Goal: Information Seeking & Learning: Learn about a topic

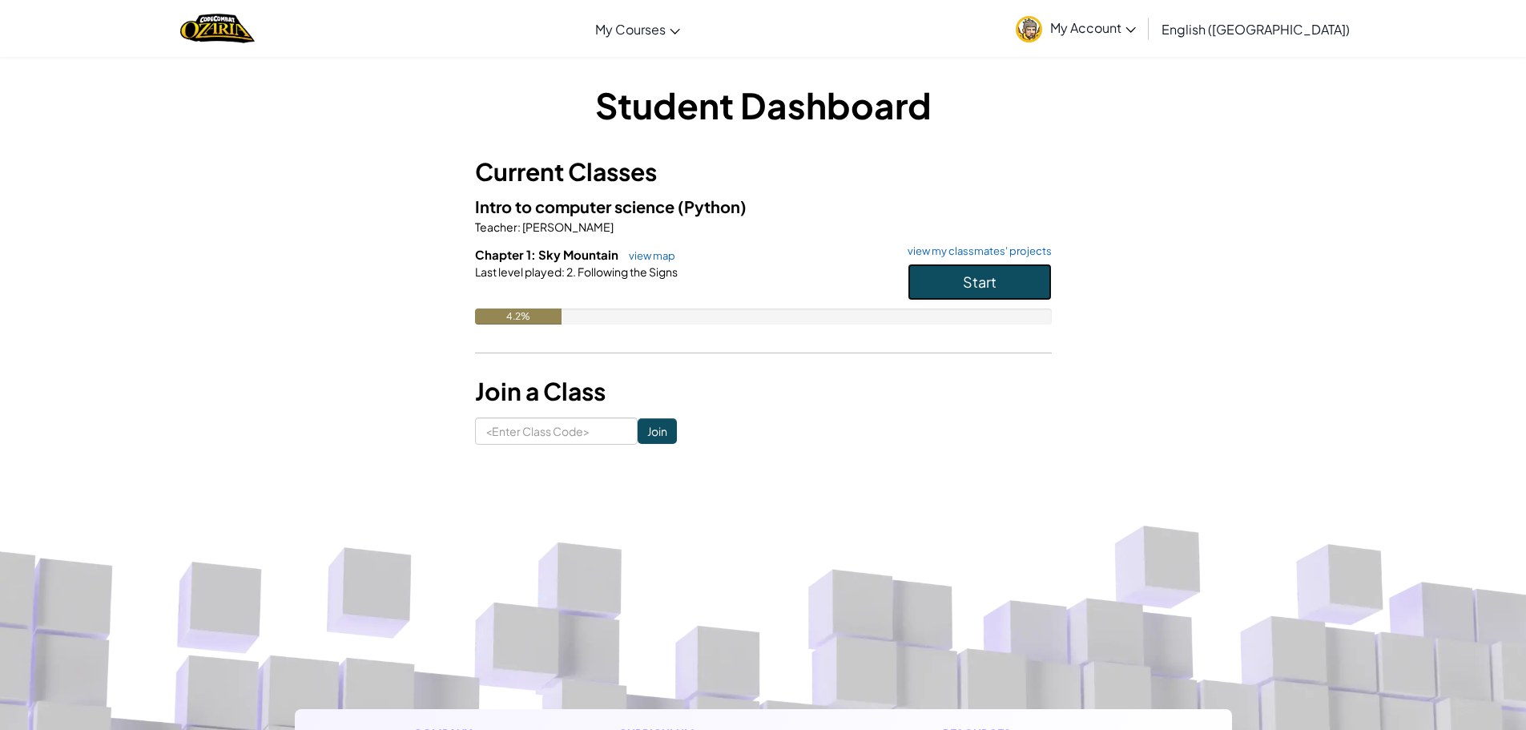
click at [921, 284] on button "Start" at bounding box center [980, 282] width 144 height 37
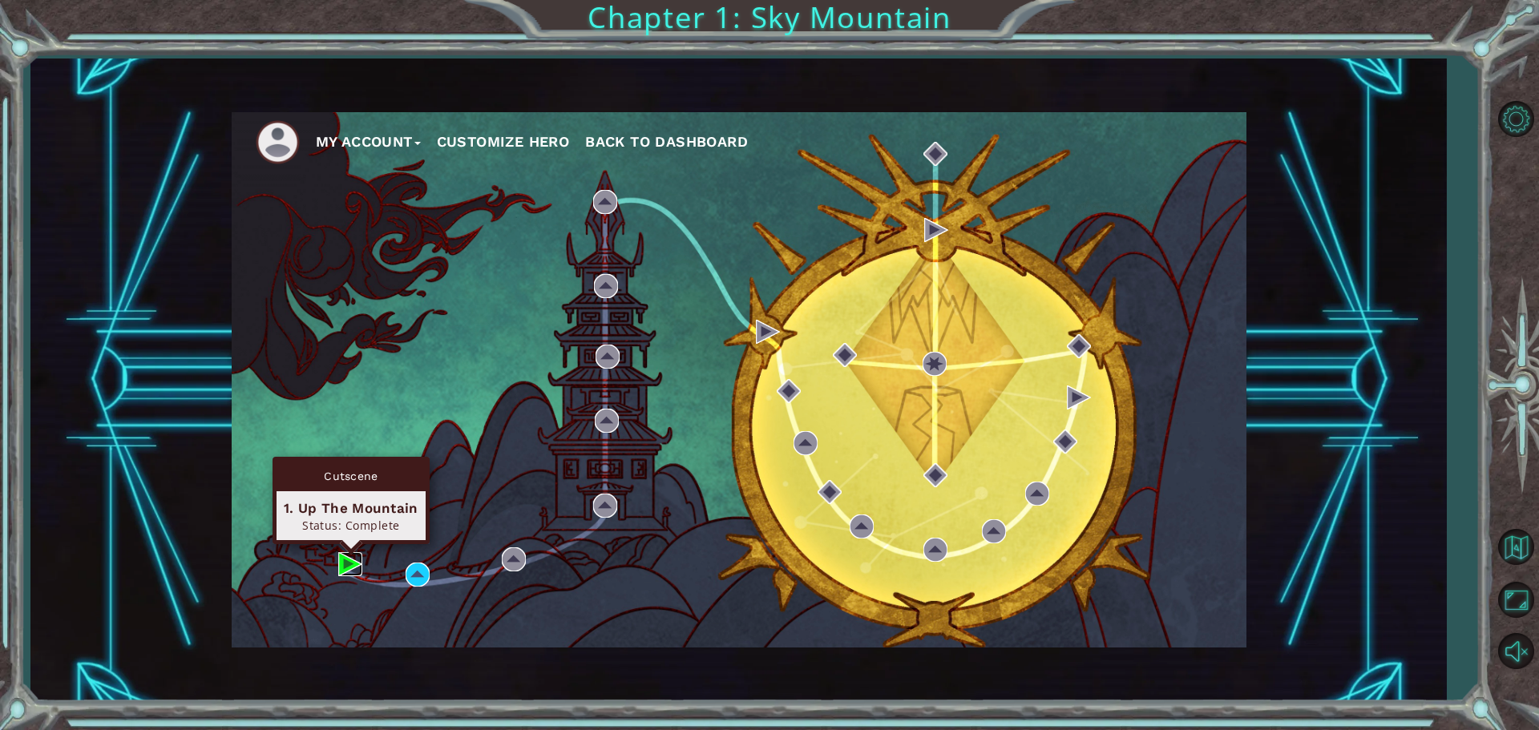
click at [357, 558] on img at bounding box center [350, 564] width 24 height 24
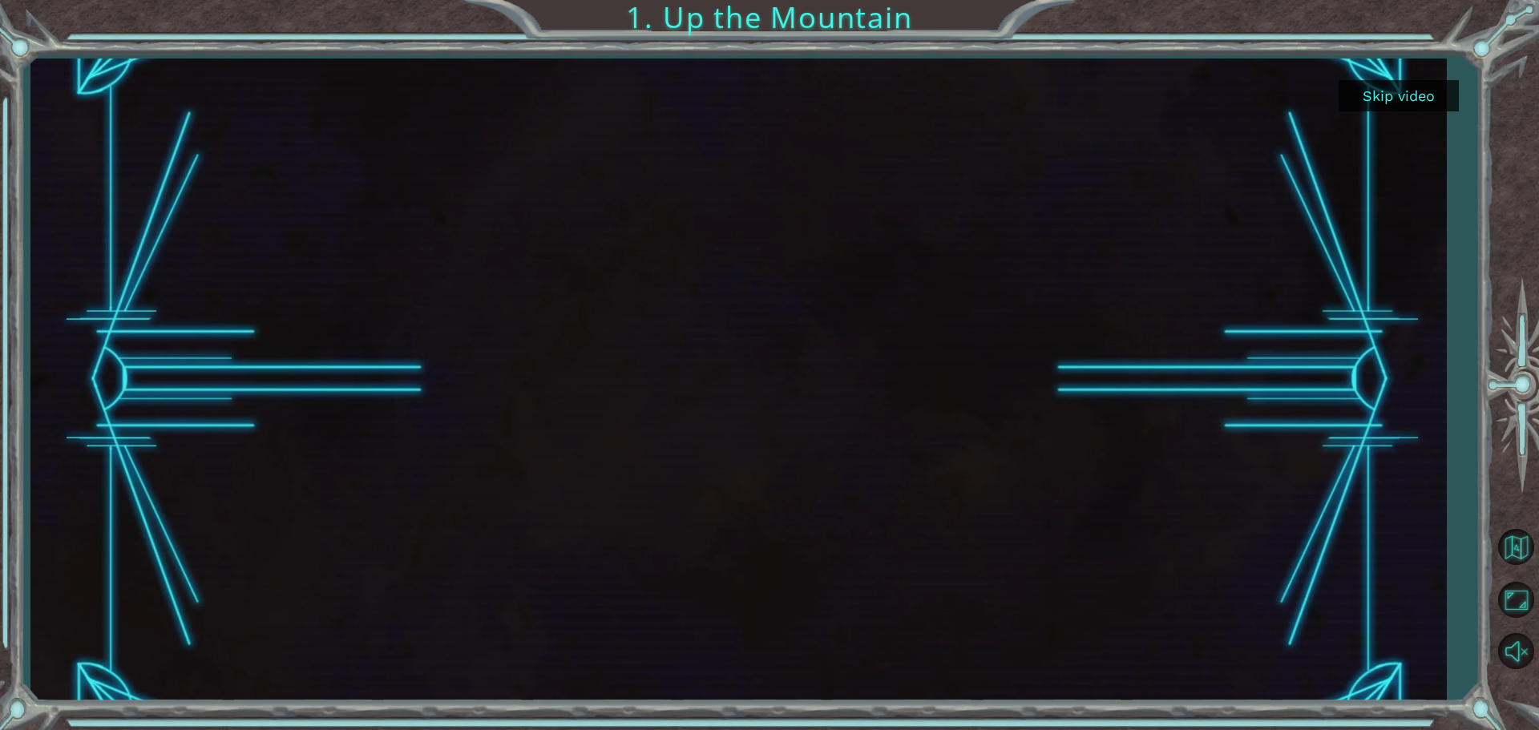
click at [1358, 109] on button "Skip video" at bounding box center [1398, 95] width 120 height 31
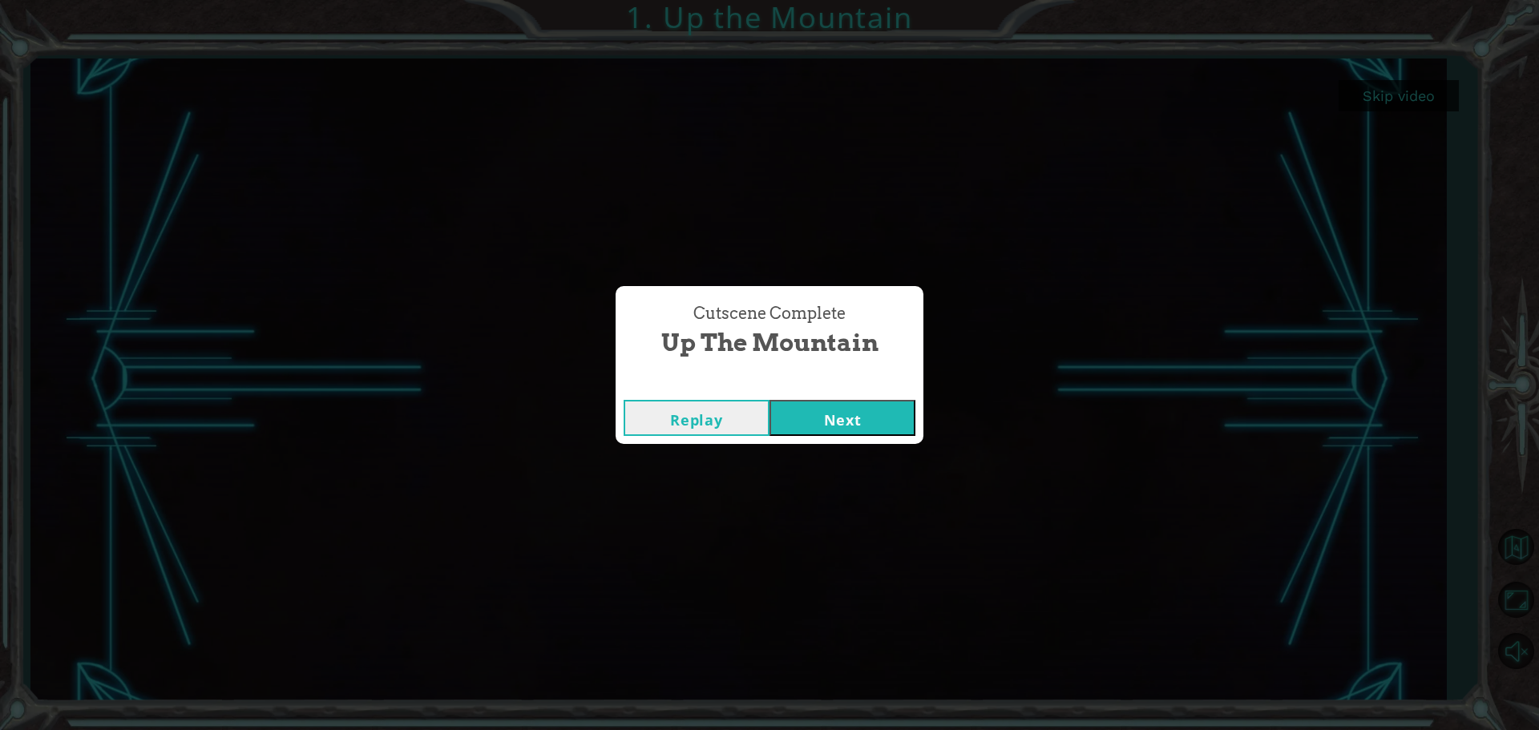
click at [854, 413] on button "Next" at bounding box center [842, 418] width 146 height 36
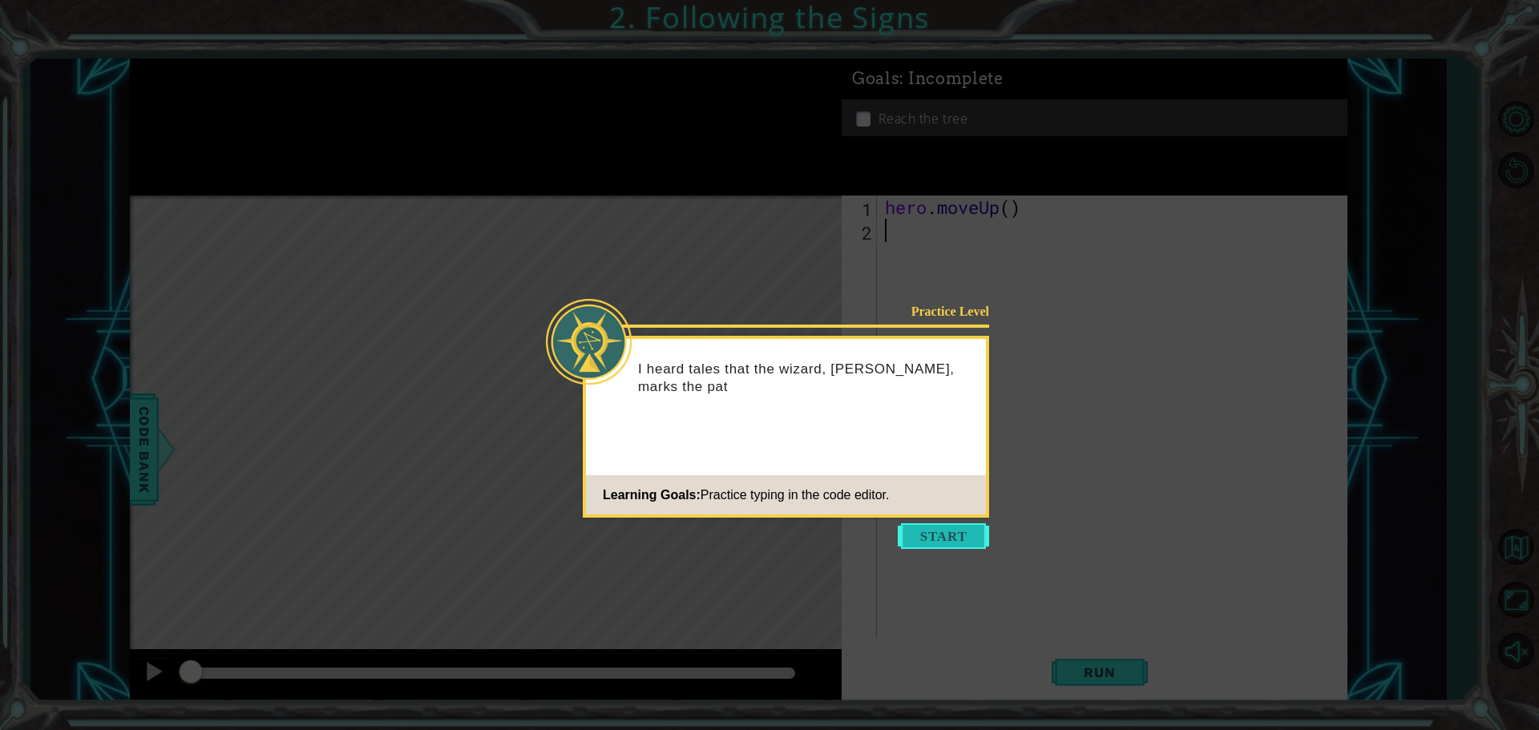
click at [926, 535] on button "Start" at bounding box center [942, 536] width 91 height 26
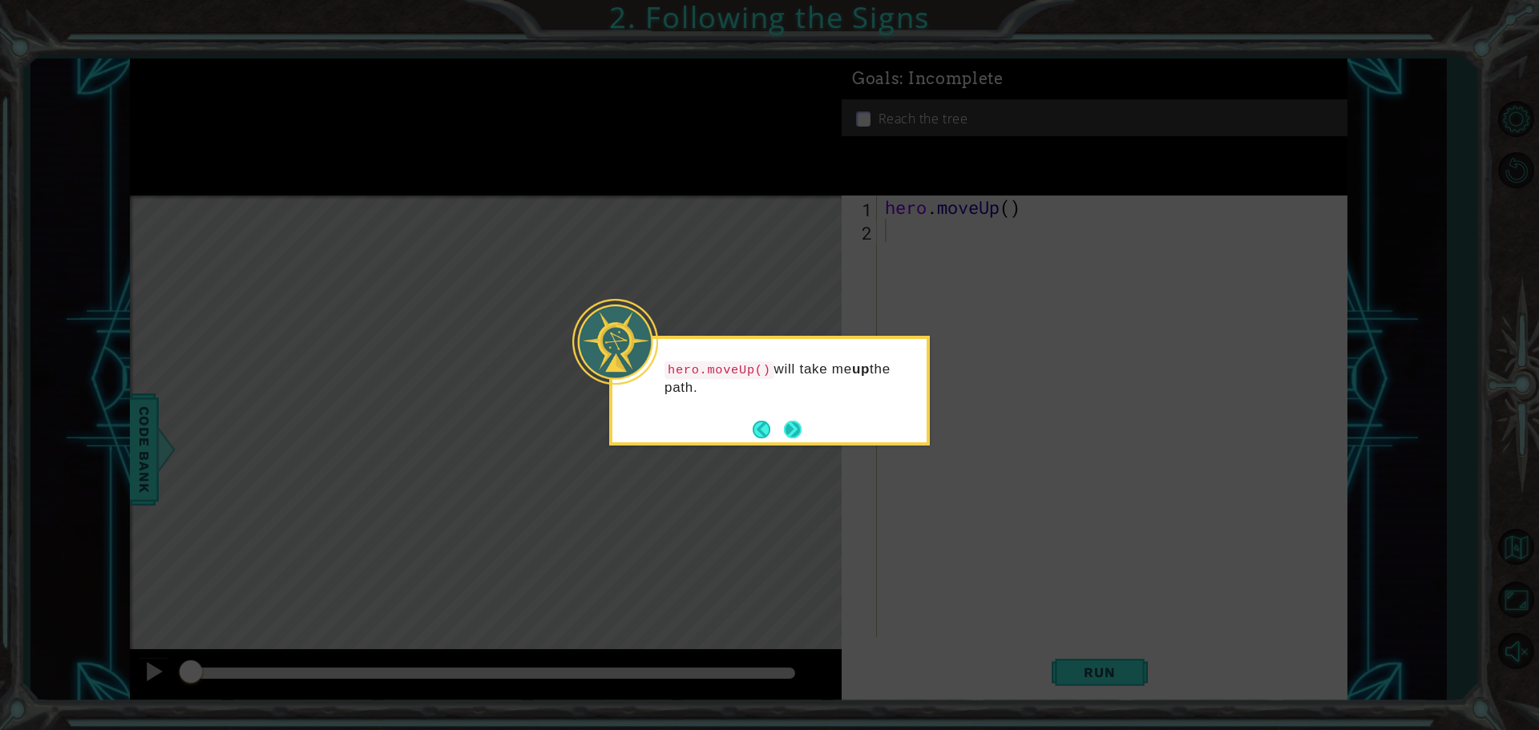
click at [792, 421] on button "Next" at bounding box center [792, 429] width 24 height 24
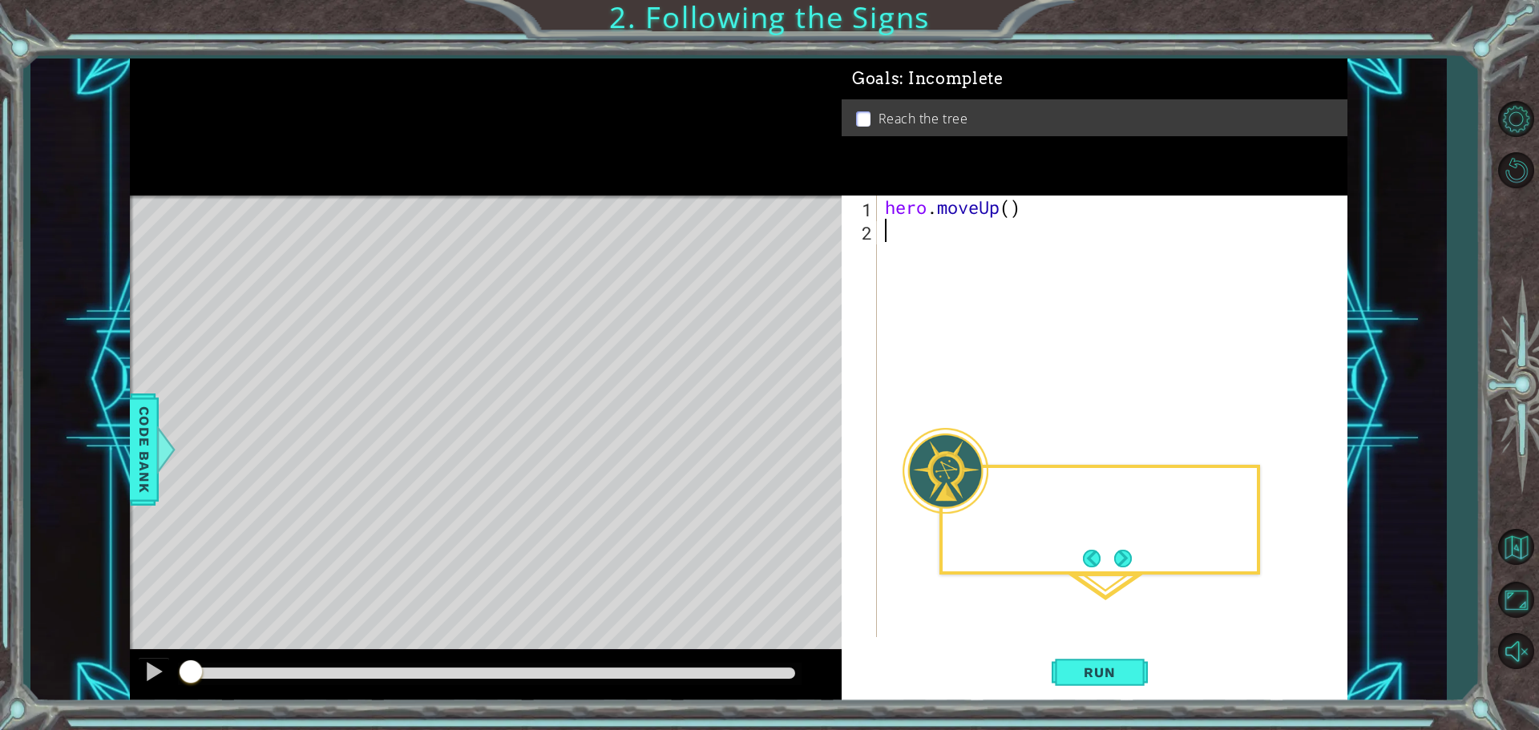
click at [792, 421] on div "Level Map" at bounding box center [500, 432] width 740 height 472
click at [1119, 556] on button "Next" at bounding box center [1122, 558] width 27 height 27
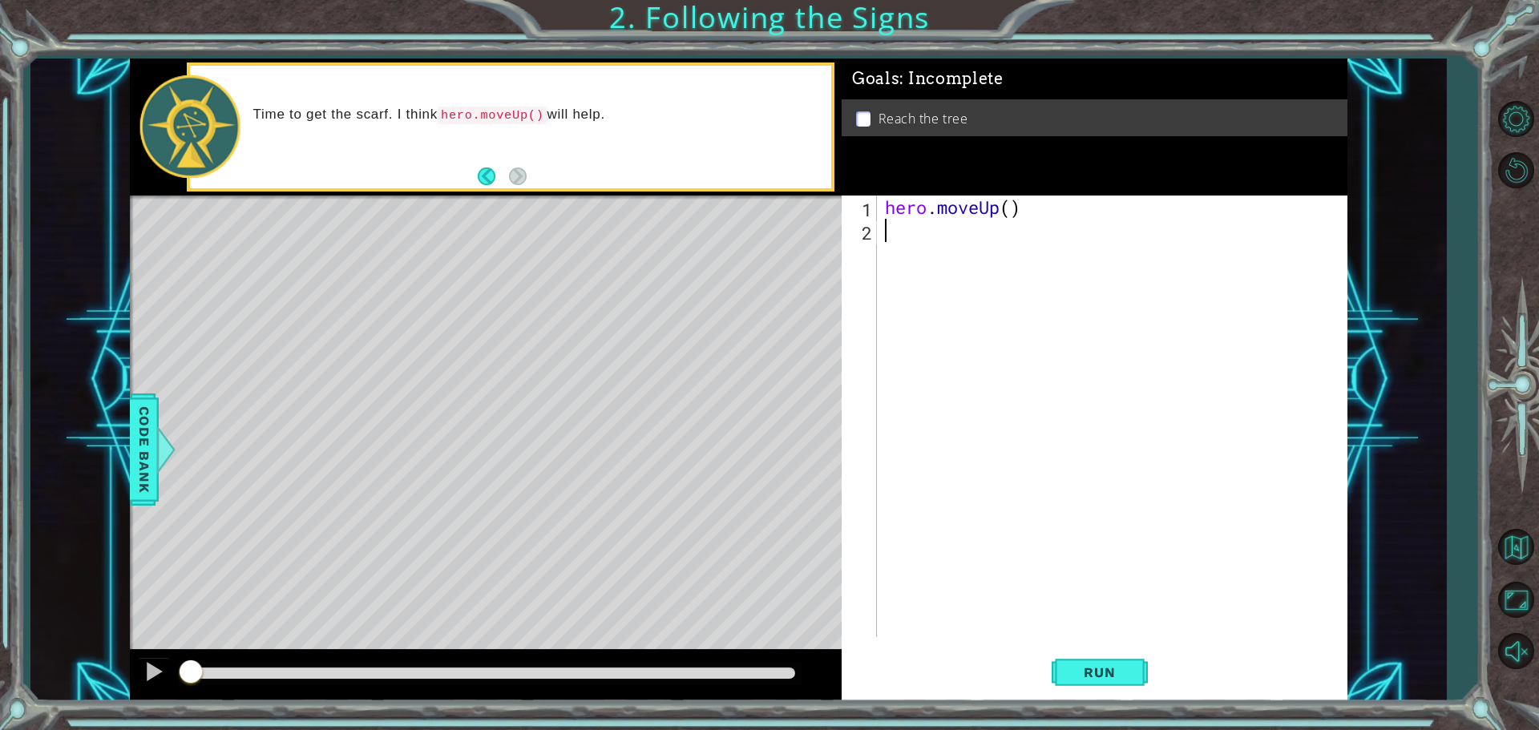
click at [1008, 211] on div "hero . moveUp ( )" at bounding box center [1115, 440] width 469 height 488
type textarea "hero.moveUp(2)"
click at [1091, 662] on button "Run" at bounding box center [1099, 672] width 96 height 50
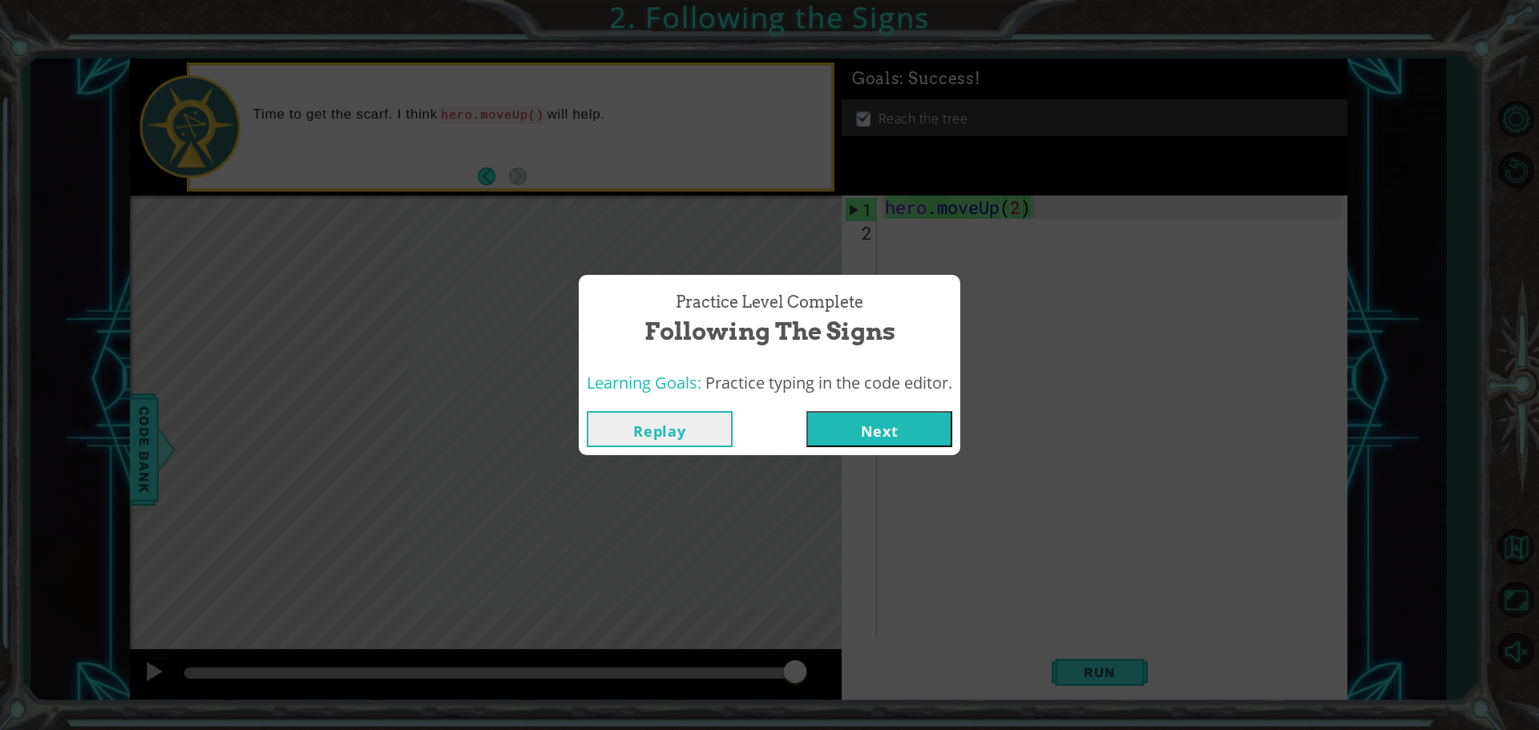
click at [825, 425] on button "Next" at bounding box center [879, 429] width 146 height 36
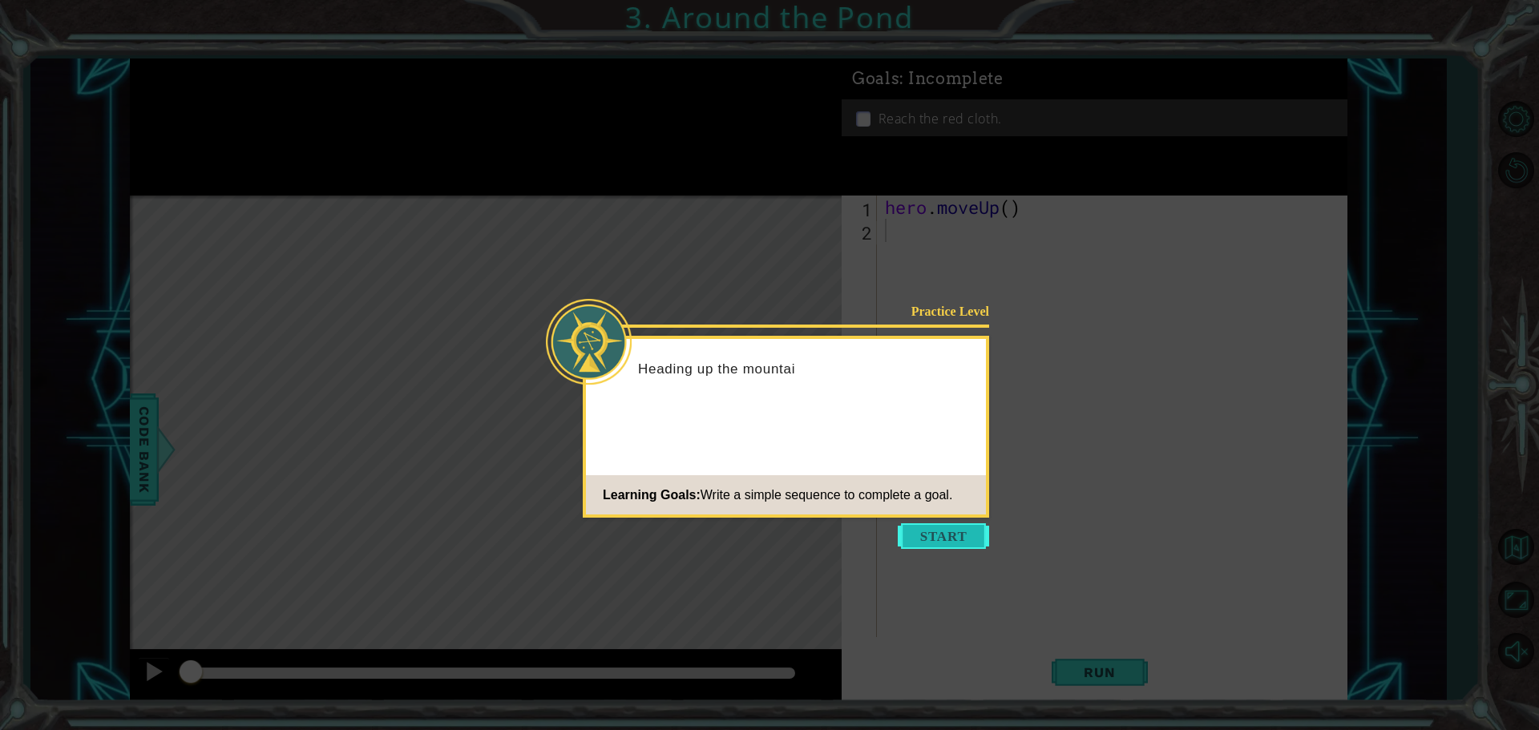
click at [938, 538] on button "Start" at bounding box center [942, 536] width 91 height 26
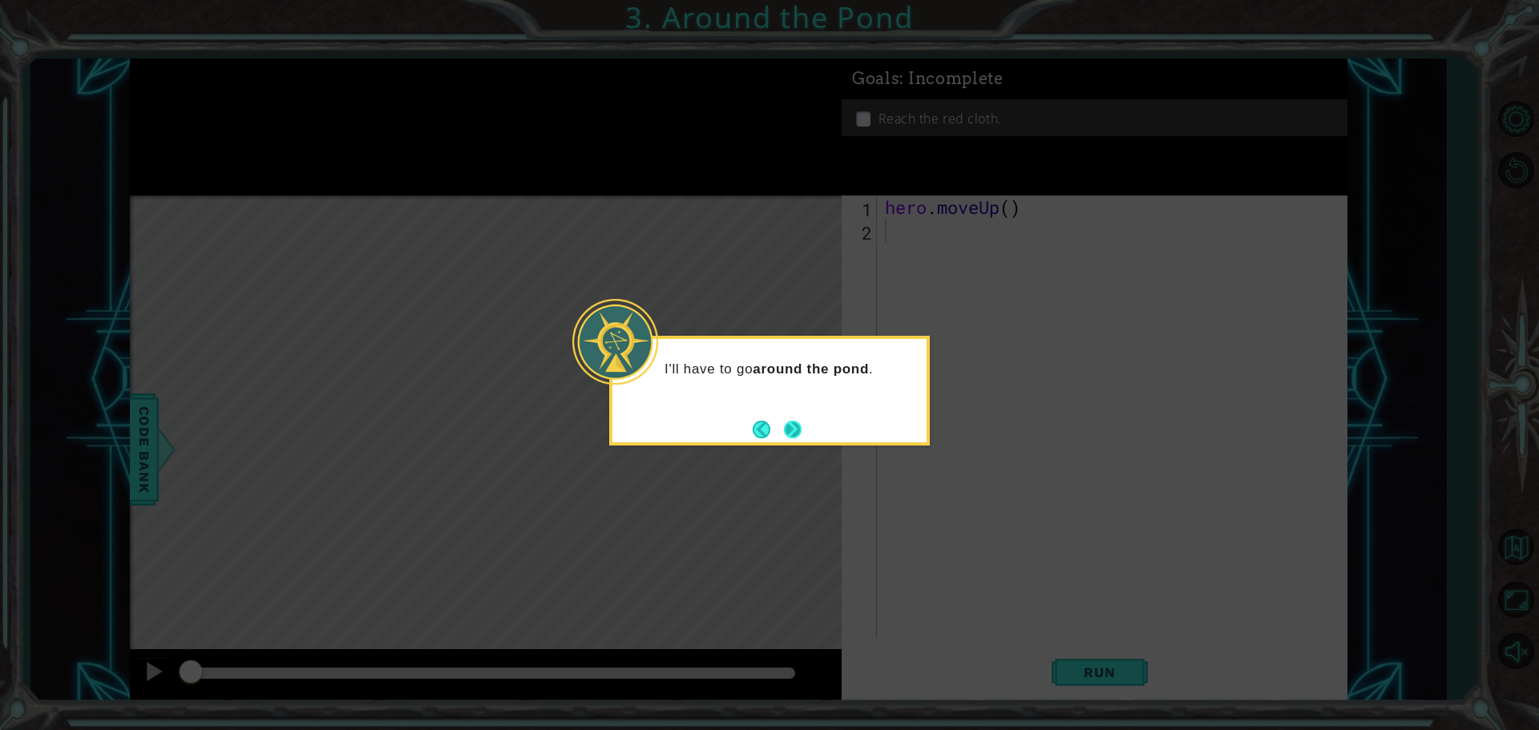
click at [800, 429] on button "Next" at bounding box center [792, 429] width 21 height 21
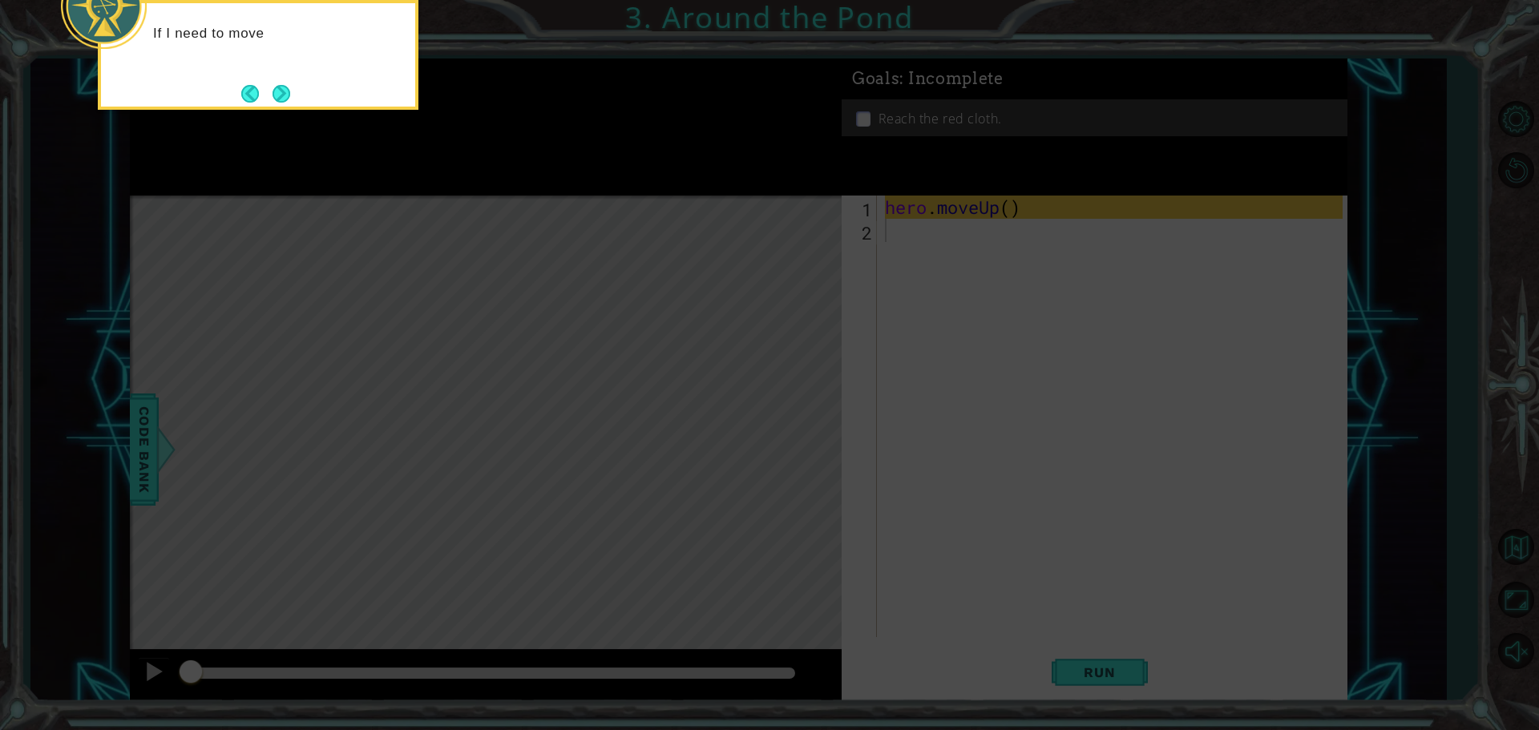
click at [879, 393] on icon at bounding box center [769, 109] width 1539 height 1241
click at [262, 90] on button "Back" at bounding box center [256, 94] width 31 height 18
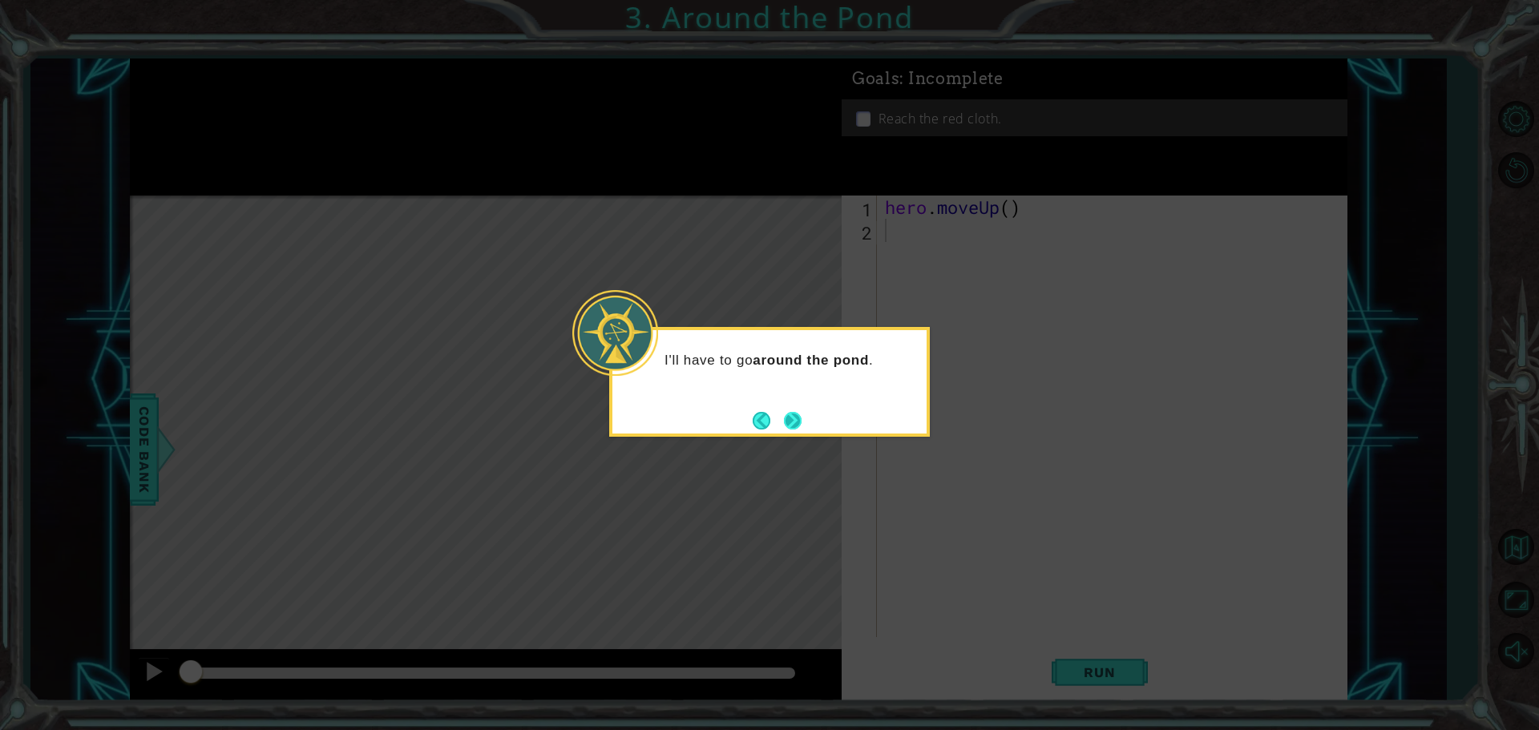
click at [796, 418] on button "Next" at bounding box center [792, 420] width 25 height 25
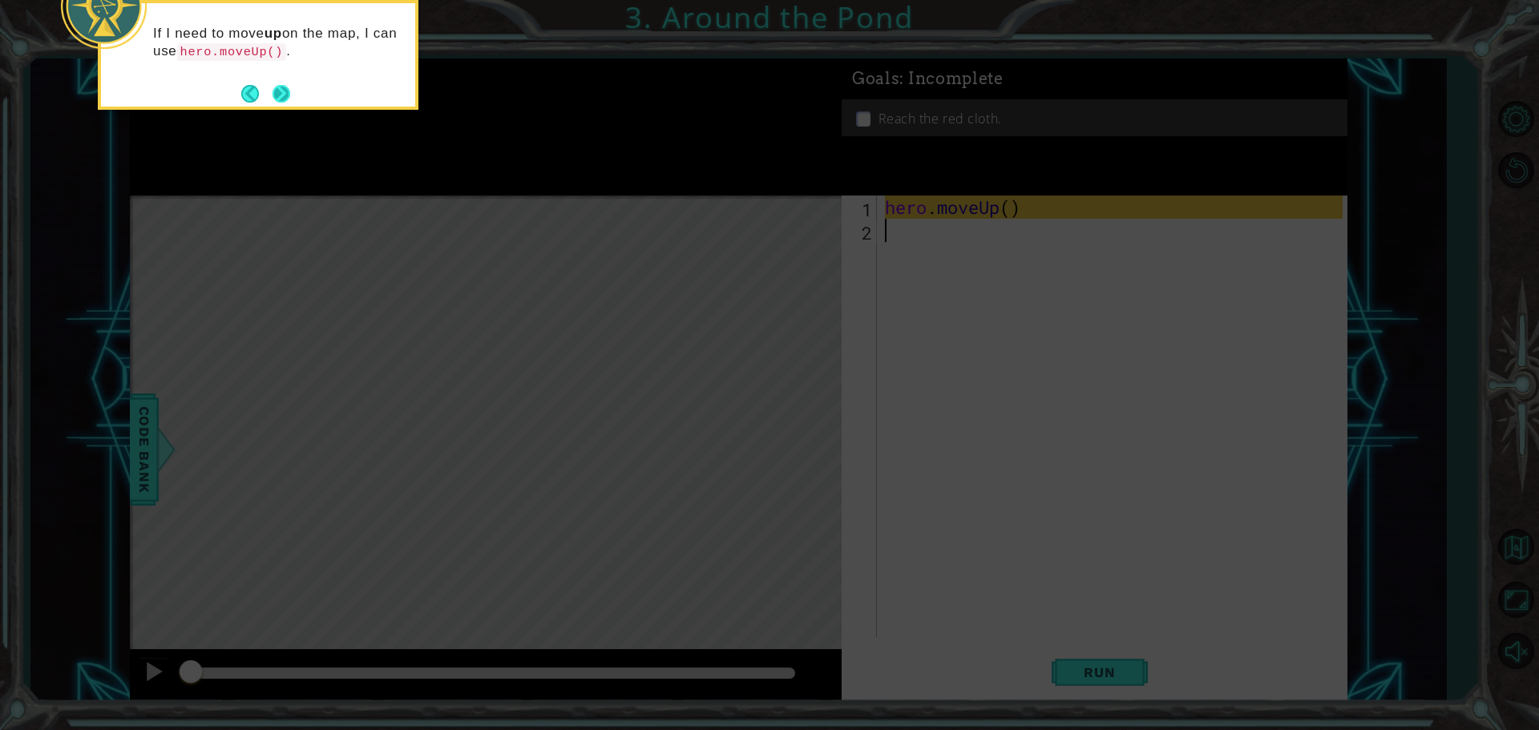
click at [280, 88] on button "Next" at bounding box center [282, 94] width 22 height 22
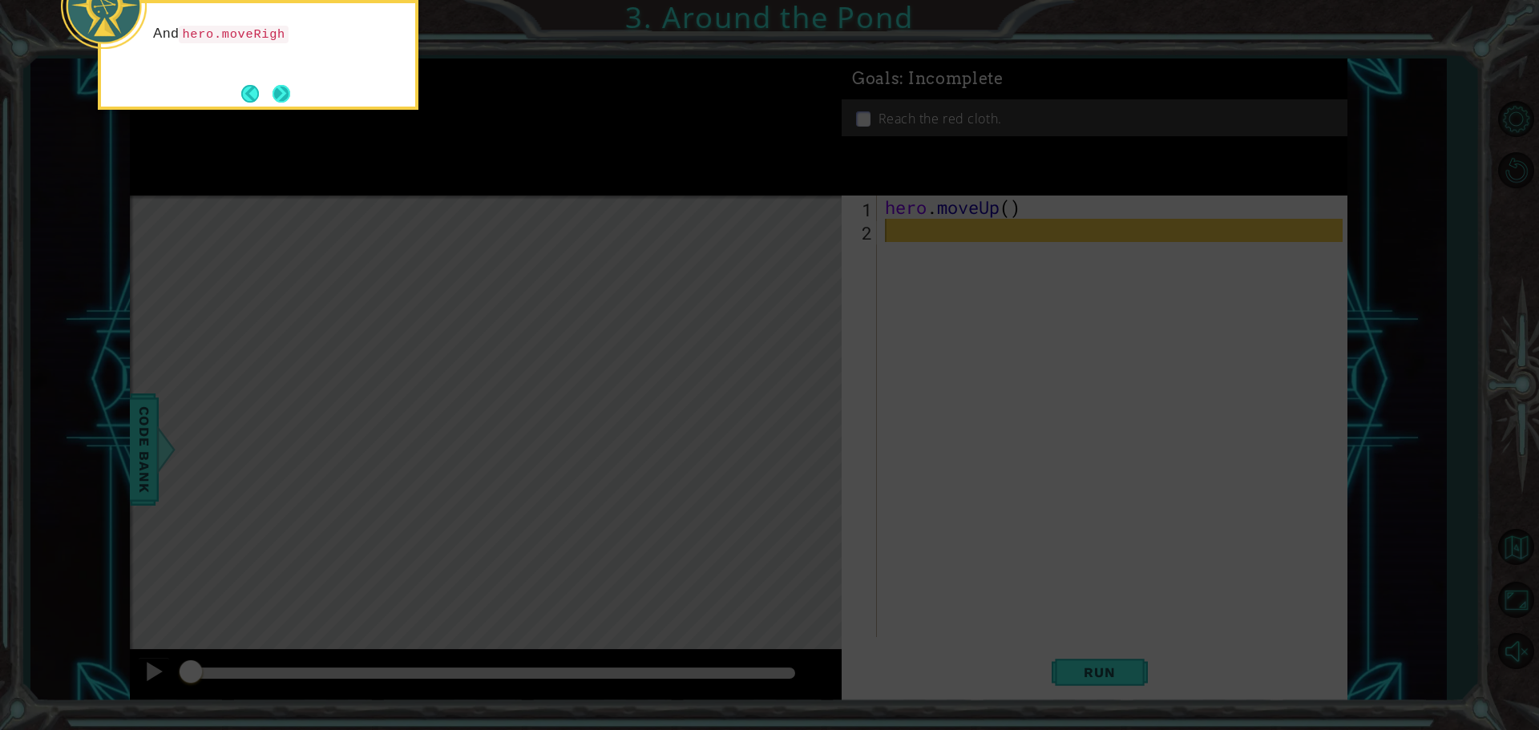
click at [287, 90] on button "Next" at bounding box center [281, 93] width 19 height 19
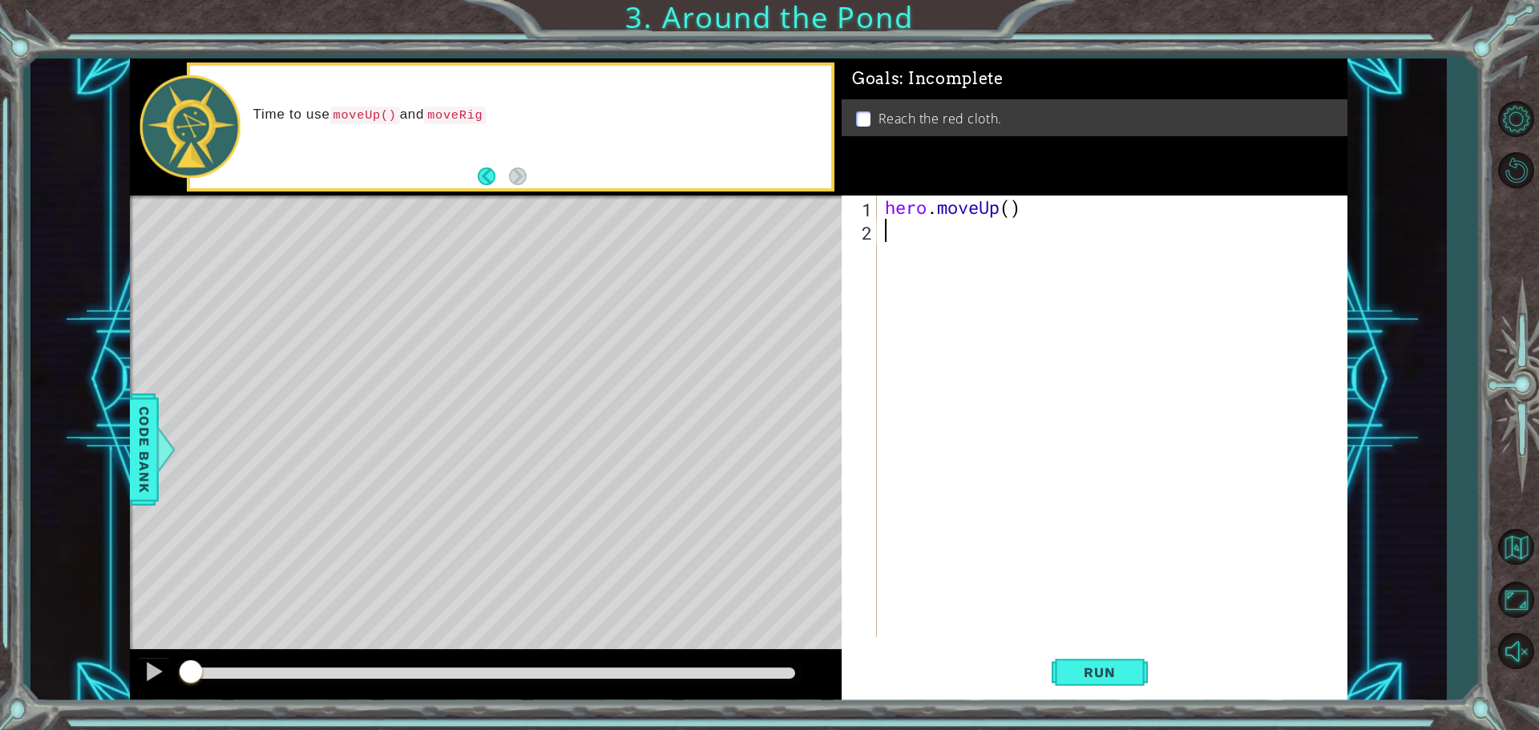
click at [1005, 211] on div "hero . moveUp ( )" at bounding box center [1115, 440] width 469 height 488
click at [1008, 208] on div "hero . moveUp ( )" at bounding box center [1115, 440] width 469 height 488
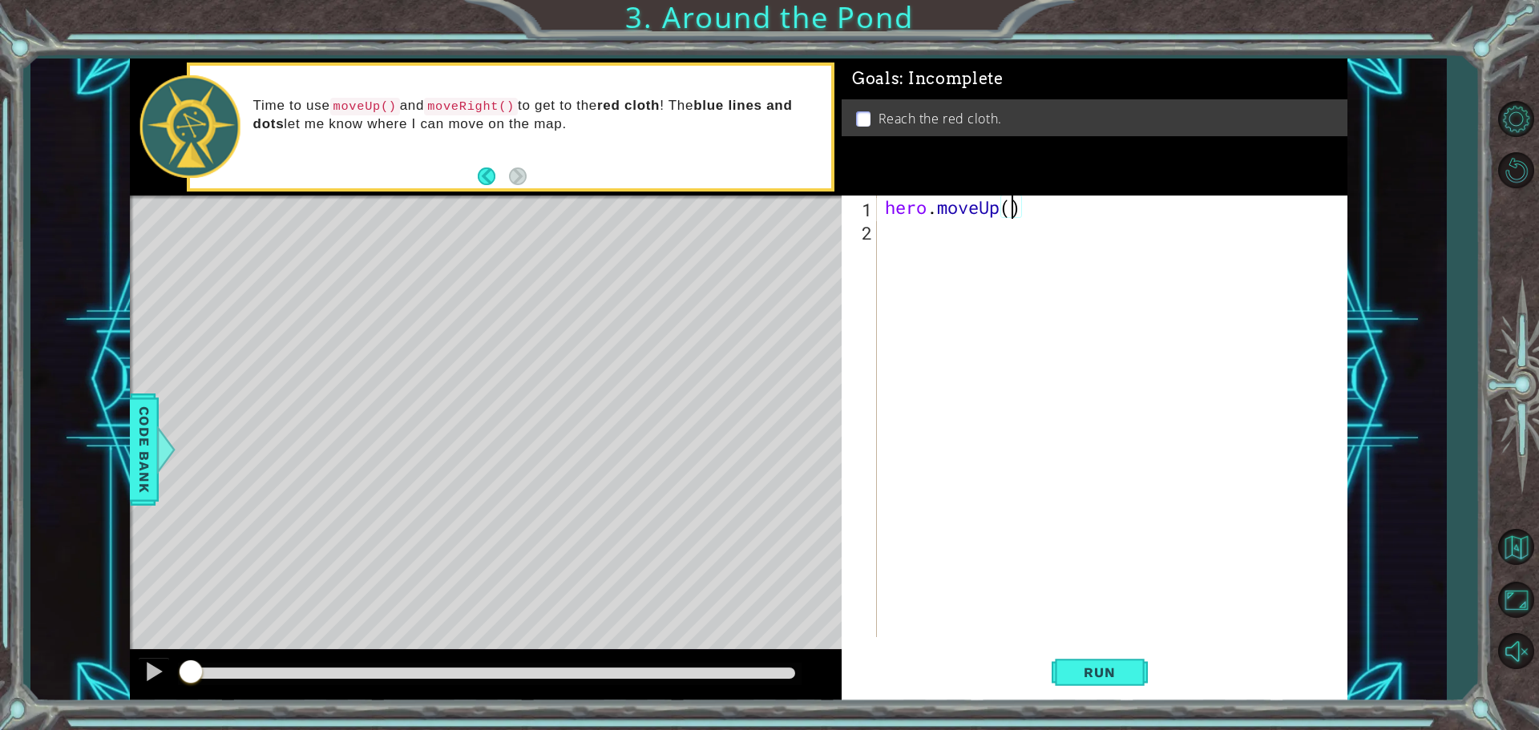
type textarea "hero.moveUp(2)"
click at [914, 234] on div "hero . moveUp ( 2 )" at bounding box center [1115, 440] width 469 height 488
type textarea "h"
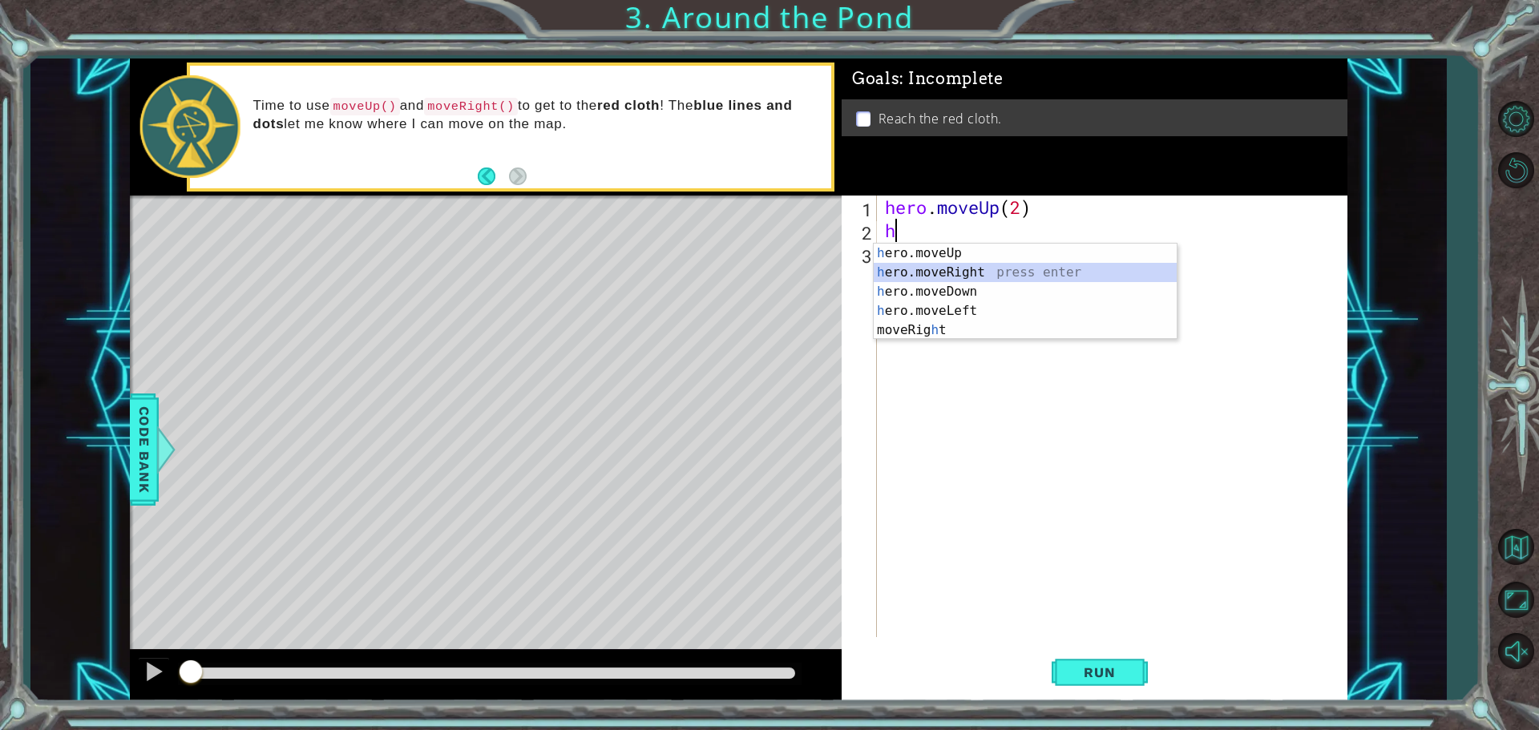
click at [940, 267] on div "h ero.moveUp press enter h ero.moveRight press enter h ero.moveDown press enter…" at bounding box center [1024, 311] width 303 height 135
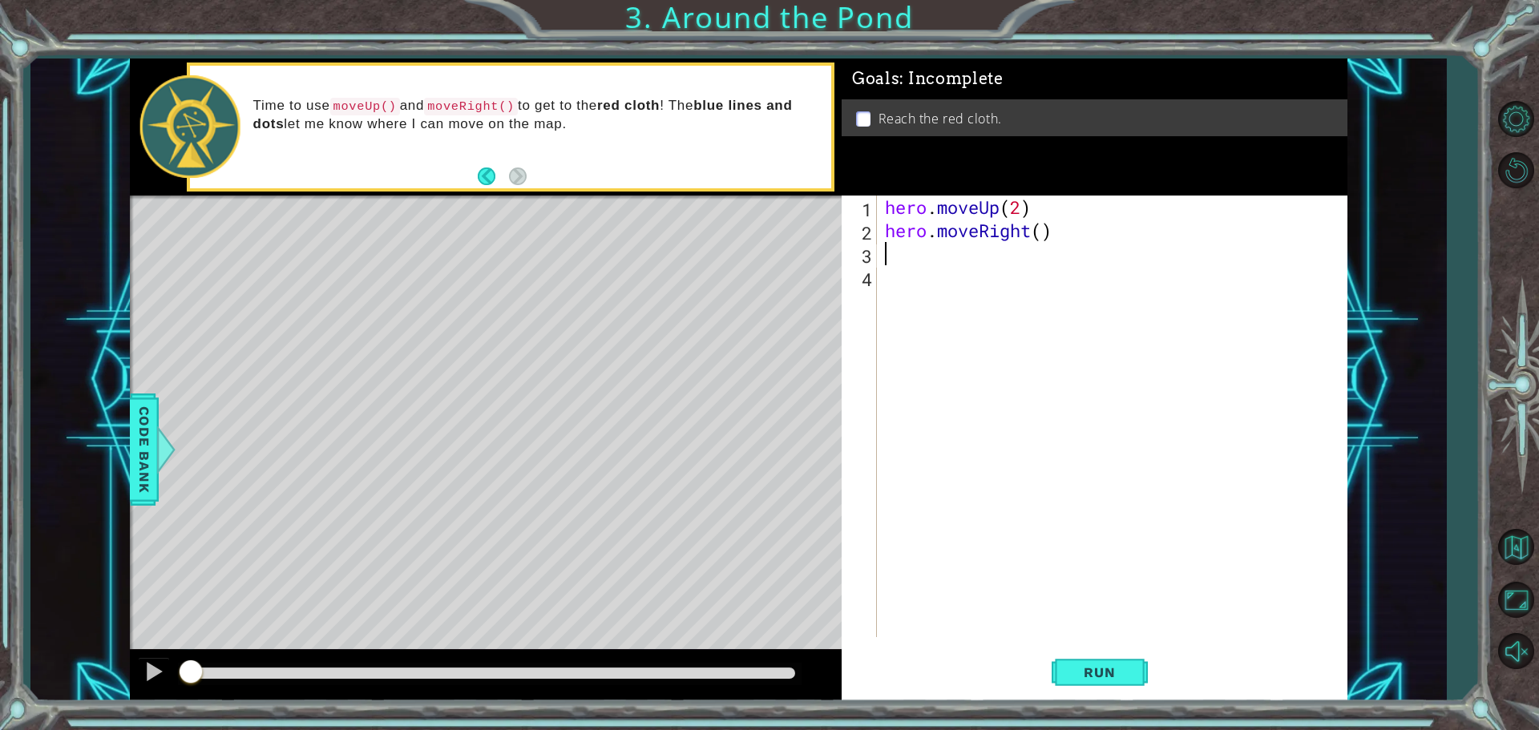
type textarea "h"
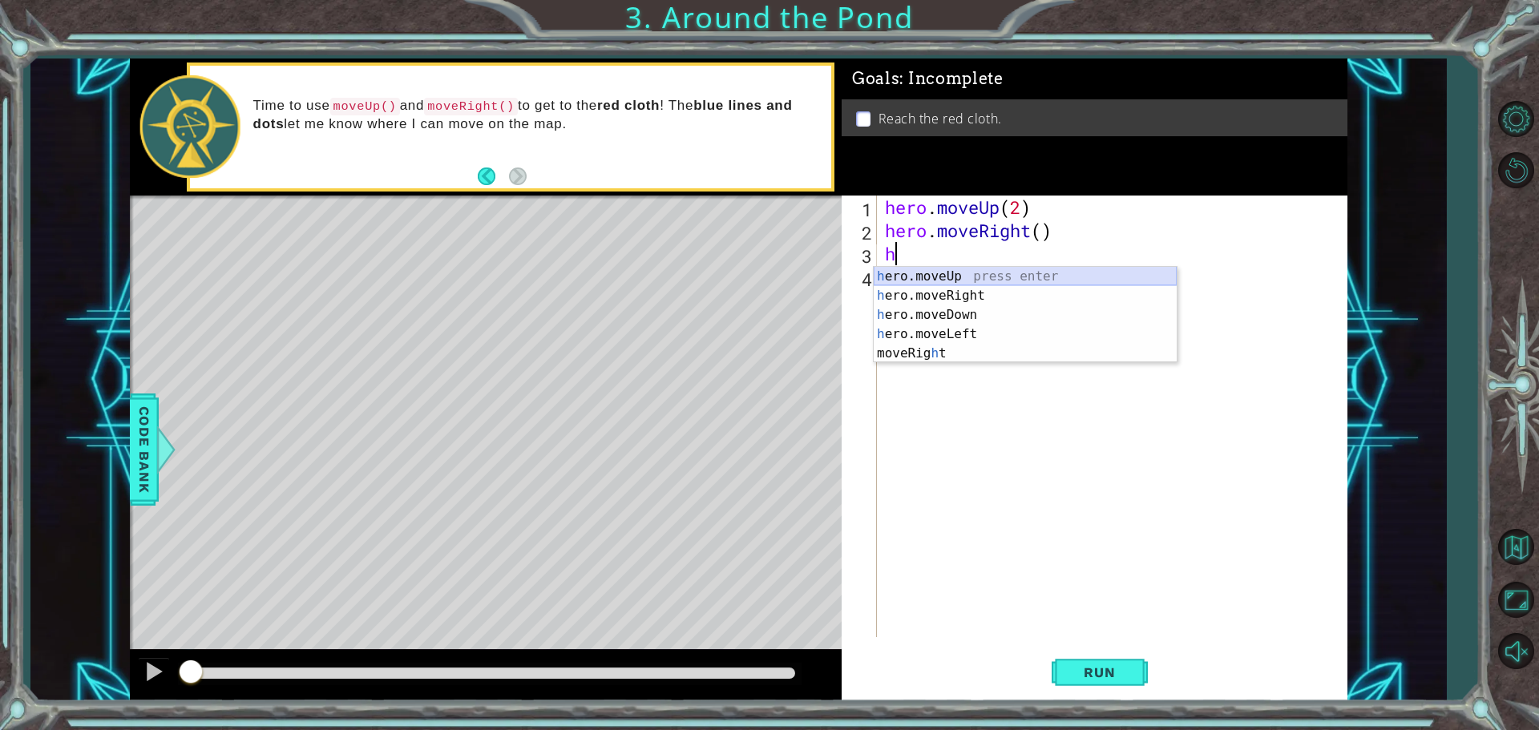
click at [955, 277] on div "h ero.moveUp press enter h ero.moveRight press enter h ero.moveDown press enter…" at bounding box center [1024, 334] width 303 height 135
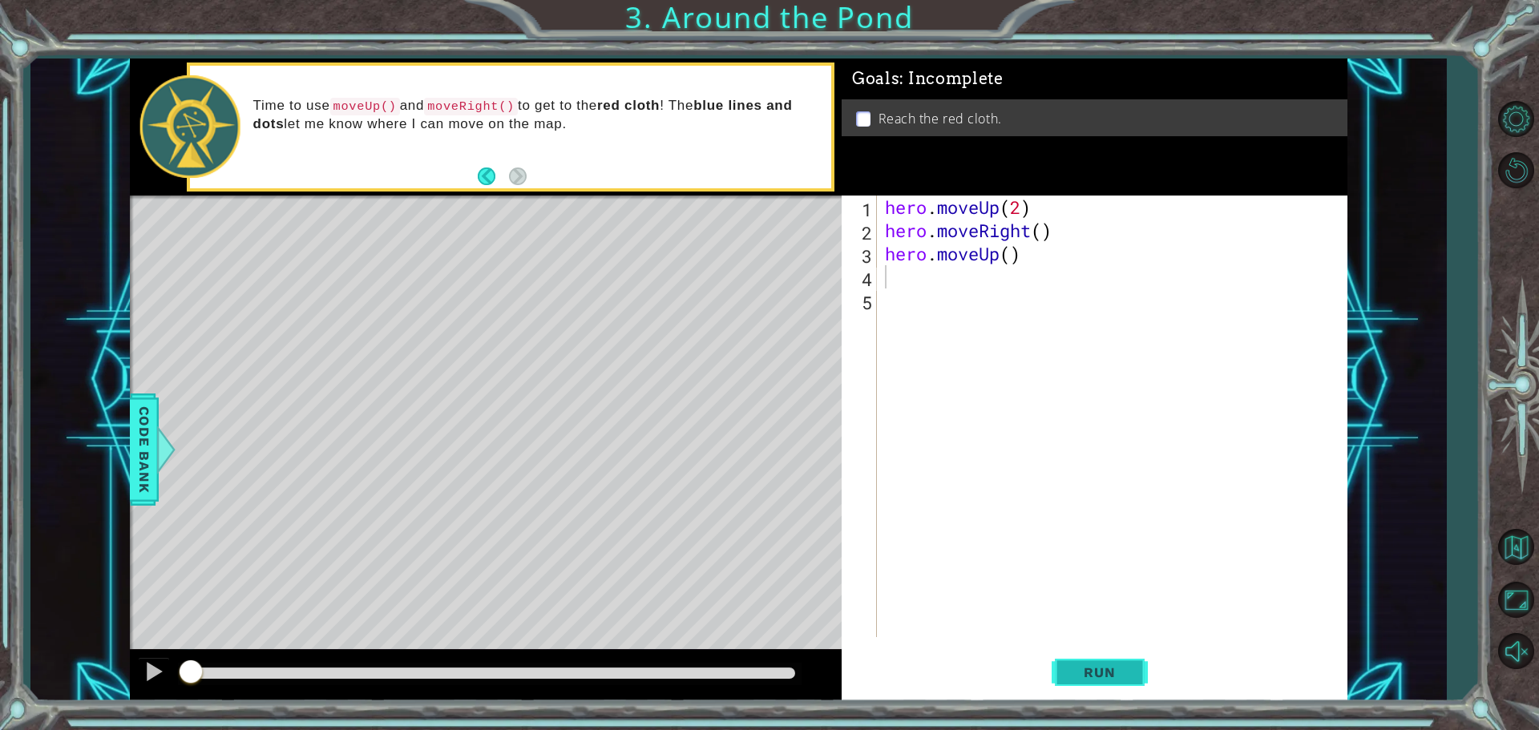
click at [1075, 655] on button "Run" at bounding box center [1099, 672] width 96 height 50
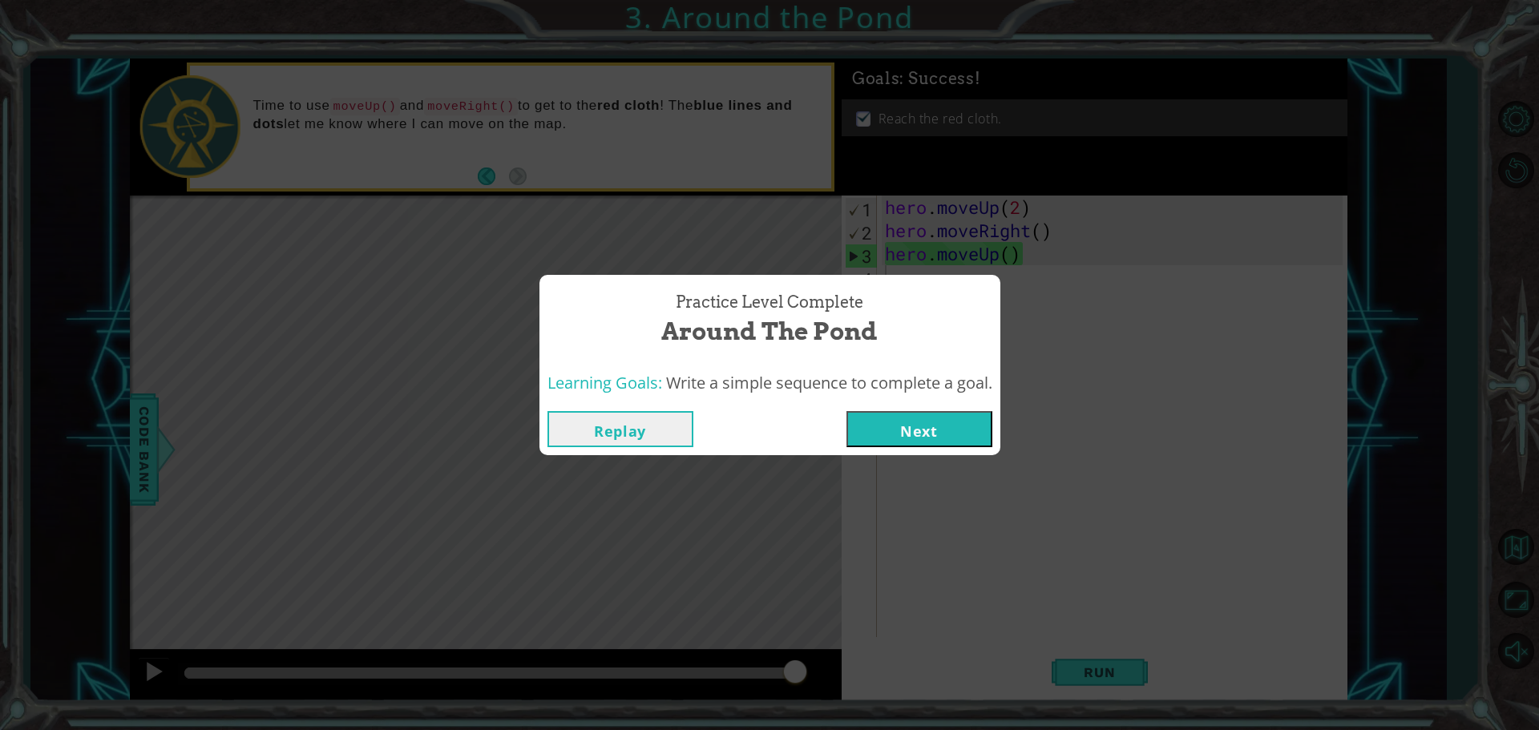
click at [927, 434] on button "Next" at bounding box center [919, 429] width 146 height 36
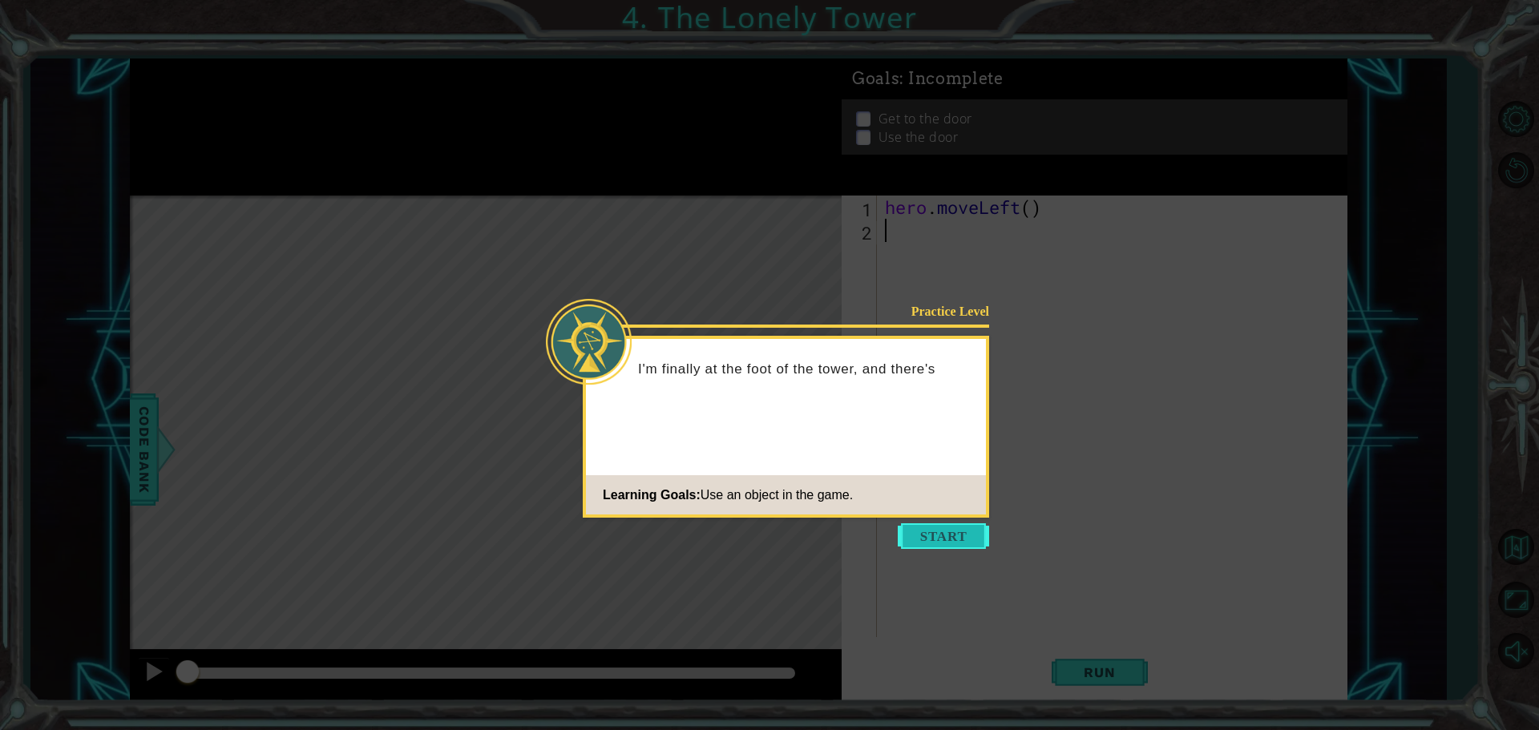
click at [917, 534] on button "Start" at bounding box center [942, 536] width 91 height 26
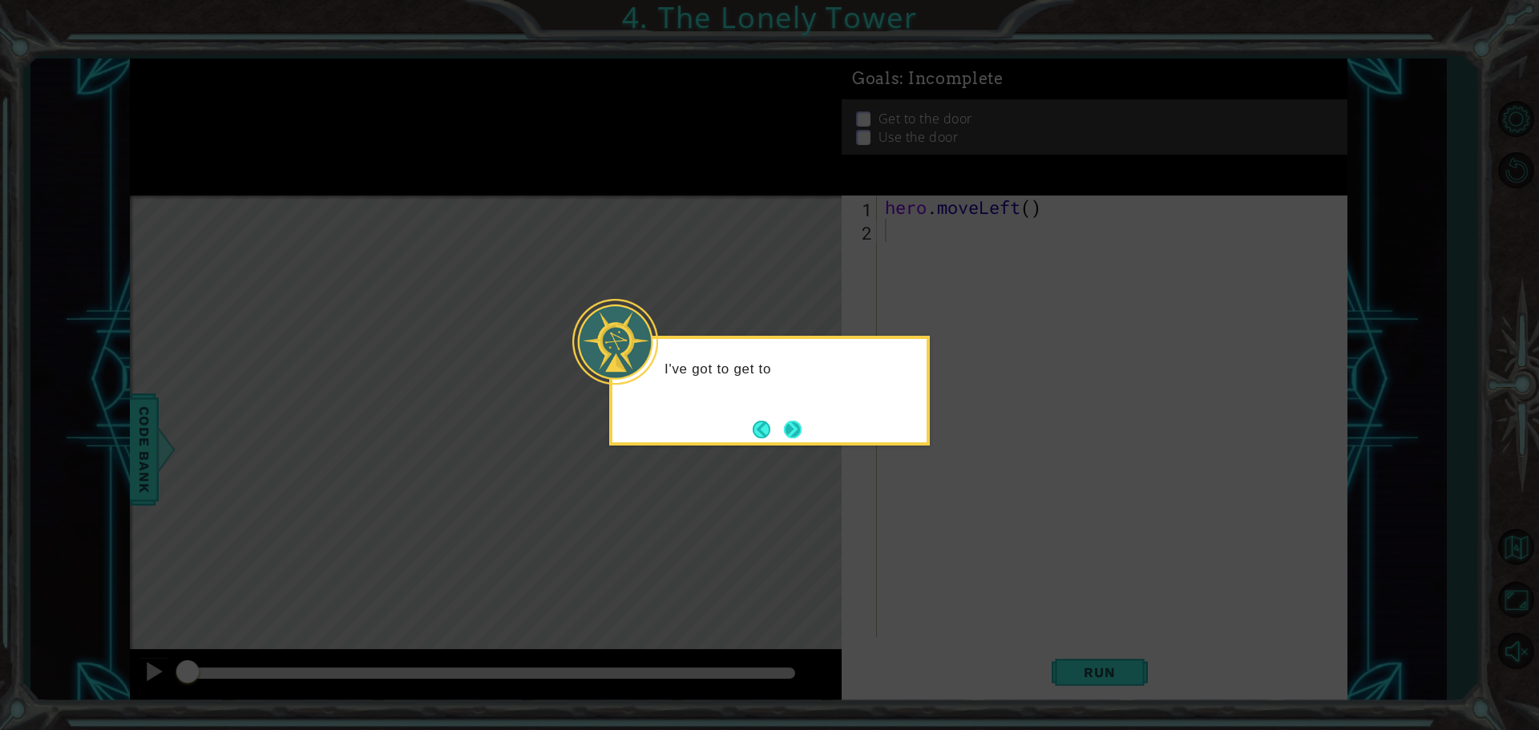
click at [792, 431] on button "Next" at bounding box center [792, 429] width 27 height 27
click at [792, 431] on button "Next" at bounding box center [792, 429] width 18 height 18
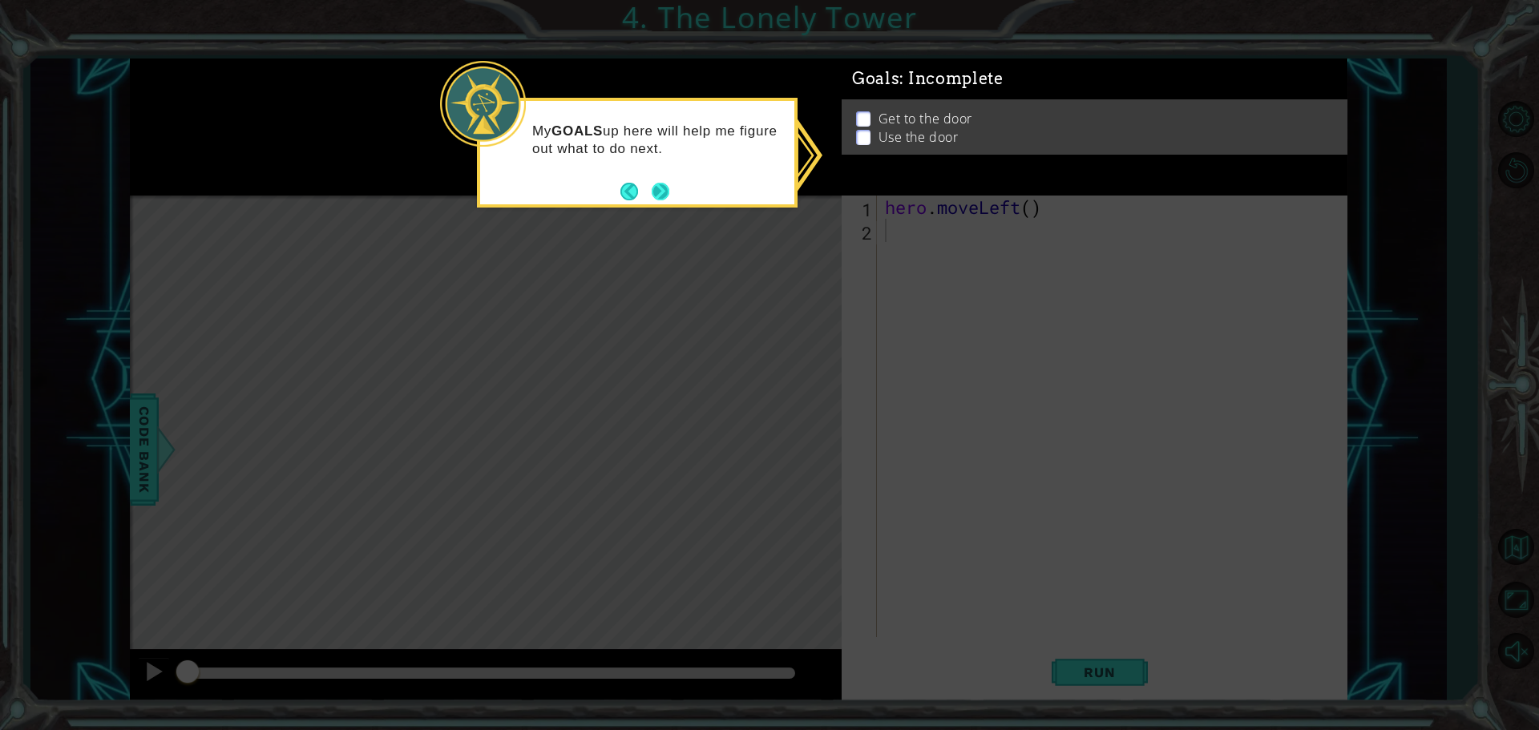
click at [656, 189] on button "Next" at bounding box center [660, 191] width 18 height 18
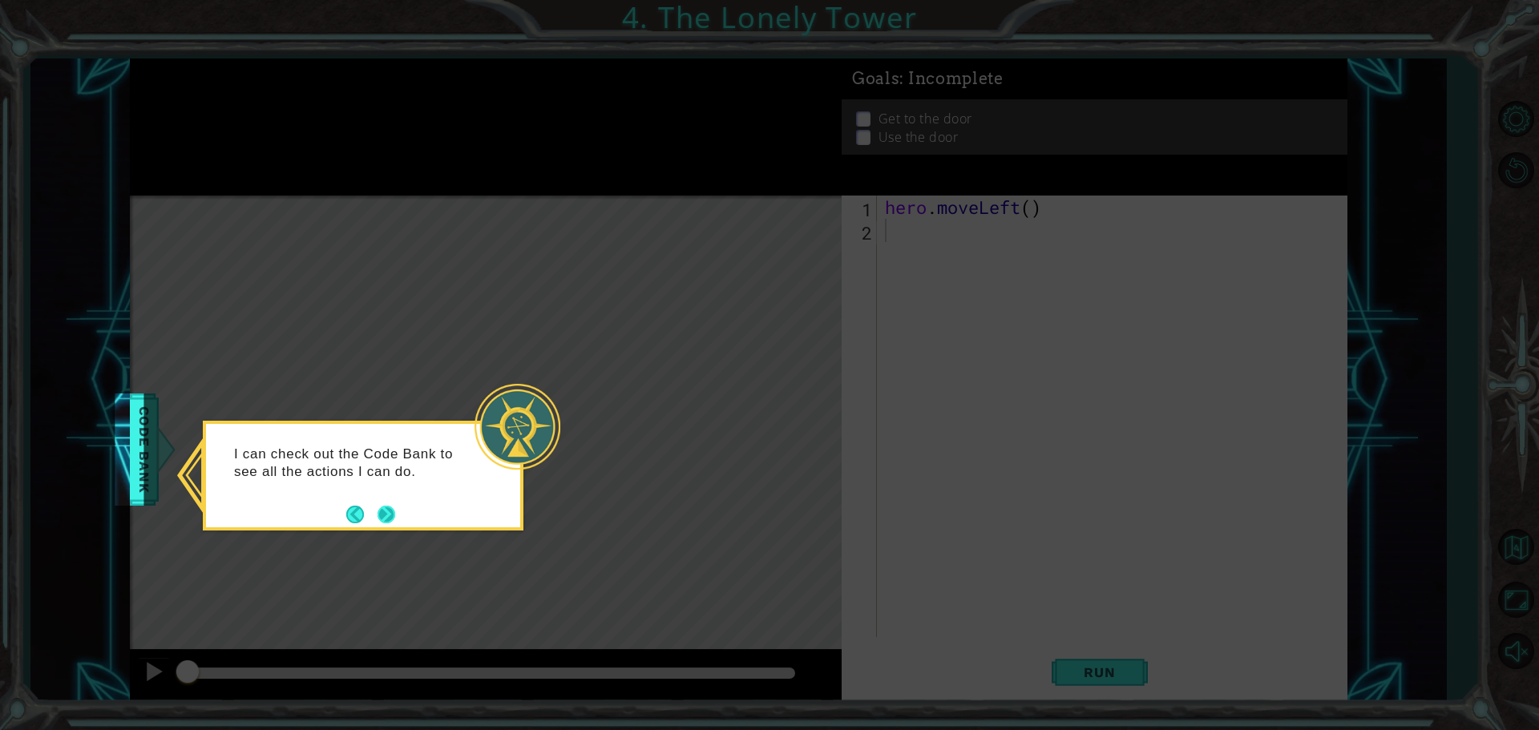
click at [396, 509] on div "I can check out the Code Bank to see all the actions I can do." at bounding box center [363, 470] width 314 height 81
click at [396, 509] on button "Next" at bounding box center [386, 514] width 25 height 25
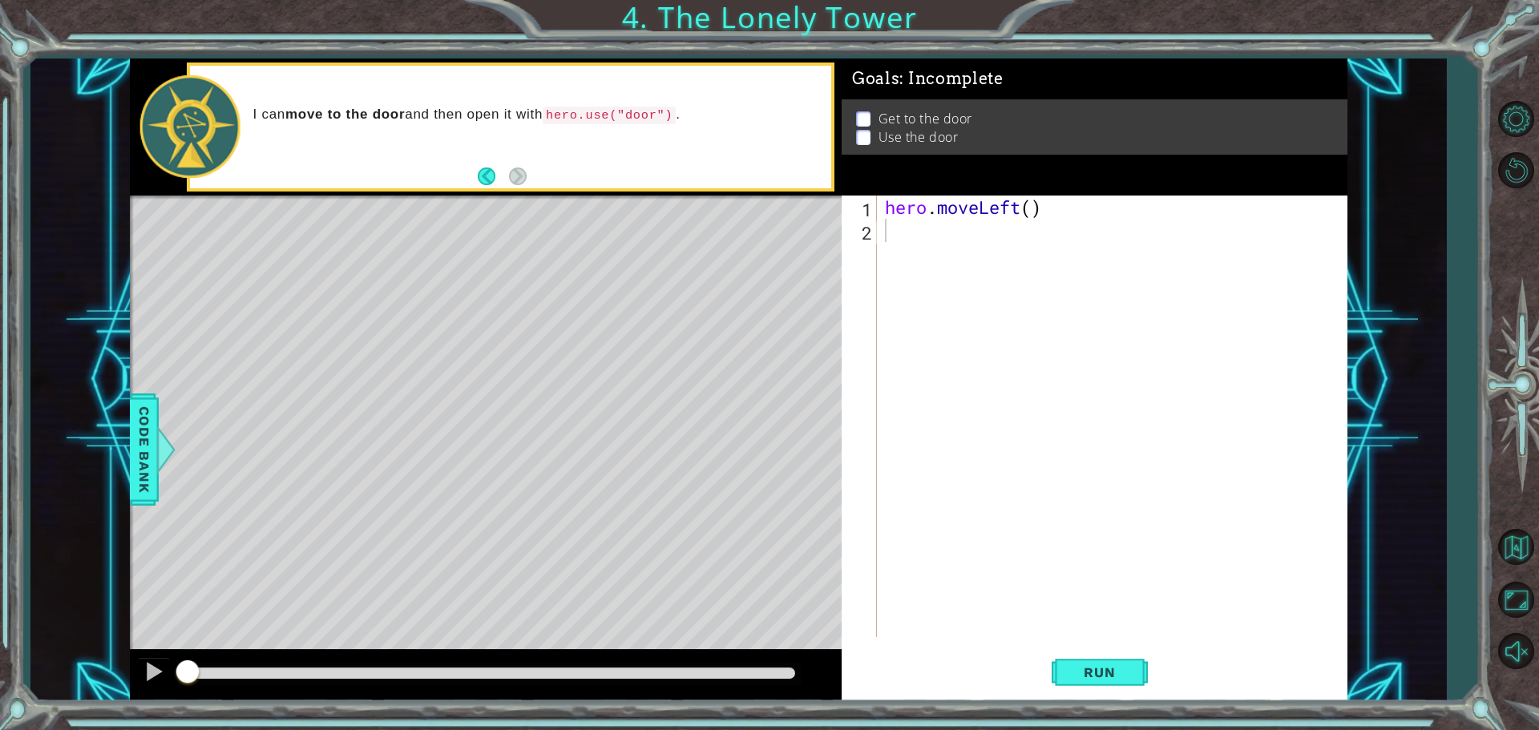
click at [866, 110] on p at bounding box center [863, 110] width 14 height 15
click at [492, 171] on button "Back" at bounding box center [493, 176] width 31 height 18
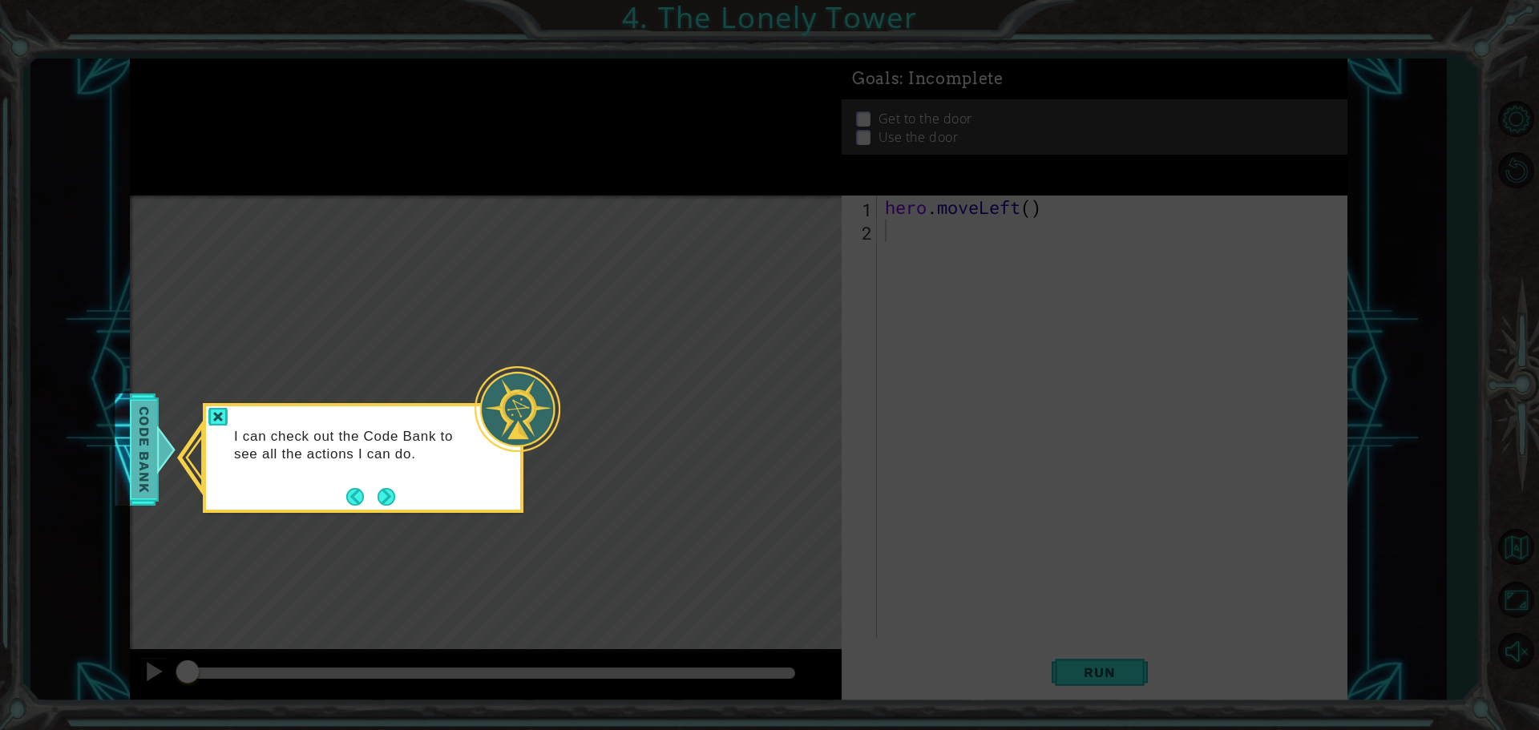
click at [155, 457] on div "Code Bank" at bounding box center [144, 449] width 29 height 112
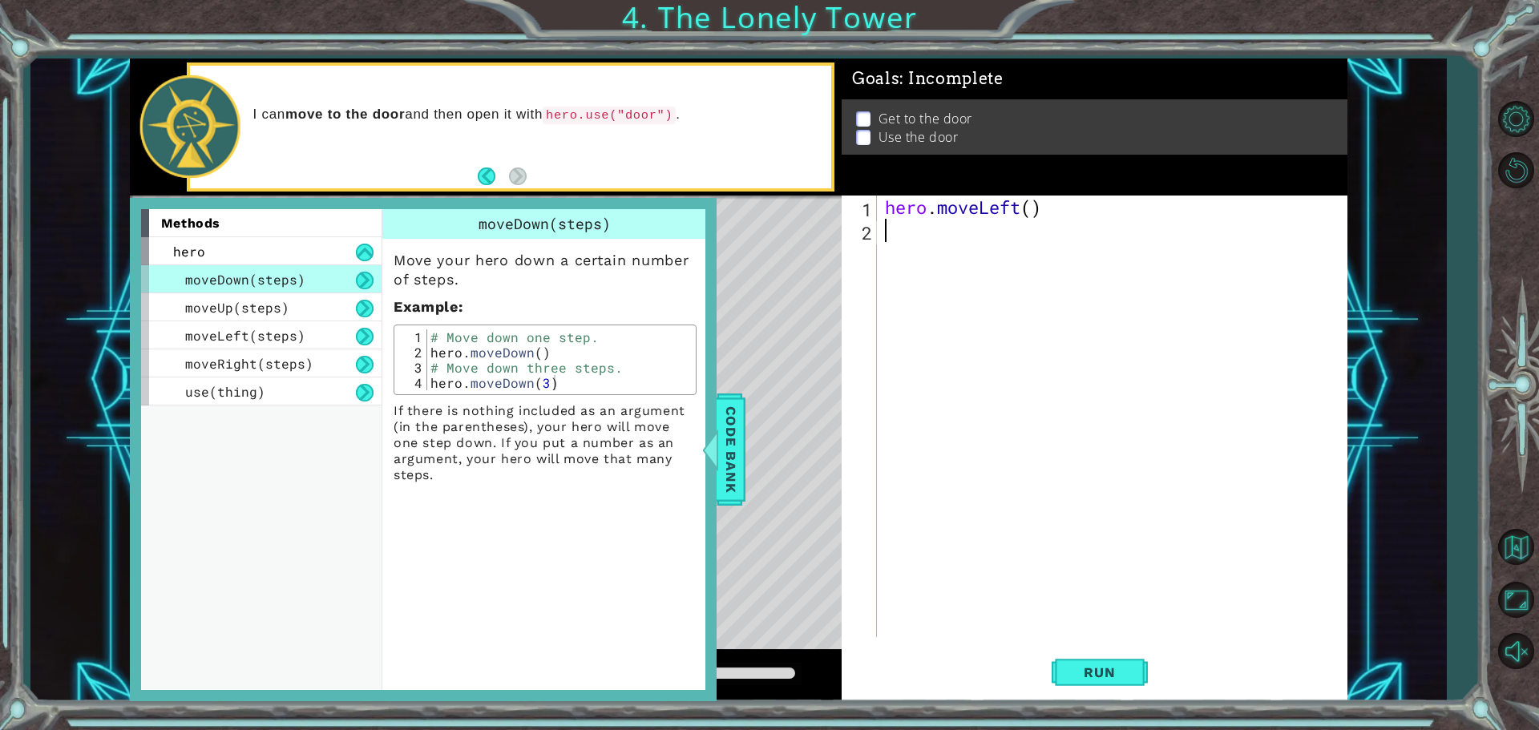
type textarea "h"
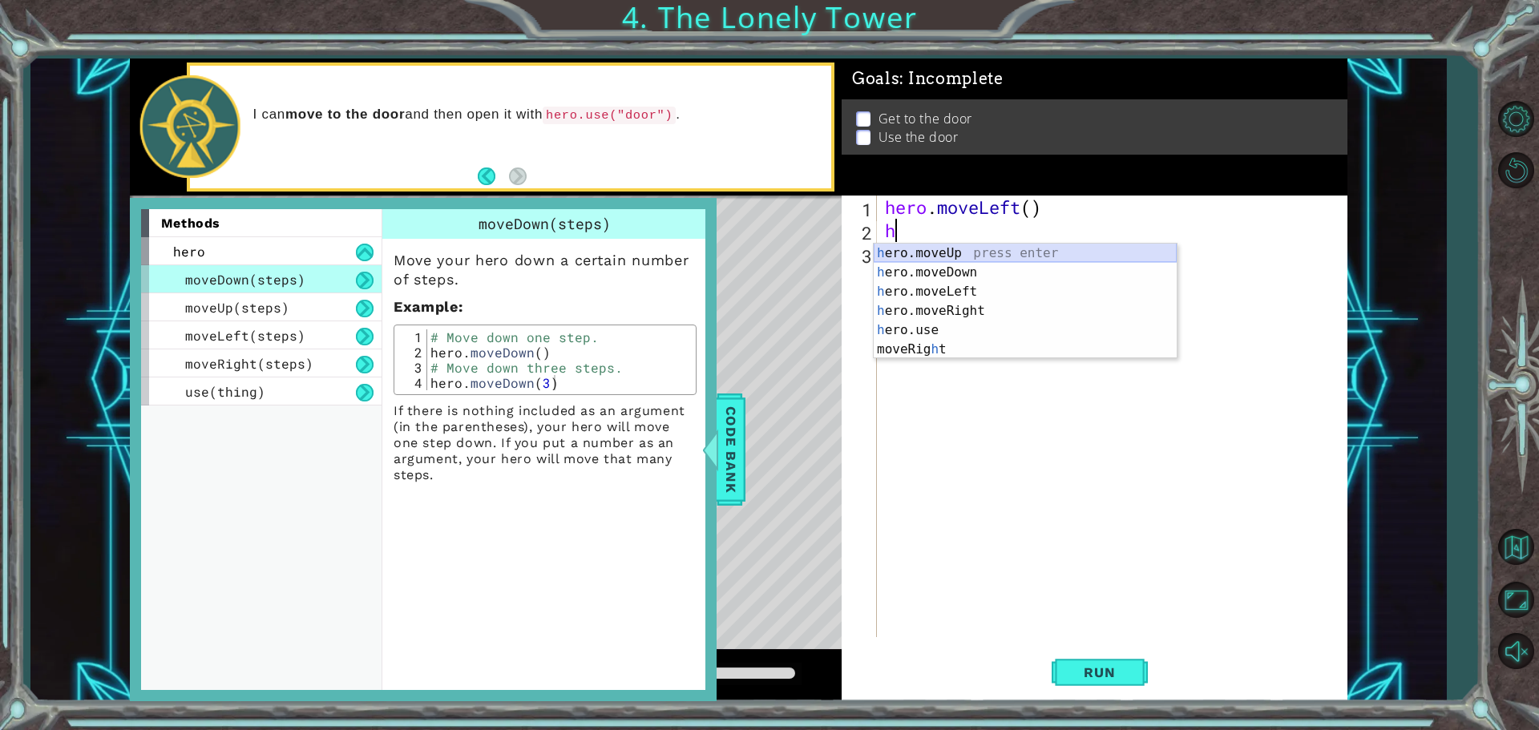
click at [909, 249] on div "h ero.moveUp press enter h ero.moveDown press enter h ero.moveLeft press enter …" at bounding box center [1024, 321] width 303 height 154
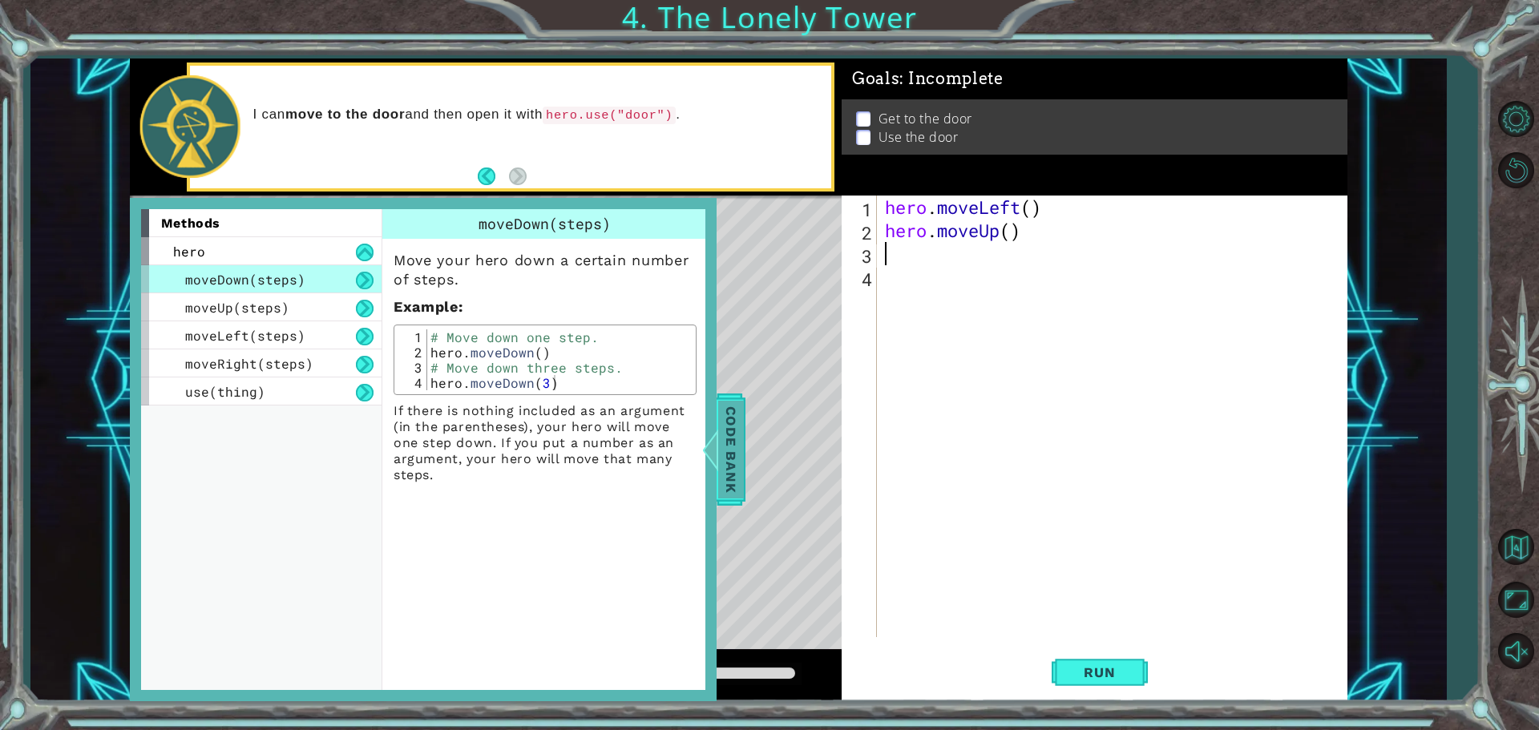
click at [722, 456] on span "Code Bank" at bounding box center [716, 450] width 26 height 98
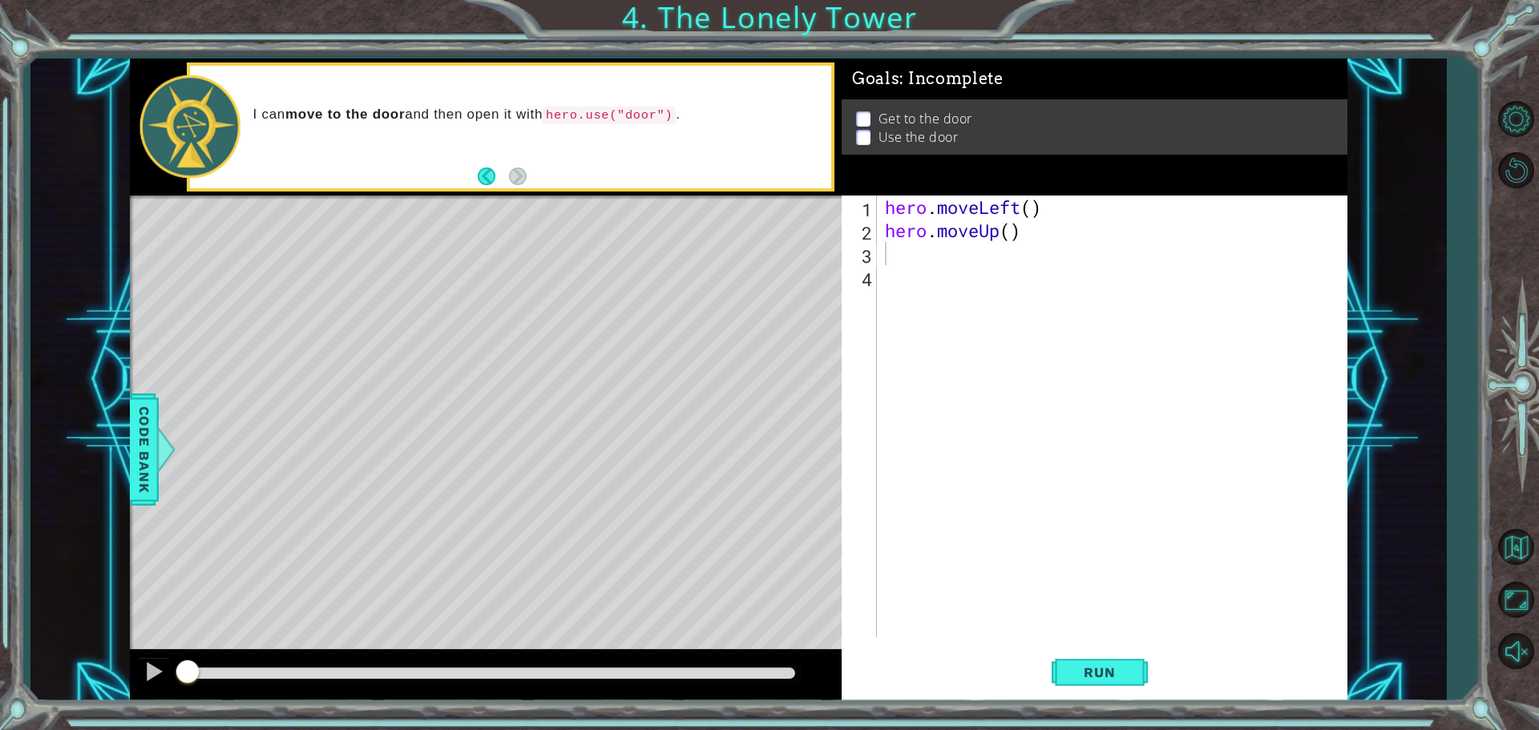
click at [568, 162] on div "I can move to the door and then open it with hero.use("door") ." at bounding box center [510, 127] width 641 height 123
click at [899, 268] on div "hero . moveLeft ( ) hero . moveUp ( )" at bounding box center [1115, 440] width 469 height 488
click at [901, 252] on div "hero . moveLeft ( ) hero . moveUp ( )" at bounding box center [1115, 440] width 469 height 488
click at [1032, 205] on div "hero . moveLeft ( ) hero . moveUp ( )" at bounding box center [1115, 440] width 469 height 488
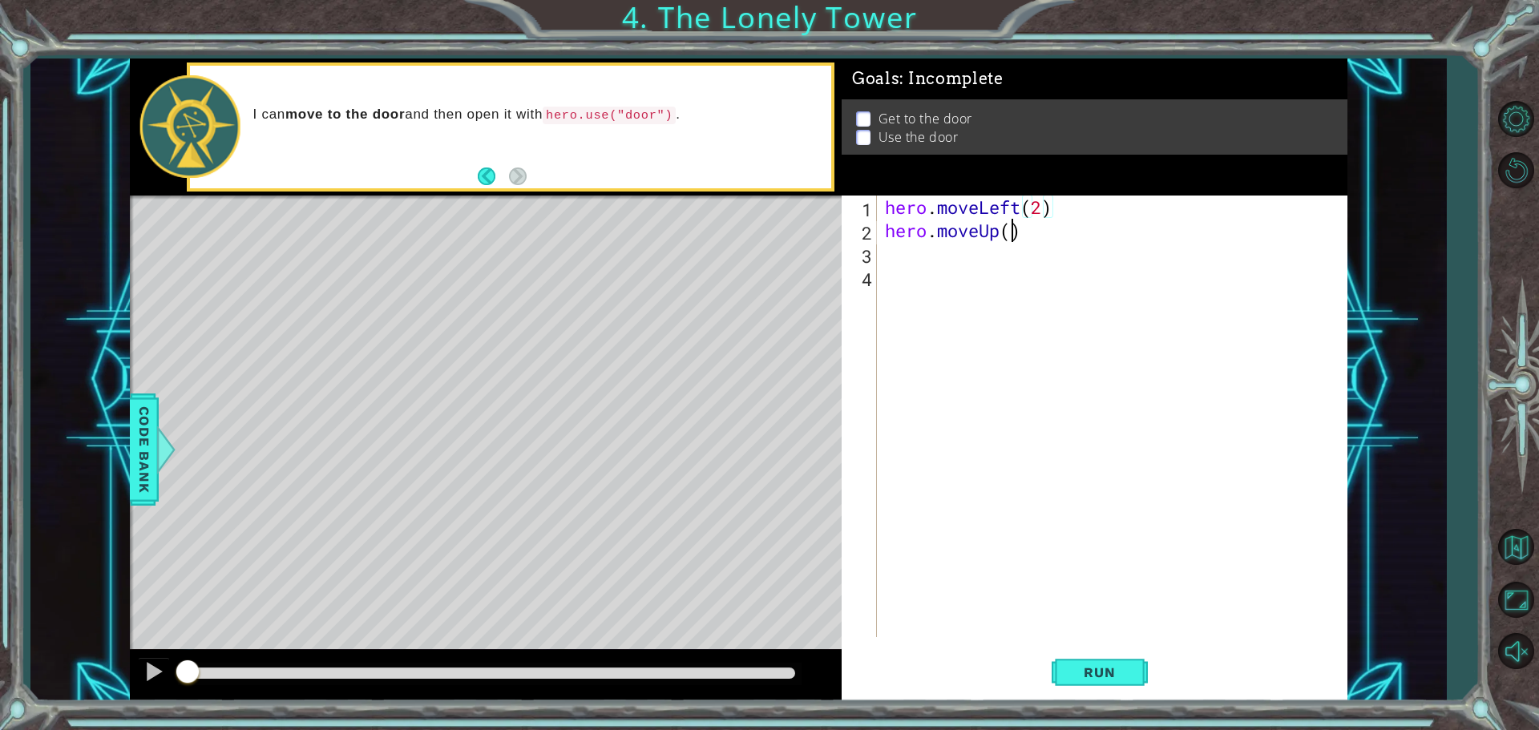
click at [1008, 235] on div "hero . moveLeft ( 2 ) hero . moveUp ( )" at bounding box center [1115, 440] width 469 height 488
type textarea "hero.moveUp(2)"
click at [979, 260] on div "hero . moveLeft ( 2 ) hero . moveUp ( 2 )" at bounding box center [1115, 440] width 469 height 488
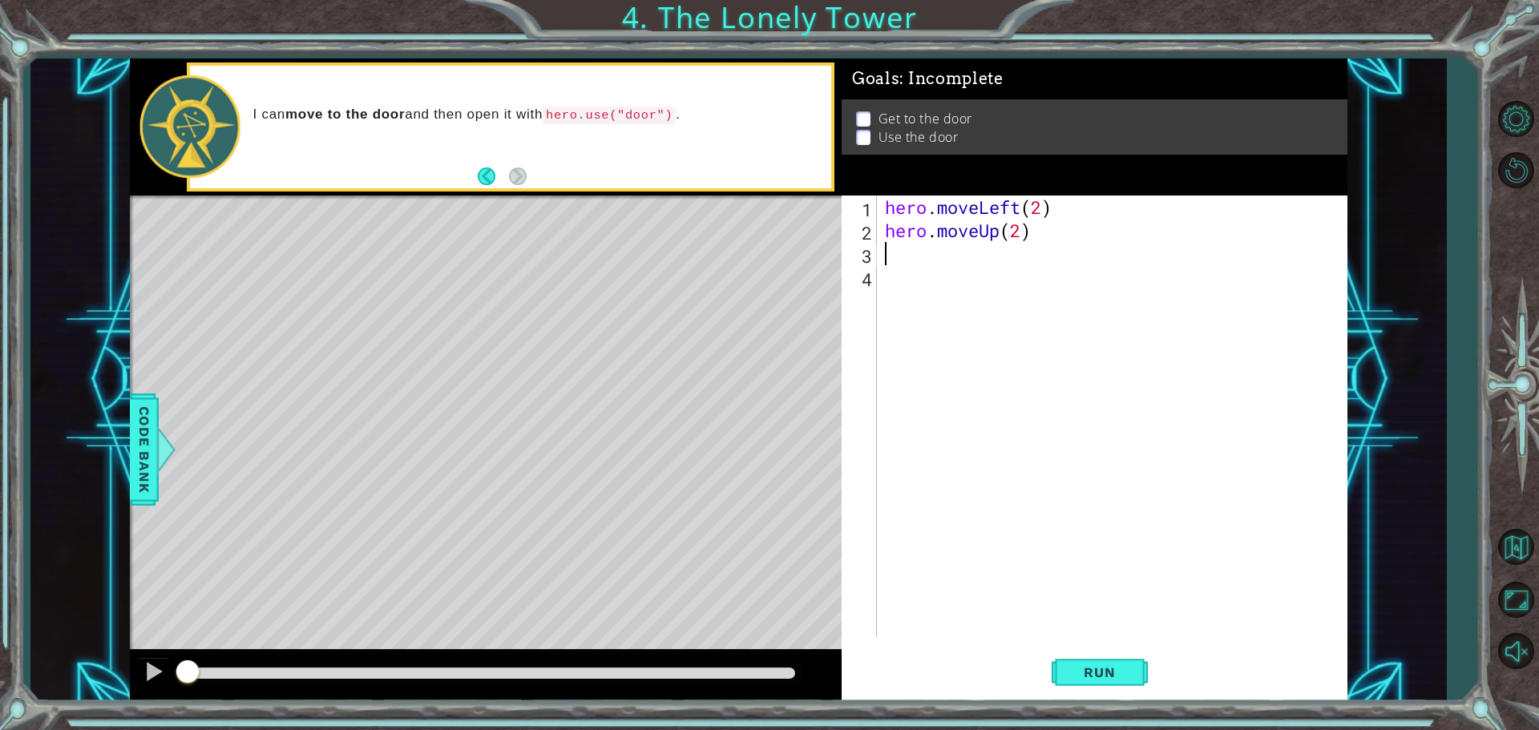
type textarea "h"
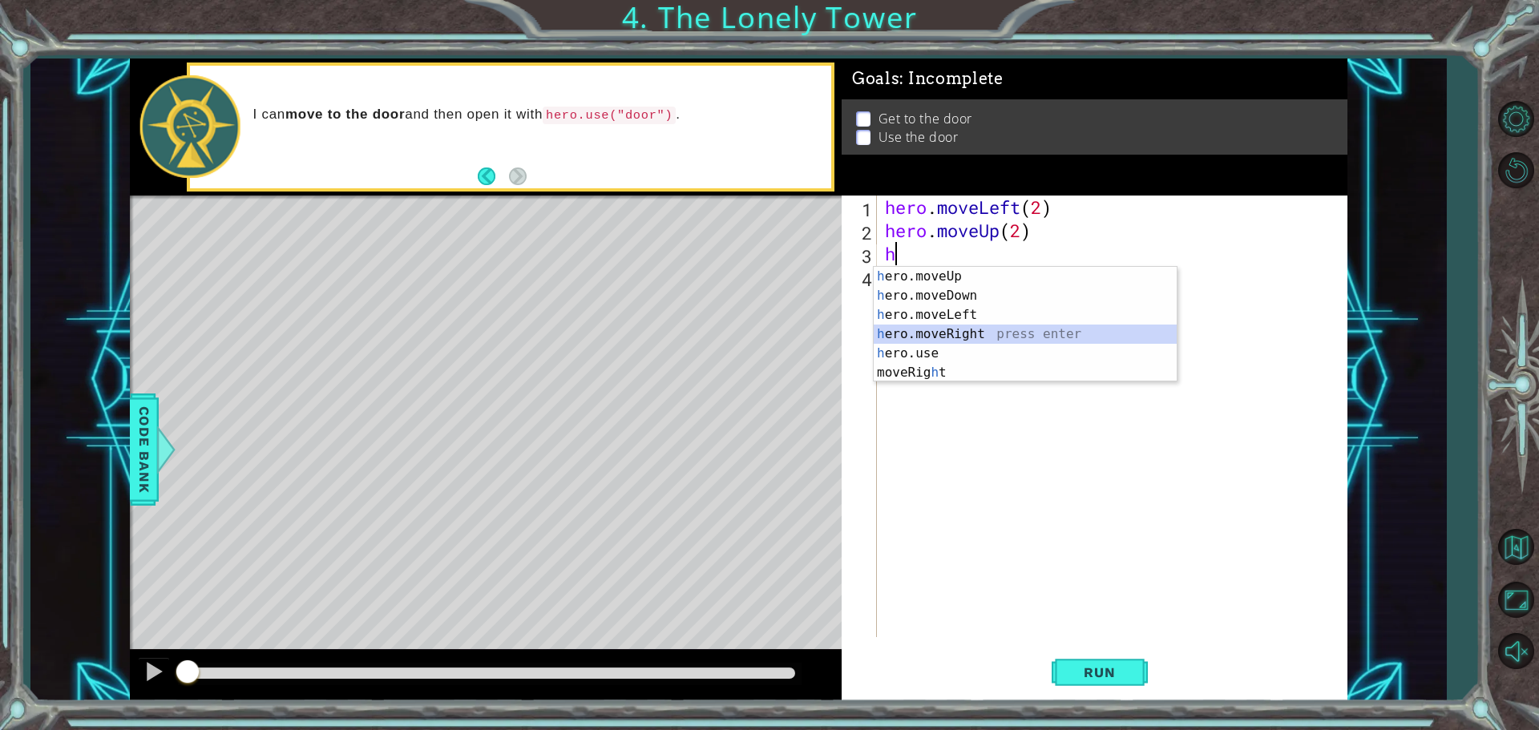
click at [959, 333] on div "h ero.moveUp press enter h ero.moveDown press enter h ero.moveLeft press enter …" at bounding box center [1024, 344] width 303 height 154
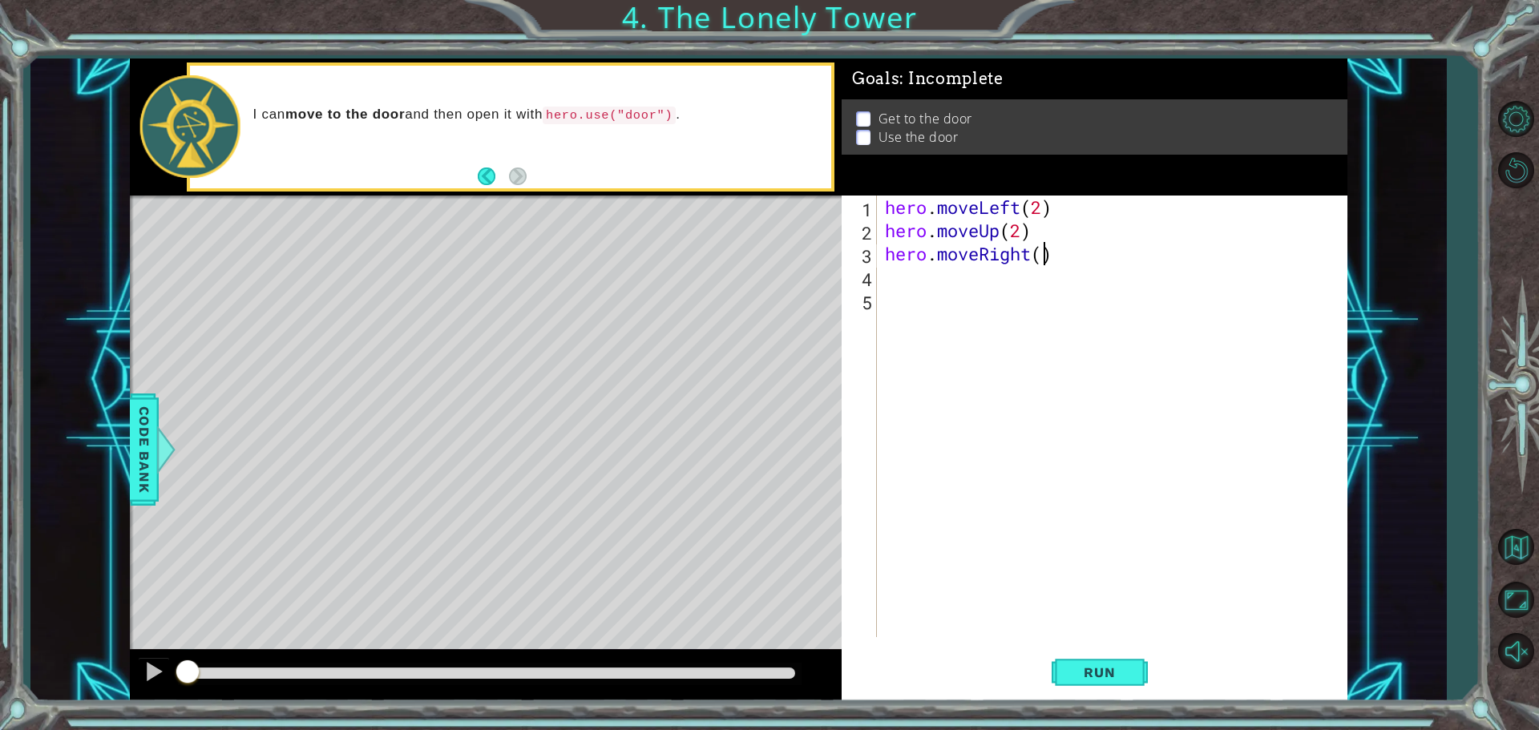
click at [1040, 256] on div "hero . moveLeft ( 2 ) hero . moveUp ( 2 ) hero . moveRight ( )" at bounding box center [1115, 440] width 469 height 488
type textarea "hero.moveRight(2)"
click at [933, 288] on div "hero . moveLeft ( 2 ) hero . moveUp ( 2 ) hero . moveRight ( 2 )" at bounding box center [1115, 440] width 469 height 488
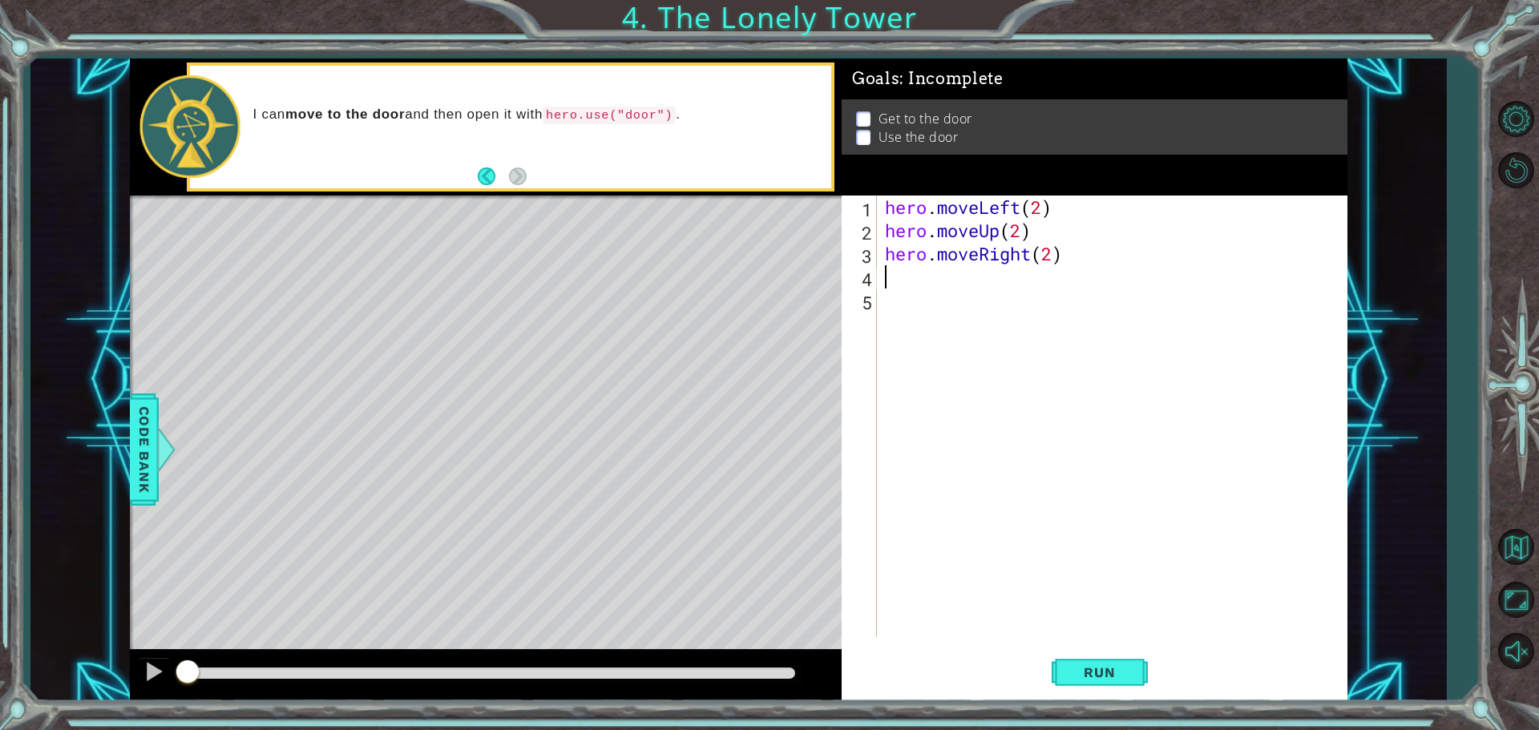
click at [934, 282] on div "hero . moveLeft ( 2 ) hero . moveUp ( 2 ) hero . moveRight ( 2 )" at bounding box center [1115, 440] width 469 height 488
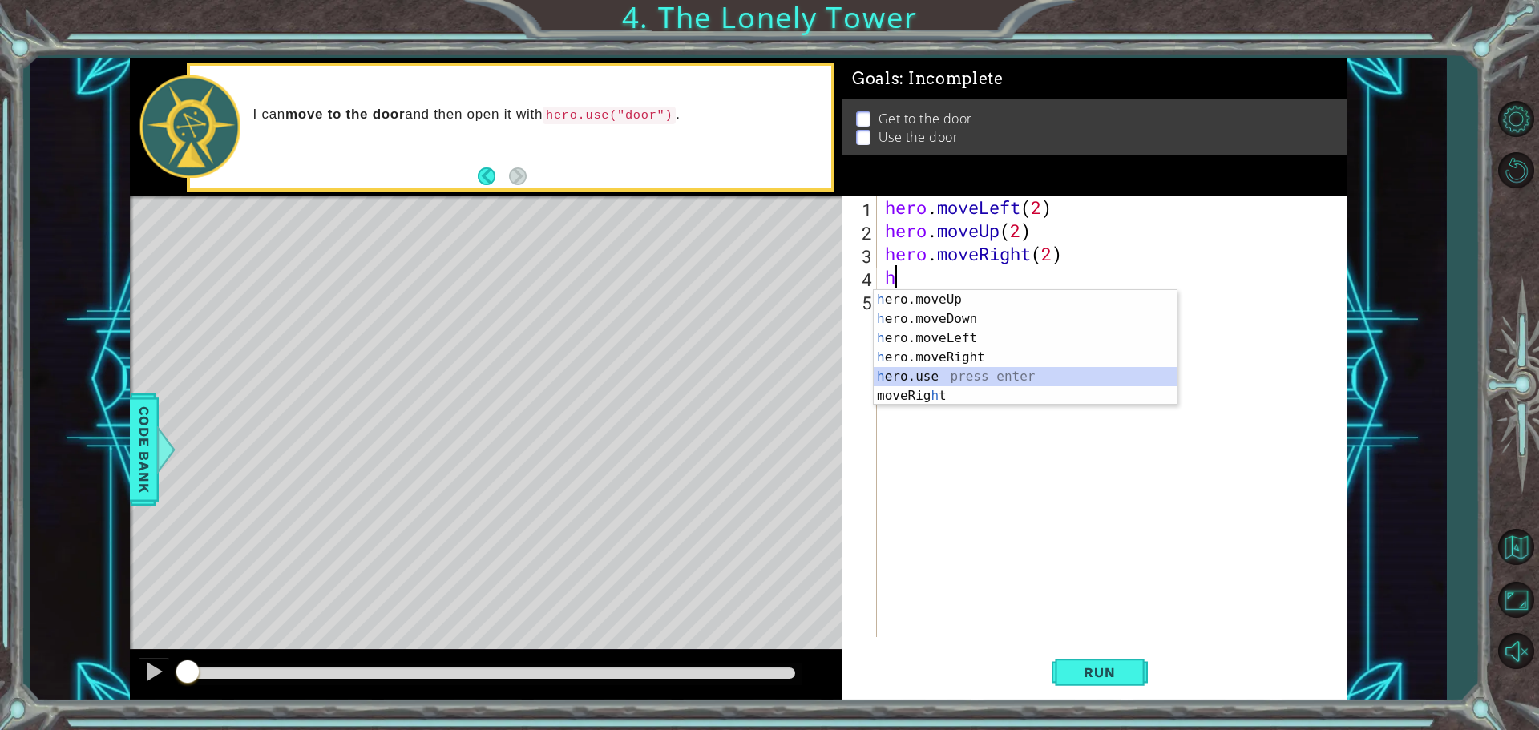
click at [1042, 369] on div "h ero.moveUp press enter h ero.moveDown press enter h ero.moveLeft press enter …" at bounding box center [1024, 367] width 303 height 154
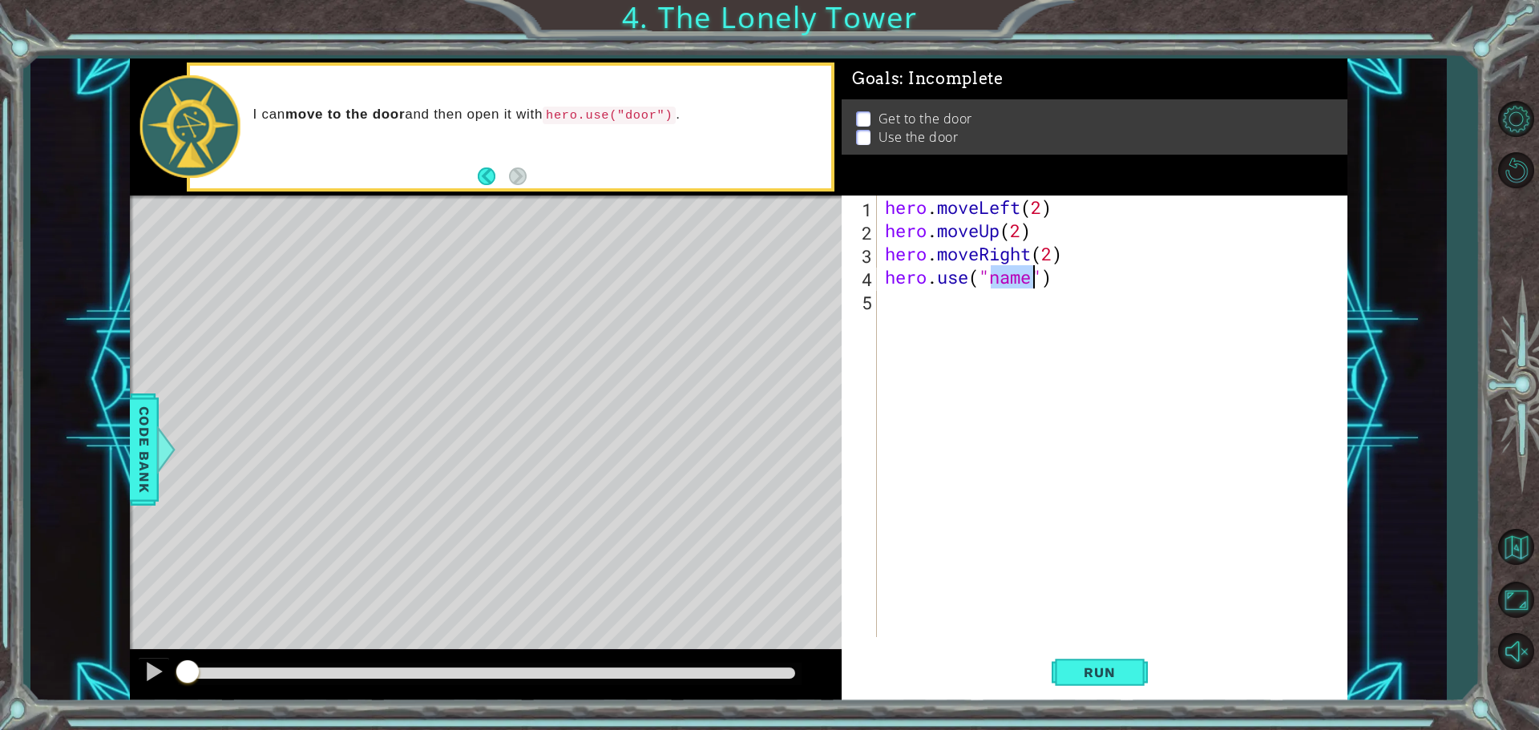
click at [1027, 273] on div "hero . moveLeft ( 2 ) hero . moveUp ( 2 ) hero . moveRight ( 2 ) hero . use ( "…" at bounding box center [1111, 417] width 461 height 442
click at [1033, 280] on div "hero . moveLeft ( 2 ) hero . moveUp ( 2 ) hero . moveRight ( 2 ) hero . use ( "…" at bounding box center [1115, 440] width 469 height 488
type textarea "hero.use("door")"
click at [1083, 676] on span "Run" at bounding box center [1098, 672] width 63 height 16
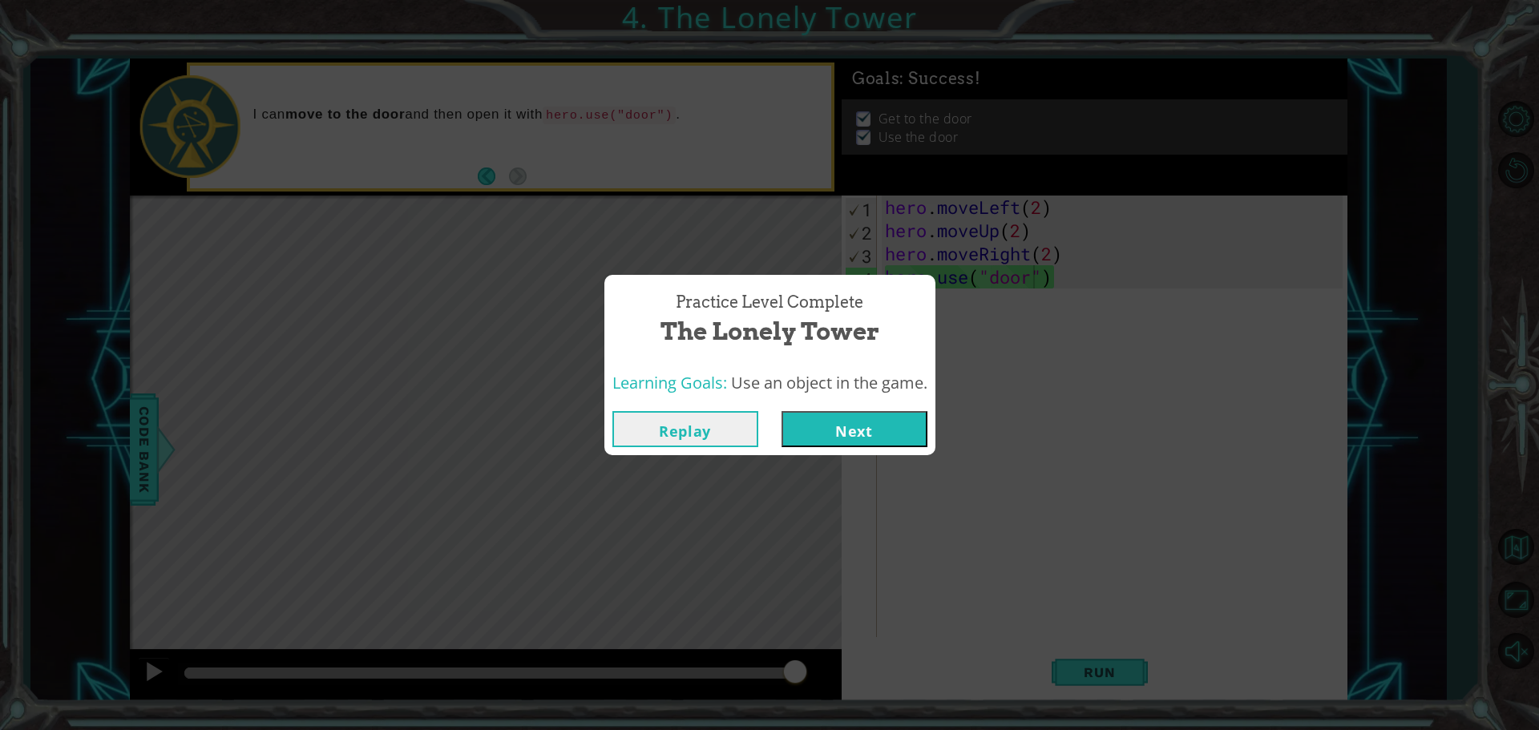
click at [794, 431] on button "Next" at bounding box center [854, 429] width 146 height 36
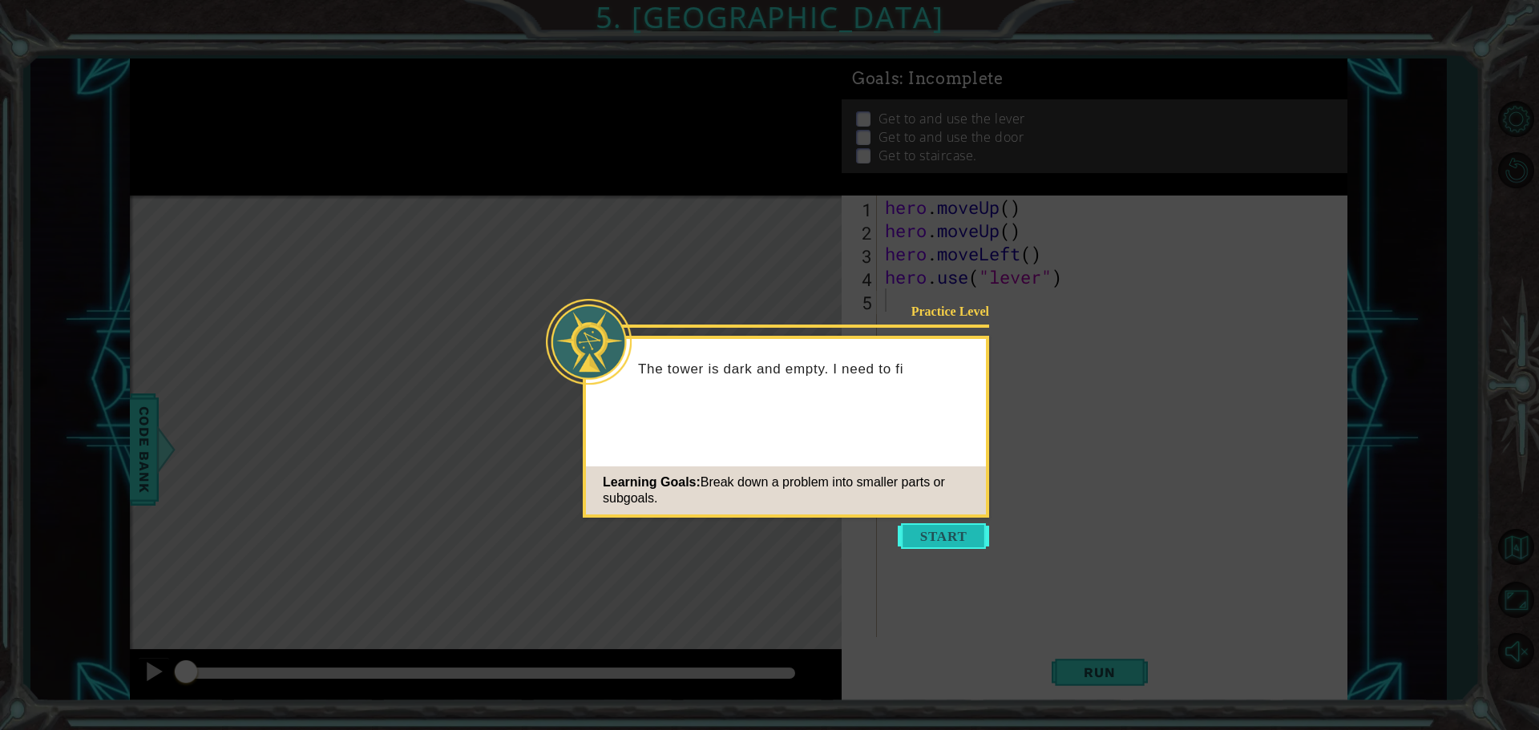
click at [923, 534] on button "Start" at bounding box center [942, 536] width 91 height 26
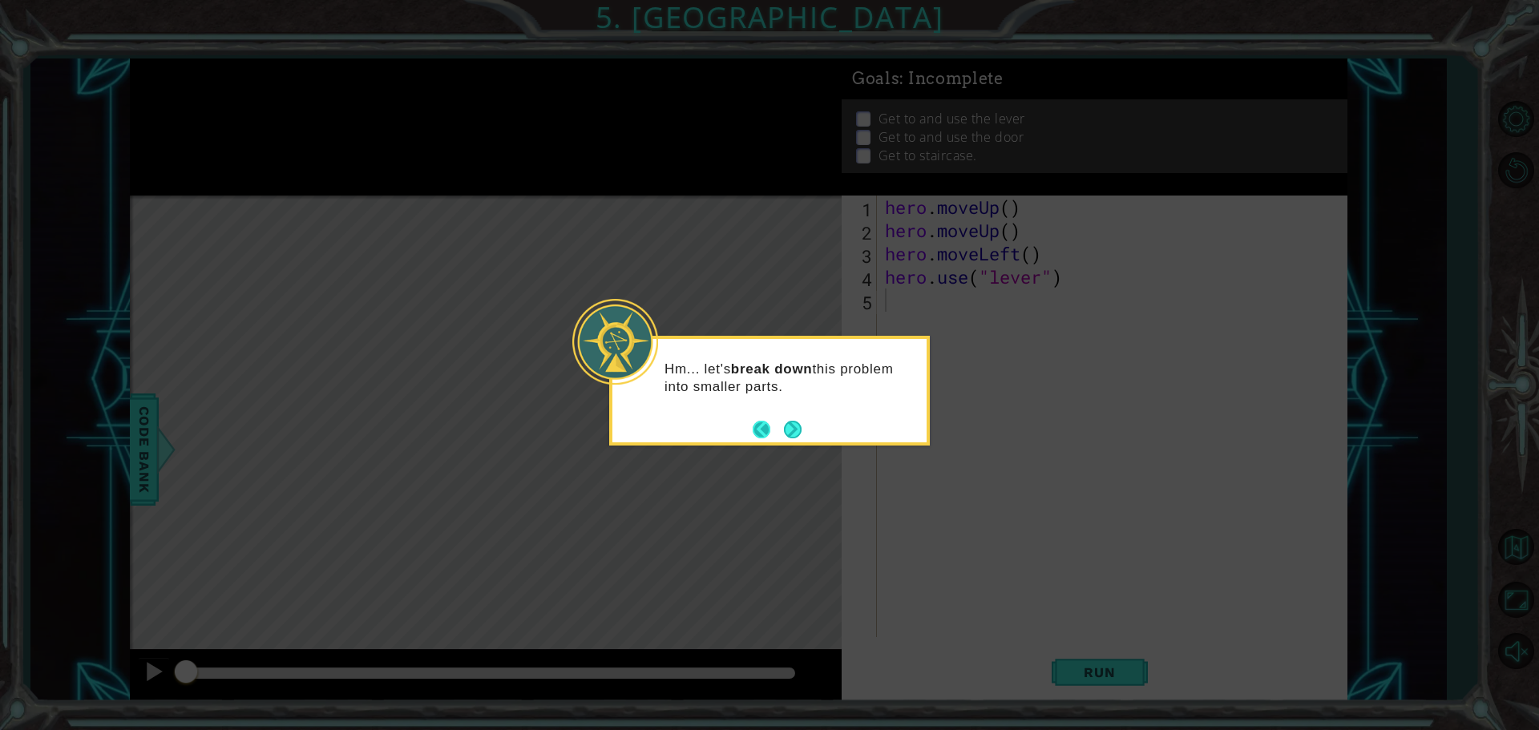
click at [774, 424] on button "Back" at bounding box center [767, 430] width 31 height 18
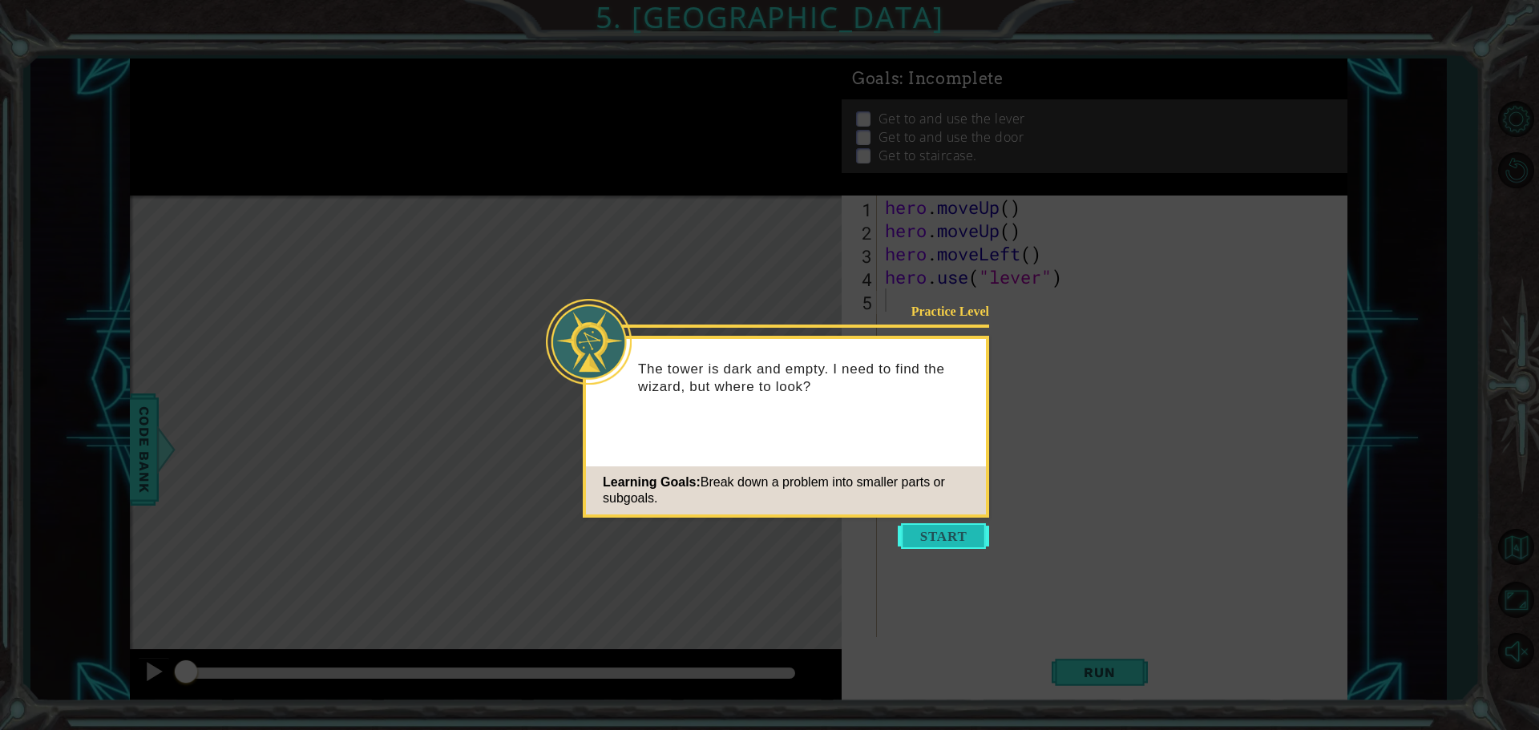
click at [924, 526] on button "Start" at bounding box center [942, 536] width 91 height 26
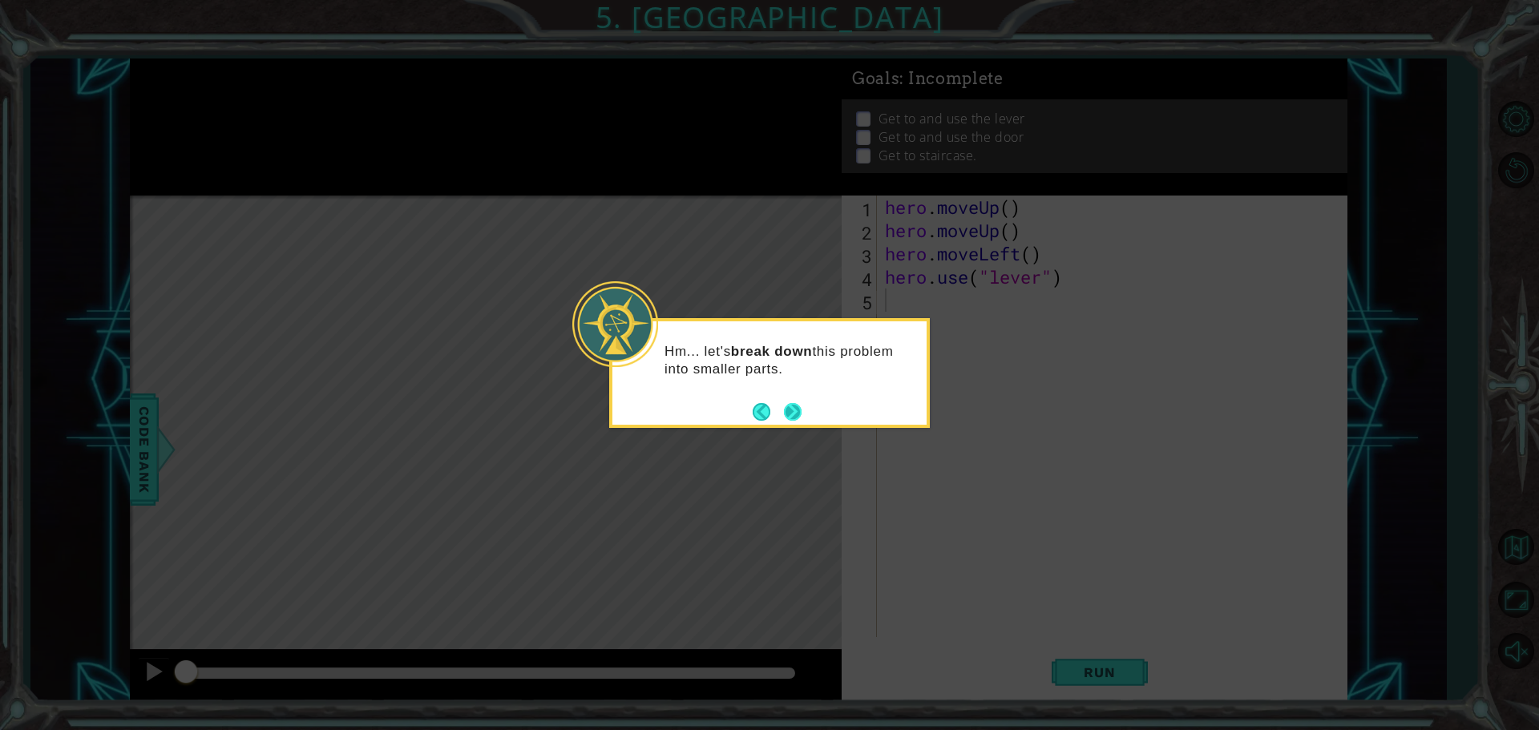
click at [784, 408] on button "Next" at bounding box center [793, 411] width 20 height 20
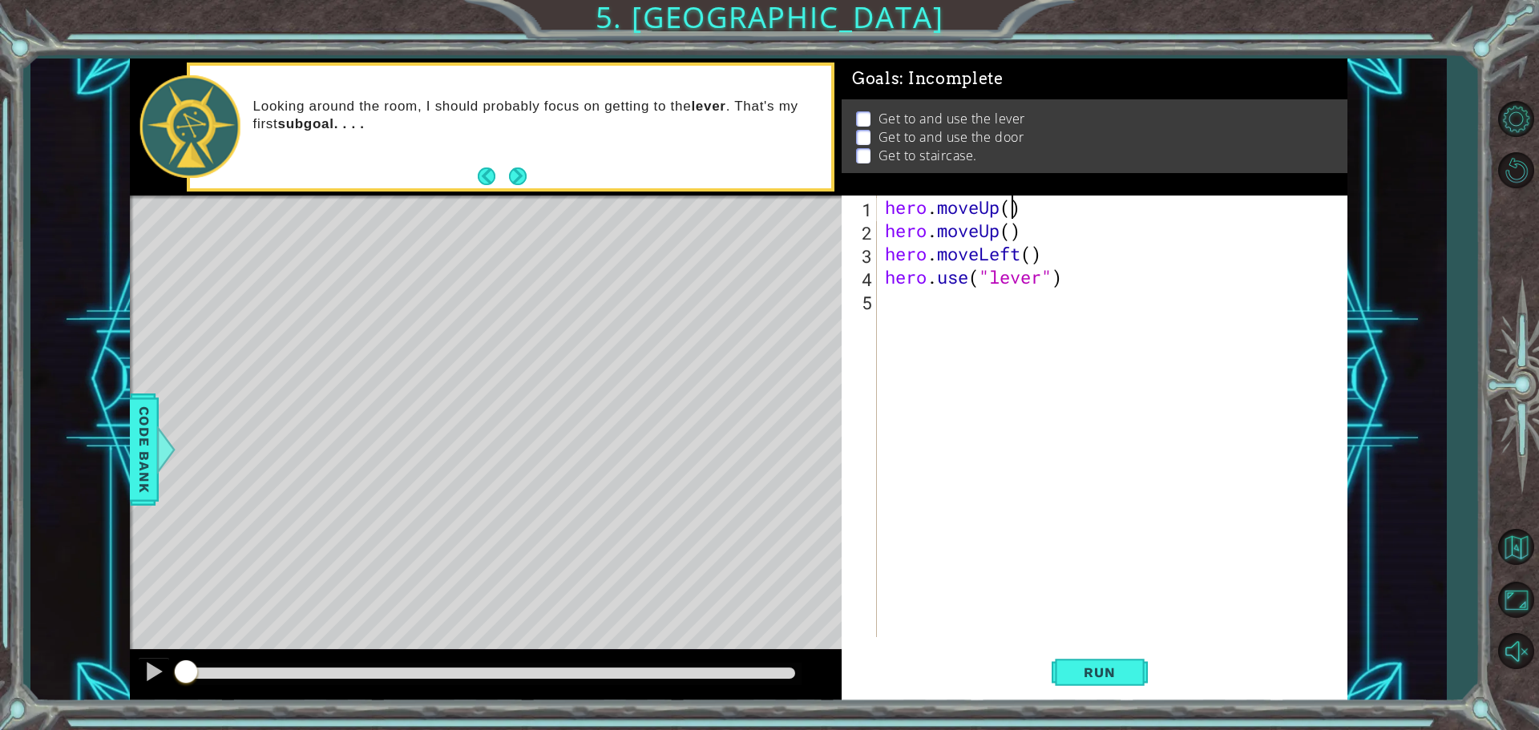
click at [1010, 212] on div "hero . moveUp ( ) hero . moveUp ( ) hero . moveLeft ( ) hero . use ( "lever" )" at bounding box center [1115, 440] width 469 height 488
click at [1018, 237] on div "hero . moveUp ( ) hero . moveUp ( ) hero . moveLeft ( ) hero . use ( "lever" )" at bounding box center [1115, 440] width 469 height 488
click at [1079, 276] on div "hero . moveUp ( ) hero . moveUp ( ) hero . moveLeft ( ) hero . use ( "lever" )" at bounding box center [1115, 440] width 469 height 488
type textarea "hero.use("lever")"
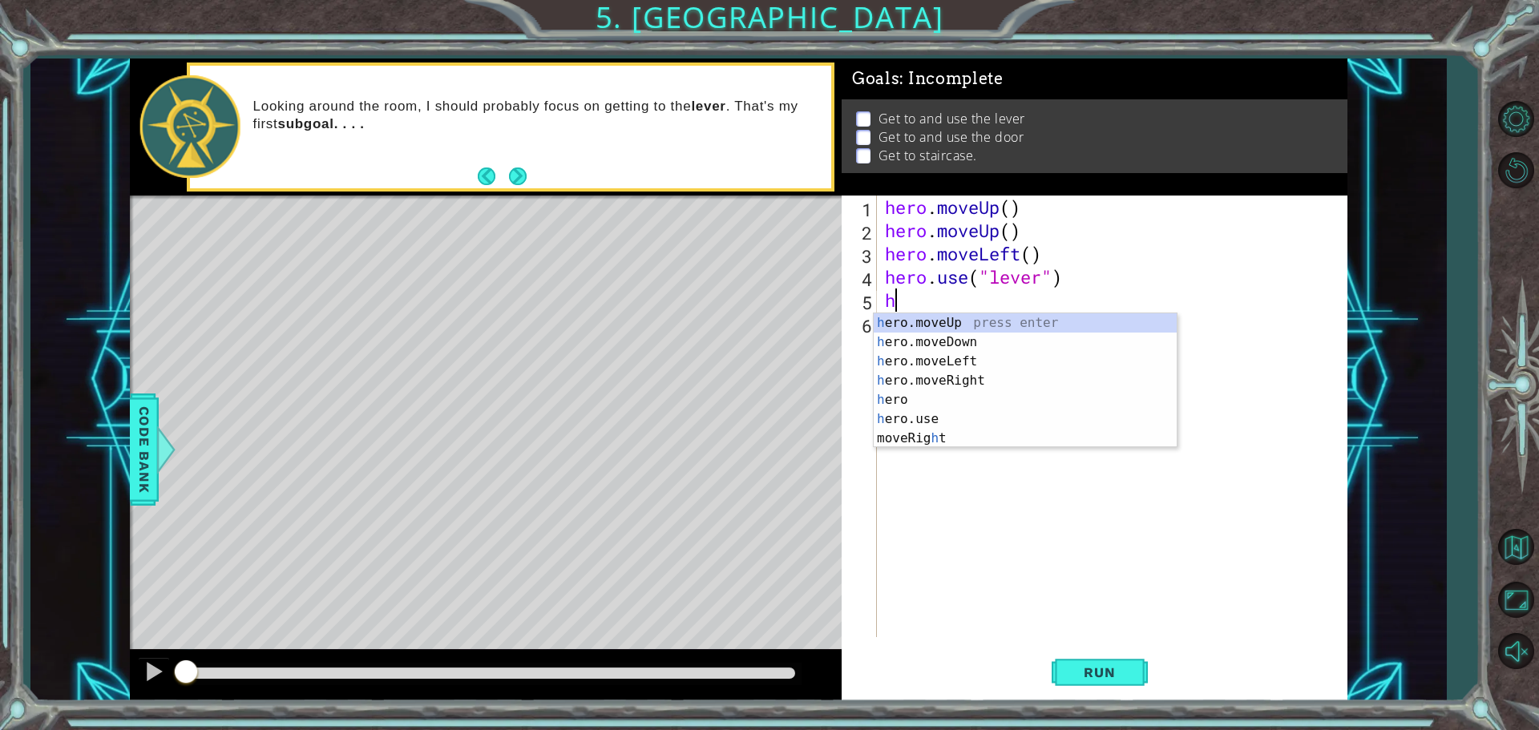
type textarea "he"
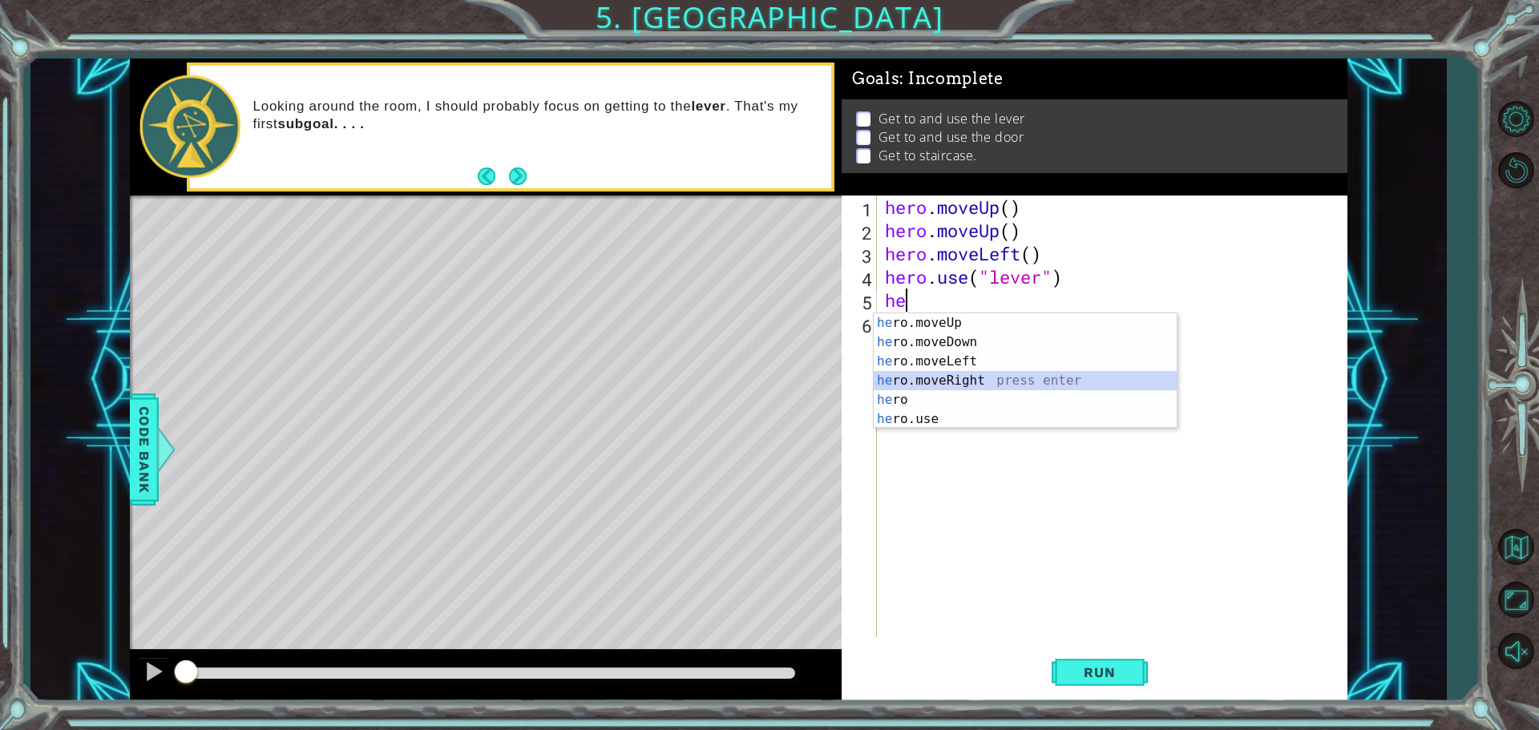
click at [982, 384] on div "he ro.moveUp press enter he ro.moveDown press enter he ro.moveLeft press enter …" at bounding box center [1024, 390] width 303 height 154
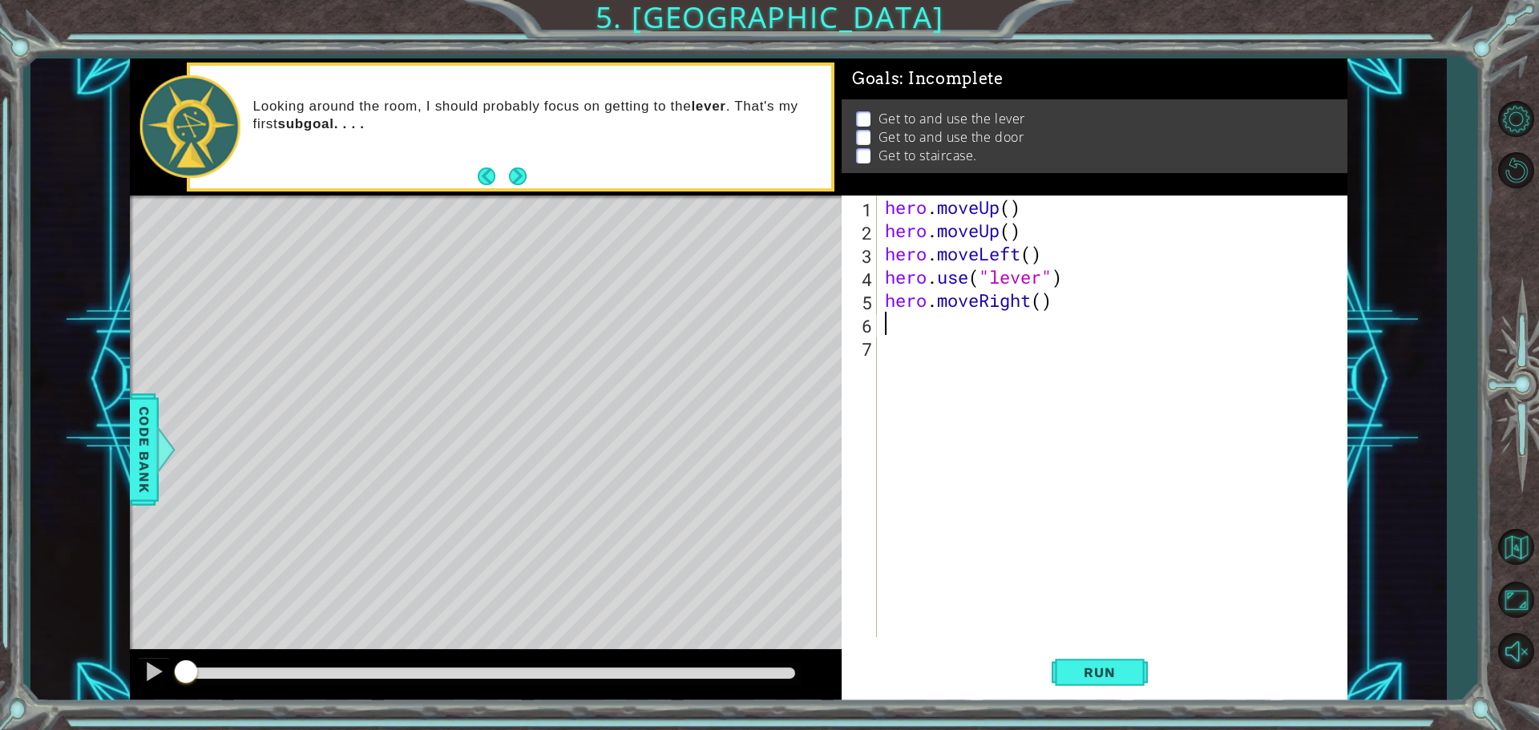
click at [1045, 298] on div "hero . moveUp ( ) hero . moveUp ( ) hero . moveLeft ( ) hero . use ( "lever" ) …" at bounding box center [1115, 440] width 469 height 488
type textarea "hero.moveRight(3)"
click at [987, 327] on div "hero . moveUp ( ) hero . moveUp ( ) hero . moveLeft ( ) hero . use ( "lever" ) …" at bounding box center [1115, 440] width 469 height 488
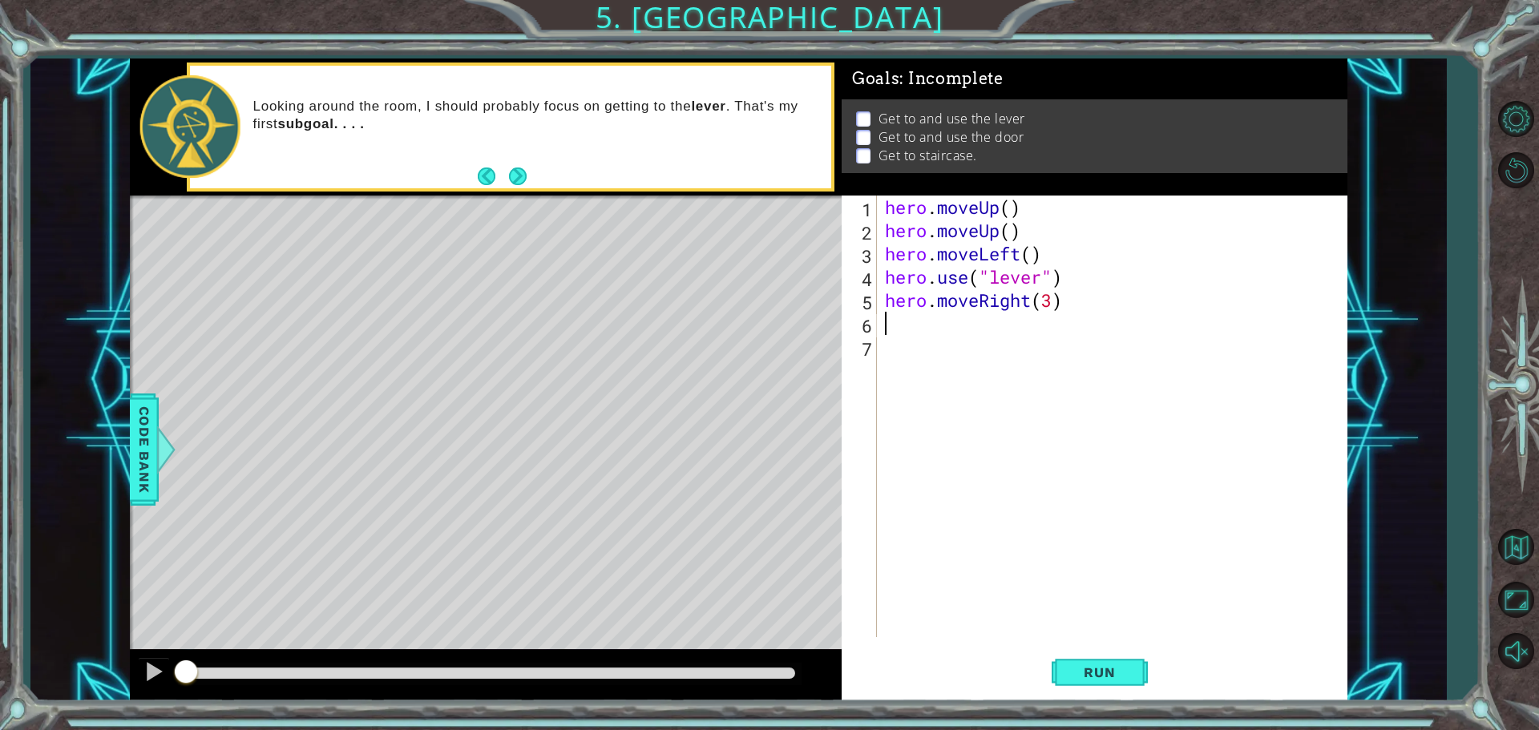
type textarea "h"
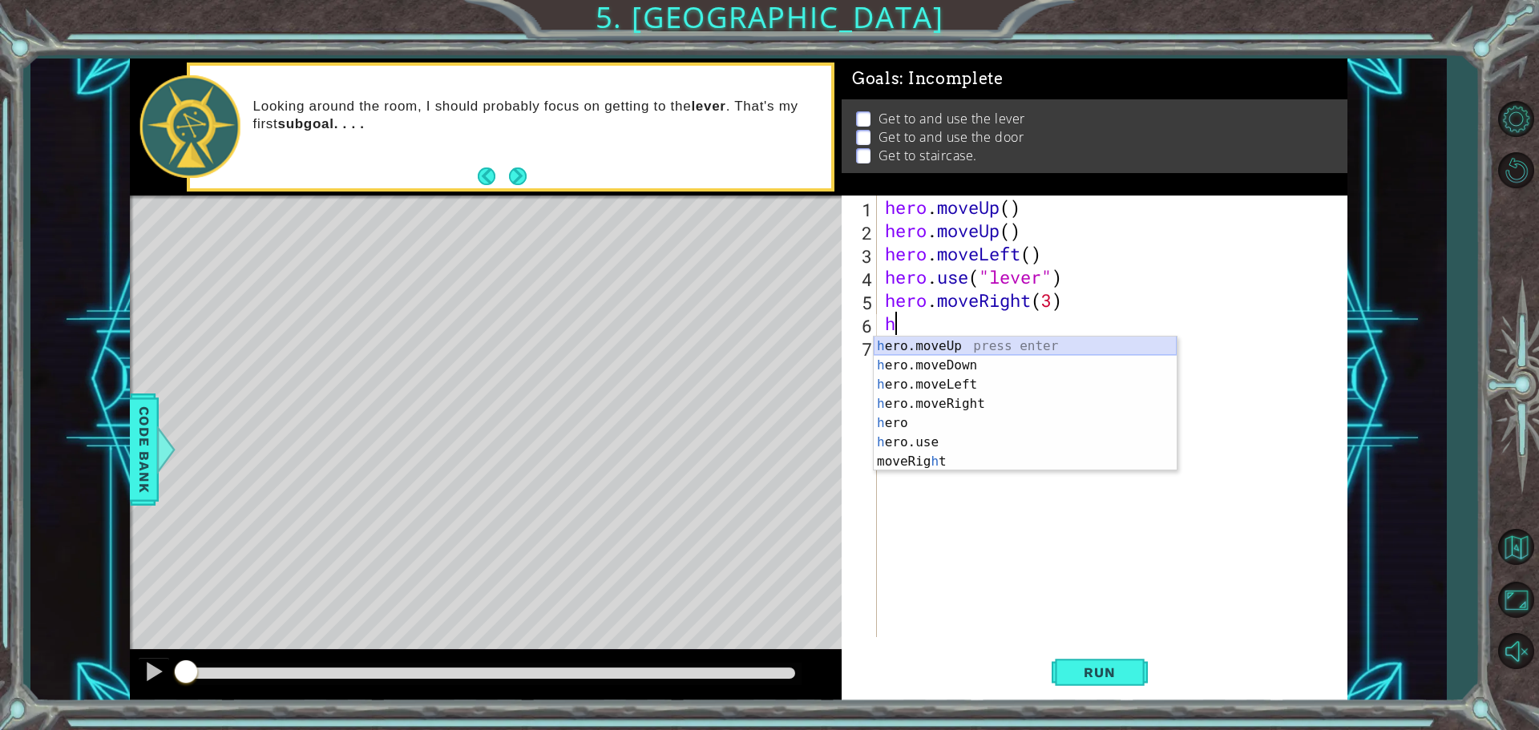
click at [989, 349] on div "h ero.moveUp press enter h ero.moveDown press enter h ero.moveLeft press enter …" at bounding box center [1024, 423] width 303 height 173
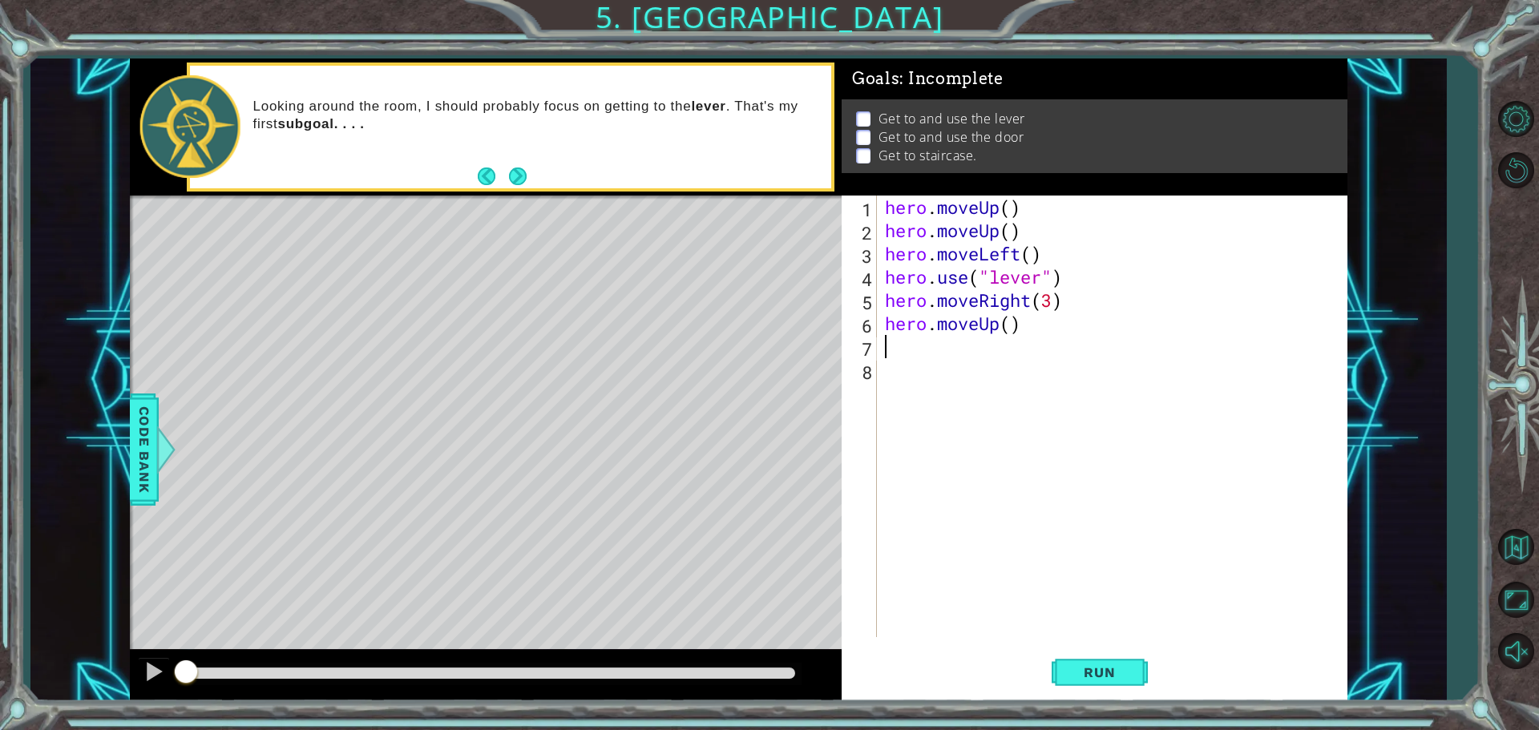
type textarea "h"
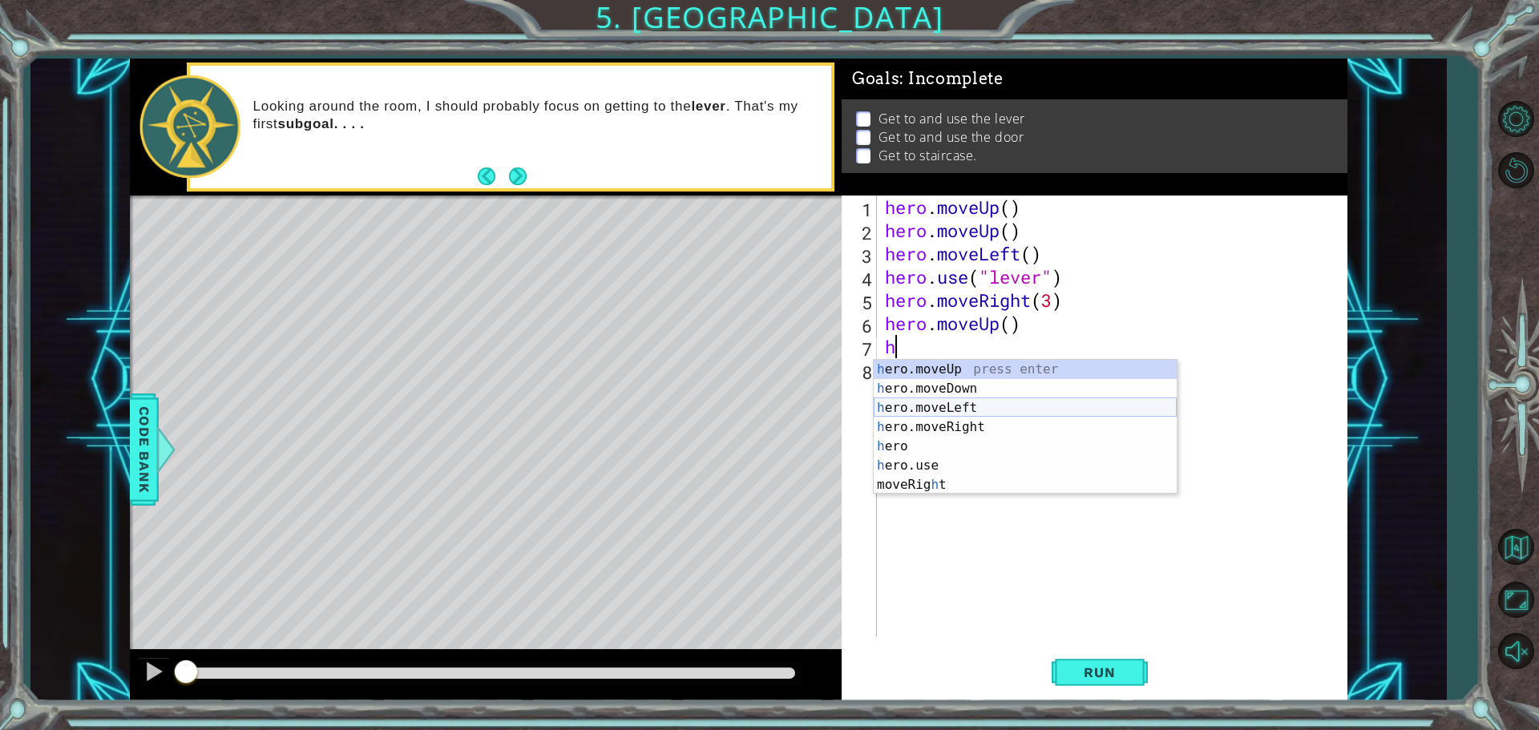
click at [1000, 409] on div "h ero.moveUp press enter h ero.moveDown press enter h ero.moveLeft press enter …" at bounding box center [1024, 446] width 303 height 173
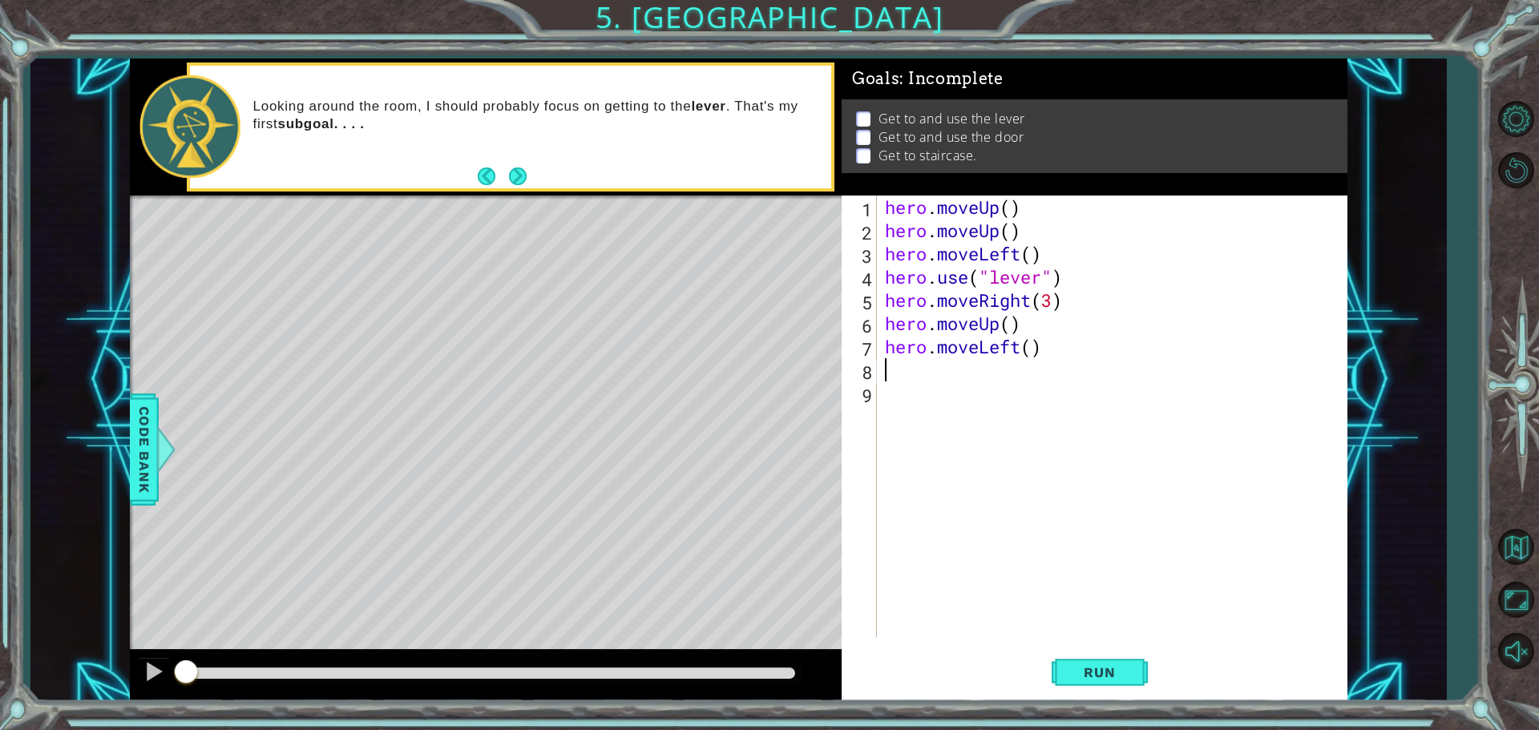
click at [1029, 346] on div "hero . moveUp ( ) hero . moveUp ( ) hero . moveLeft ( ) hero . use ( "lever" ) …" at bounding box center [1115, 440] width 469 height 488
click at [1086, 651] on button "Run" at bounding box center [1099, 672] width 96 height 50
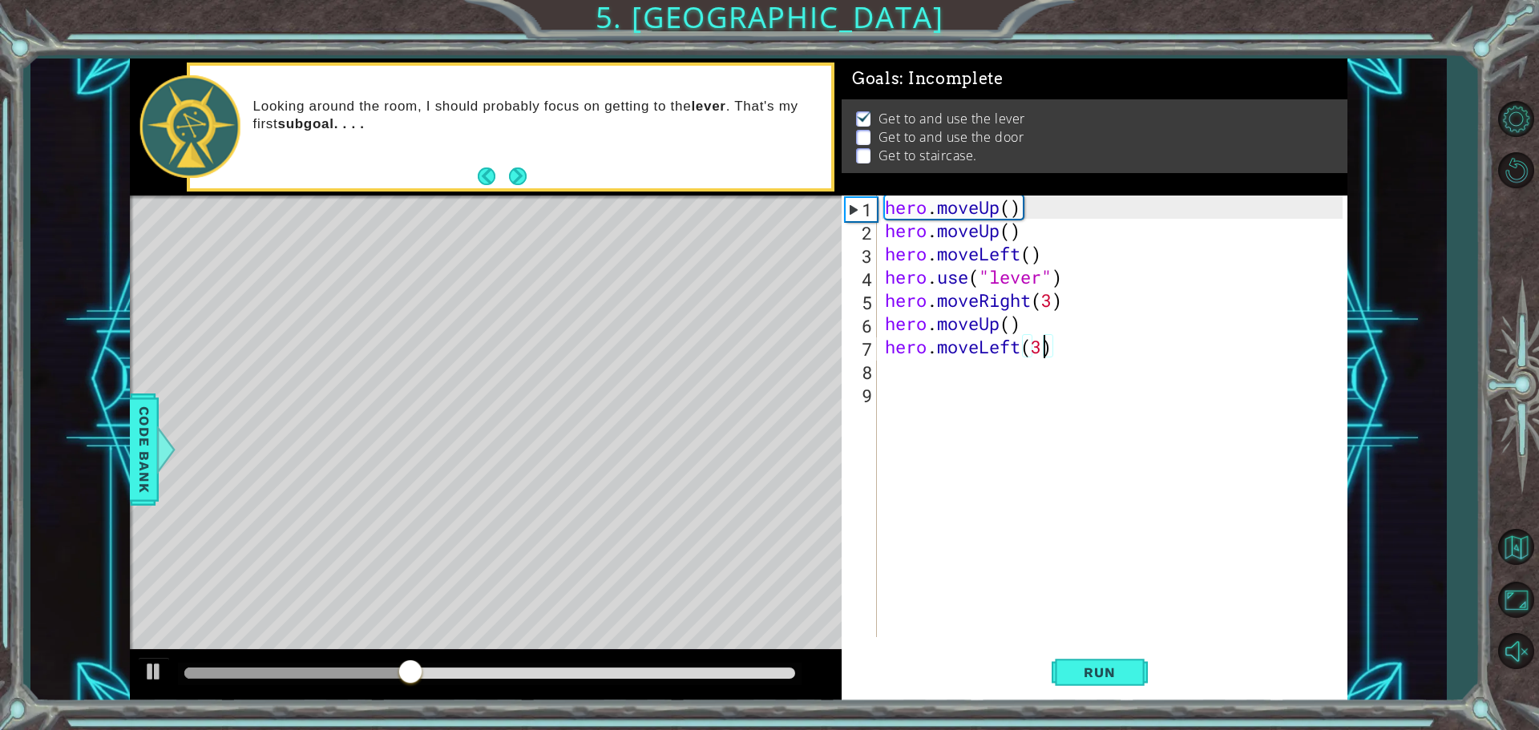
click at [1025, 325] on div "hero . moveUp ( ) hero . moveUp ( ) hero . moveLeft ( ) hero . use ( "lever" ) …" at bounding box center [1115, 440] width 469 height 488
type textarea "hero.moveUp()"
click at [886, 324] on div "hero . moveUp ( ) hero . moveUp ( ) hero . moveLeft ( ) hero . use ( "lever" ) …" at bounding box center [1115, 440] width 469 height 488
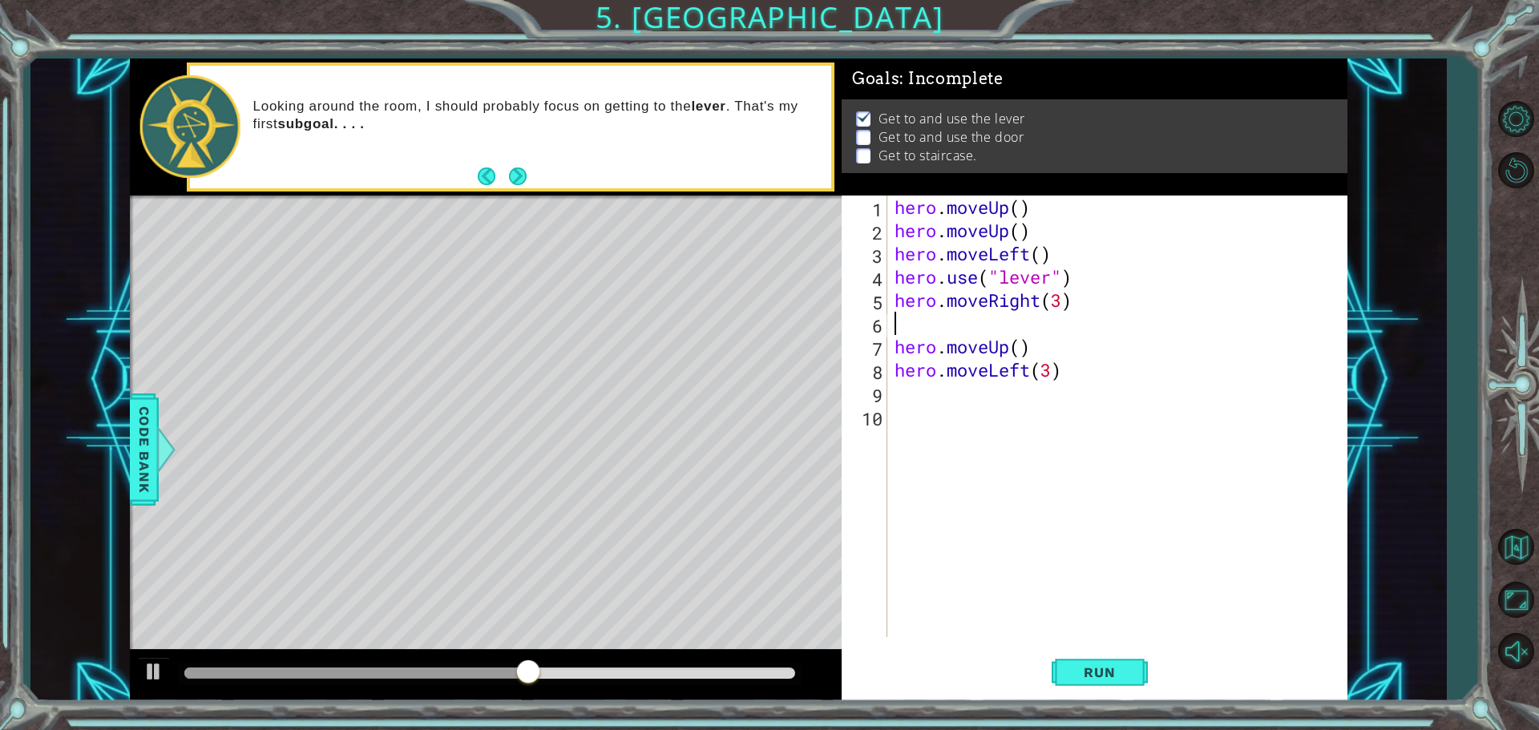
click at [900, 327] on div "hero . moveUp ( ) hero . moveUp ( ) hero . moveLeft ( ) hero . use ( "lever" ) …" at bounding box center [1120, 440] width 459 height 488
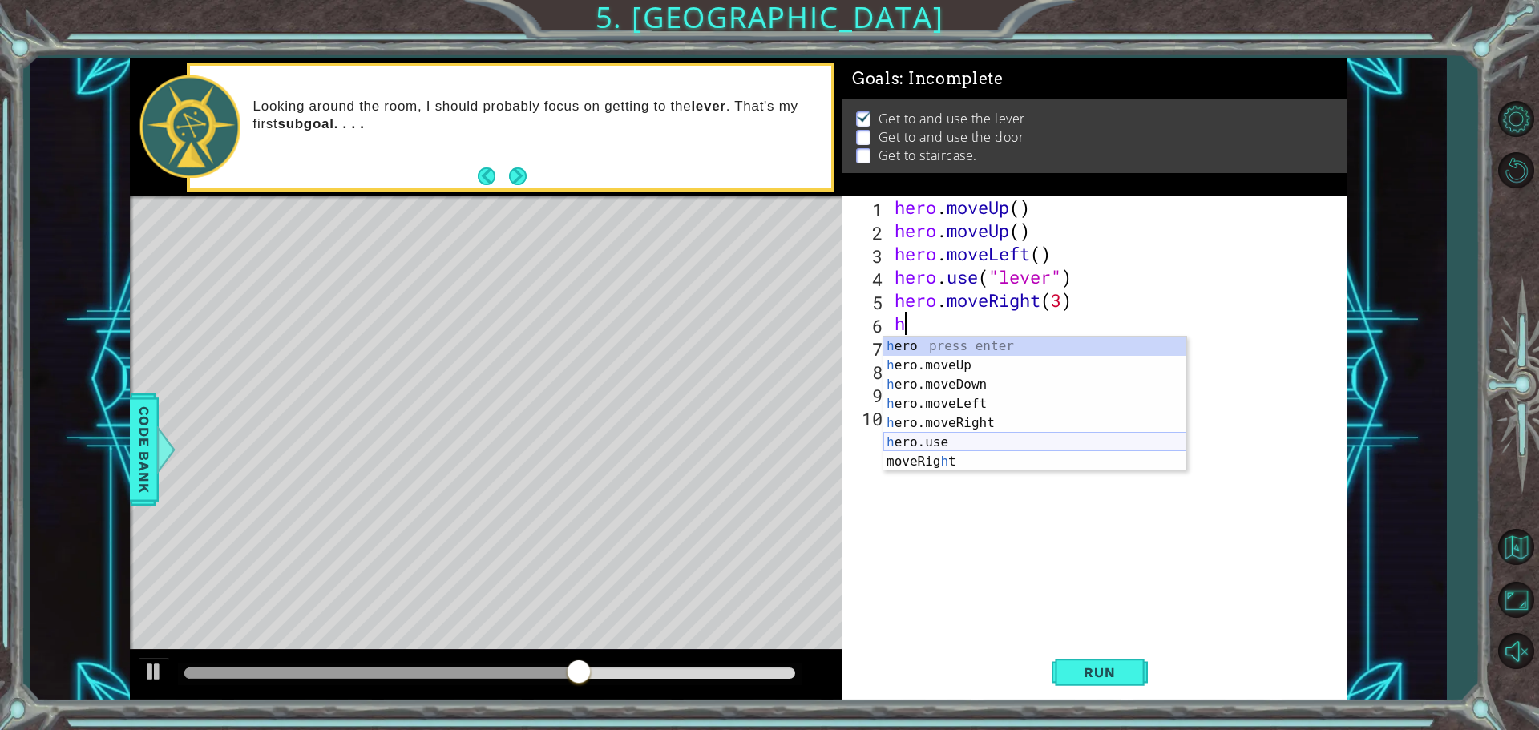
click at [1037, 445] on div "h ero press enter h ero.moveUp press enter h ero.moveDown press enter h ero.mov…" at bounding box center [1034, 423] width 303 height 173
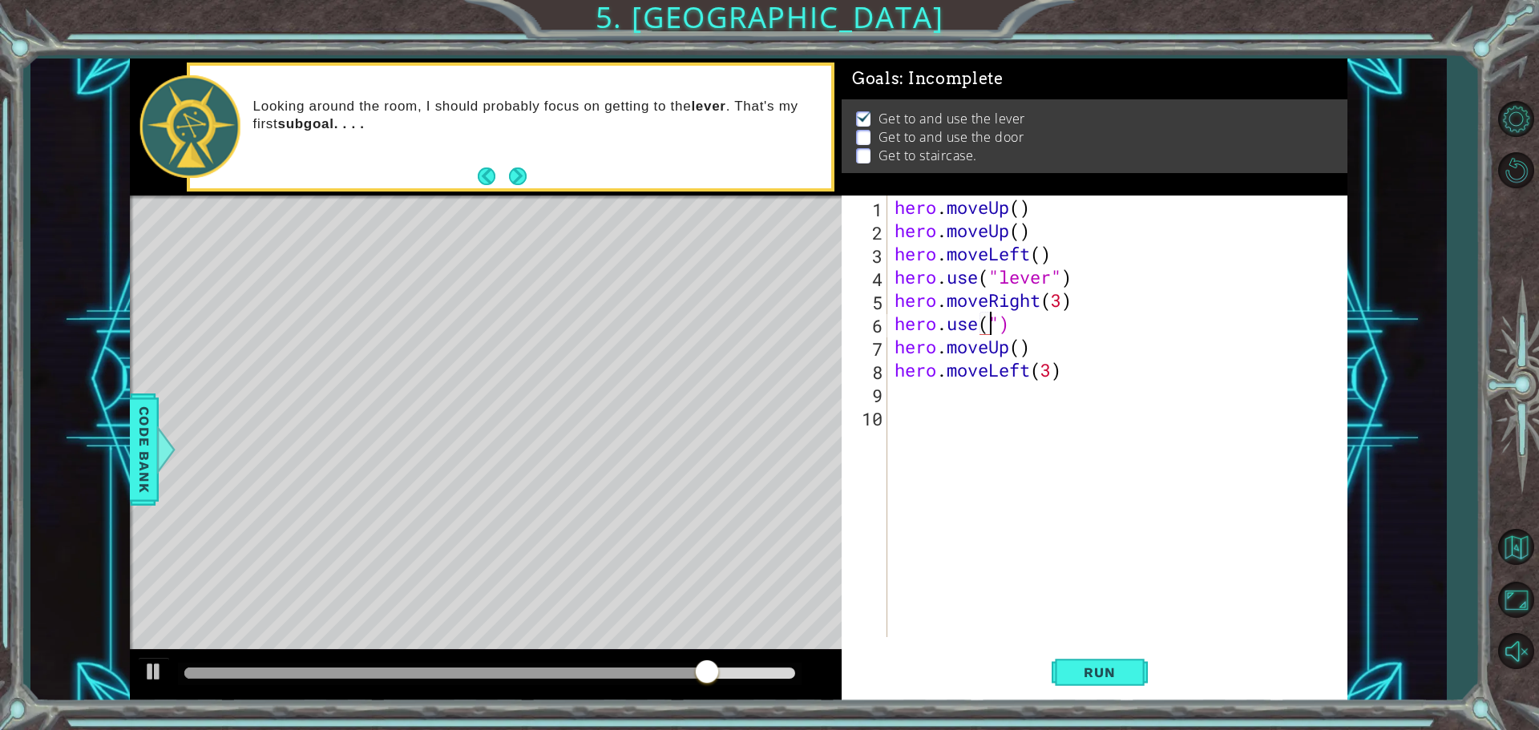
scroll to position [0, 5]
type textarea "hero.use("door")"
click at [1102, 671] on span "Run" at bounding box center [1098, 672] width 63 height 16
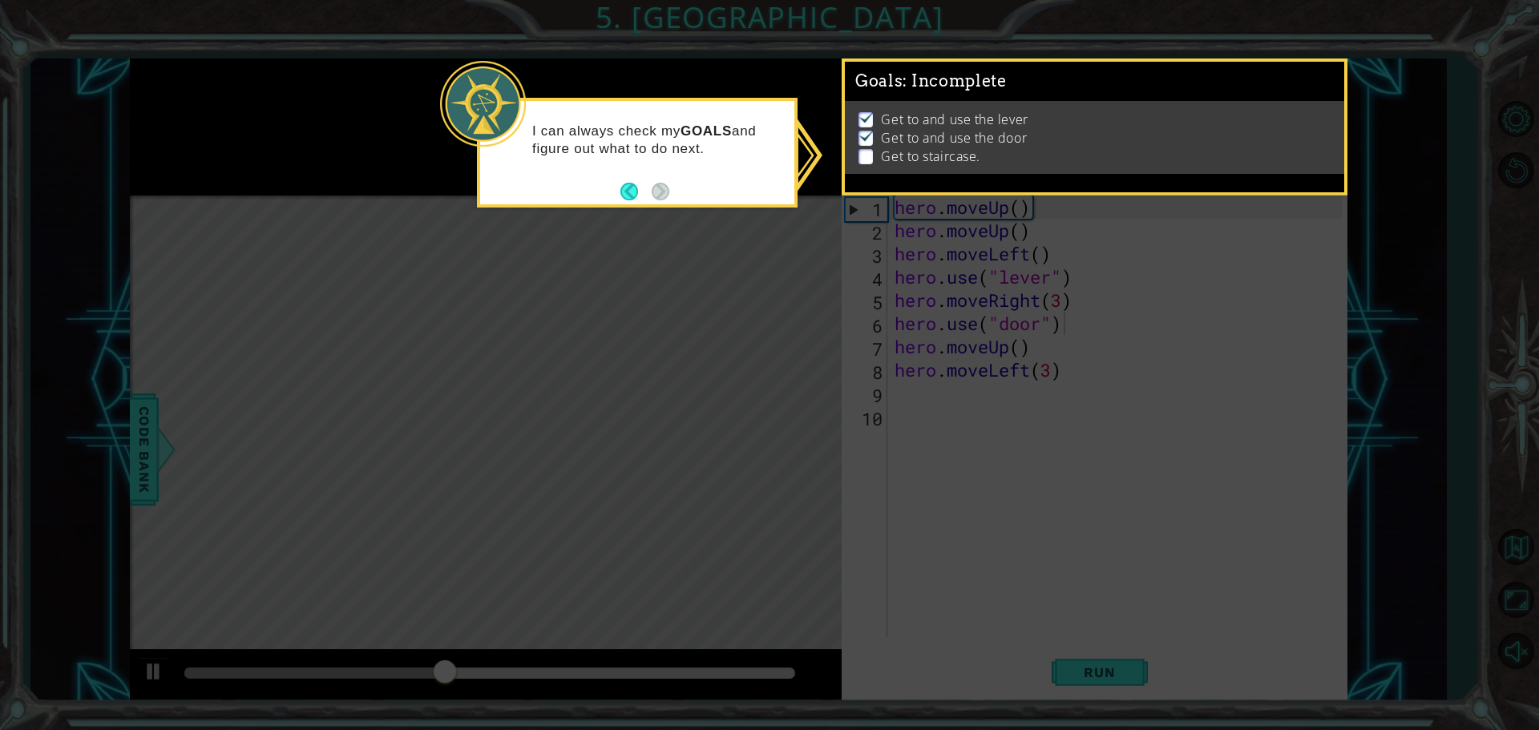
click at [495, 126] on div at bounding box center [483, 104] width 86 height 86
click at [831, 359] on icon at bounding box center [769, 365] width 1539 height 730
click at [875, 157] on li "Get to staircase." at bounding box center [1095, 156] width 475 height 18
click at [855, 151] on ul "Get to and use the lever Get to and use the door Get to staircase." at bounding box center [1093, 138] width 479 height 55
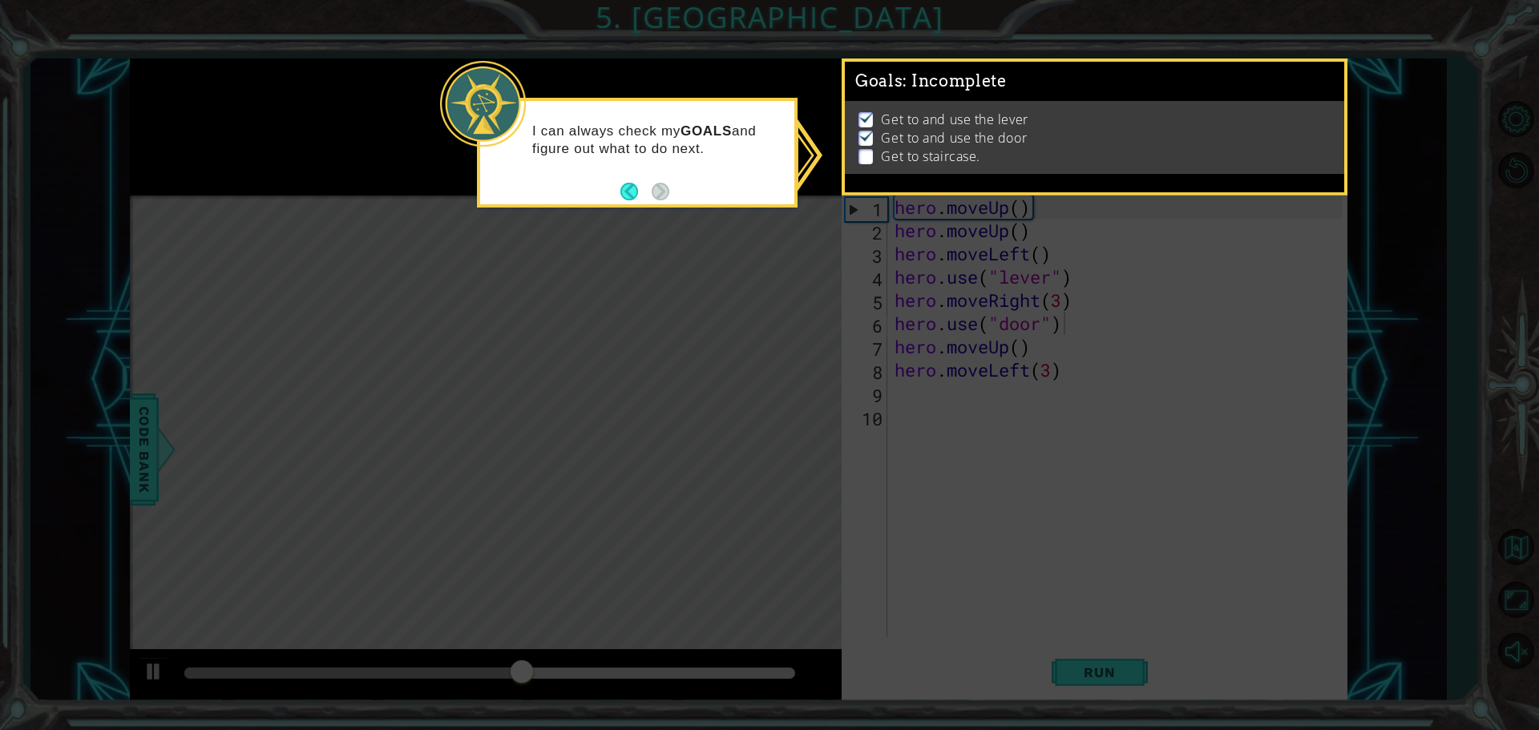
click at [684, 192] on div "I can always check my GOALS and figure out what to do next." at bounding box center [637, 153] width 321 height 110
click at [635, 193] on button "Back" at bounding box center [635, 192] width 31 height 18
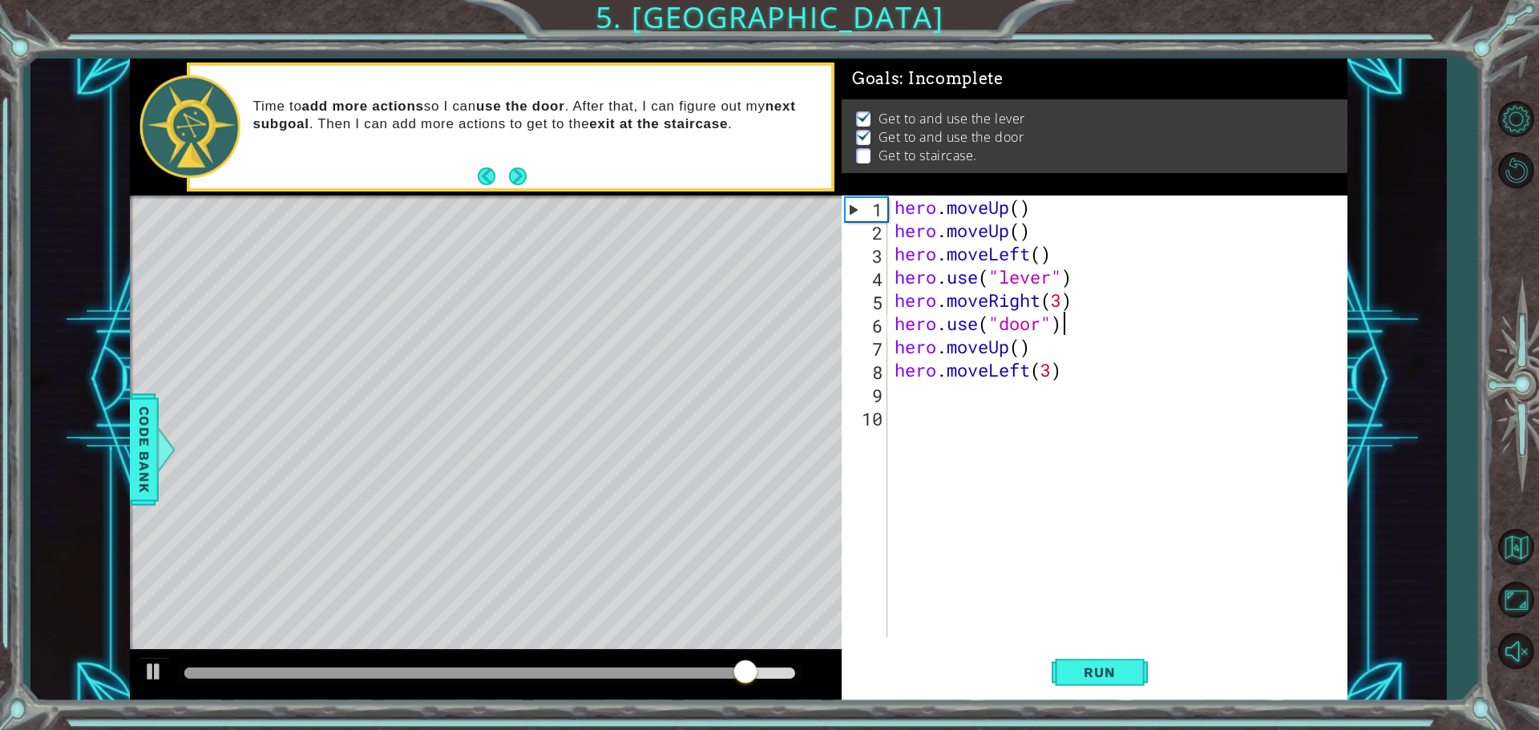
click at [1014, 349] on div "hero . moveUp ( ) hero . moveUp ( ) hero . moveLeft ( ) hero . use ( "lever" ) …" at bounding box center [1120, 440] width 459 height 488
click at [1022, 349] on div "hero . moveUp ( ) hero . moveUp ( ) hero . moveLeft ( ) hero . use ( "lever" ) …" at bounding box center [1120, 440] width 459 height 488
type textarea "hero.moveUp(2)"
click at [1098, 669] on span "Run" at bounding box center [1098, 672] width 63 height 16
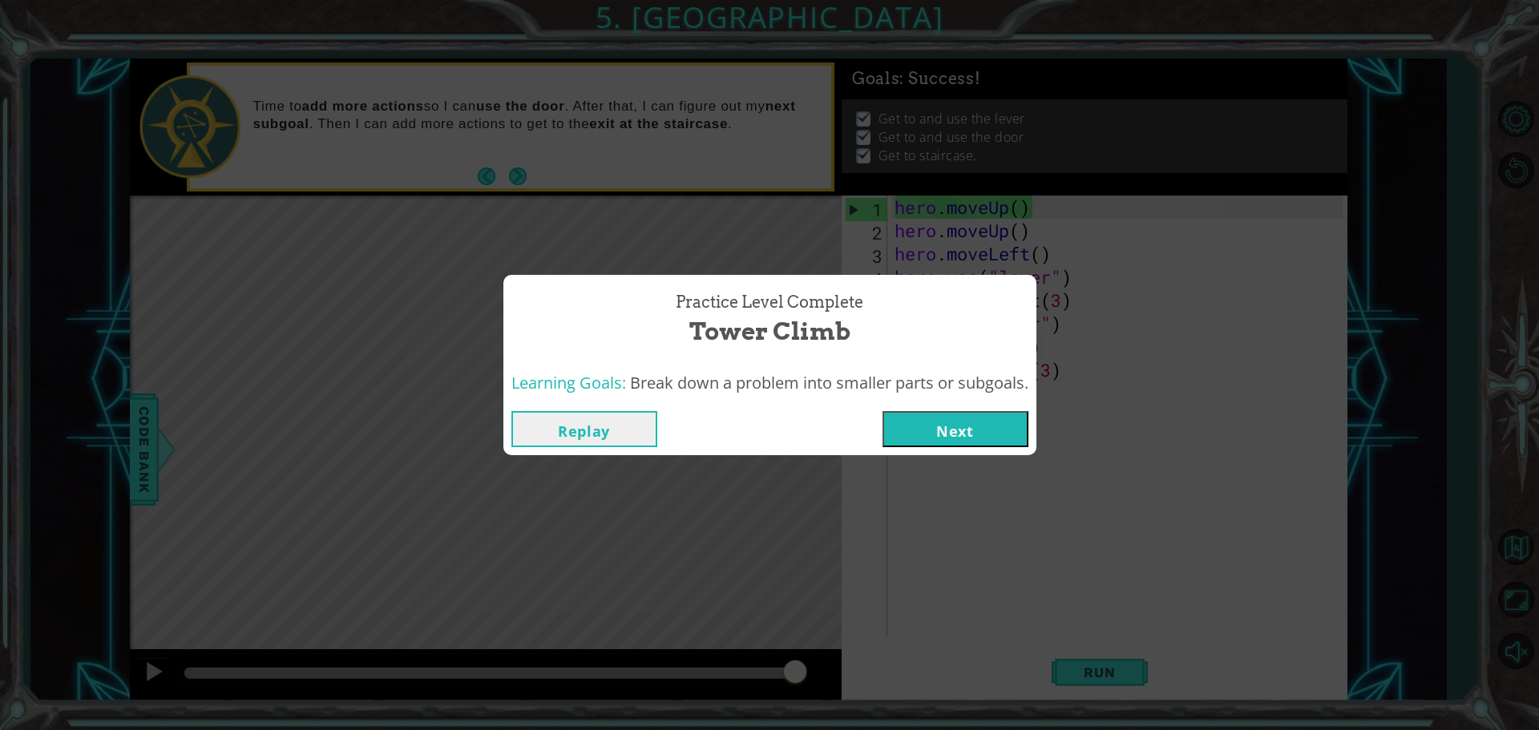
click at [926, 422] on button "Next" at bounding box center [955, 429] width 146 height 36
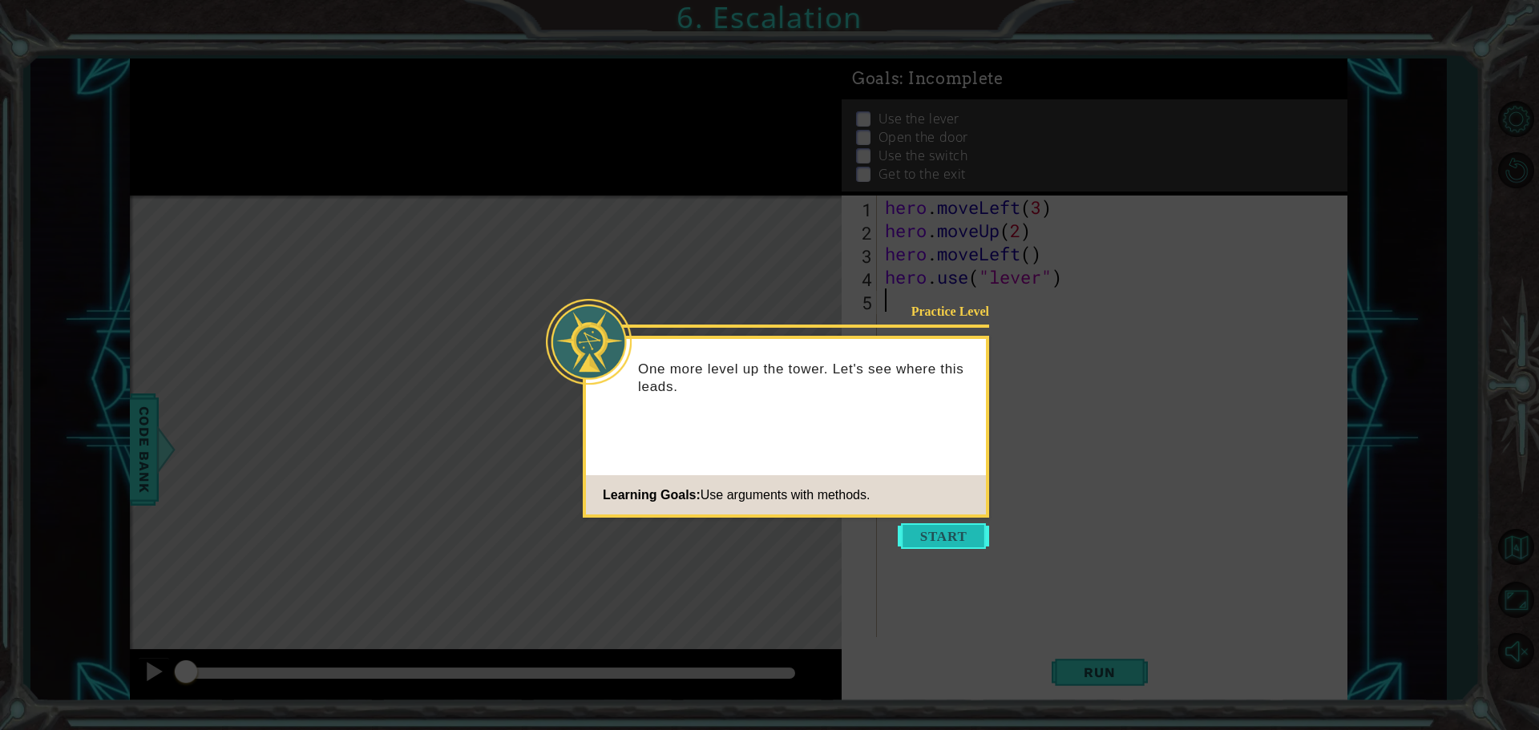
click at [940, 532] on button "Start" at bounding box center [942, 536] width 91 height 26
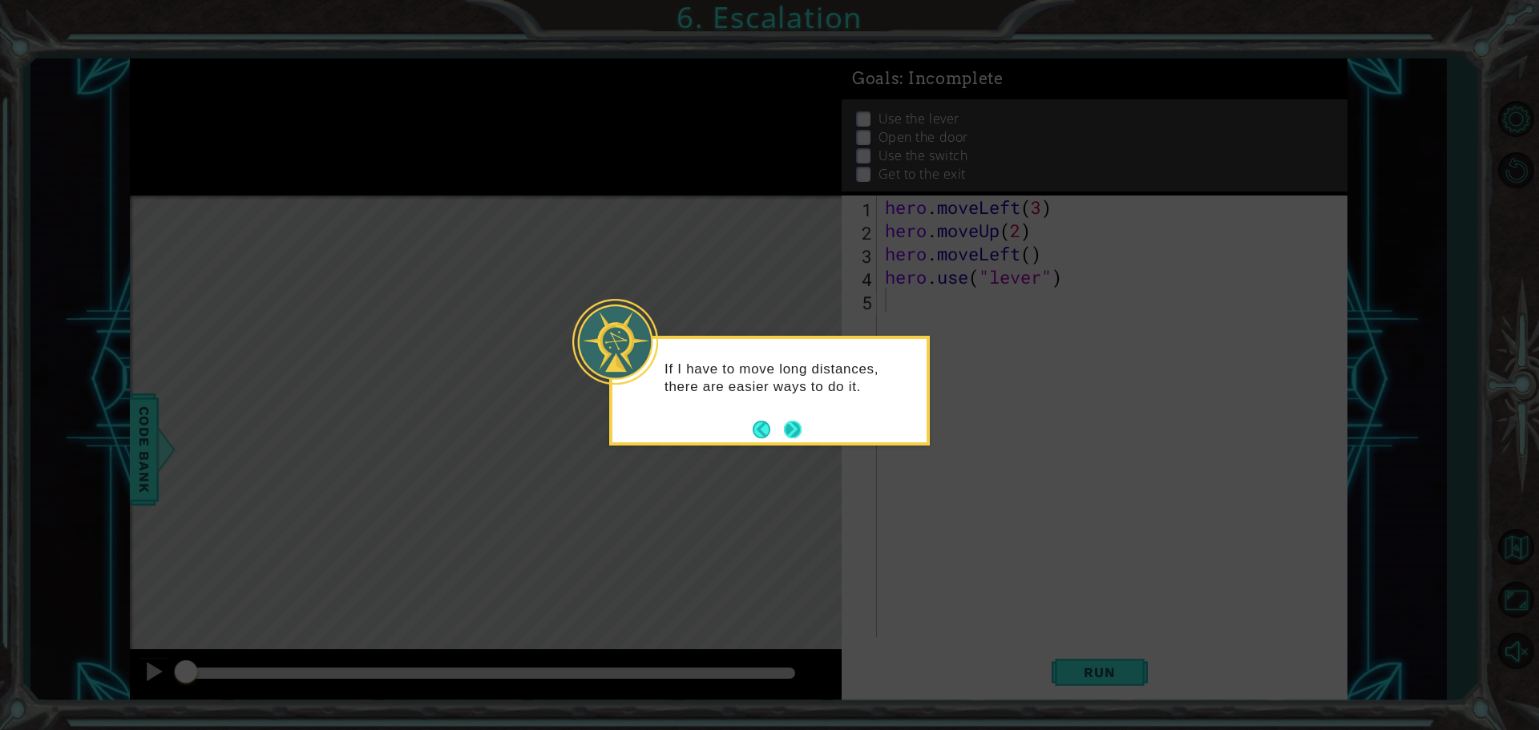
click at [791, 432] on button "Next" at bounding box center [792, 429] width 26 height 26
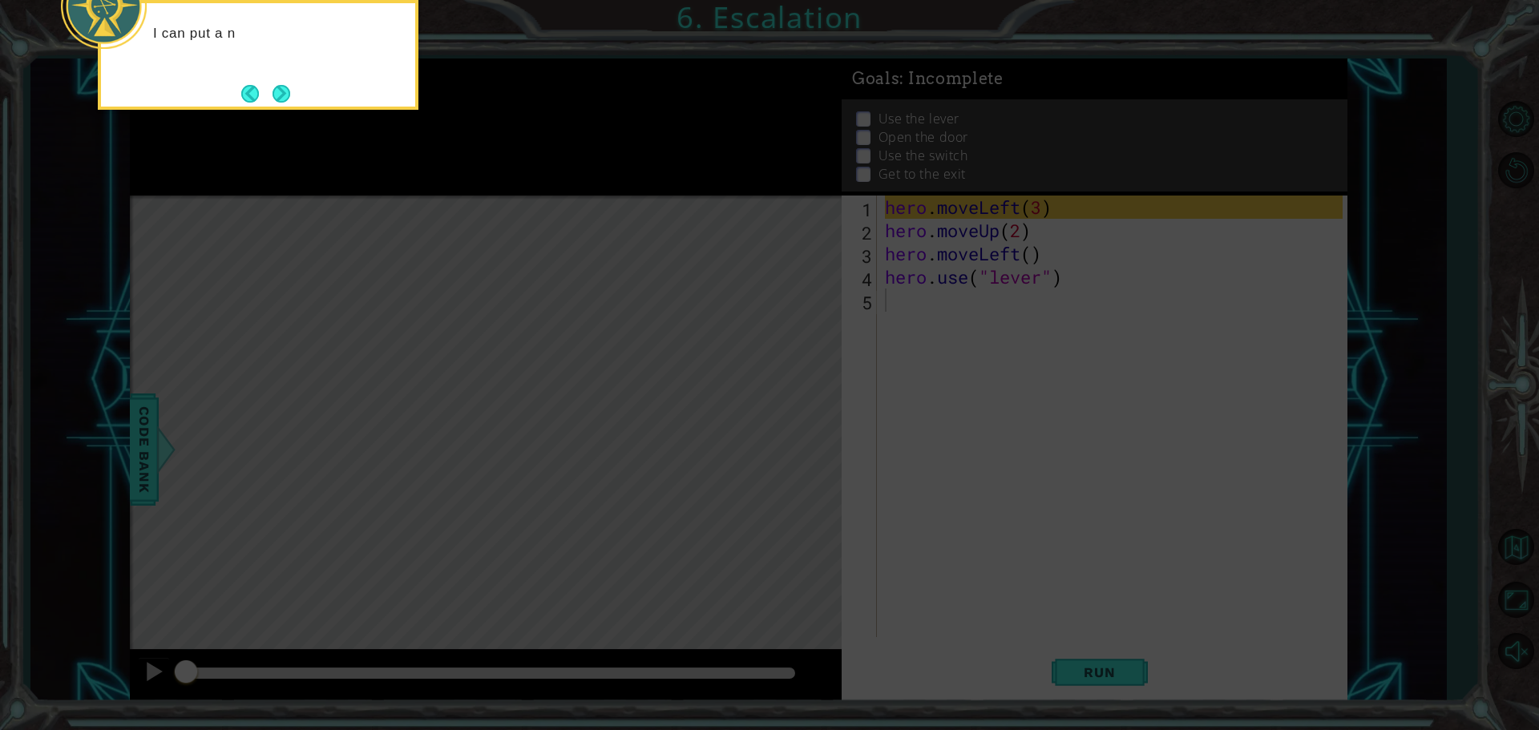
click at [798, 416] on icon at bounding box center [769, 109] width 1539 height 1241
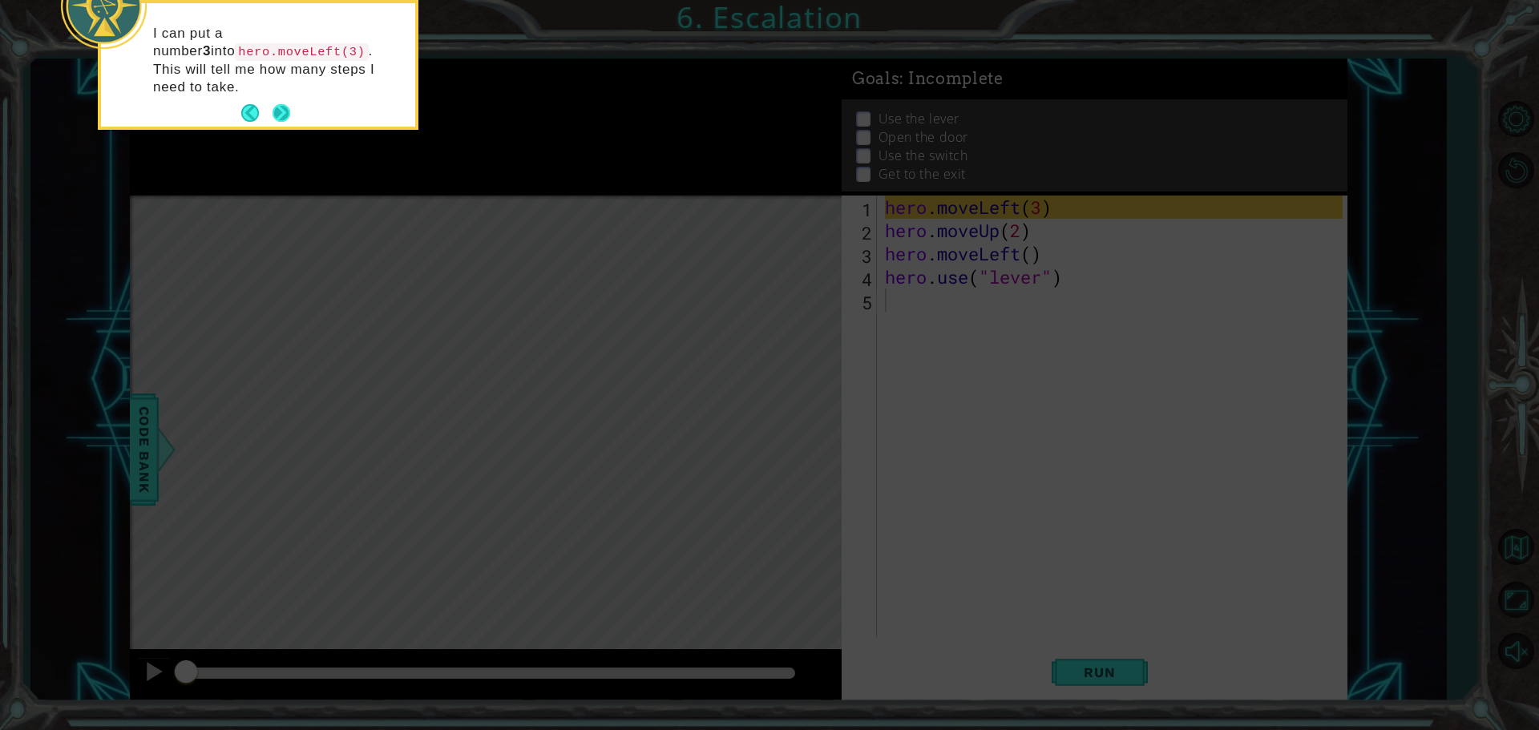
click at [281, 103] on button "Next" at bounding box center [281, 113] width 20 height 20
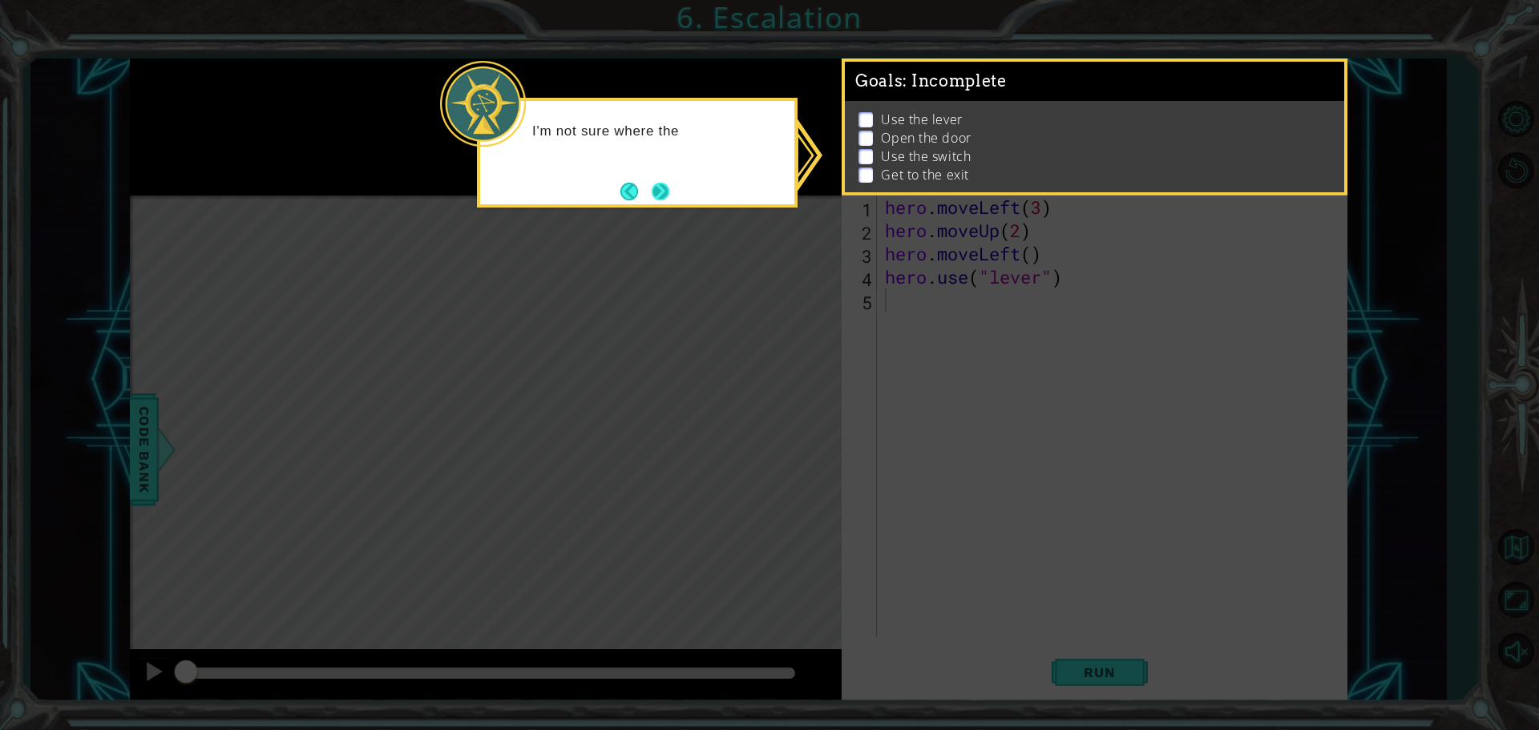
click at [668, 188] on button "Next" at bounding box center [660, 191] width 25 height 25
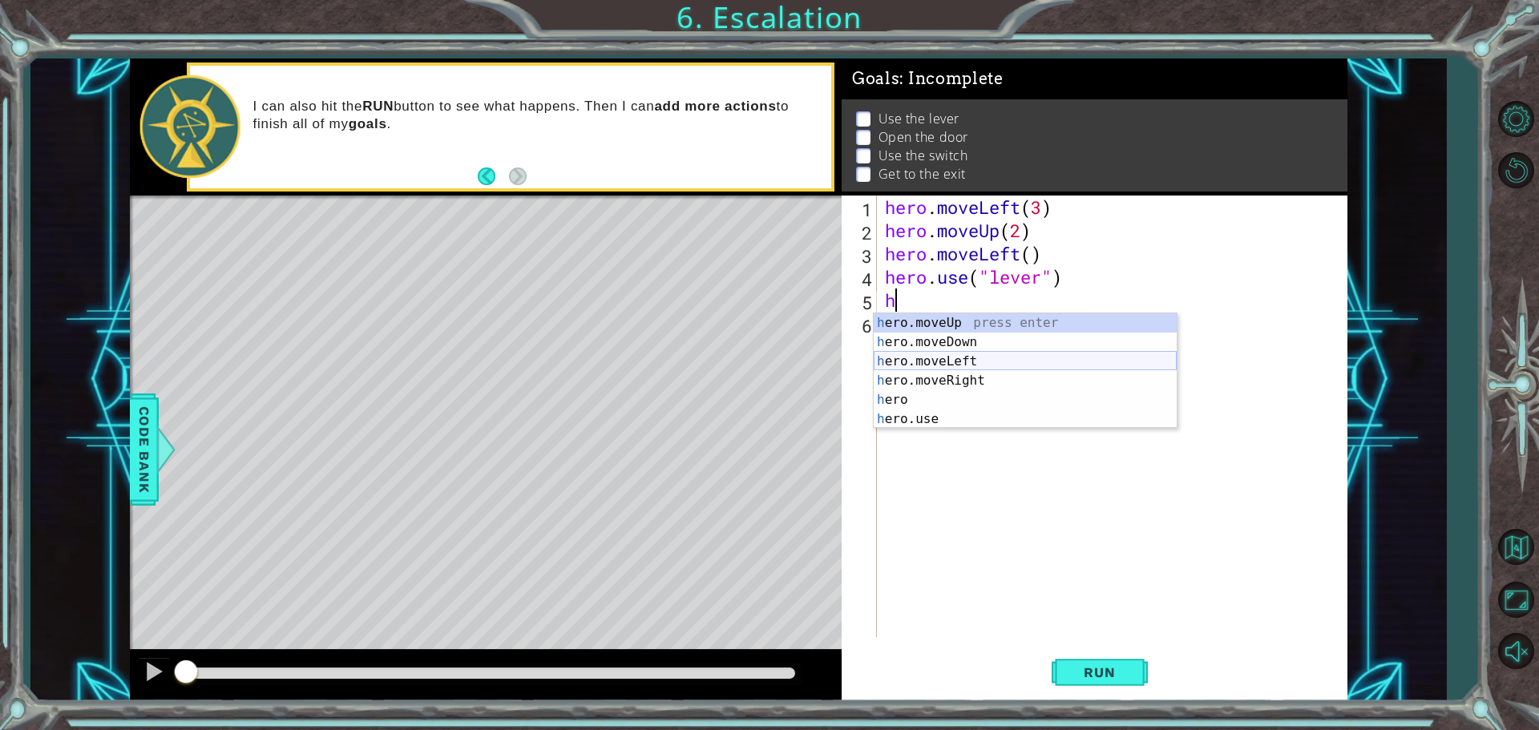
click at [939, 368] on div "h ero.moveUp press enter h ero.moveDown press enter h ero.moveLeft press enter …" at bounding box center [1024, 390] width 303 height 154
type textarea "hero.moveLeft(1)"
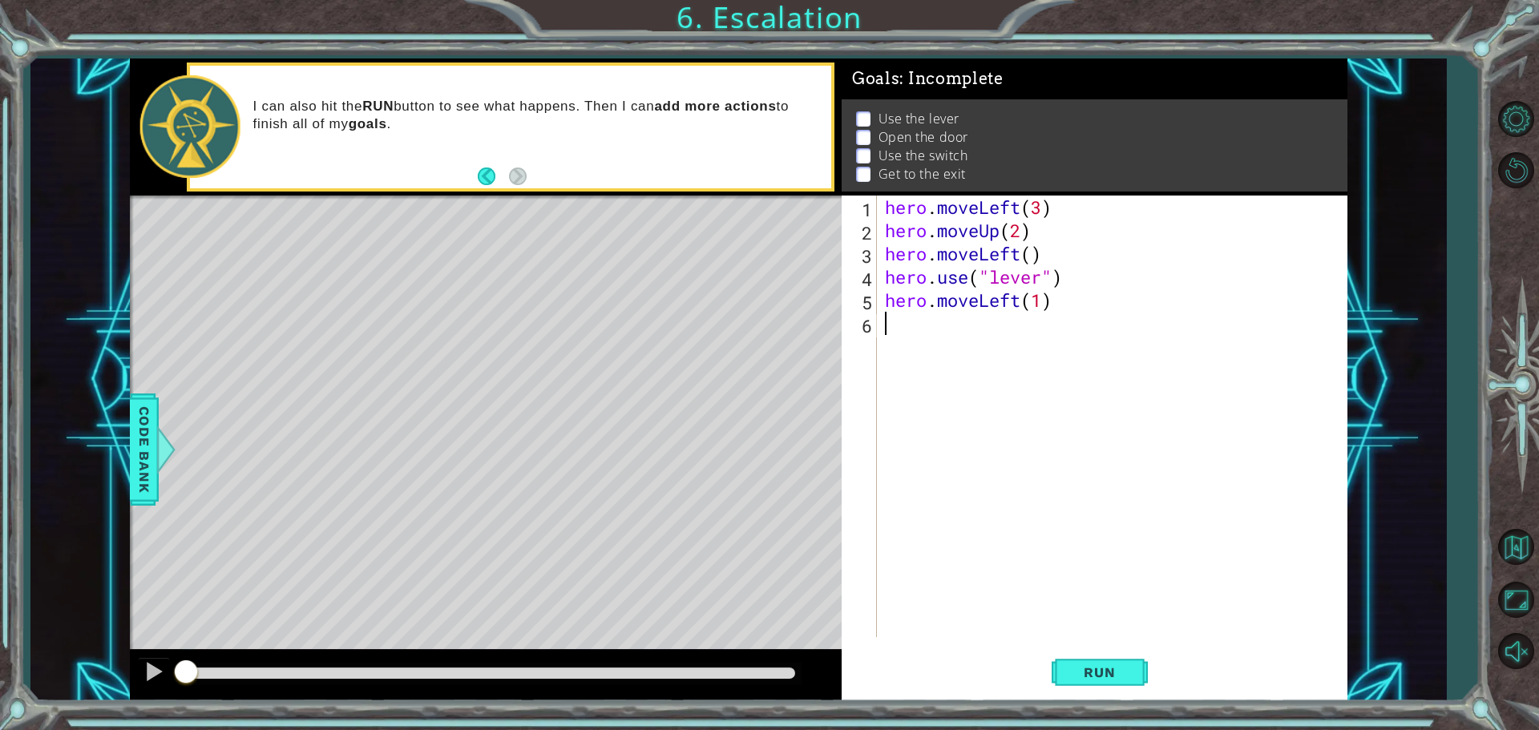
click at [973, 319] on div "hero . moveLeft ( 3 ) hero . moveUp ( 2 ) hero . moveLeft ( ) hero . use ( "lev…" at bounding box center [1115, 440] width 469 height 488
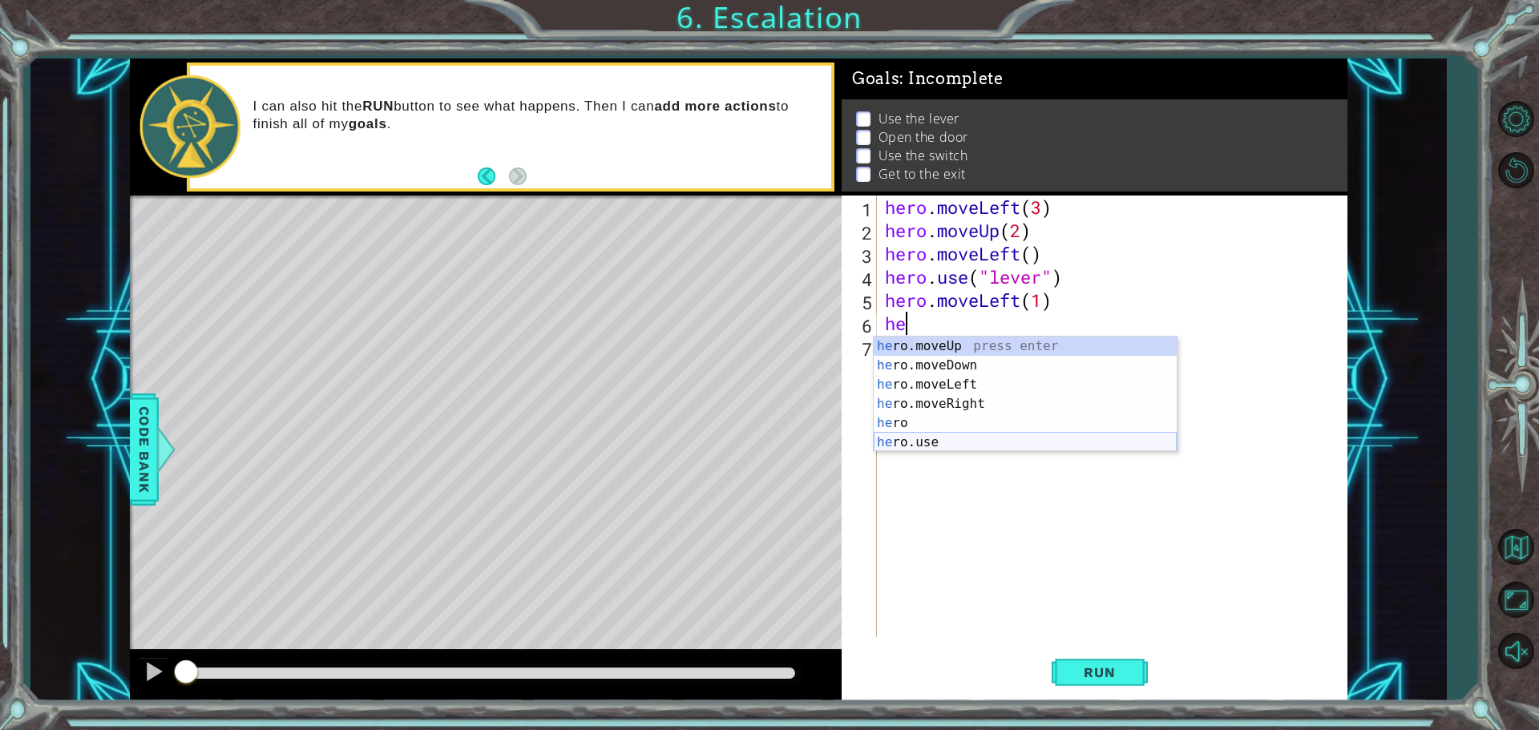
click at [953, 438] on div "he ro.moveUp press enter he ro.moveDown press enter he ro.moveLeft press enter …" at bounding box center [1024, 414] width 303 height 154
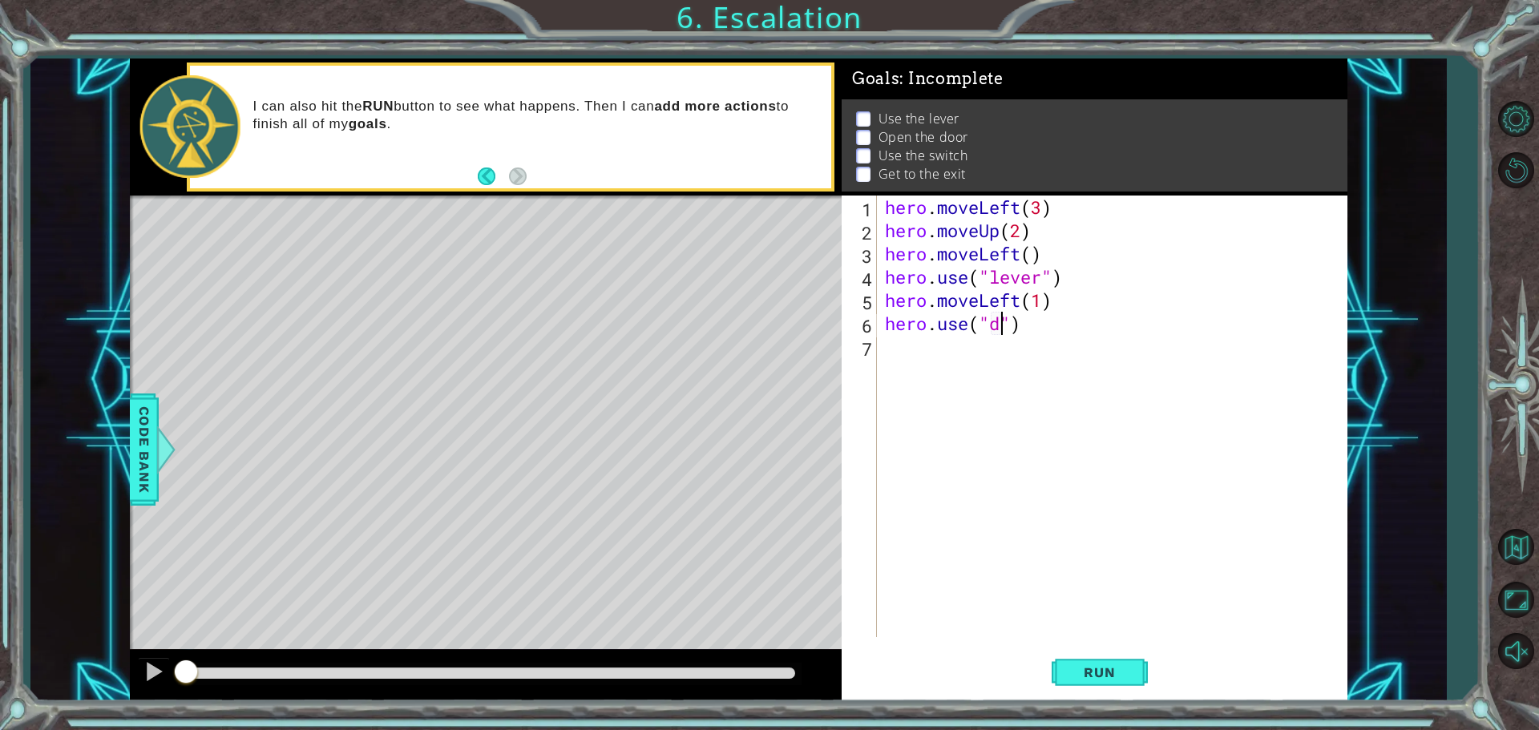
scroll to position [0, 6]
type textarea "hero.use("door")"
click at [901, 364] on div "hero . moveLeft ( 3 ) hero . moveUp ( 2 ) hero . moveLeft ( ) hero . use ( "lev…" at bounding box center [1115, 440] width 469 height 488
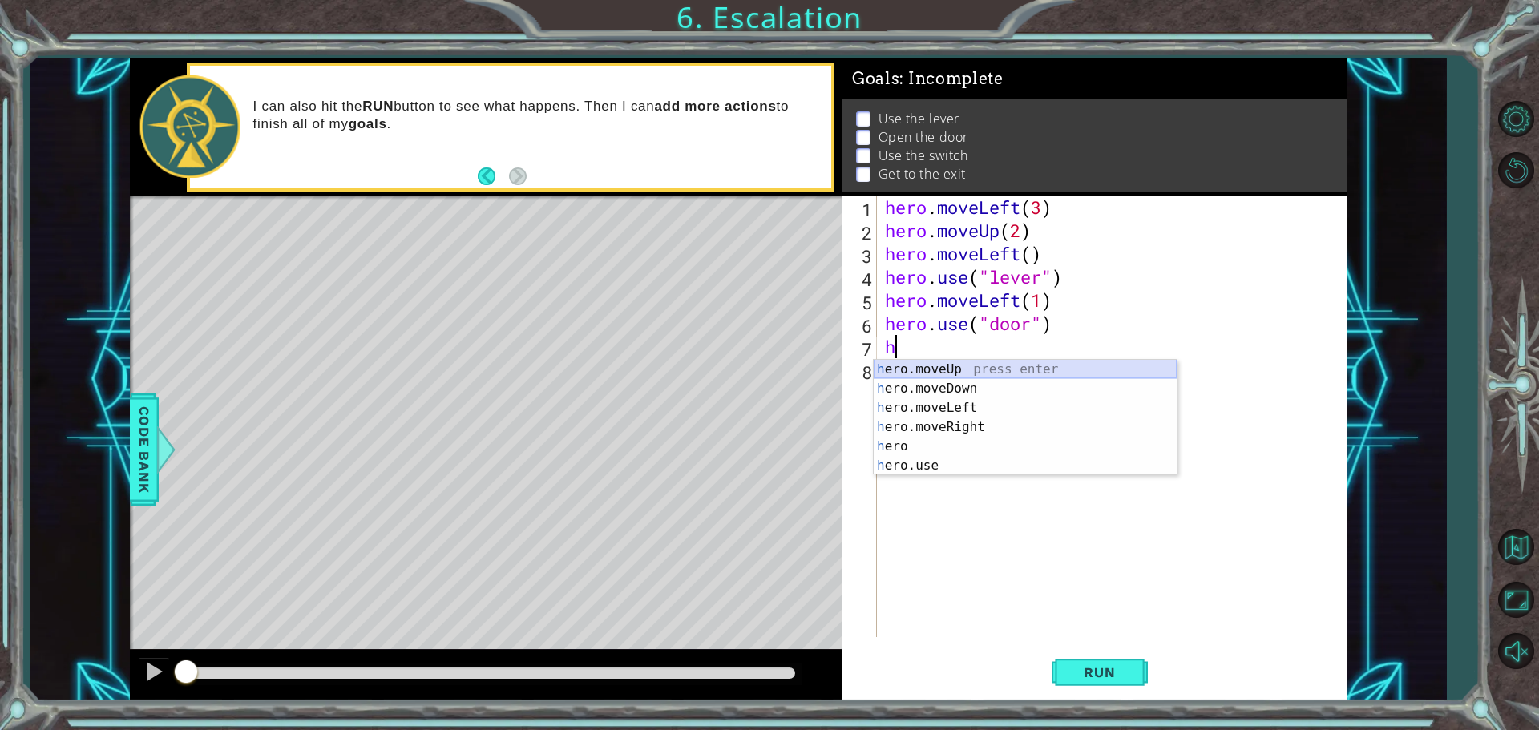
click at [950, 372] on div "h ero.moveUp press enter h ero.moveDown press enter h ero.moveLeft press enter …" at bounding box center [1024, 437] width 303 height 154
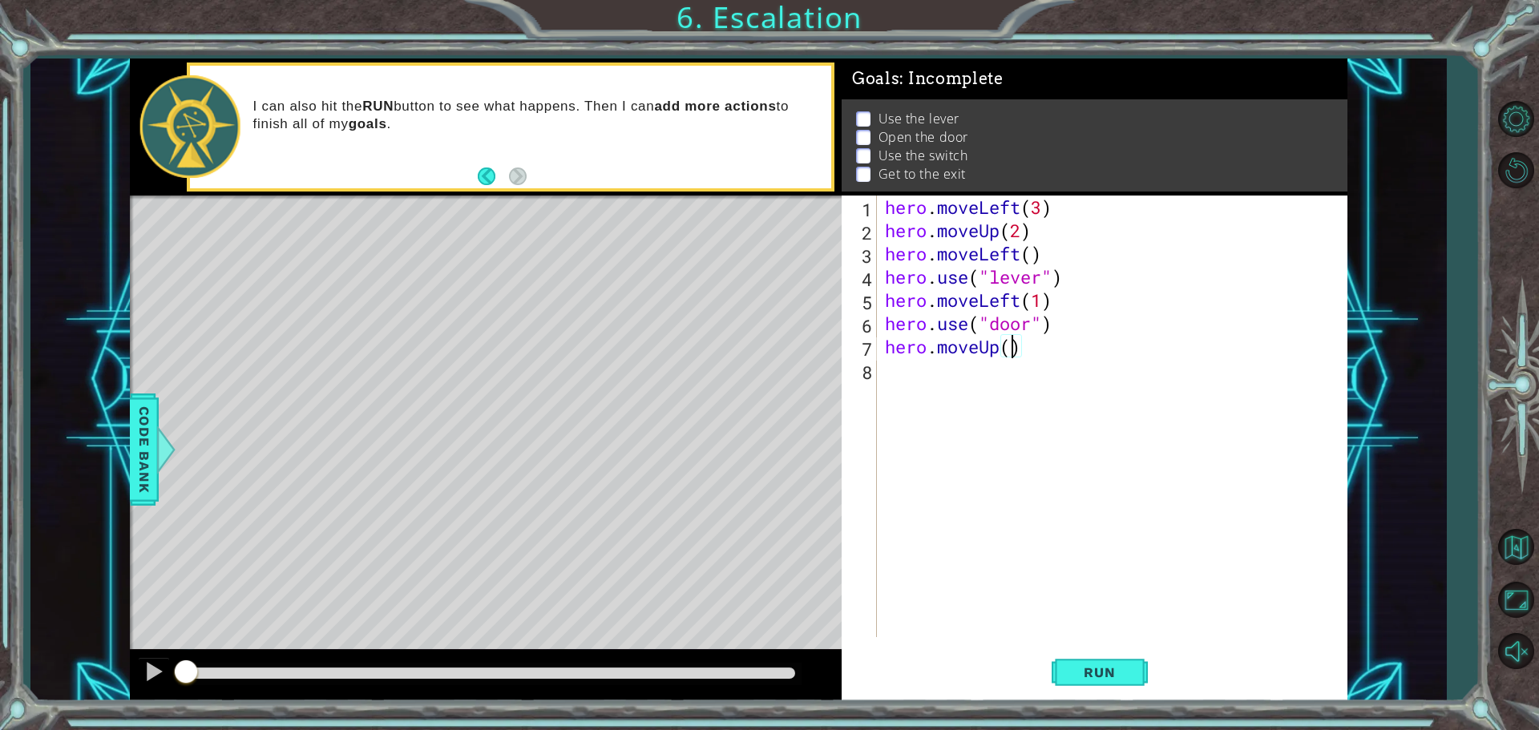
type textarea "hero.moveUp(2)"
click at [1042, 358] on div "hero . moveLeft ( 3 ) hero . moveUp ( 2 ) hero . moveLeft ( ) hero . use ( "lev…" at bounding box center [1115, 440] width 469 height 488
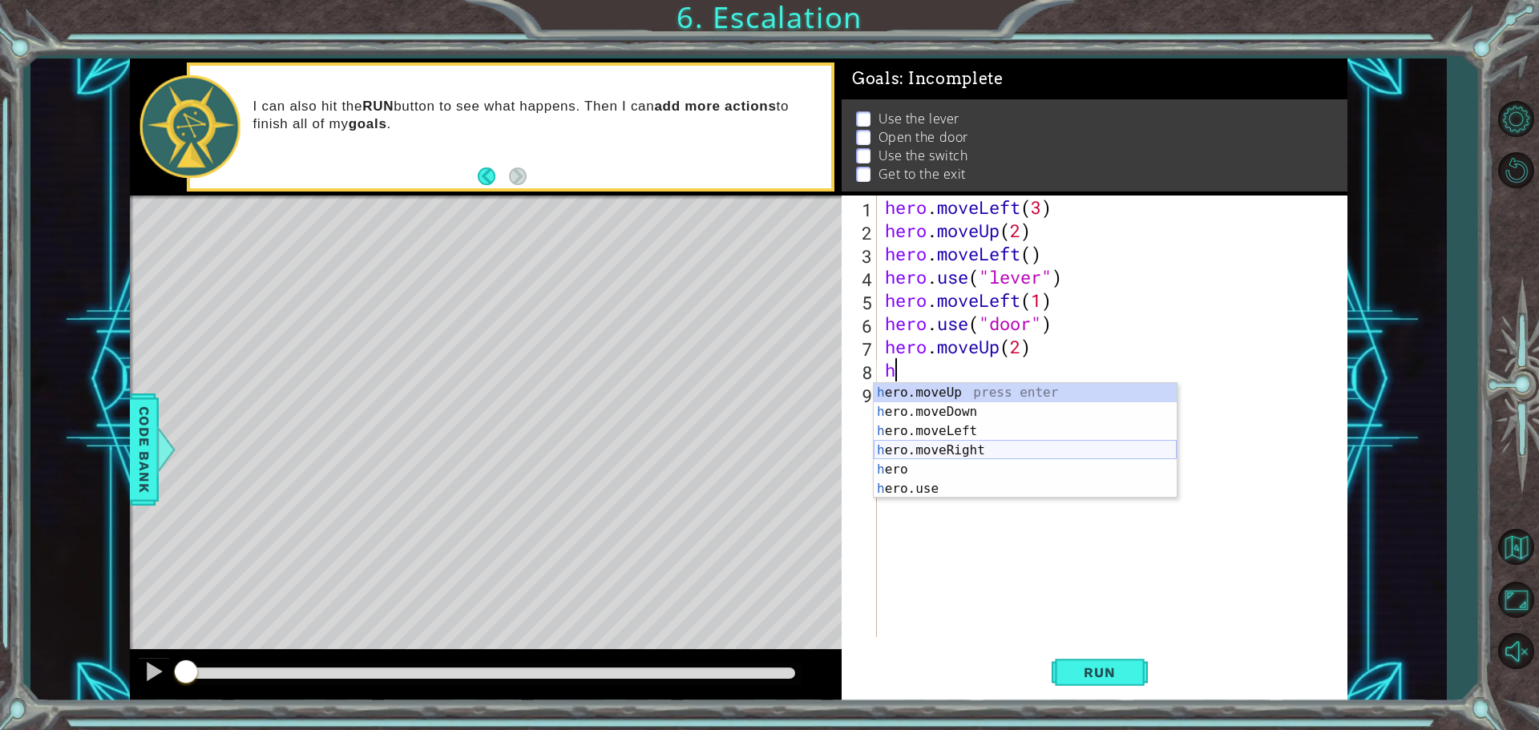
click at [984, 447] on div "h ero.moveUp press enter h ero.moveDown press enter h ero.moveLeft press enter …" at bounding box center [1024, 460] width 303 height 154
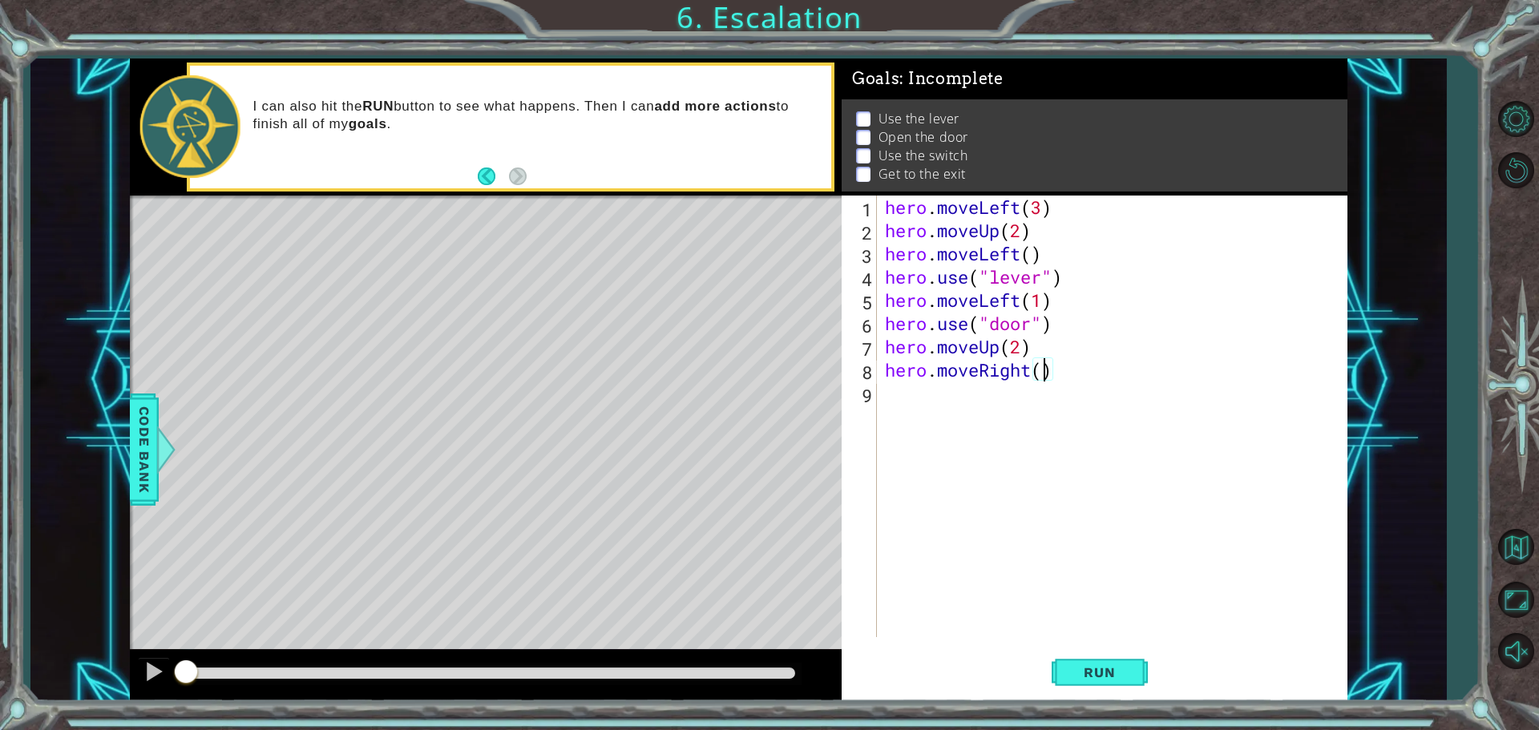
type textarea "hero.moveRight(2)"
click at [1081, 383] on div "hero . moveLeft ( 3 ) hero . moveUp ( 2 ) hero . moveLeft ( ) hero . use ( "lev…" at bounding box center [1115, 440] width 469 height 488
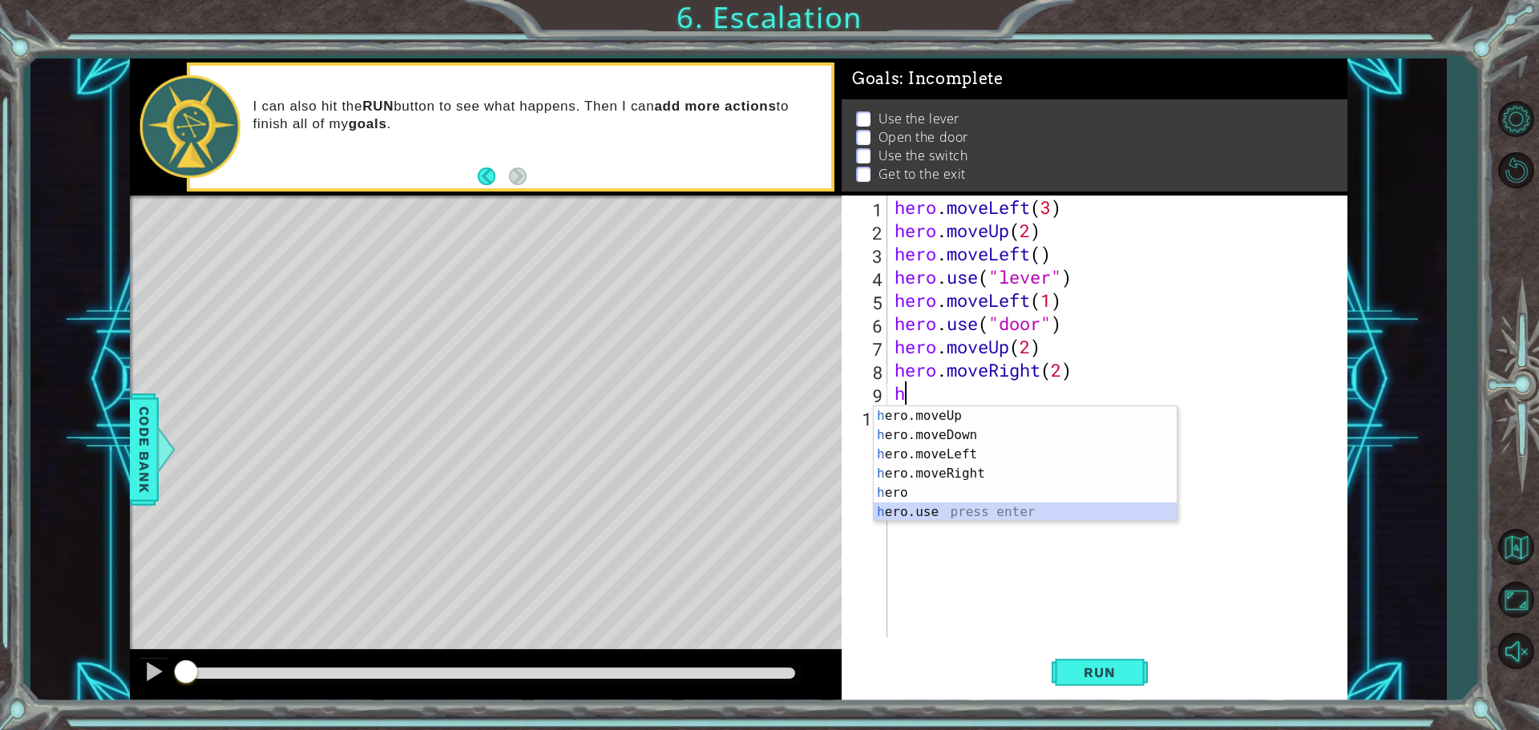
click at [973, 508] on div "h ero.moveUp press enter h ero.moveDown press enter h ero.moveLeft press enter …" at bounding box center [1024, 483] width 303 height 154
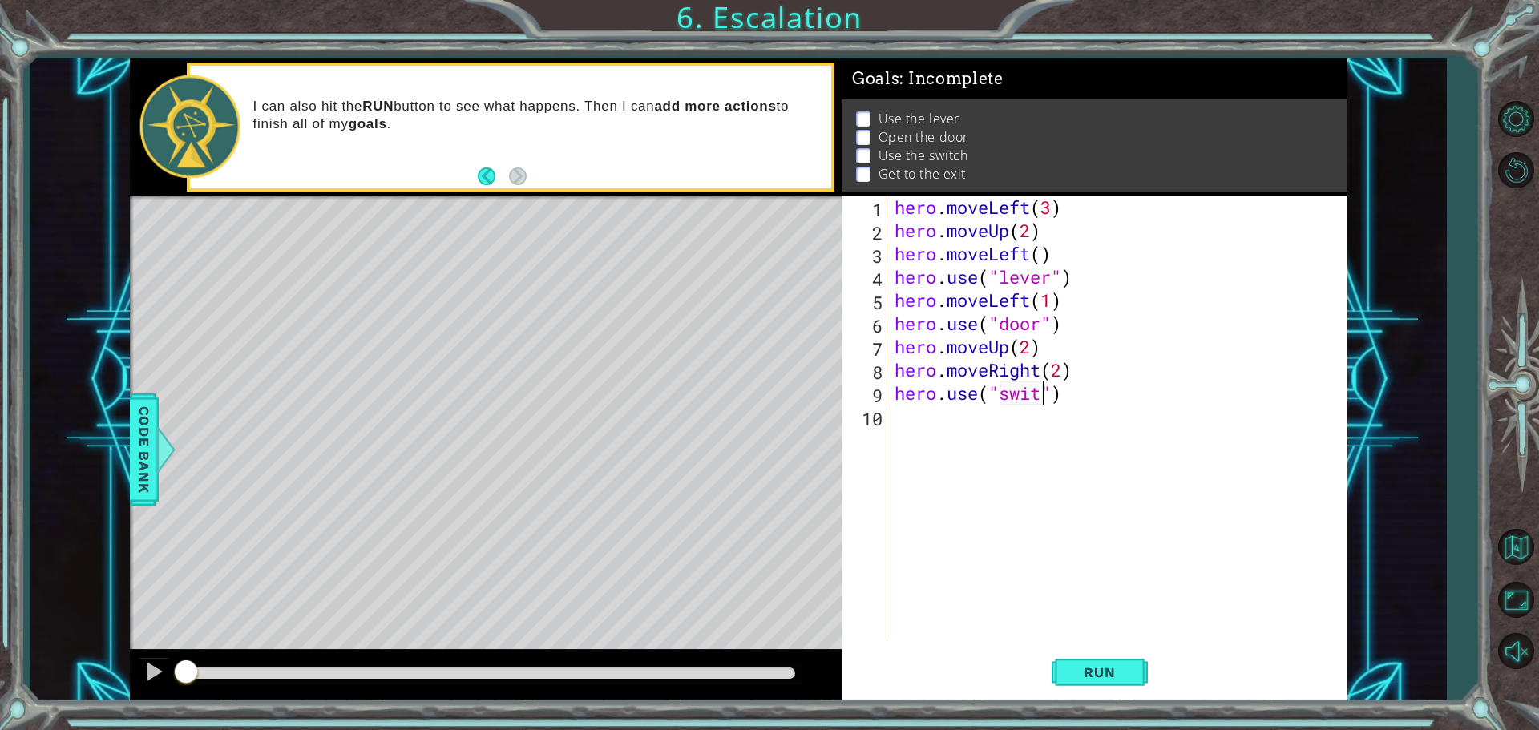
scroll to position [0, 7]
type textarea "hero.use("switch")"
click at [961, 434] on div "hero . moveLeft ( 3 ) hero . moveUp ( 2 ) hero . moveLeft ( ) hero . use ( "lev…" at bounding box center [1120, 440] width 459 height 488
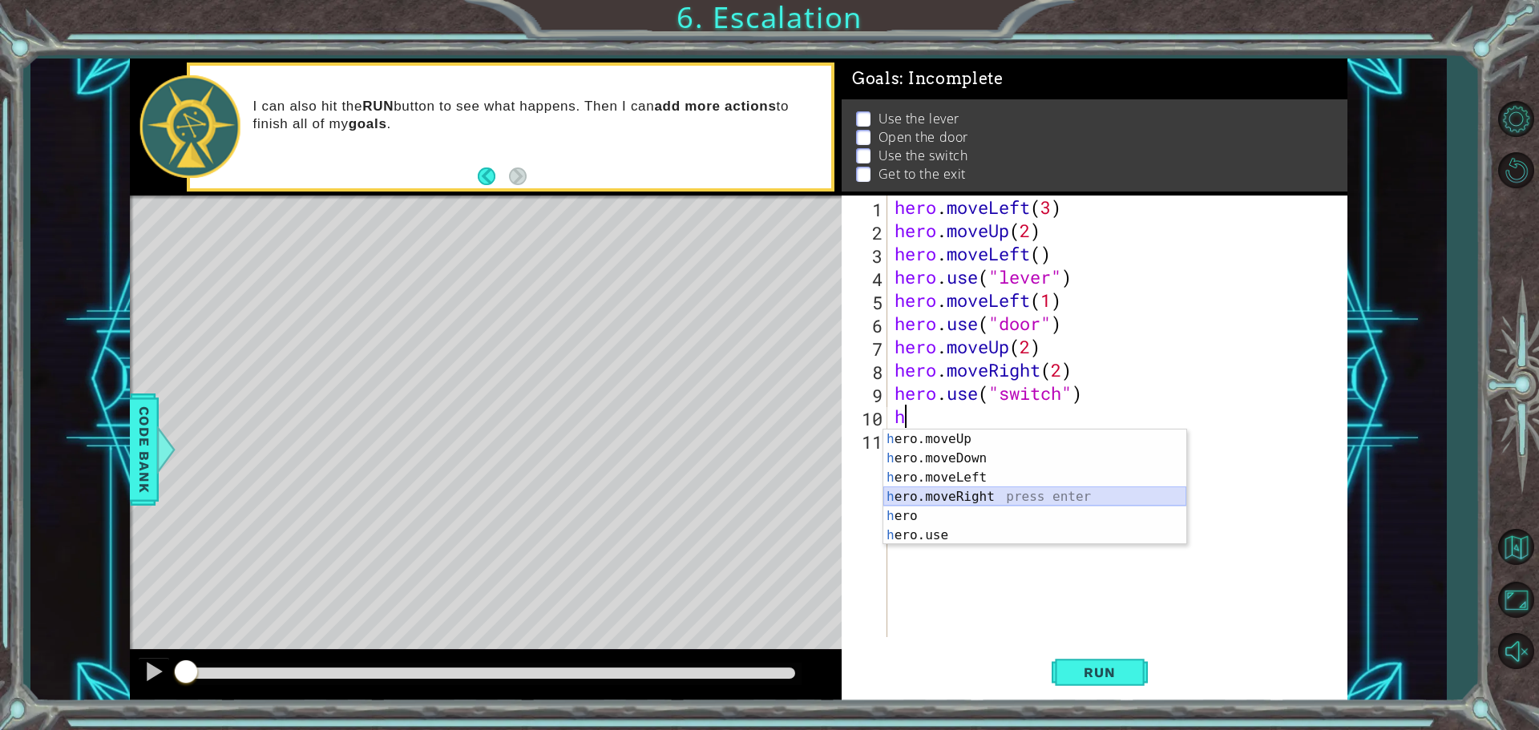
click at [982, 491] on div "h ero.moveUp press enter h ero.moveDown press enter h ero.moveLeft press enter …" at bounding box center [1034, 506] width 303 height 154
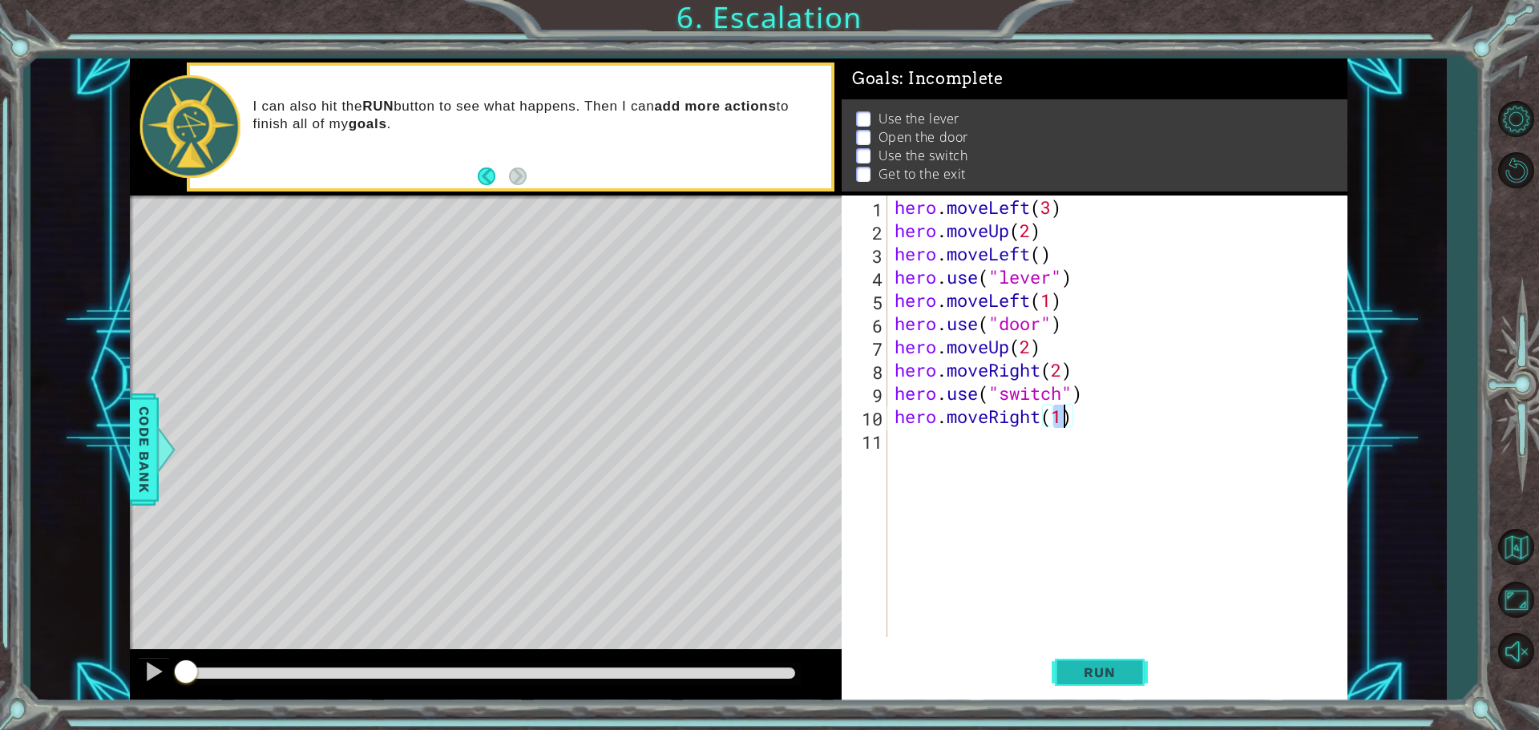
type textarea "hero.moveRight(1)"
click at [1088, 661] on button "Run" at bounding box center [1099, 672] width 96 height 50
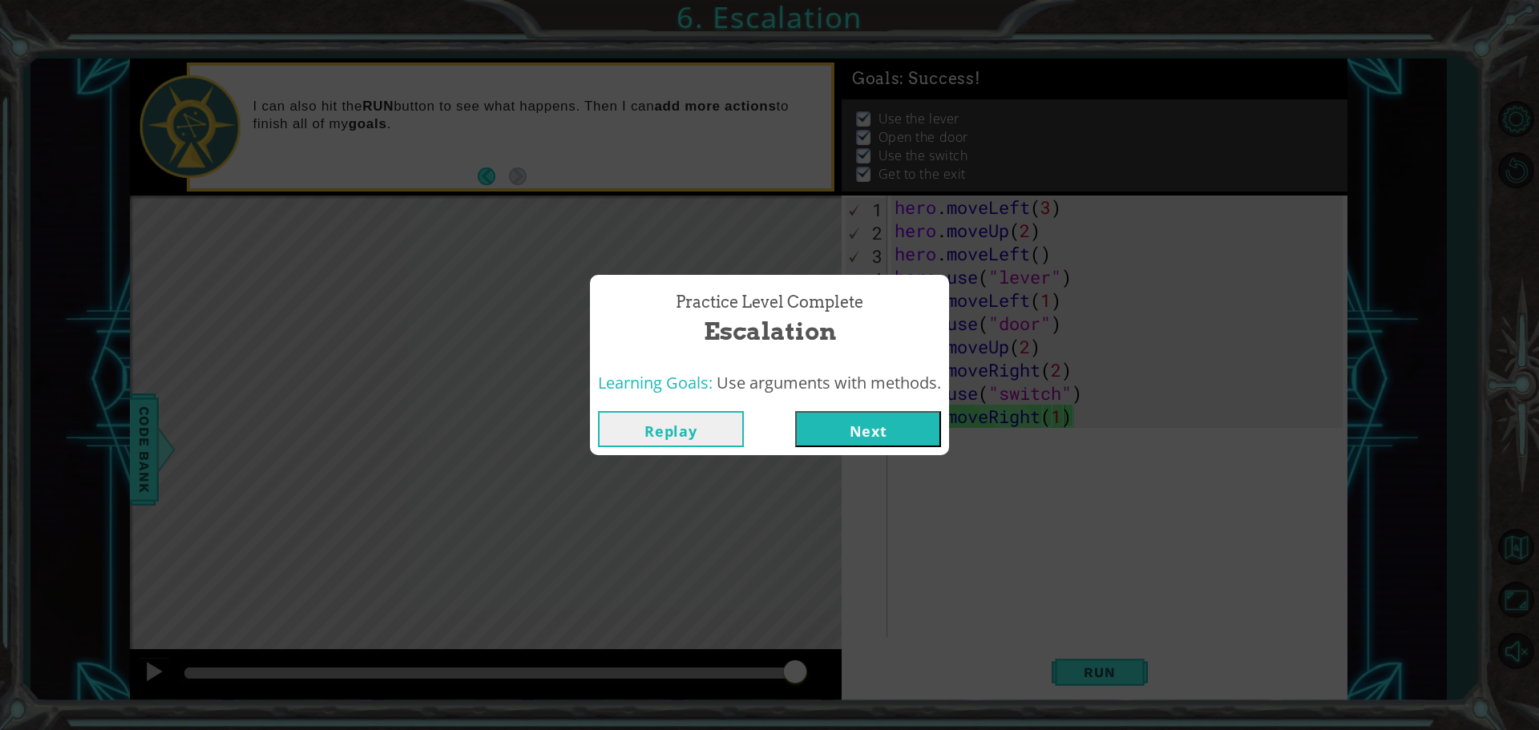
click at [867, 422] on button "Next" at bounding box center [868, 429] width 146 height 36
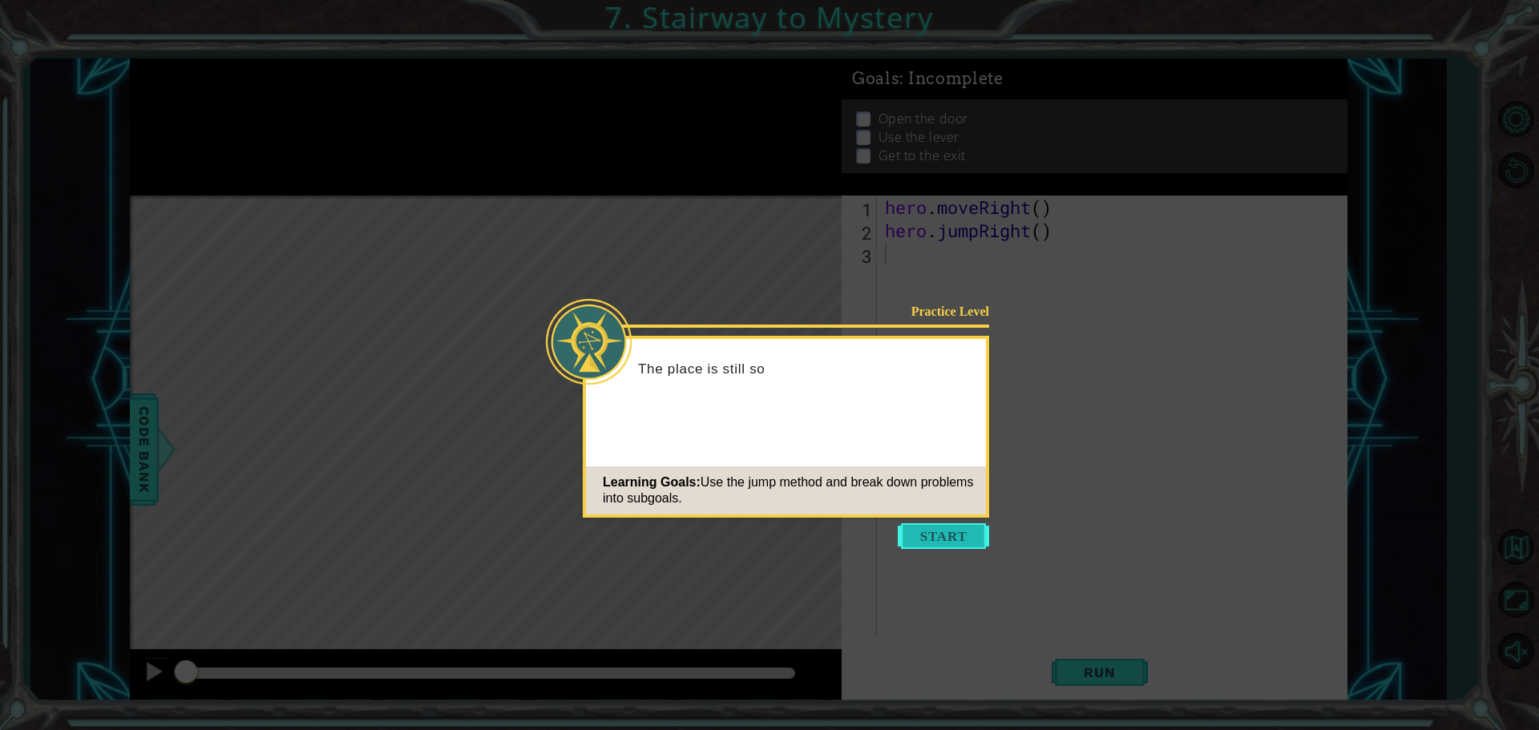
click at [907, 542] on button "Start" at bounding box center [942, 536] width 91 height 26
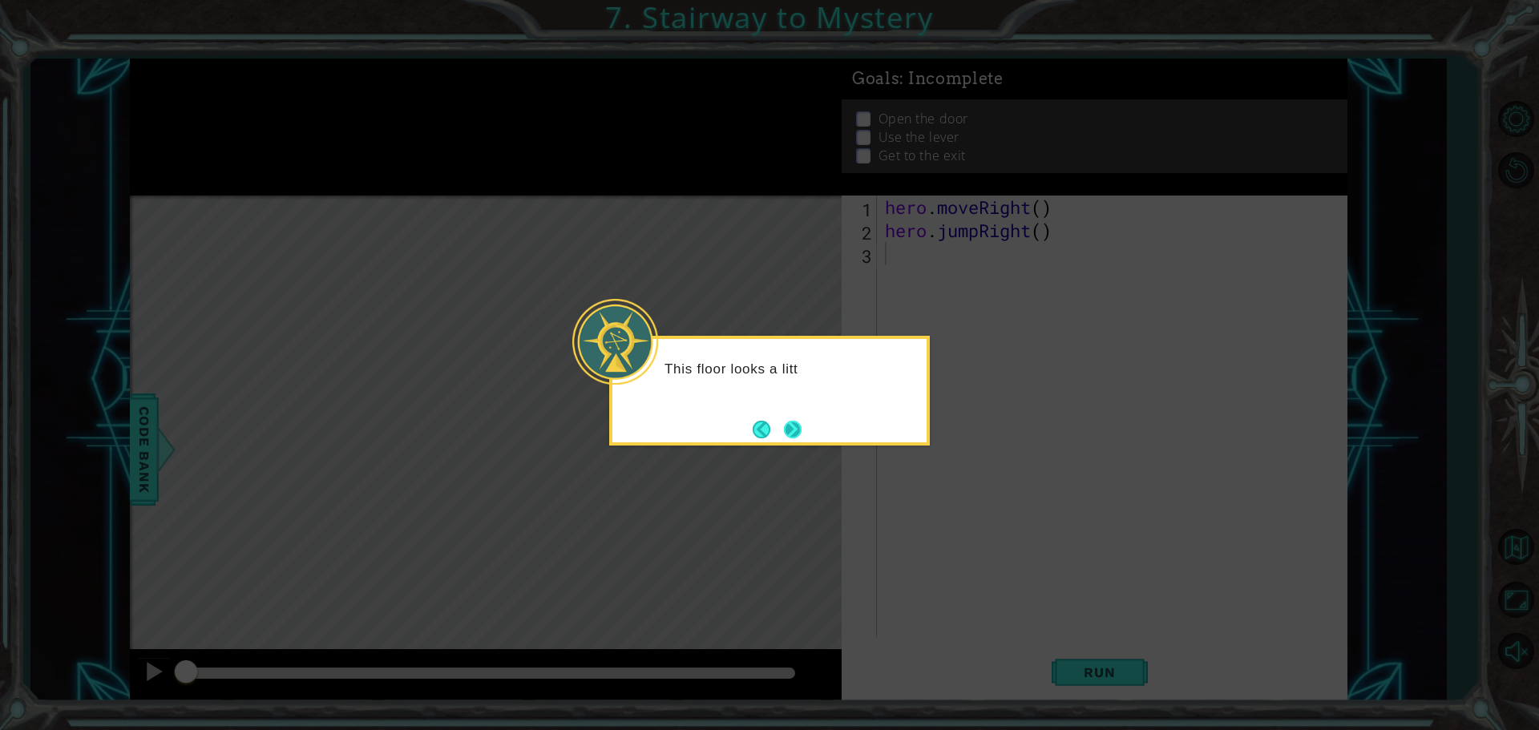
click at [795, 421] on button "Next" at bounding box center [793, 430] width 18 height 18
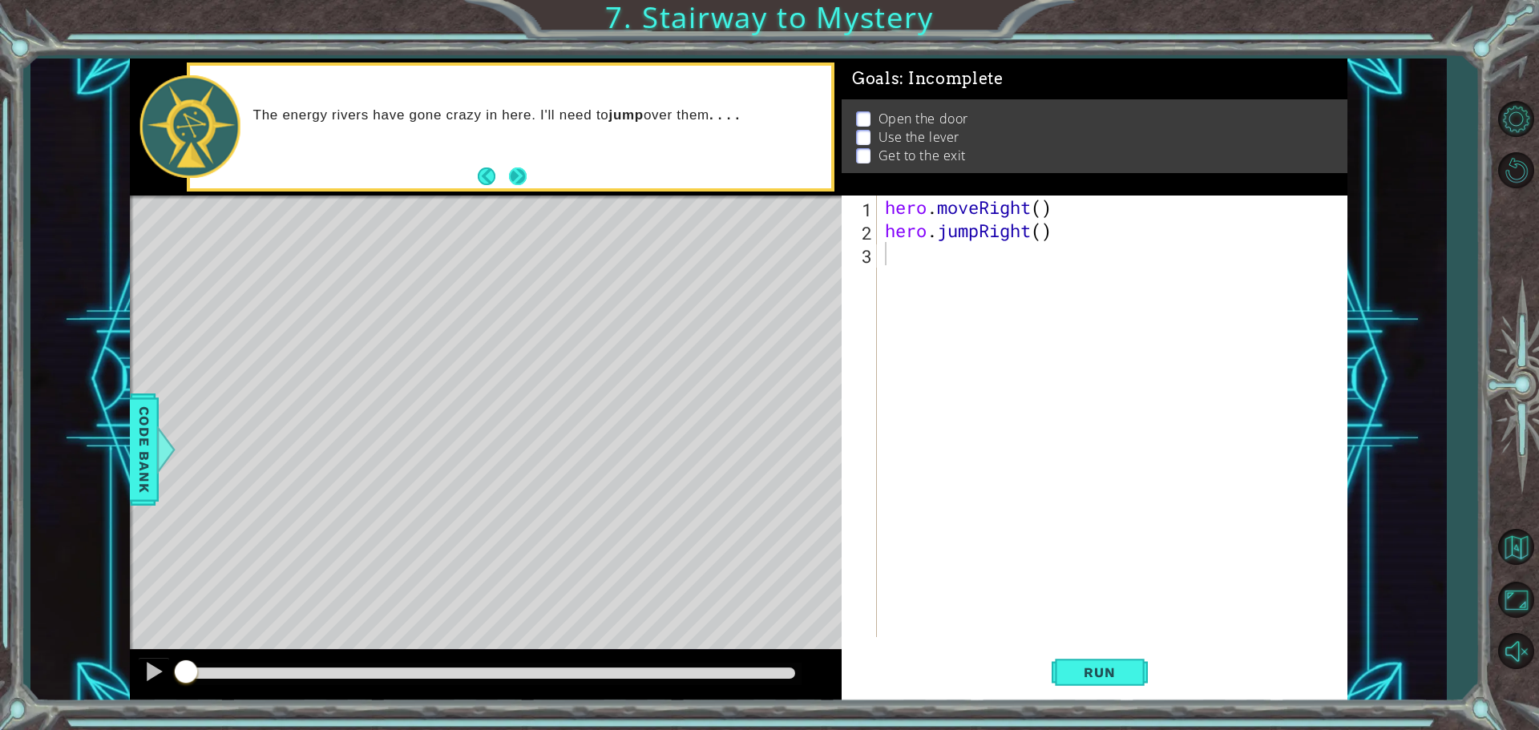
click at [518, 170] on button "Next" at bounding box center [518, 176] width 18 height 18
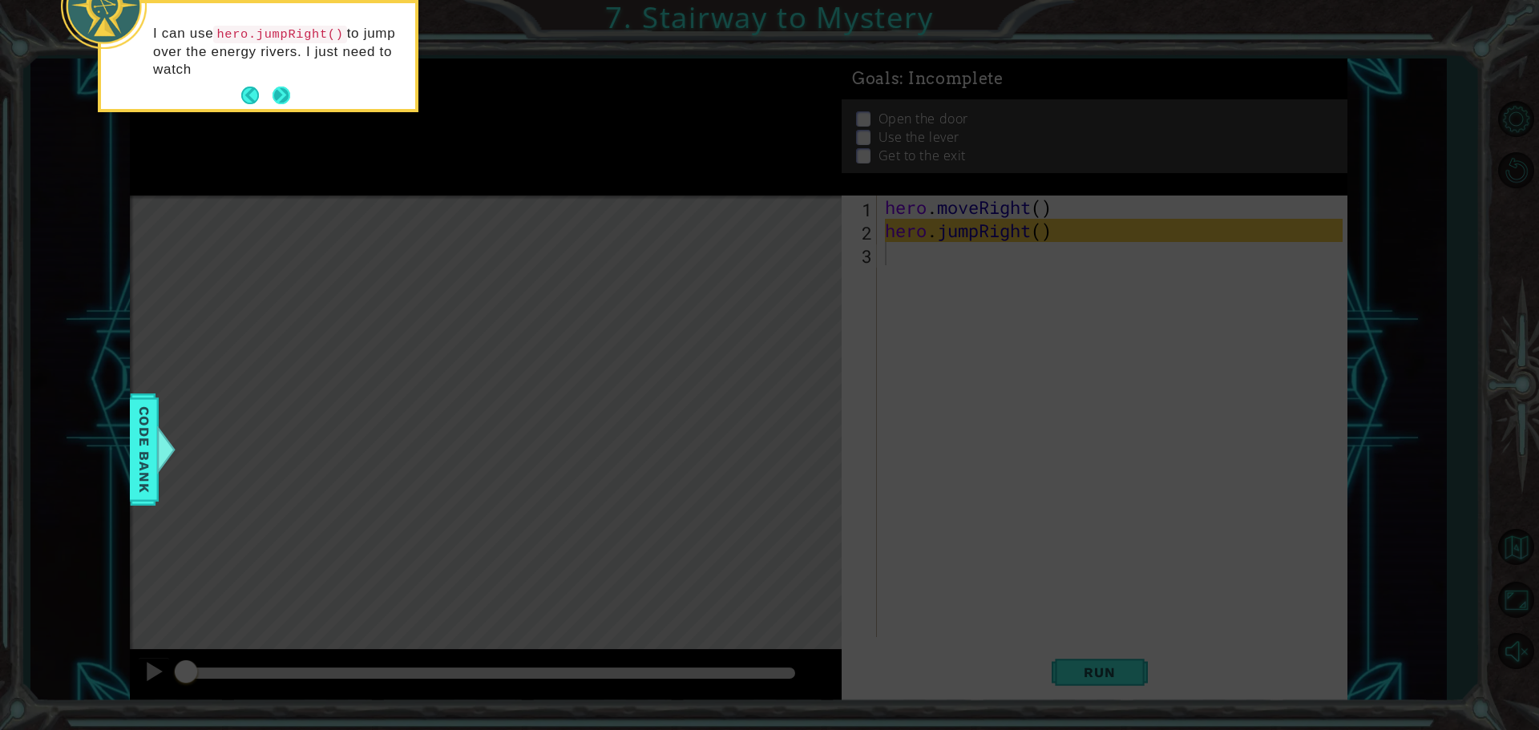
click at [281, 87] on button "Next" at bounding box center [281, 96] width 18 height 18
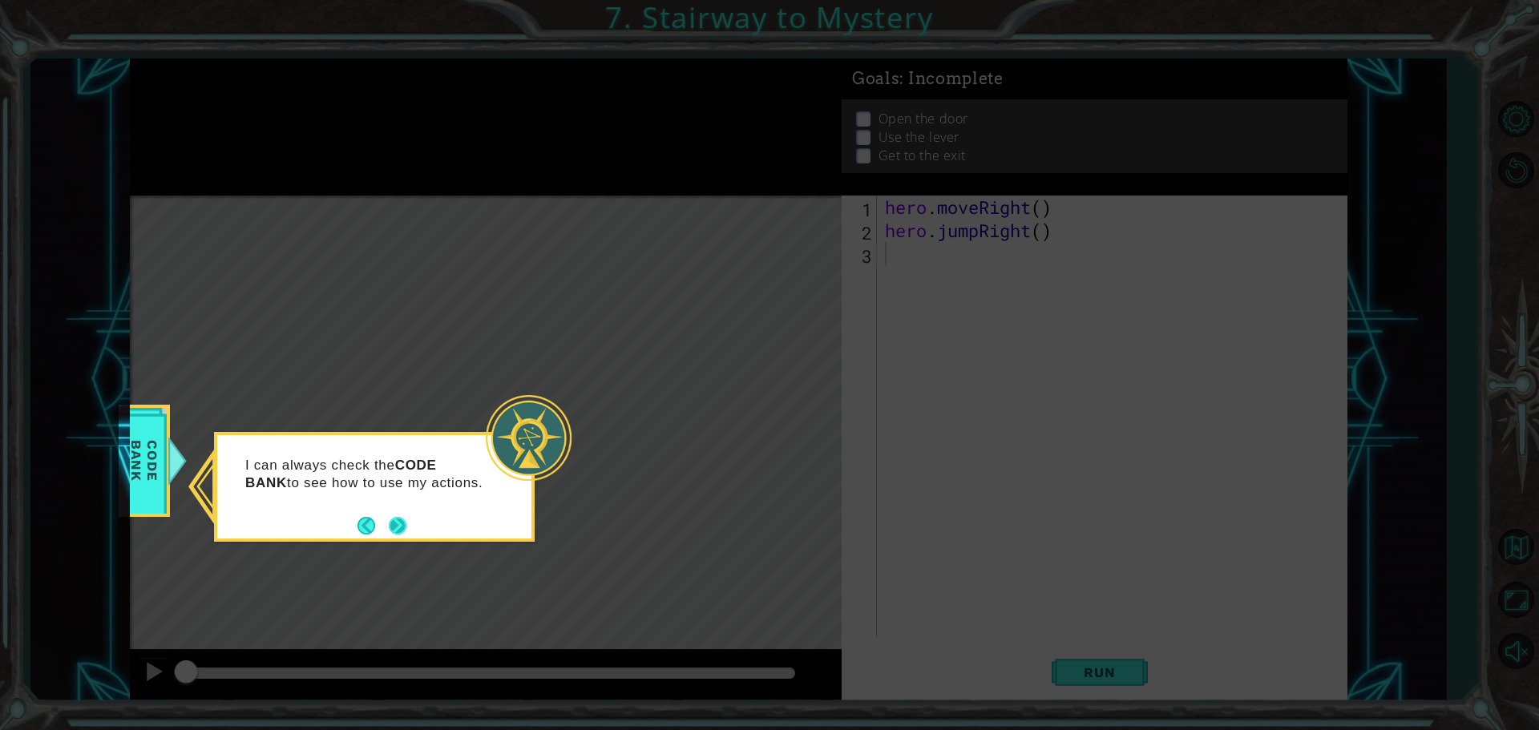
click at [402, 527] on button "Next" at bounding box center [397, 525] width 20 height 20
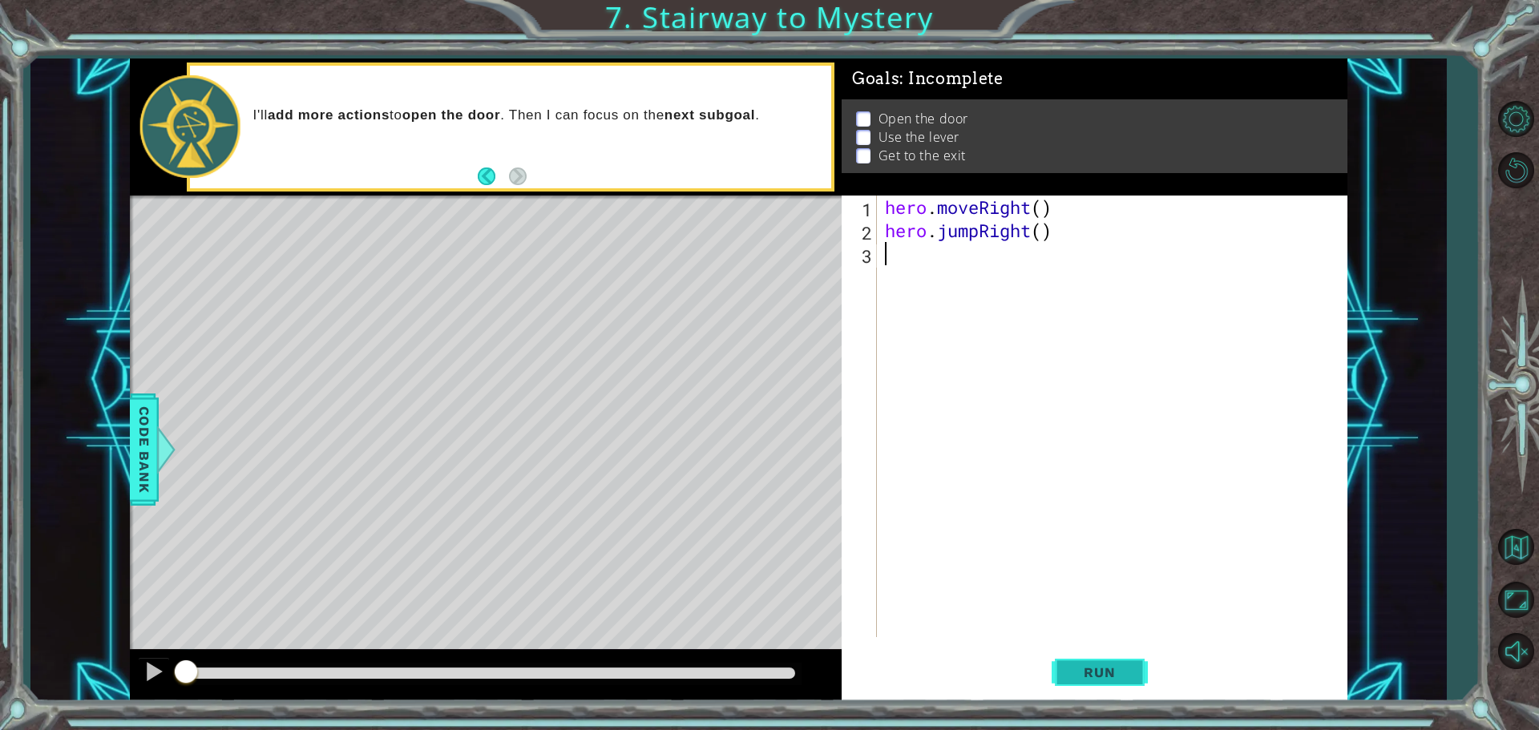
click at [1060, 680] on button "Run" at bounding box center [1099, 672] width 96 height 50
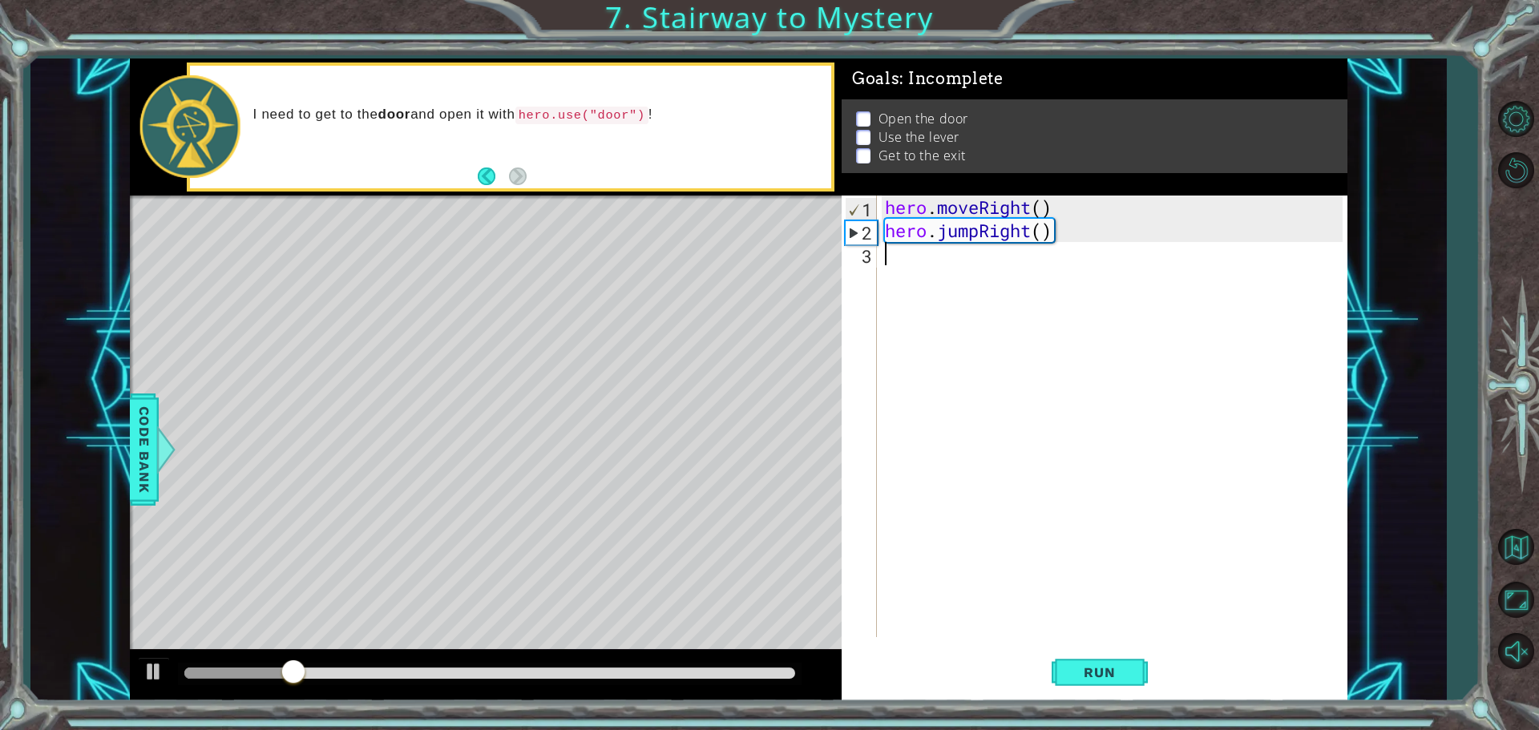
click at [914, 270] on div "hero . moveRight ( ) hero . jumpRight ( )" at bounding box center [1115, 440] width 469 height 488
type textarea "h"
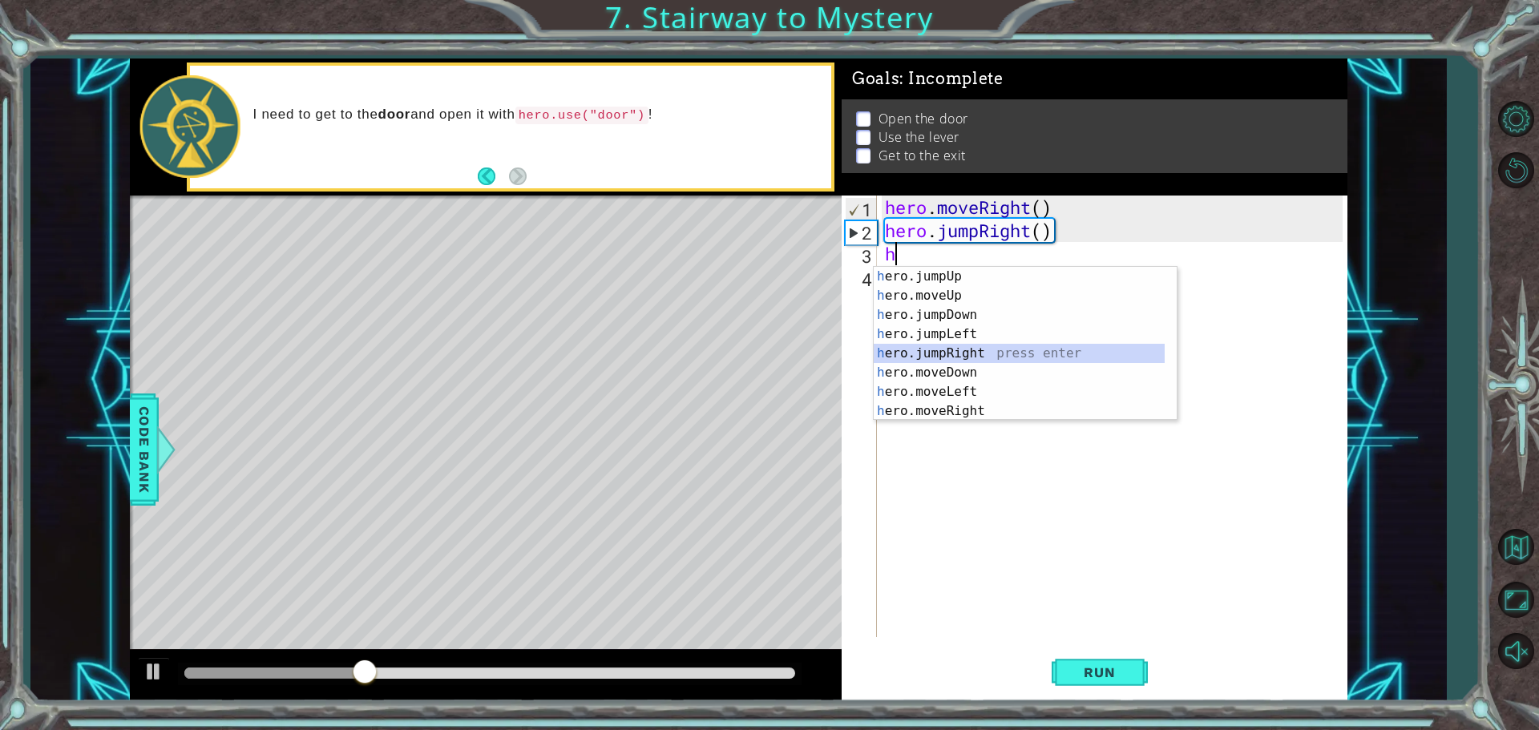
click at [984, 351] on div "h ero.jumpUp press enter h ero.moveUp press enter h ero.jumpDown press enter h …" at bounding box center [1018, 363] width 291 height 192
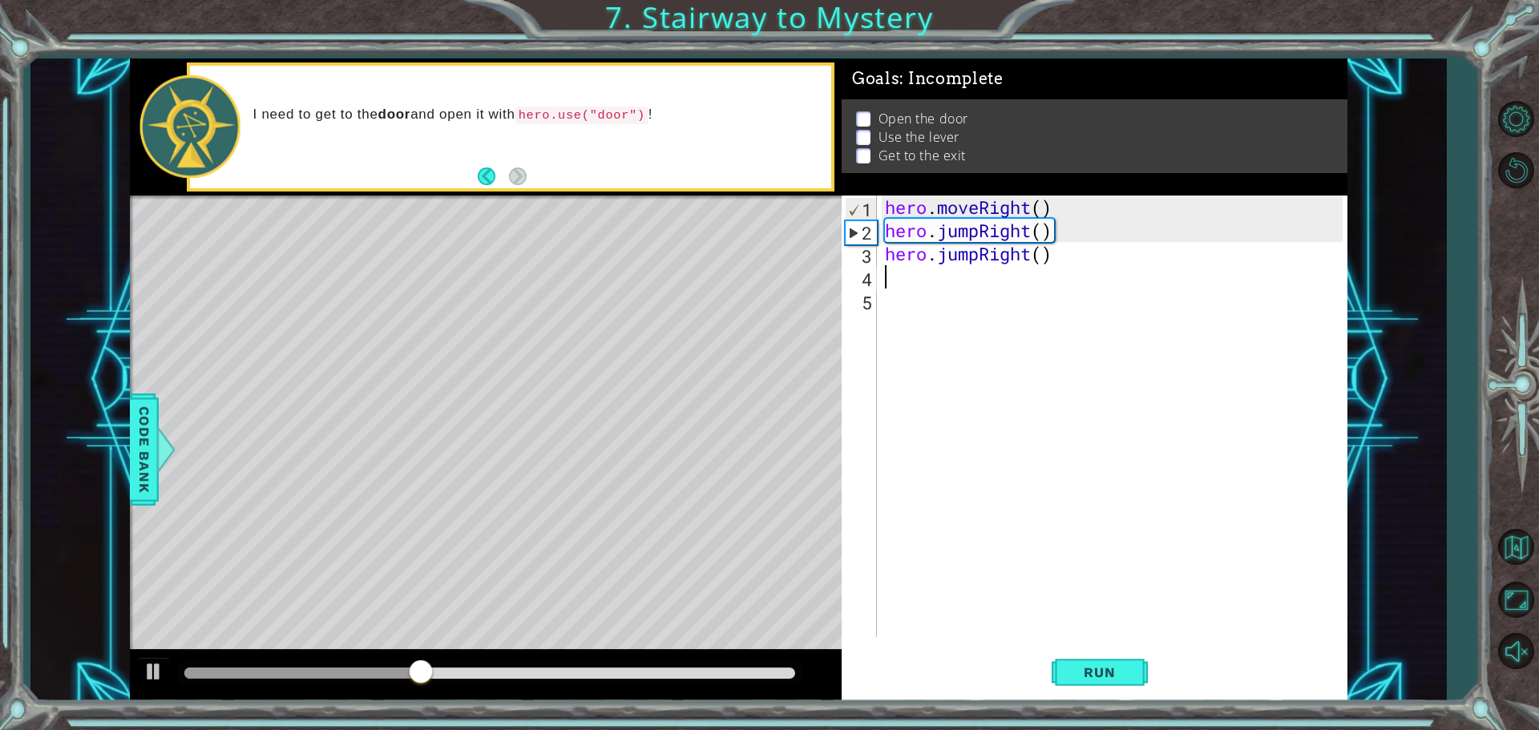
click at [980, 253] on div "hero . moveRight ( ) hero . jumpRight ( ) hero . jumpRight ( )" at bounding box center [1115, 440] width 469 height 488
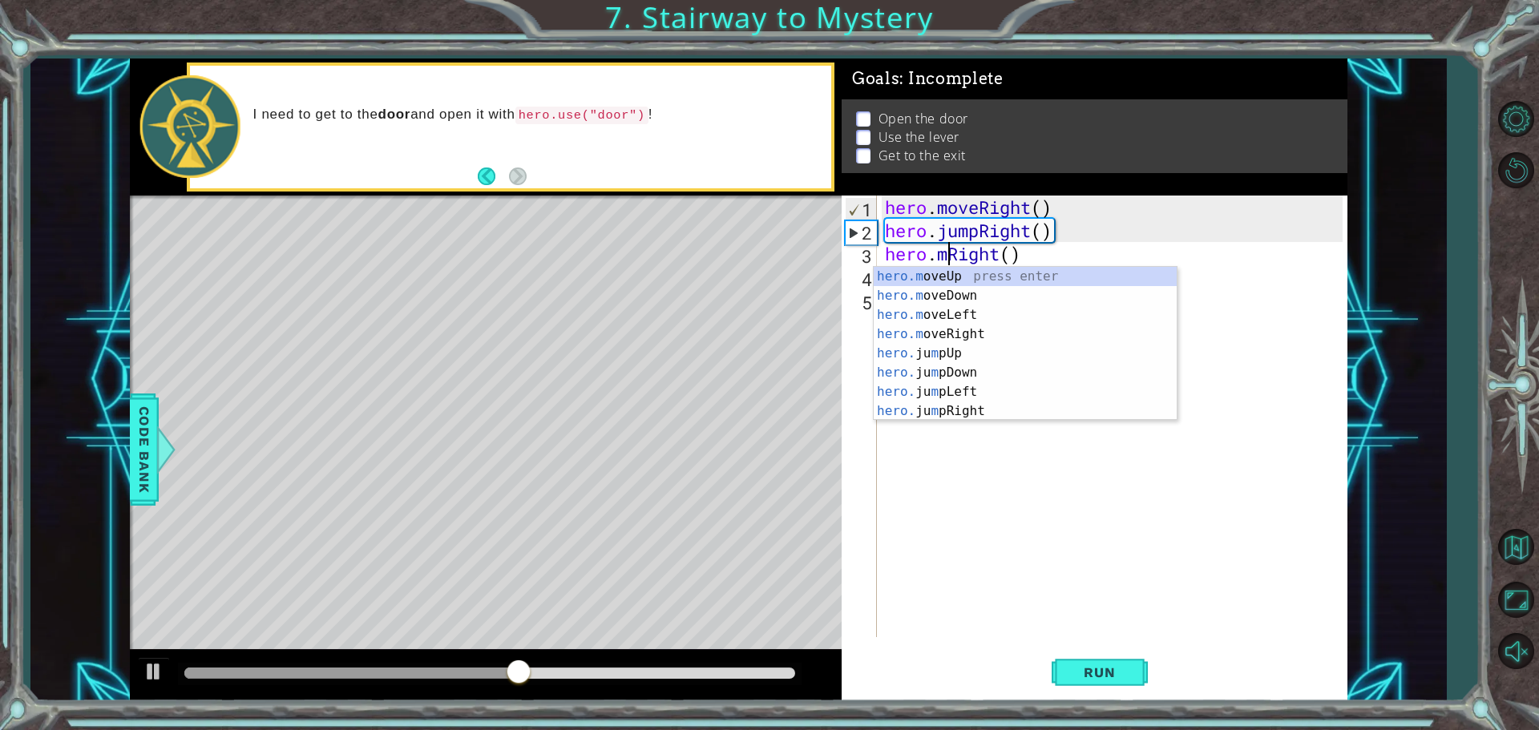
scroll to position [0, 3]
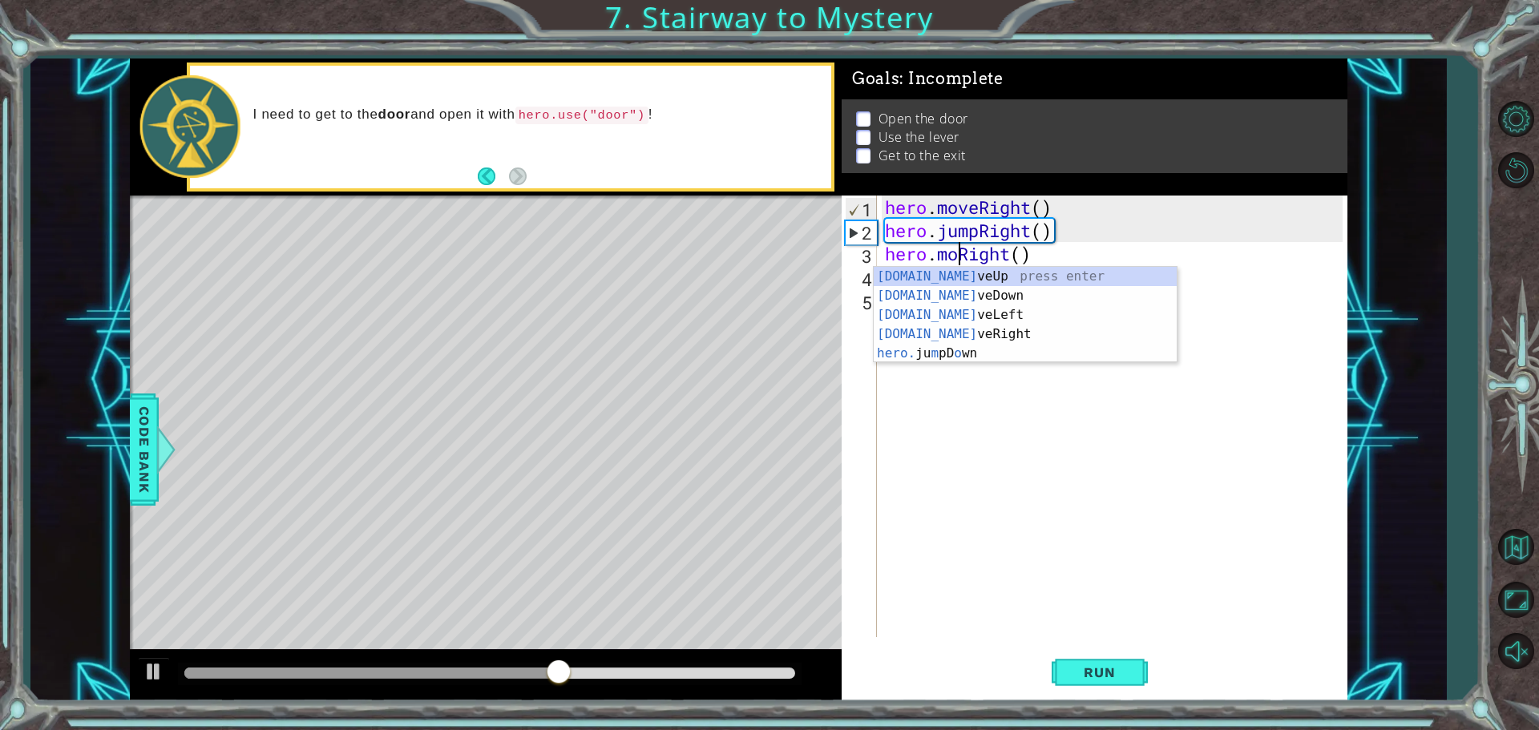
type textarea "hero.moveRight()"
click at [1061, 247] on div "hero . moveRight ( ) hero . jumpRight ( ) hero . moveRight ( )" at bounding box center [1115, 440] width 469 height 488
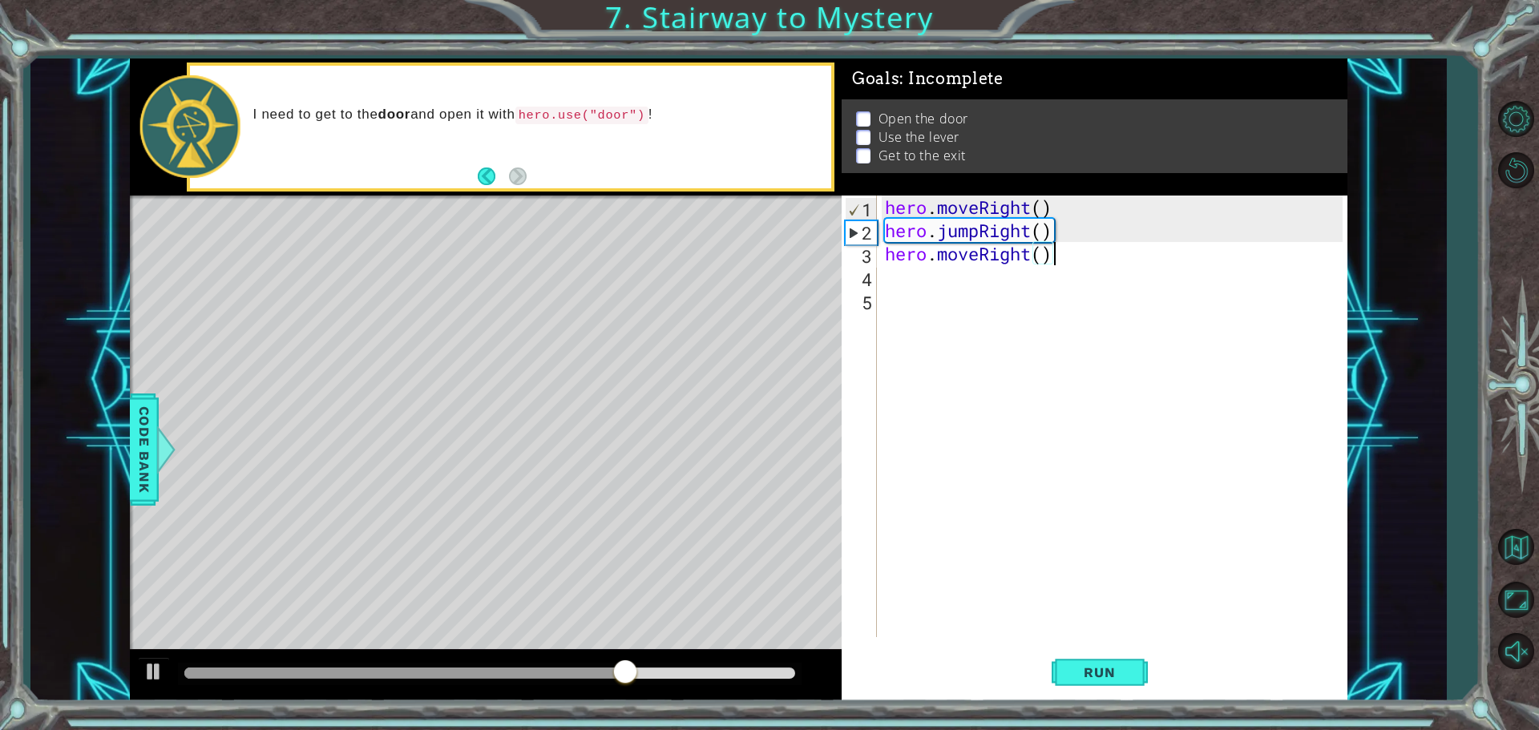
click at [1032, 280] on div "hero . moveRight ( ) hero . jumpRight ( ) hero . moveRight ( )" at bounding box center [1115, 440] width 469 height 488
type textarea "h"
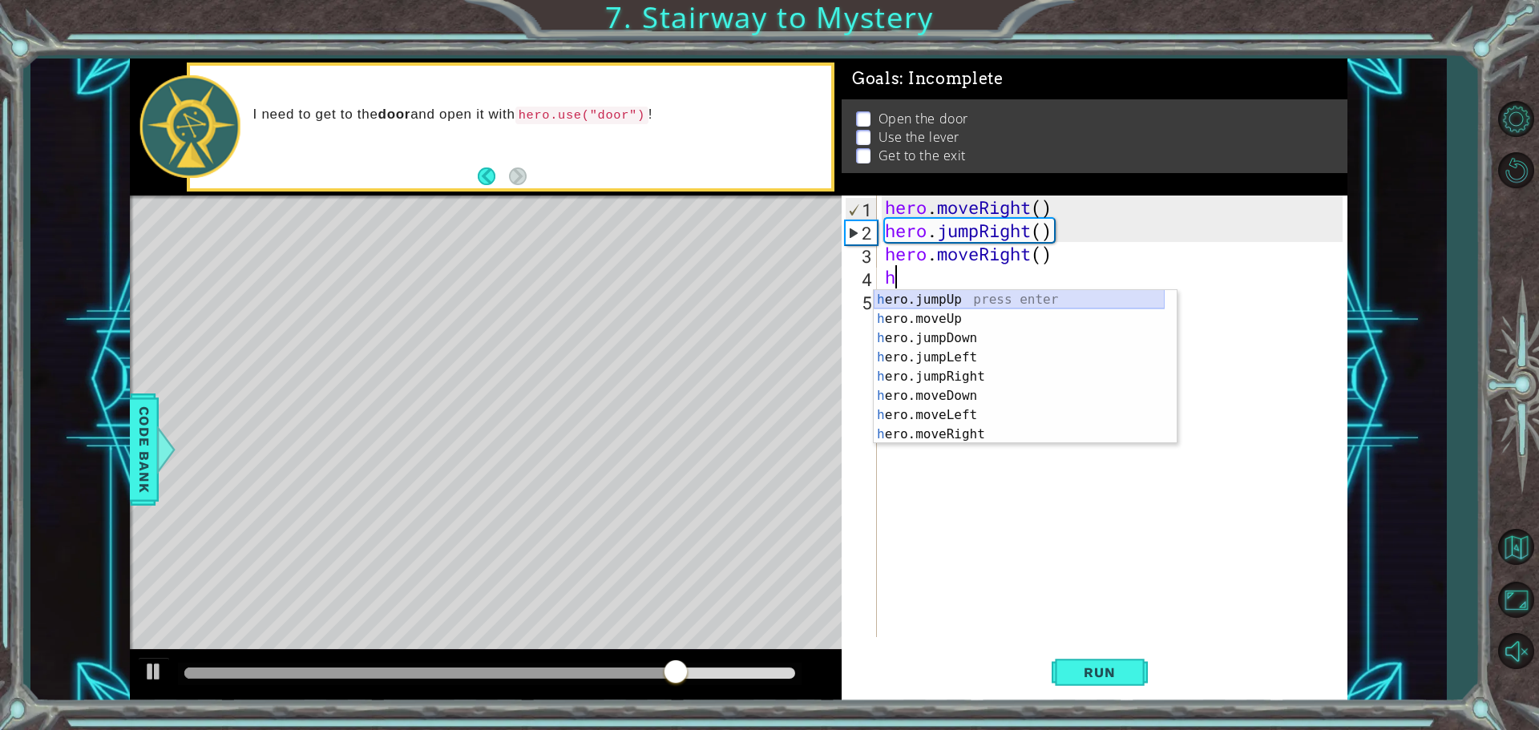
click at [998, 297] on div "h ero.jumpUp press enter h ero.moveUp press enter h ero.jumpDown press enter h …" at bounding box center [1018, 386] width 291 height 192
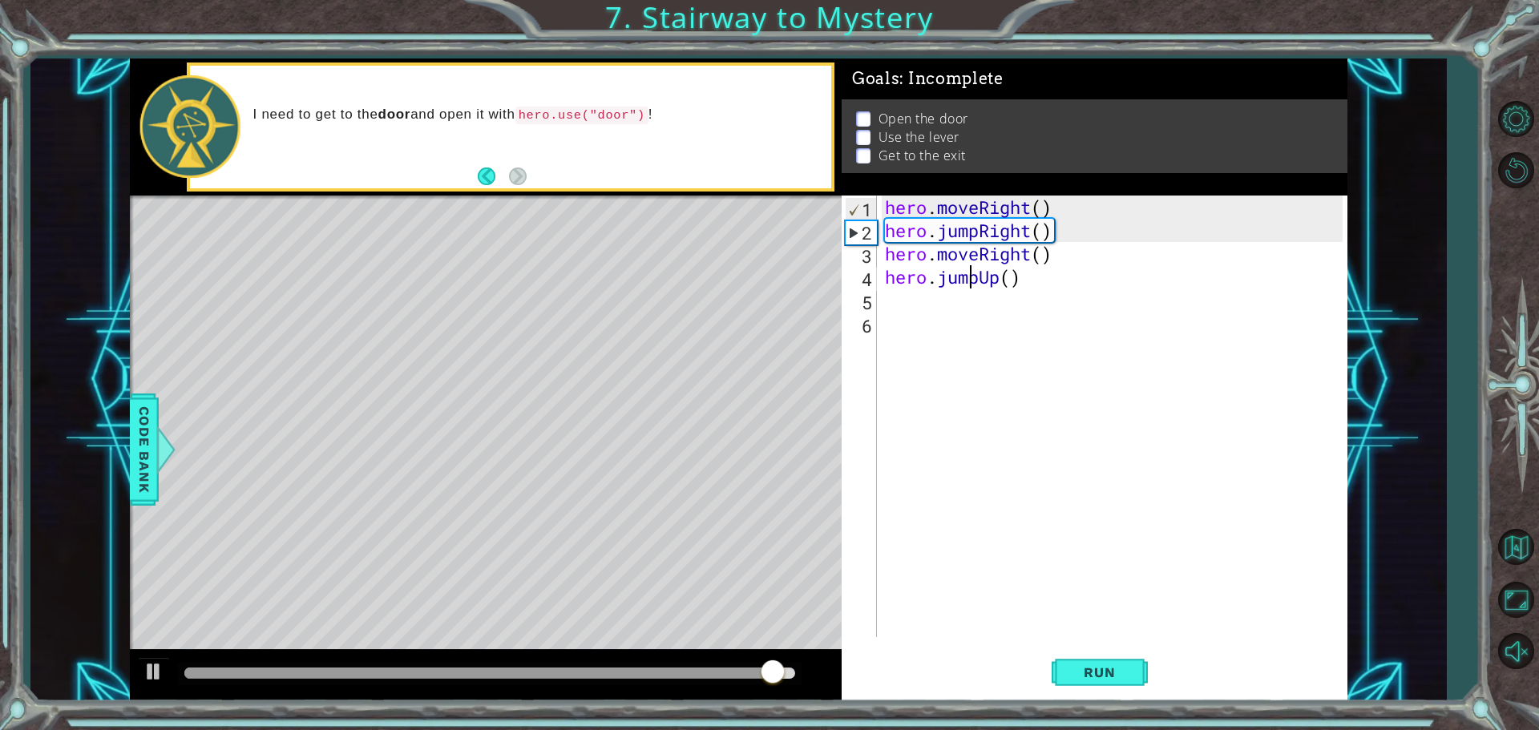
click at [974, 279] on div "hero . moveRight ( ) hero . jumpRight ( ) hero . moveRight ( ) hero . jumpUp ( )" at bounding box center [1115, 440] width 469 height 488
click at [975, 277] on div "hero . moveRight ( ) hero . jumpRight ( ) hero . moveRight ( ) hero . jumpUp ( )" at bounding box center [1115, 440] width 469 height 488
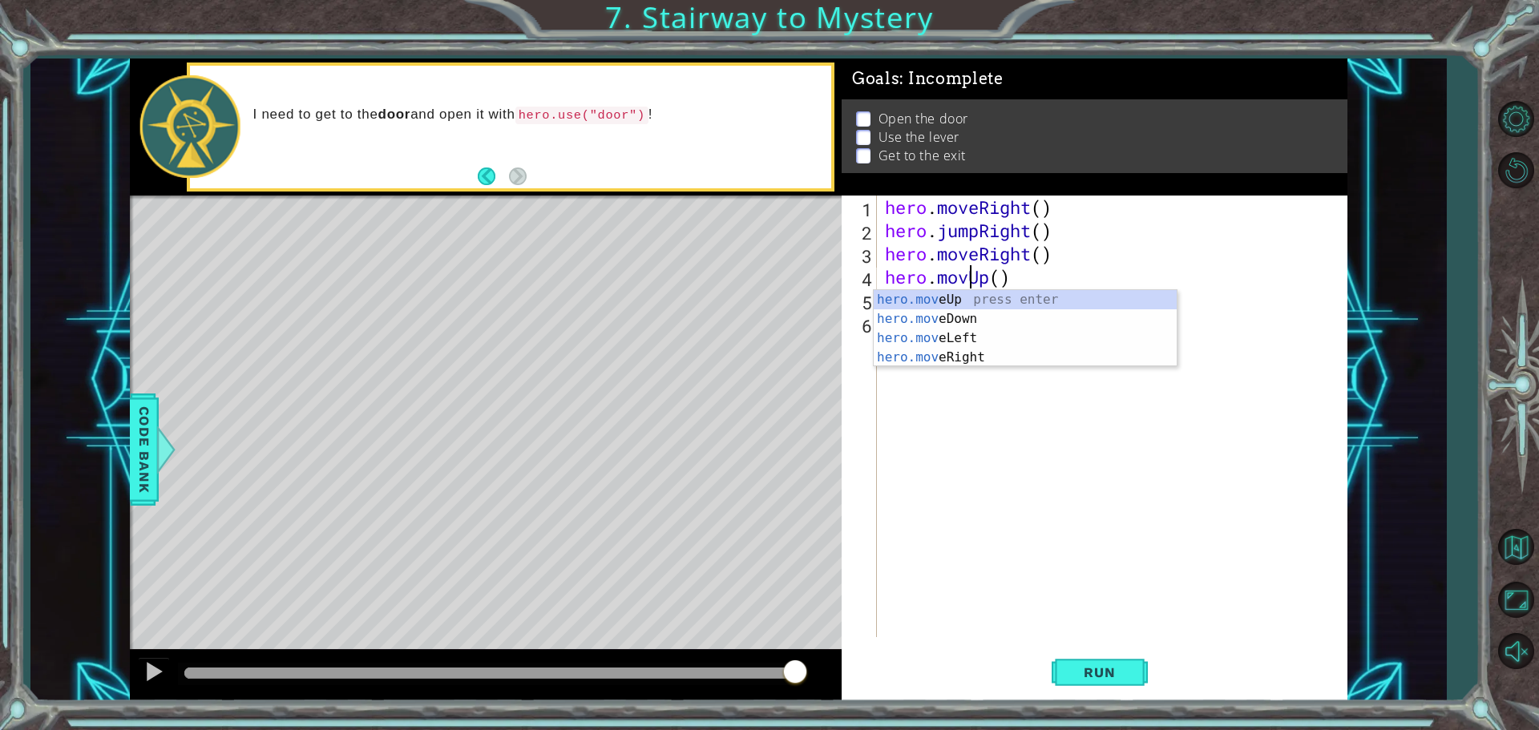
type textarea "hero.moveUp()"
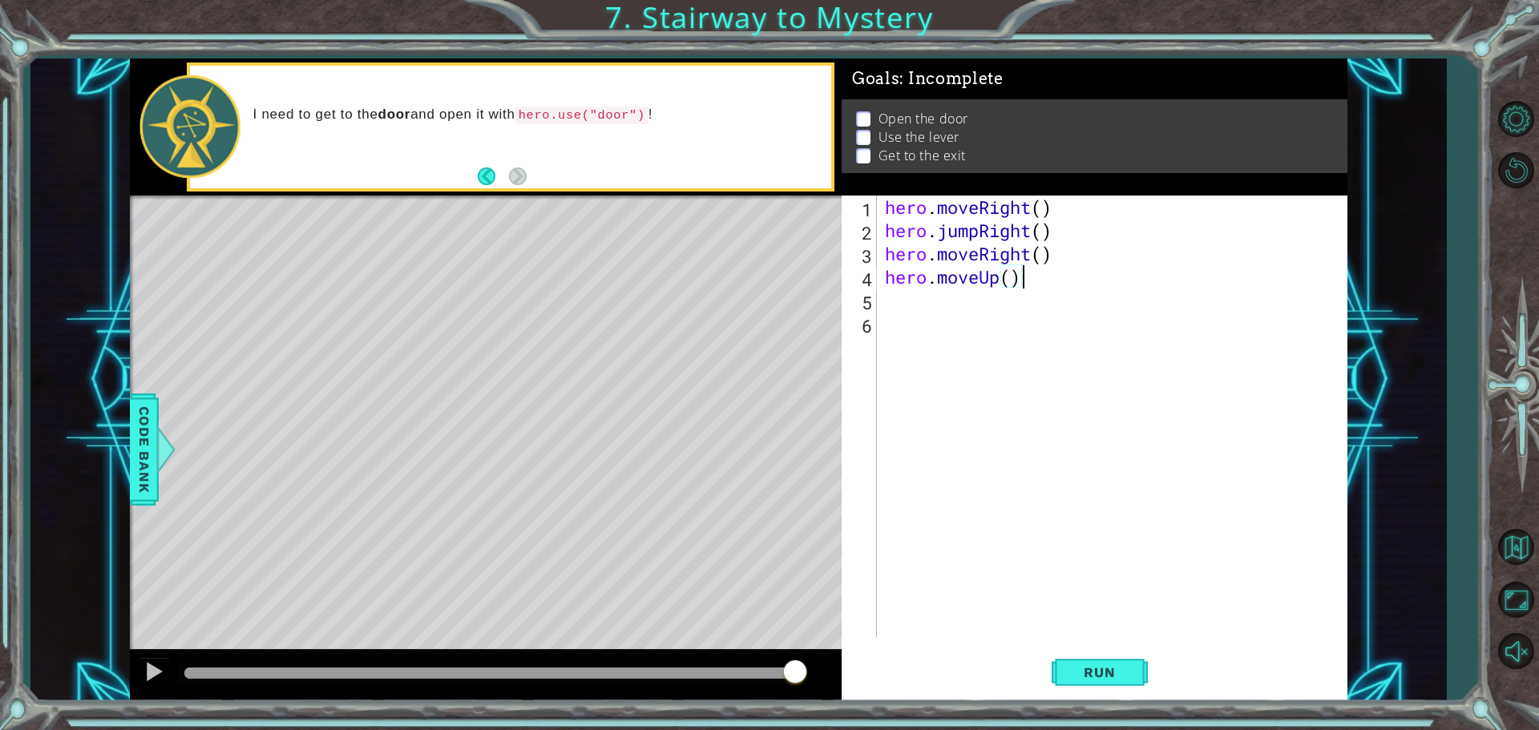
click at [1023, 280] on div "hero . moveRight ( ) hero . jumpRight ( ) hero . moveRight ( ) hero . moveUp ( )" at bounding box center [1115, 440] width 469 height 488
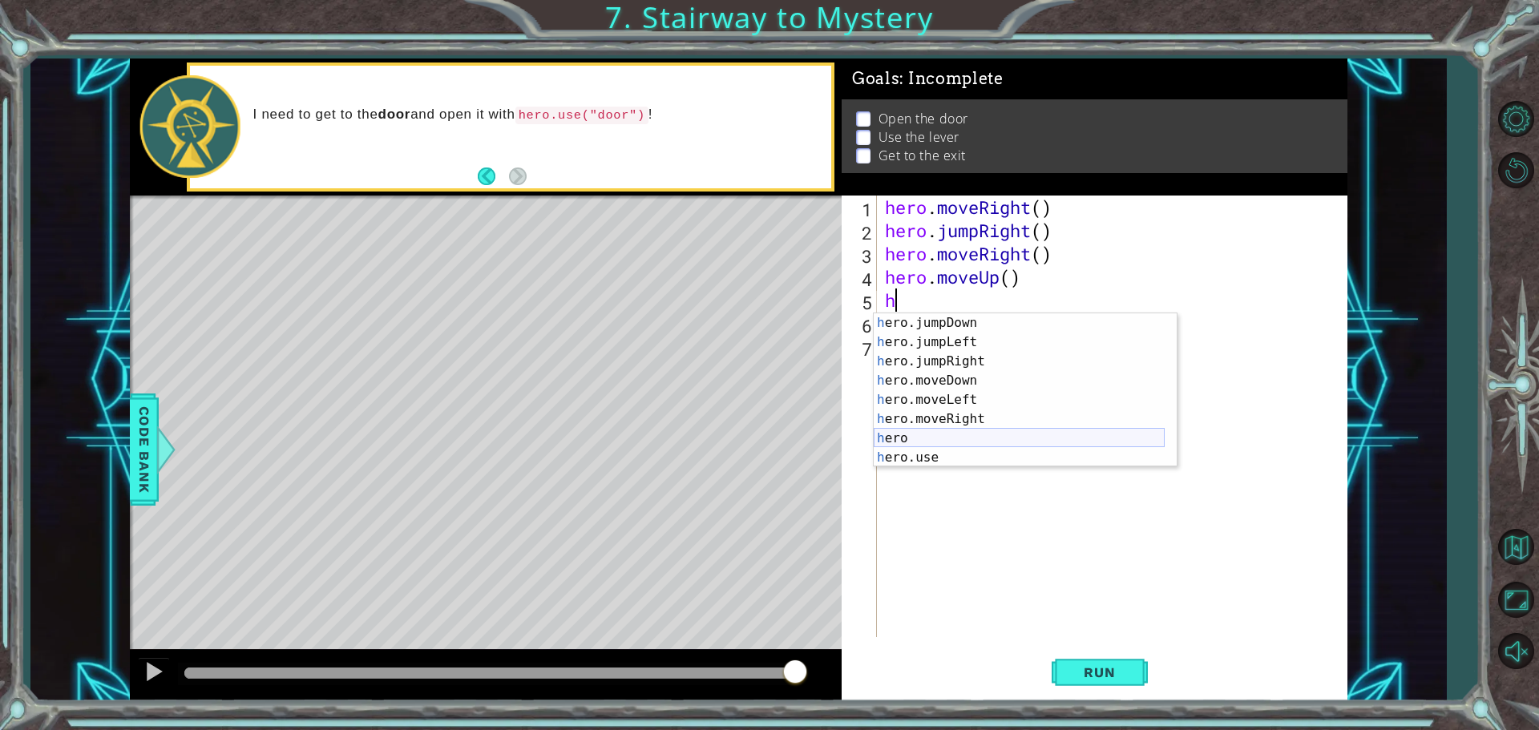
scroll to position [38, 0]
click at [962, 453] on div "h ero.jumpDown press enter h ero.jumpLeft press enter h ero.jumpRight press ent…" at bounding box center [1018, 409] width 291 height 192
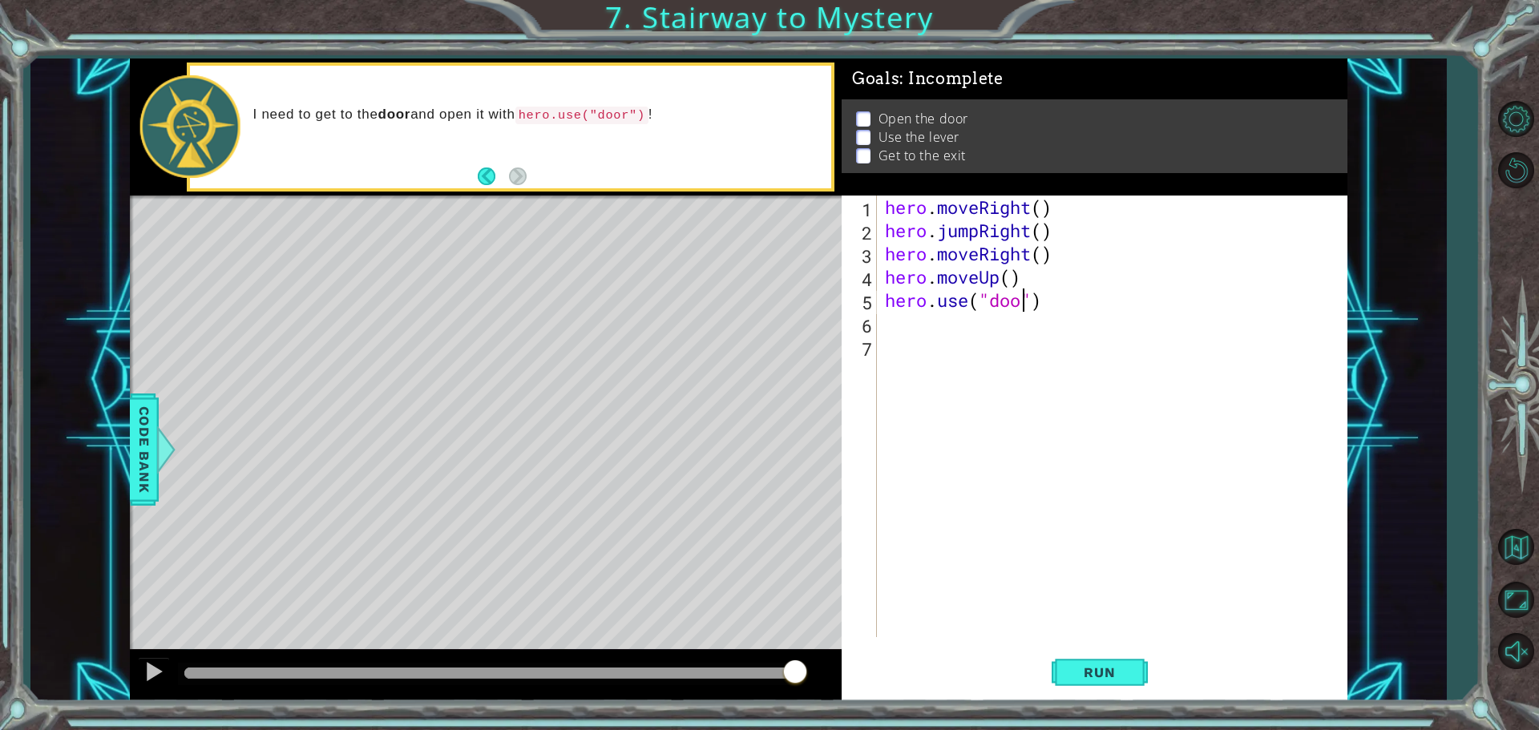
type textarea "hero.use("door")"
click at [966, 319] on div "hero . moveRight ( ) hero . jumpRight ( ) hero . moveRight ( ) hero . moveUp ( …" at bounding box center [1115, 440] width 469 height 488
type textarea "h"
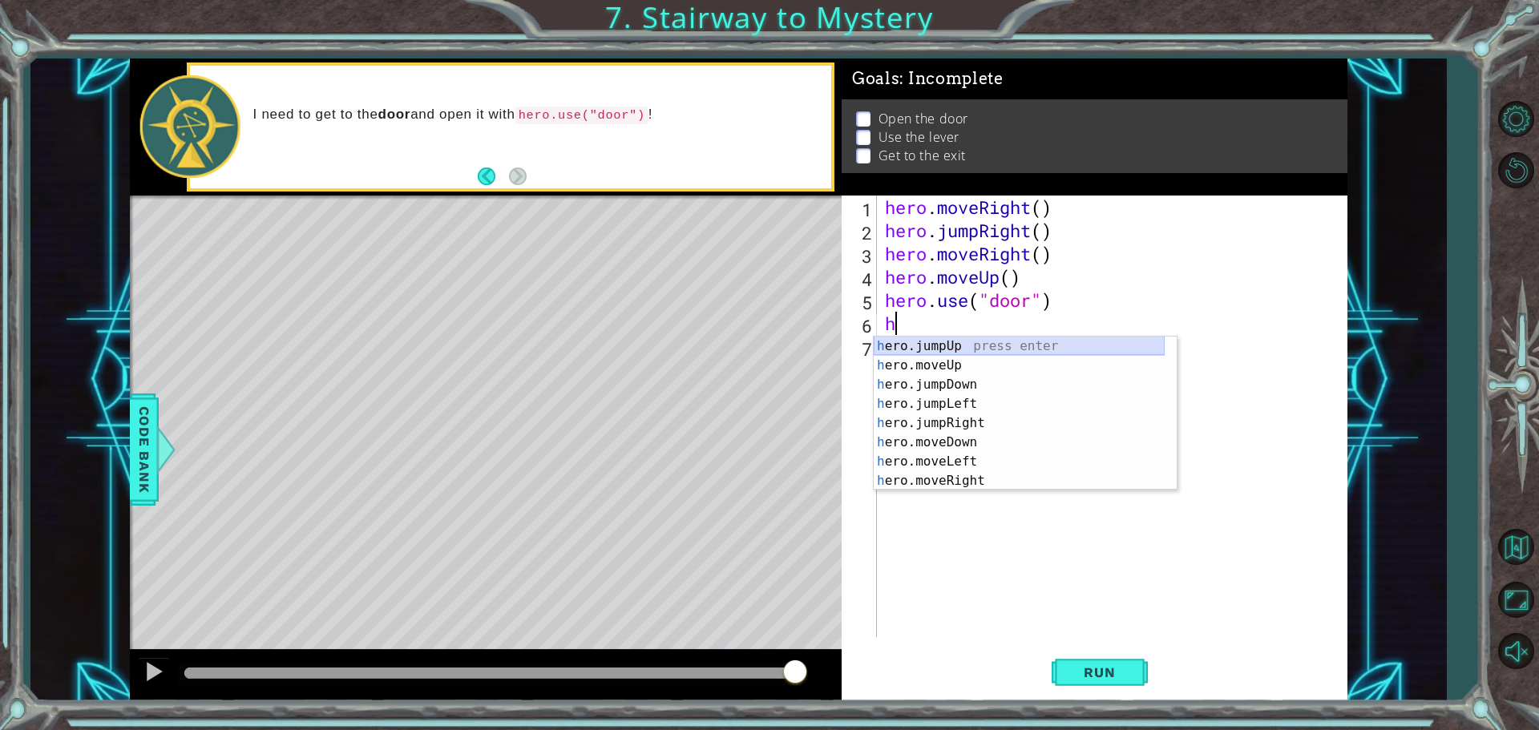
click at [954, 352] on div "h ero.jumpUp press enter h ero.moveUp press enter h ero.jumpDown press enter h …" at bounding box center [1018, 433] width 291 height 192
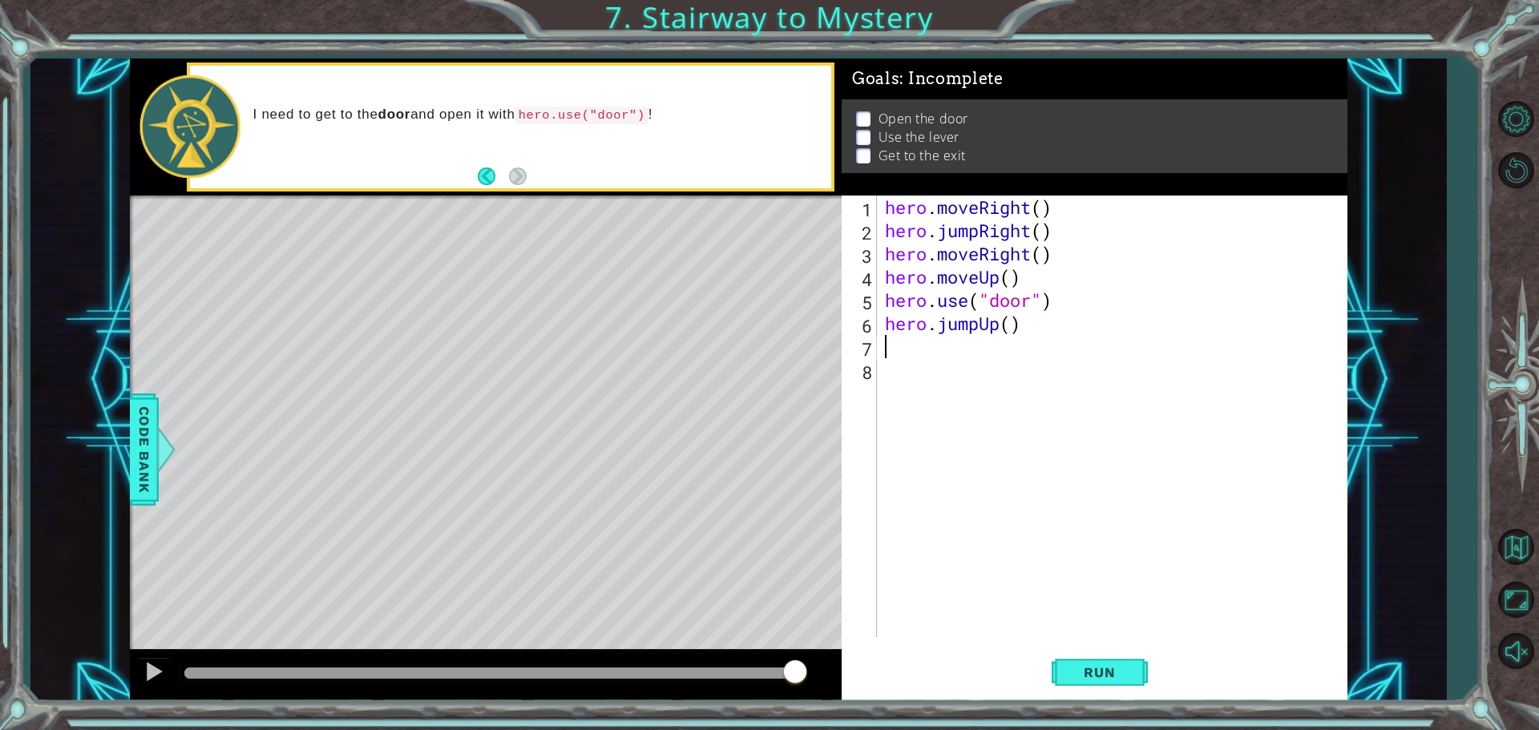
click at [980, 325] on div "hero . moveRight ( ) hero . jumpRight ( ) hero . moveRight ( ) hero . moveUp ( …" at bounding box center [1115, 440] width 469 height 488
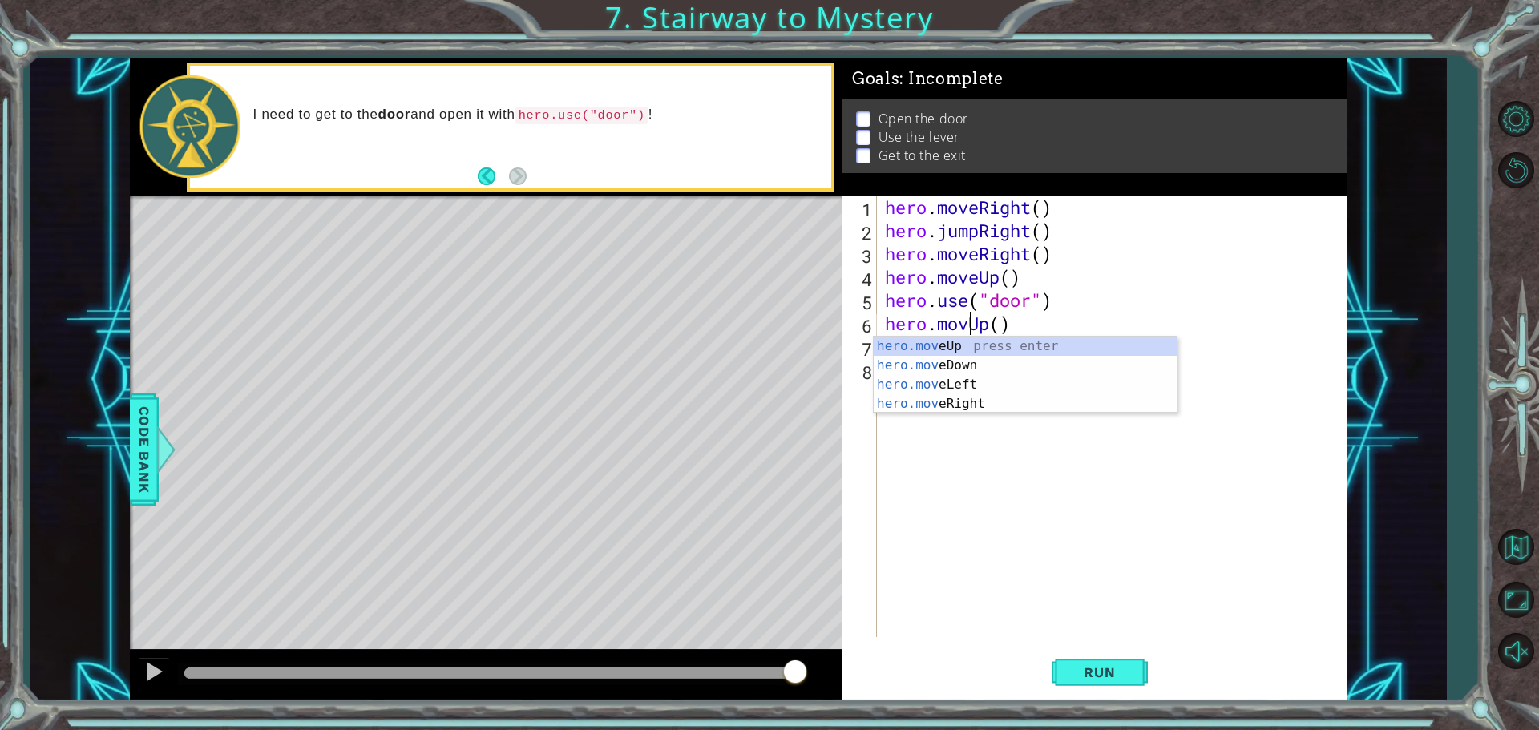
scroll to position [0, 4]
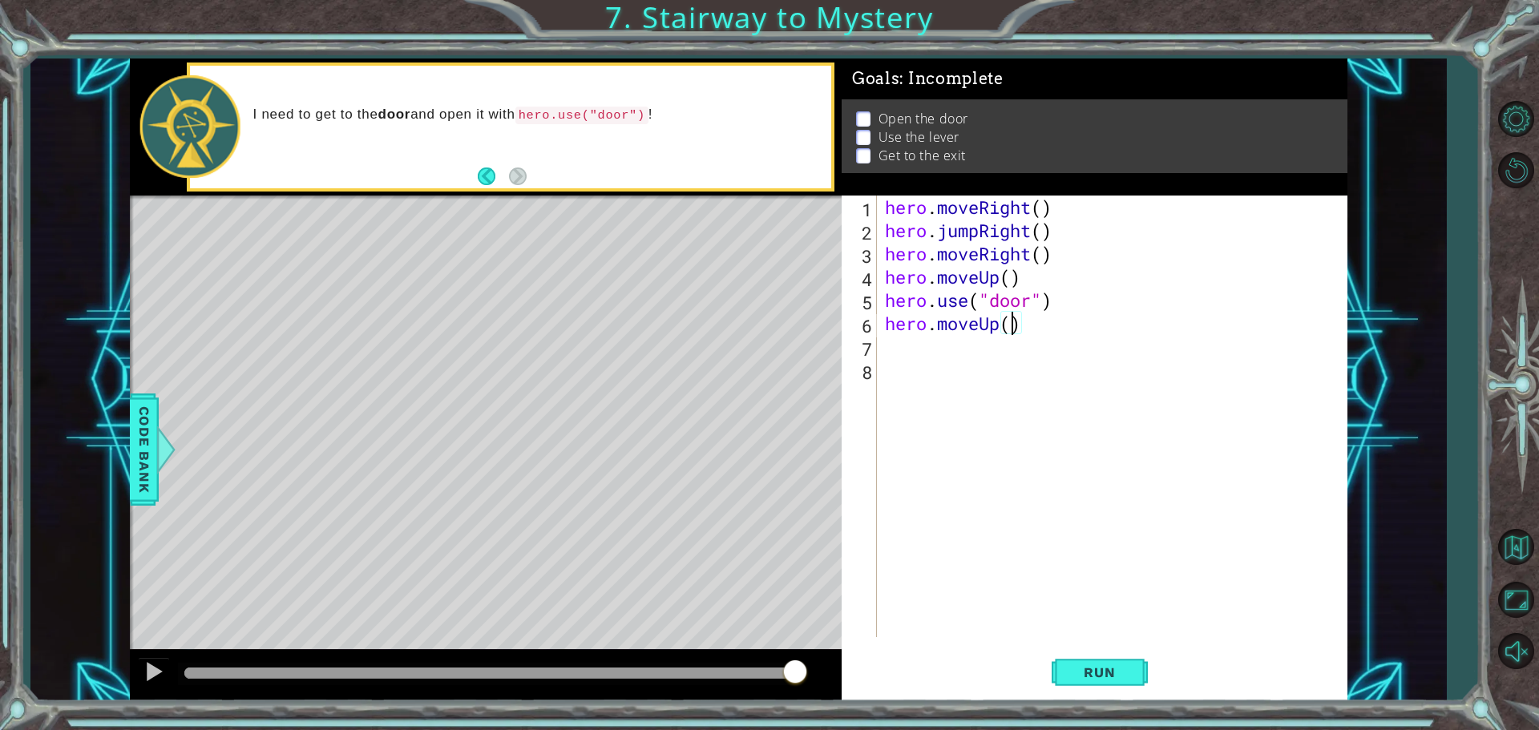
click at [1016, 322] on div "hero . moveRight ( ) hero . jumpRight ( ) hero . moveRight ( ) hero . moveUp ( …" at bounding box center [1115, 440] width 469 height 488
type textarea "hero.moveUp(2)"
click at [978, 341] on div "hero . moveRight ( ) hero . jumpRight ( ) hero . moveRight ( ) hero . moveUp ( …" at bounding box center [1115, 440] width 469 height 488
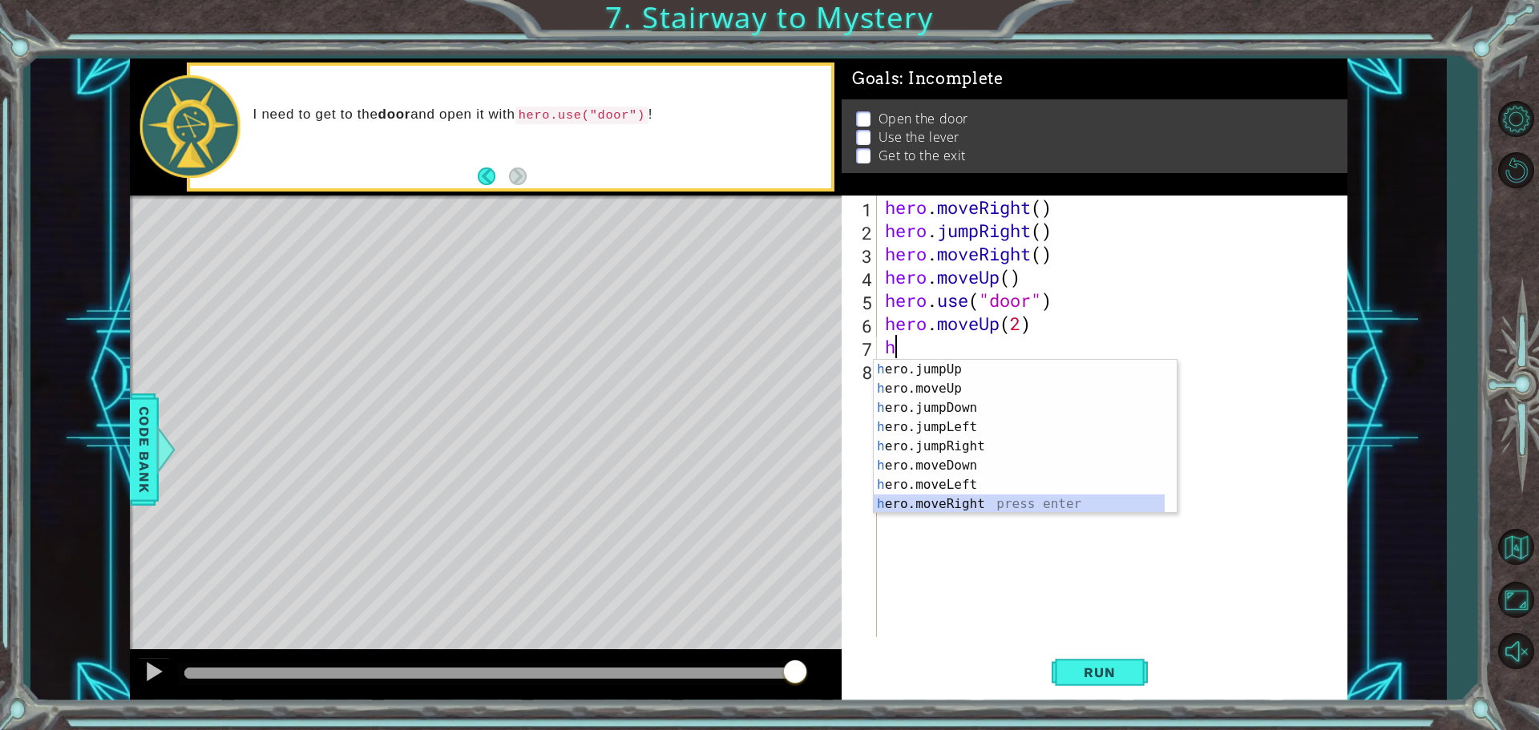
click at [978, 498] on div "h ero.jumpUp press enter h ero.moveUp press enter h ero.jumpDown press enter h …" at bounding box center [1018, 456] width 291 height 192
type textarea "hero.moveRight(1)"
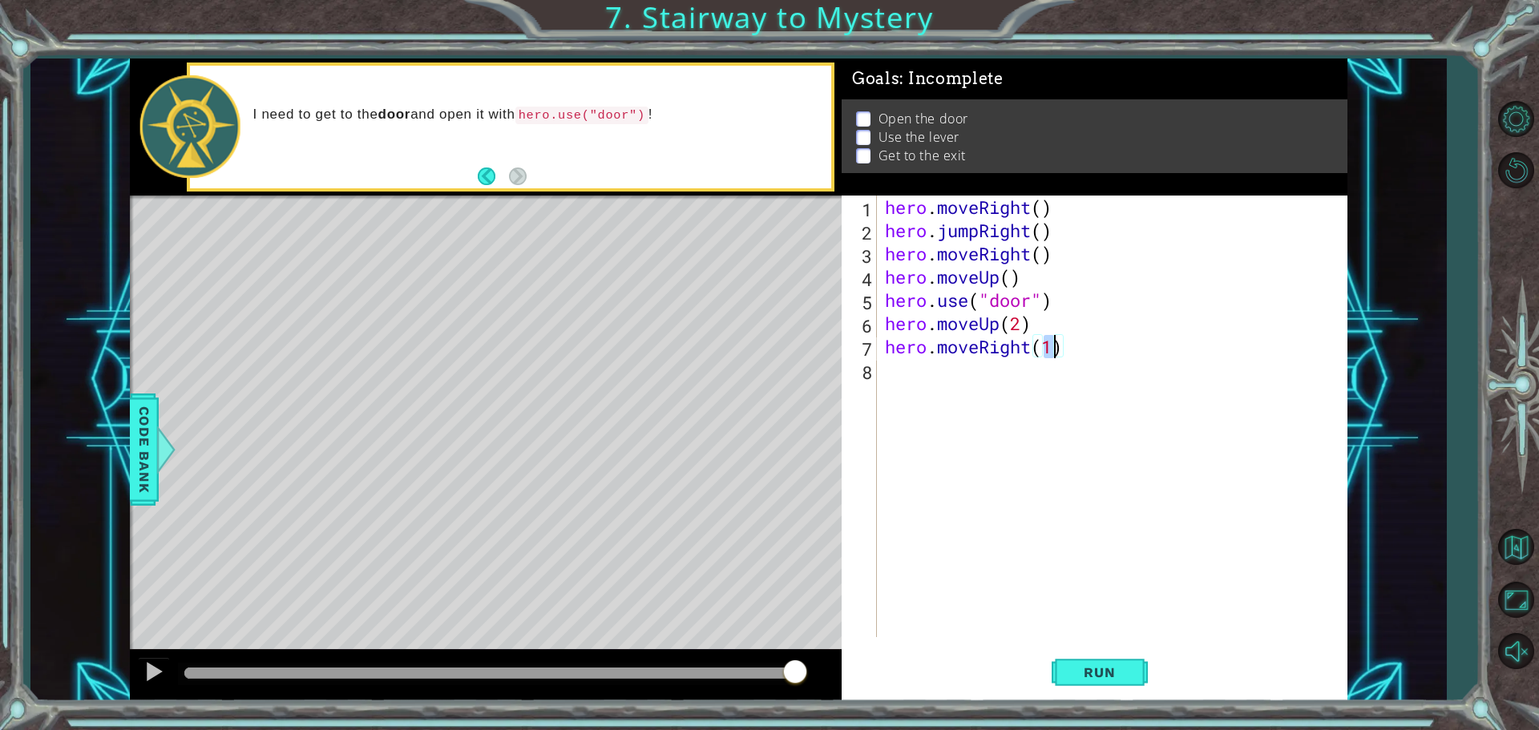
click at [984, 373] on div "hero . moveRight ( ) hero . jumpRight ( ) hero . moveRight ( ) hero . moveUp ( …" at bounding box center [1115, 440] width 469 height 488
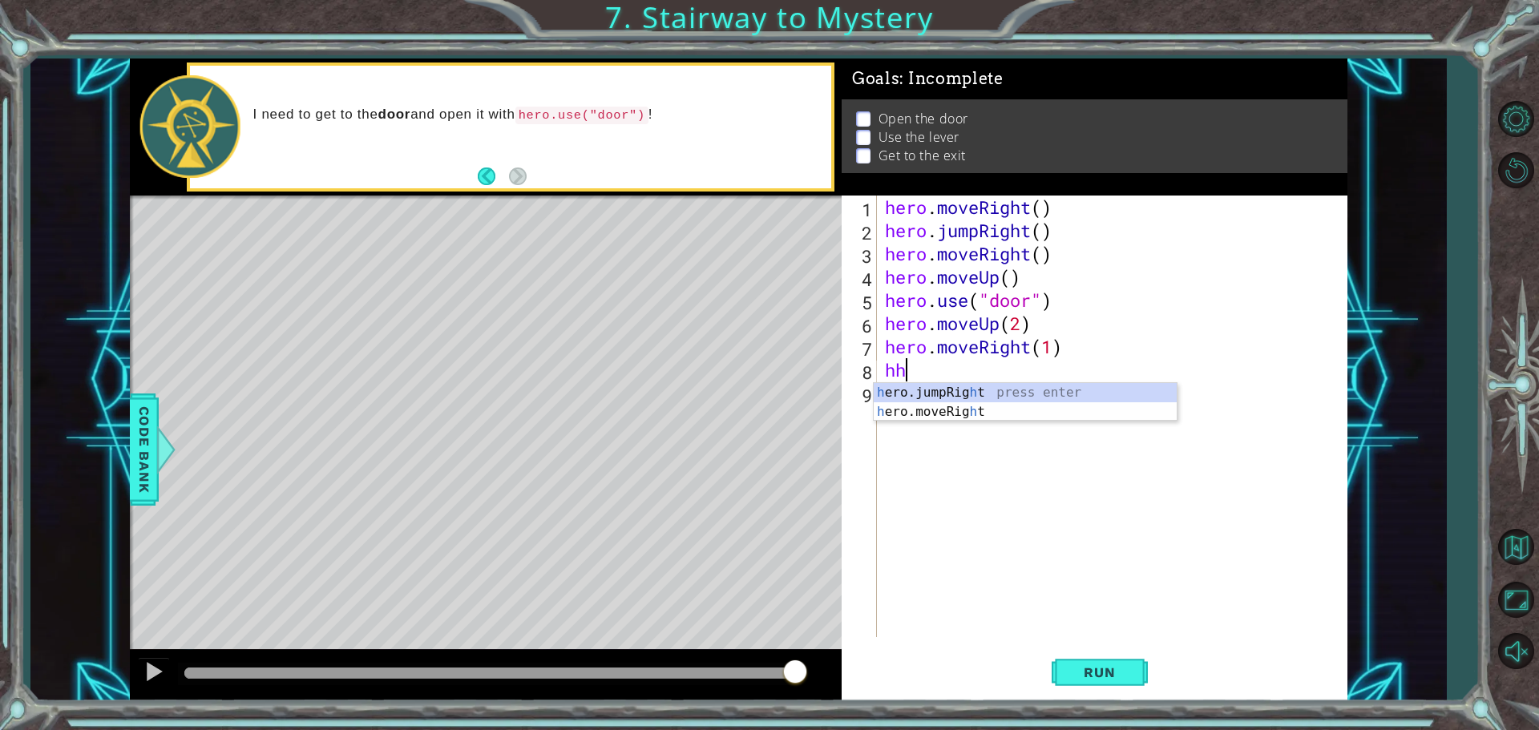
type textarea "h"
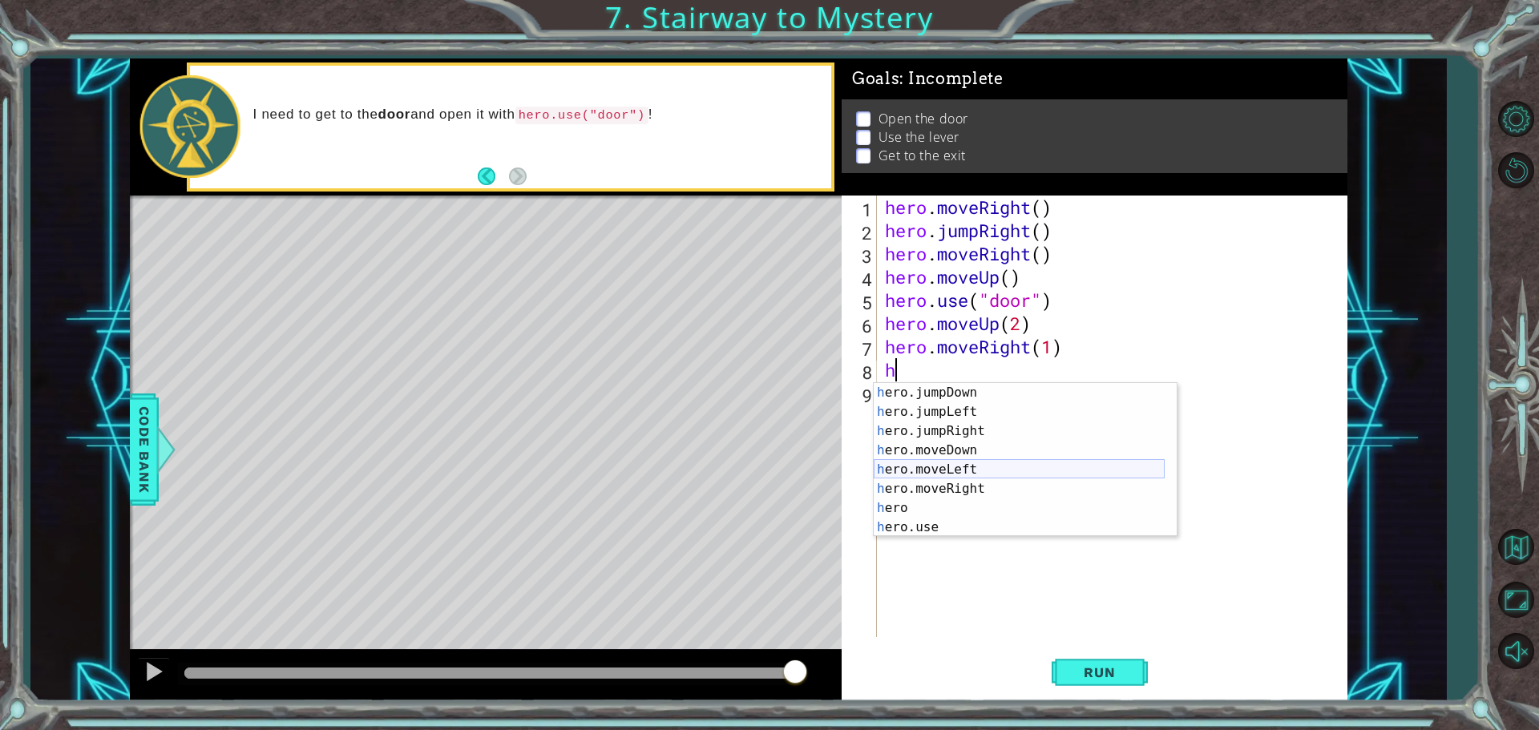
scroll to position [38, 0]
click at [955, 522] on div "h ero.jumpDown press enter h ero.jumpLeft press enter h ero.jumpRight press ent…" at bounding box center [1018, 479] width 291 height 192
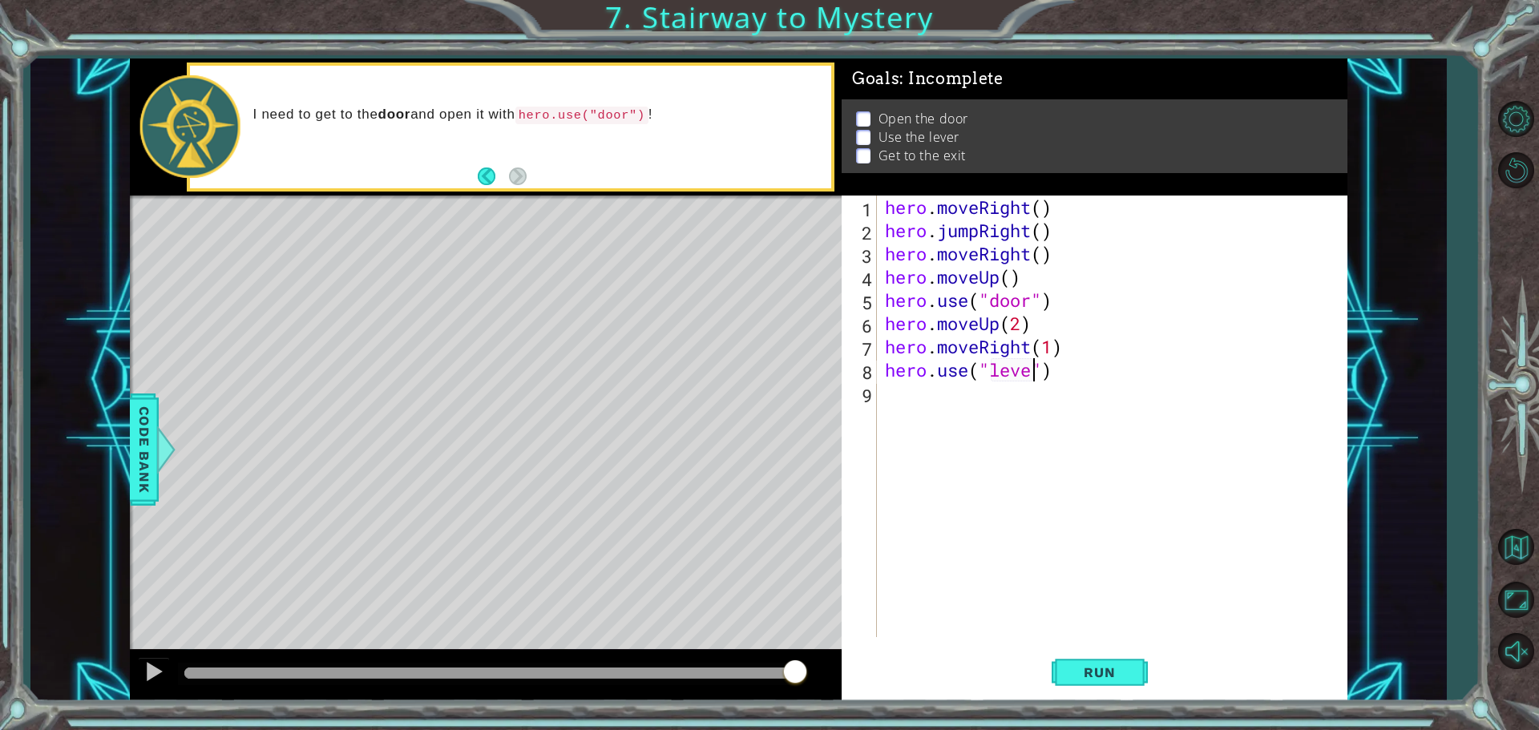
type textarea "hero.use("lever")"
click at [992, 393] on div "hero . moveRight ( ) hero . jumpRight ( ) hero . moveRight ( ) hero . moveUp ( …" at bounding box center [1115, 440] width 469 height 488
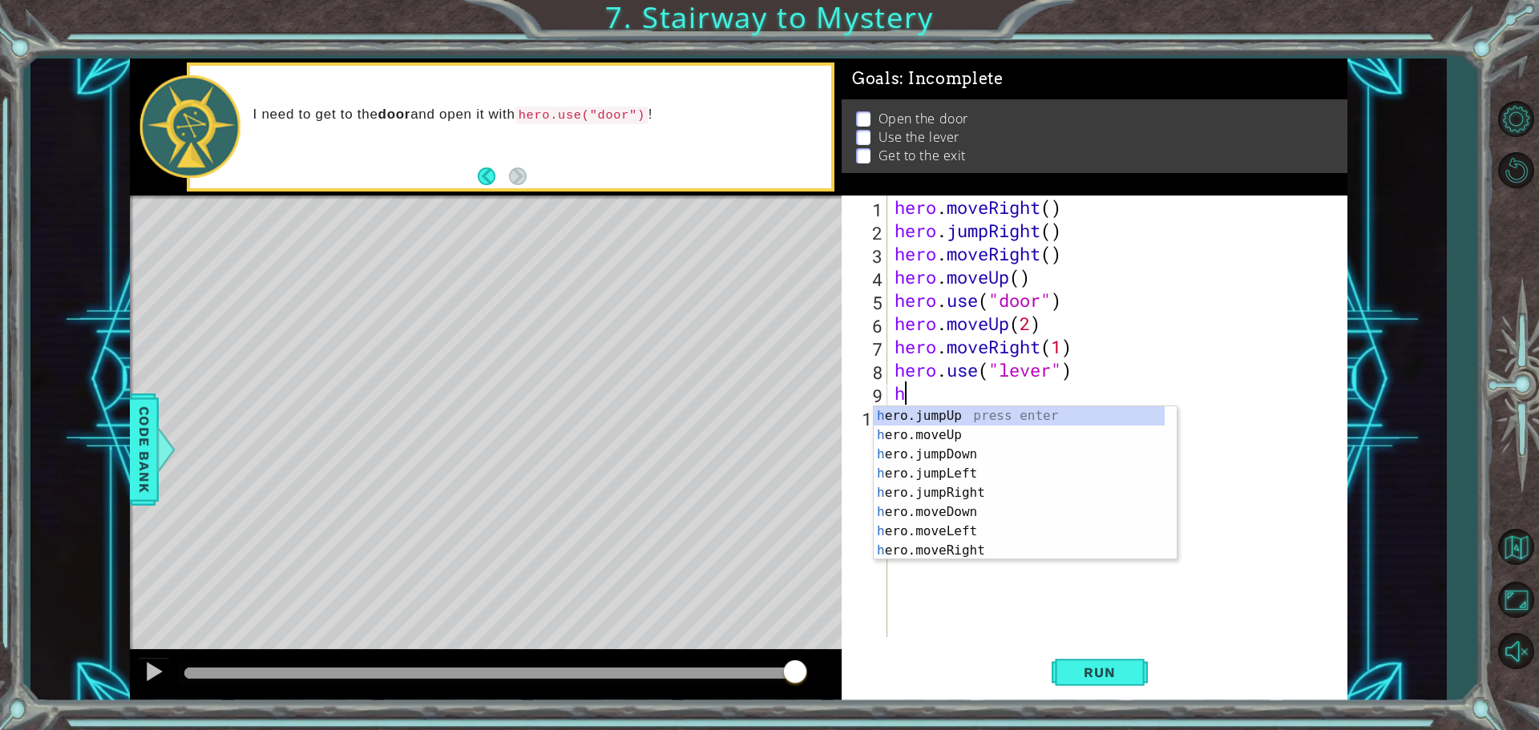
scroll to position [0, 0]
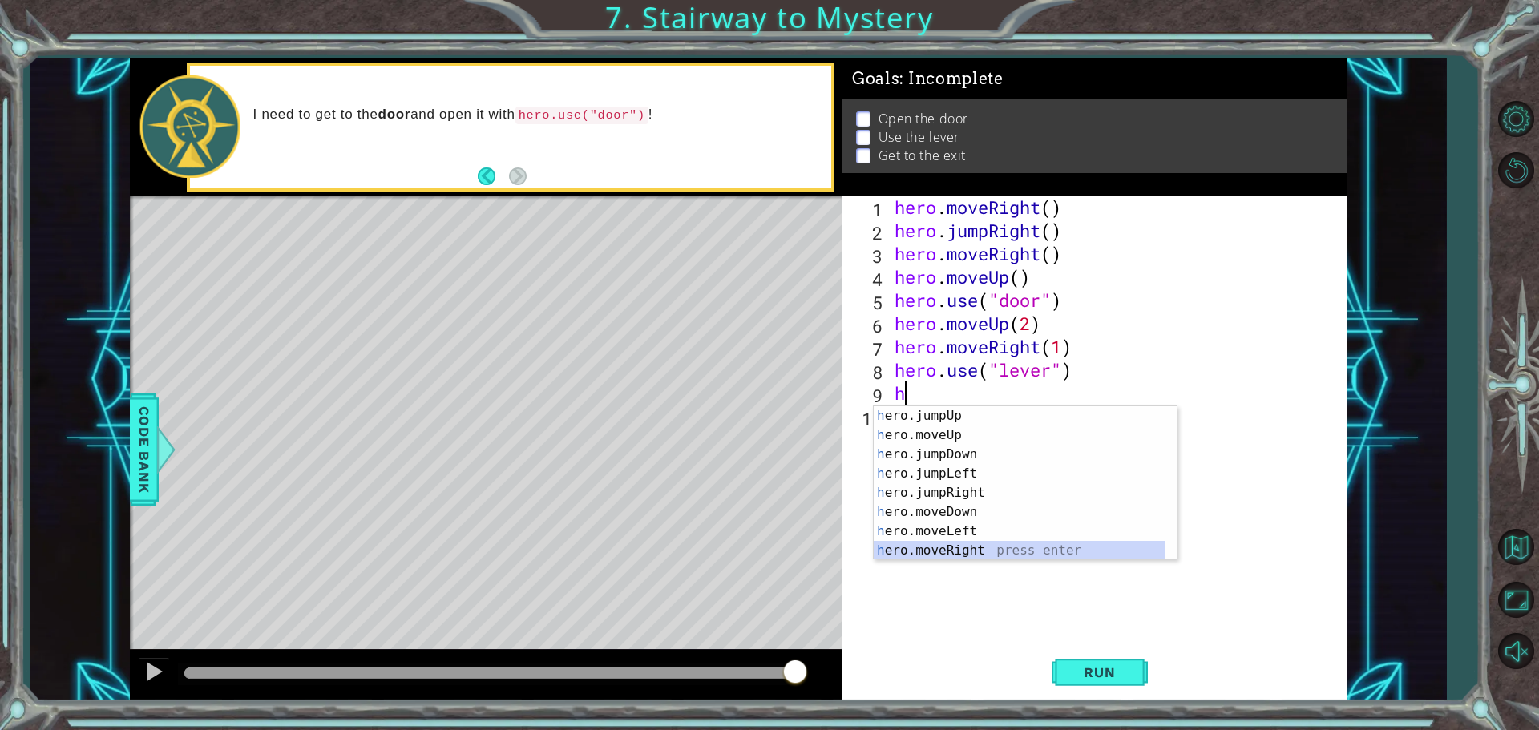
click at [968, 554] on div "h ero.jumpUp press enter h ero.moveUp press enter h ero.jumpDown press enter h …" at bounding box center [1018, 502] width 291 height 192
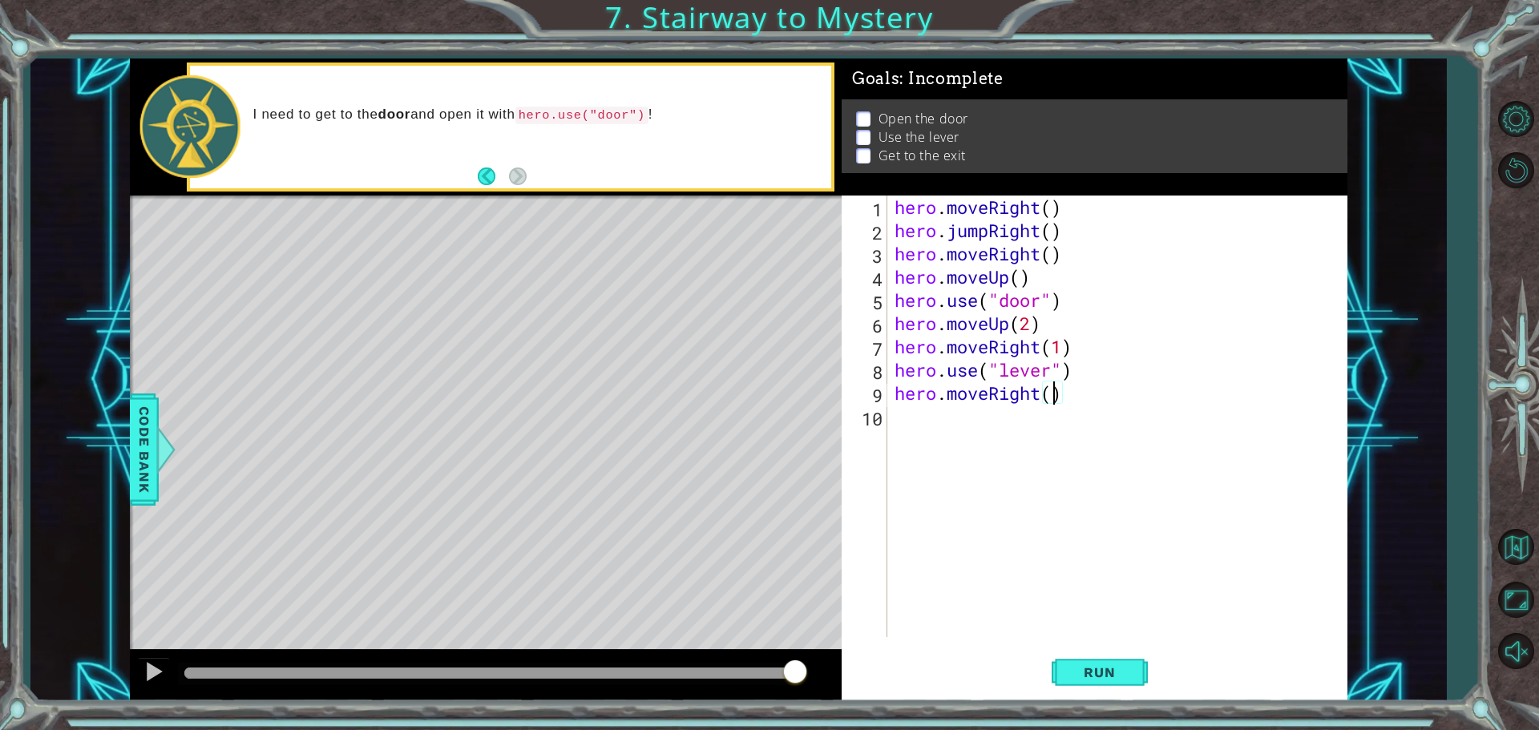
type textarea "hero.moveRight(2)"
click at [1022, 417] on div "hero . moveRight ( ) hero . jumpRight ( ) hero . moveRight ( ) hero . moveUp ( …" at bounding box center [1120, 440] width 459 height 488
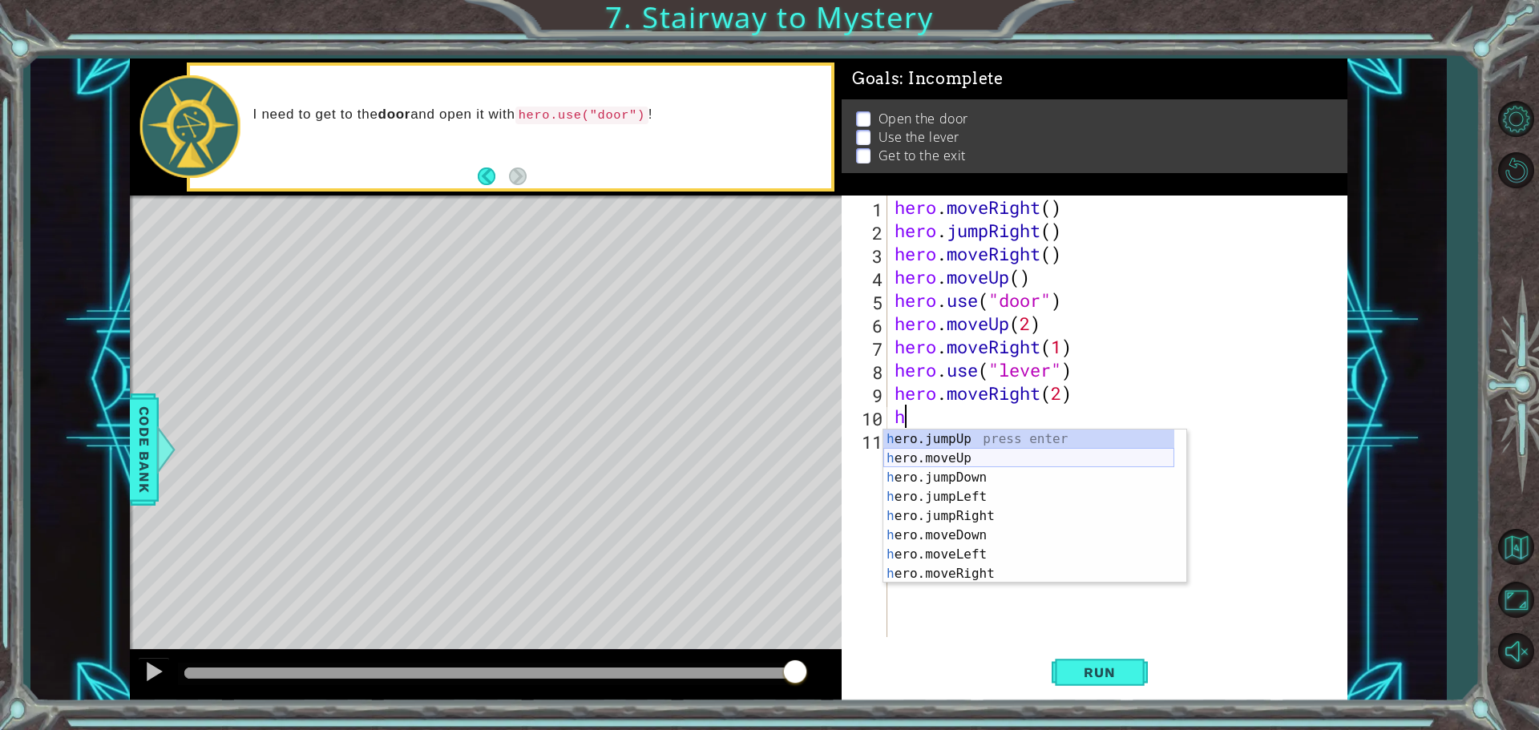
click at [951, 456] on div "h ero.jumpUp press enter h ero.moveUp press enter h ero.jumpDown press enter h …" at bounding box center [1028, 525] width 291 height 192
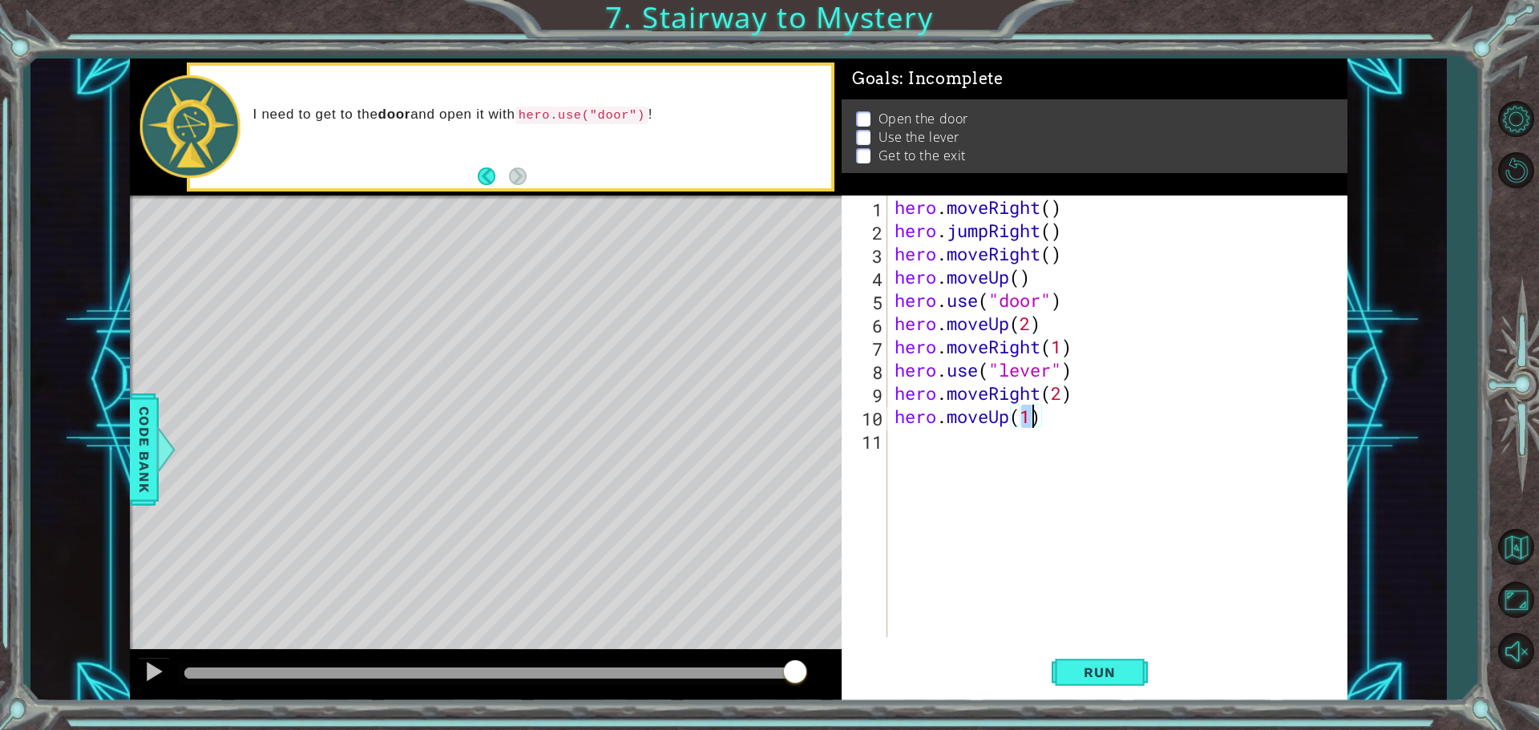
type textarea "hero.moveUp()"
click at [962, 450] on div "hero . moveRight ( ) hero . jumpRight ( ) hero . moveRight ( ) hero . moveUp ( …" at bounding box center [1120, 440] width 459 height 488
click at [1039, 395] on div "hero . moveRight ( ) hero . jumpRight ( ) hero . moveRight ( ) hero . moveUp ( …" at bounding box center [1120, 440] width 459 height 488
click at [1039, 395] on div "hero . moveRight ( ) hero . jumpRight ( ) hero . moveRight ( ) hero . moveUp ( …" at bounding box center [1116, 417] width 451 height 442
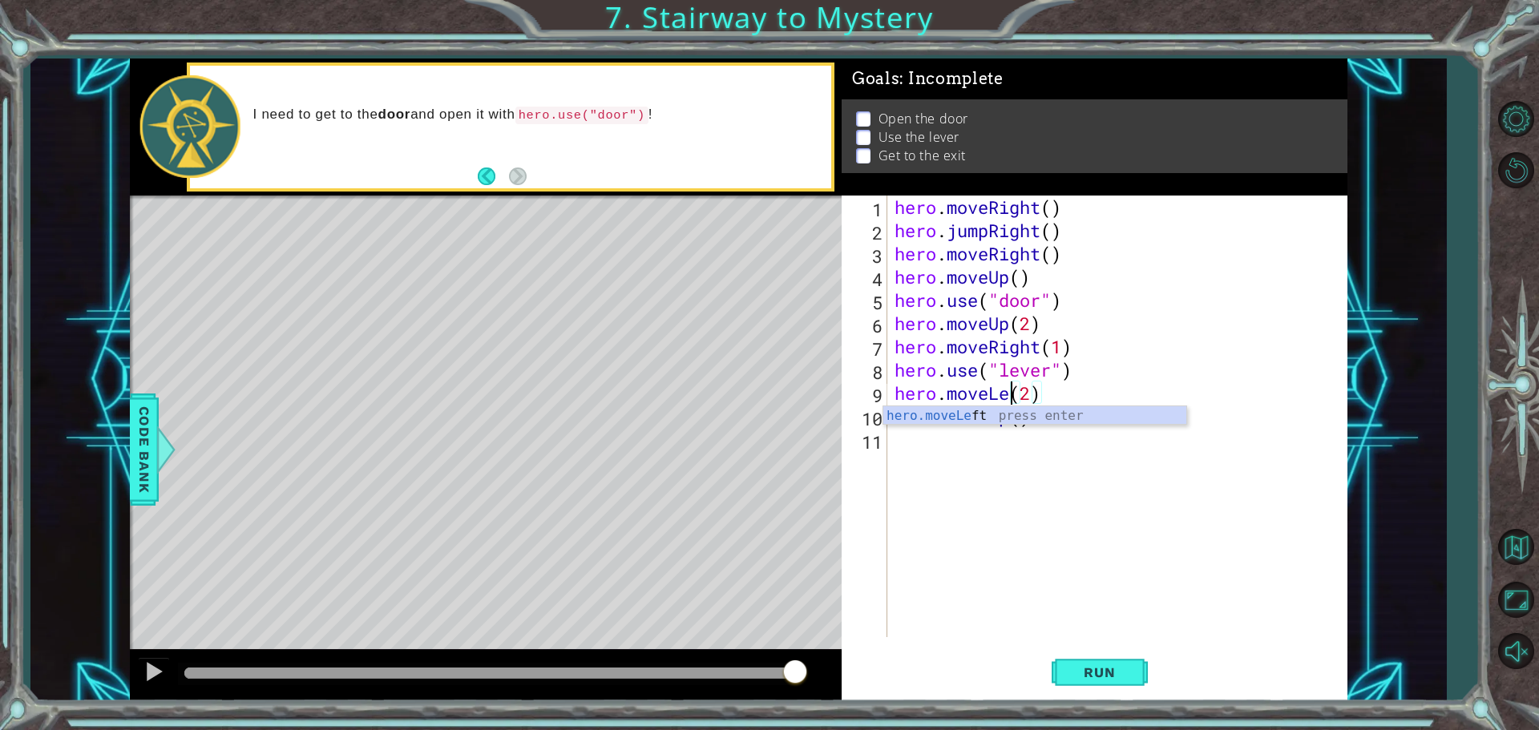
scroll to position [0, 6]
drag, startPoint x: 1038, startPoint y: 349, endPoint x: 991, endPoint y: 349, distance: 46.5
click at [991, 349] on div "hero . moveRight ( ) hero . jumpRight ( ) hero . moveRight ( ) hero . moveUp ( …" at bounding box center [1120, 440] width 459 height 488
type textarea "hero.moveLeft(1)"
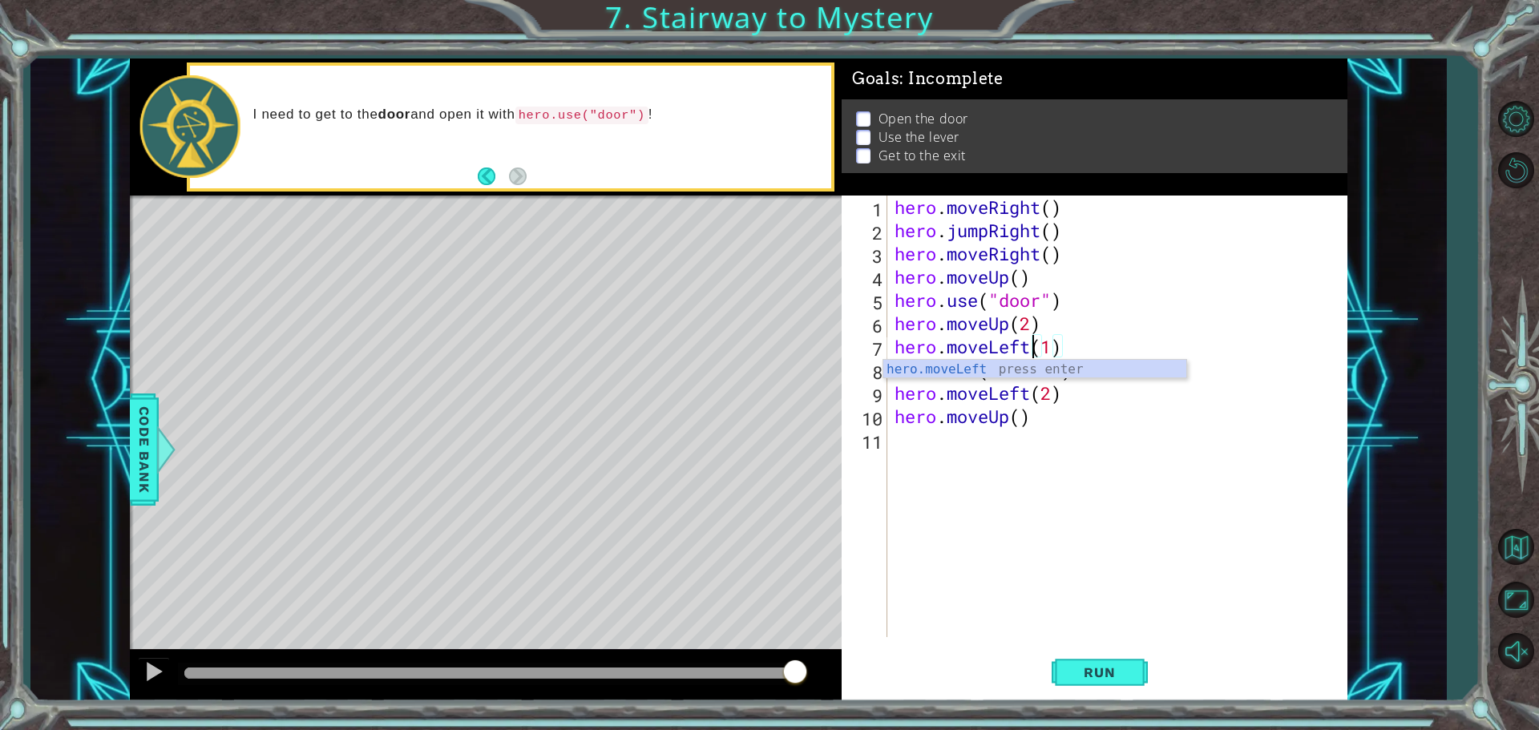
click at [914, 446] on div "hero . moveRight ( ) hero . jumpRight ( ) hero . moveRight ( ) hero . moveUp ( …" at bounding box center [1120, 440] width 459 height 488
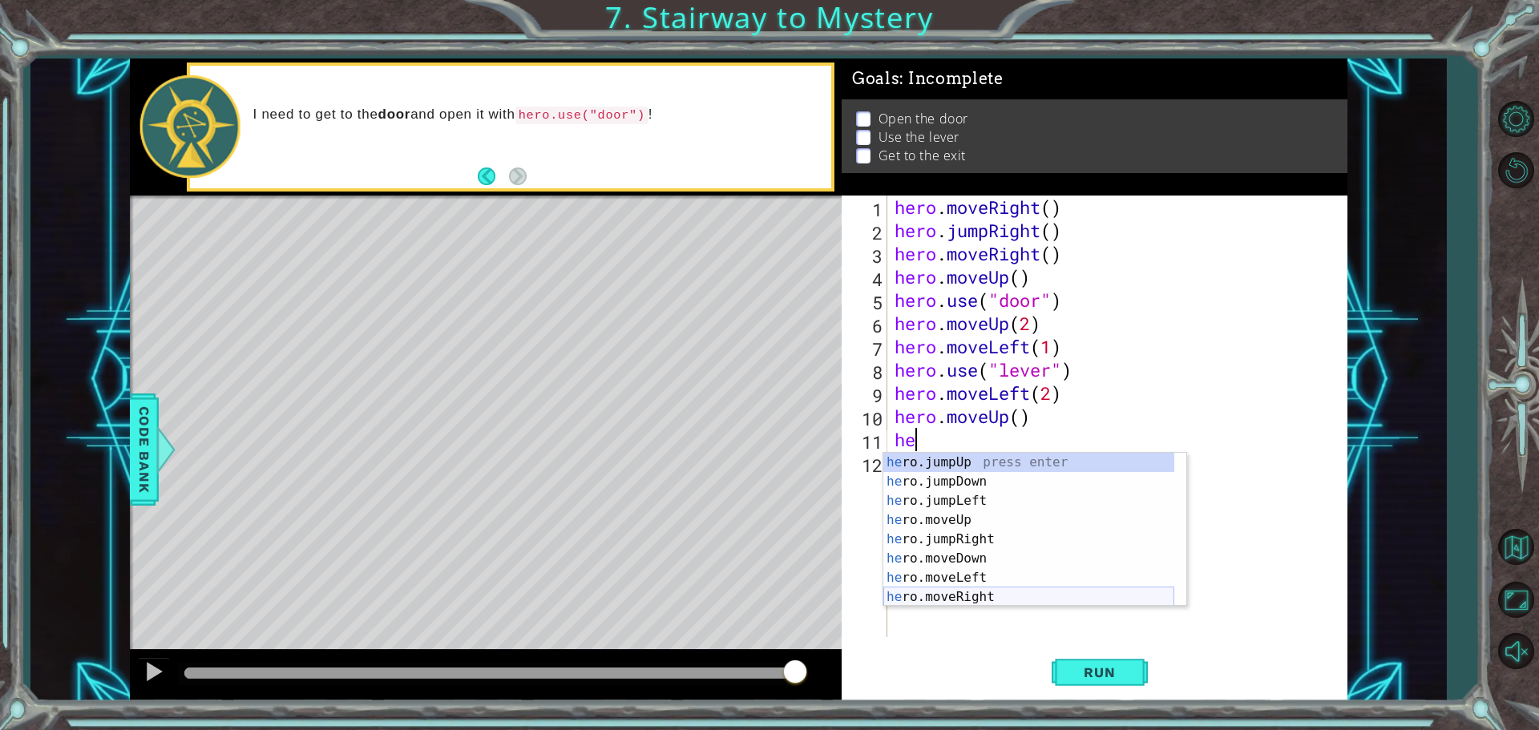
click at [987, 592] on div "he ro.jumpUp press enter he ro.jumpDown press enter he ro.jumpLeft press enter …" at bounding box center [1028, 549] width 291 height 192
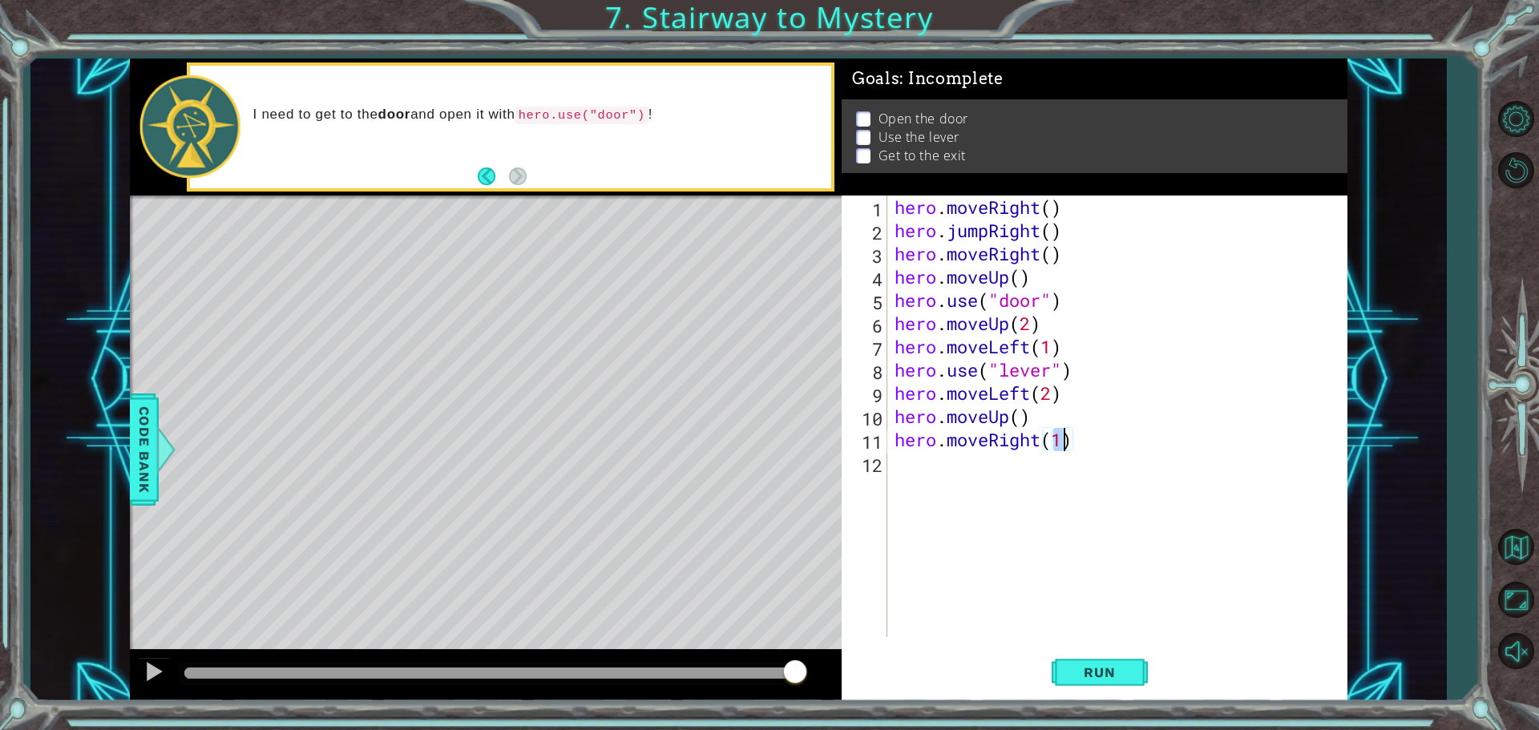
type textarea "hero.moveRight(2)"
click at [1067, 669] on span "Run" at bounding box center [1098, 672] width 63 height 16
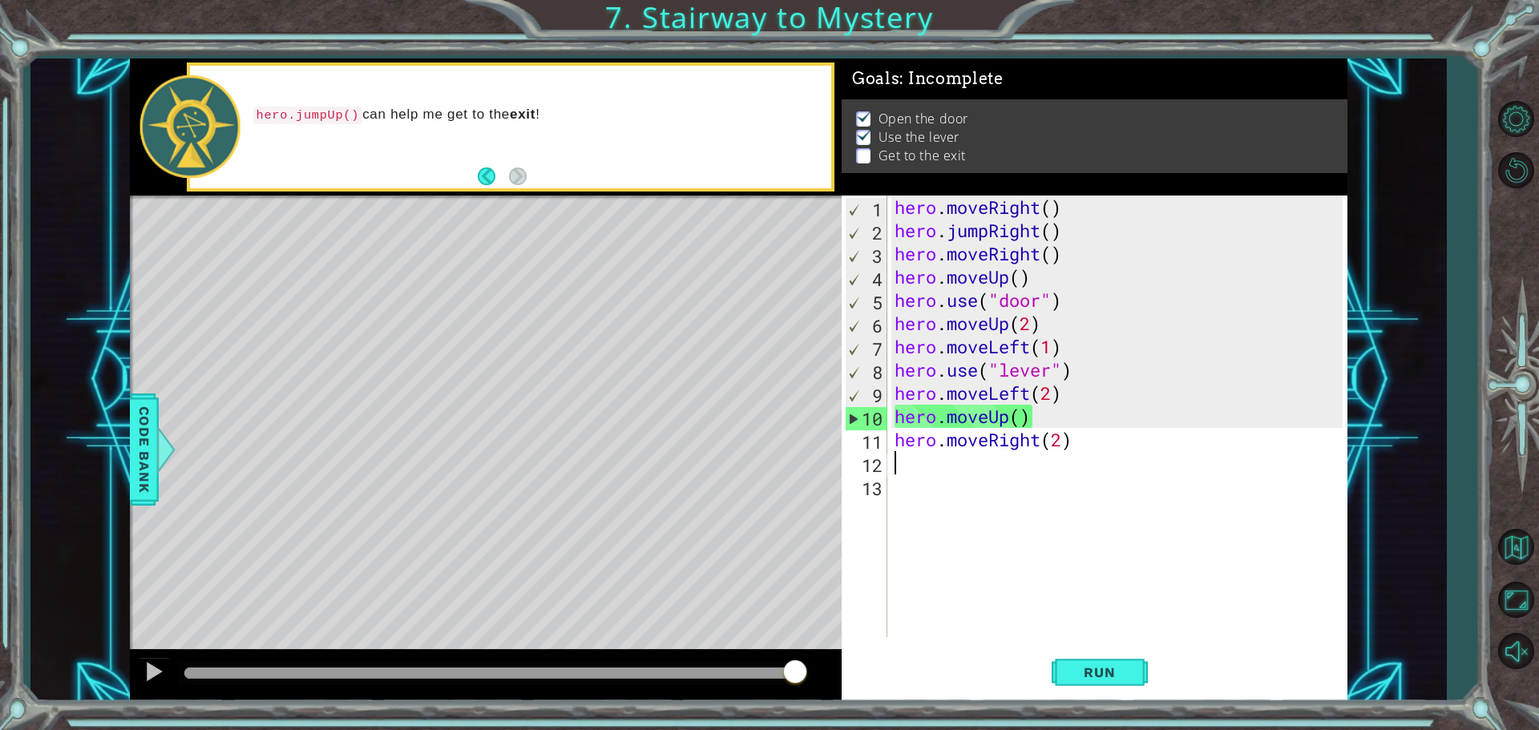
click at [985, 411] on div "hero . moveRight ( ) hero . jumpRight ( ) hero . moveRight ( ) hero . moveUp ( …" at bounding box center [1120, 440] width 459 height 488
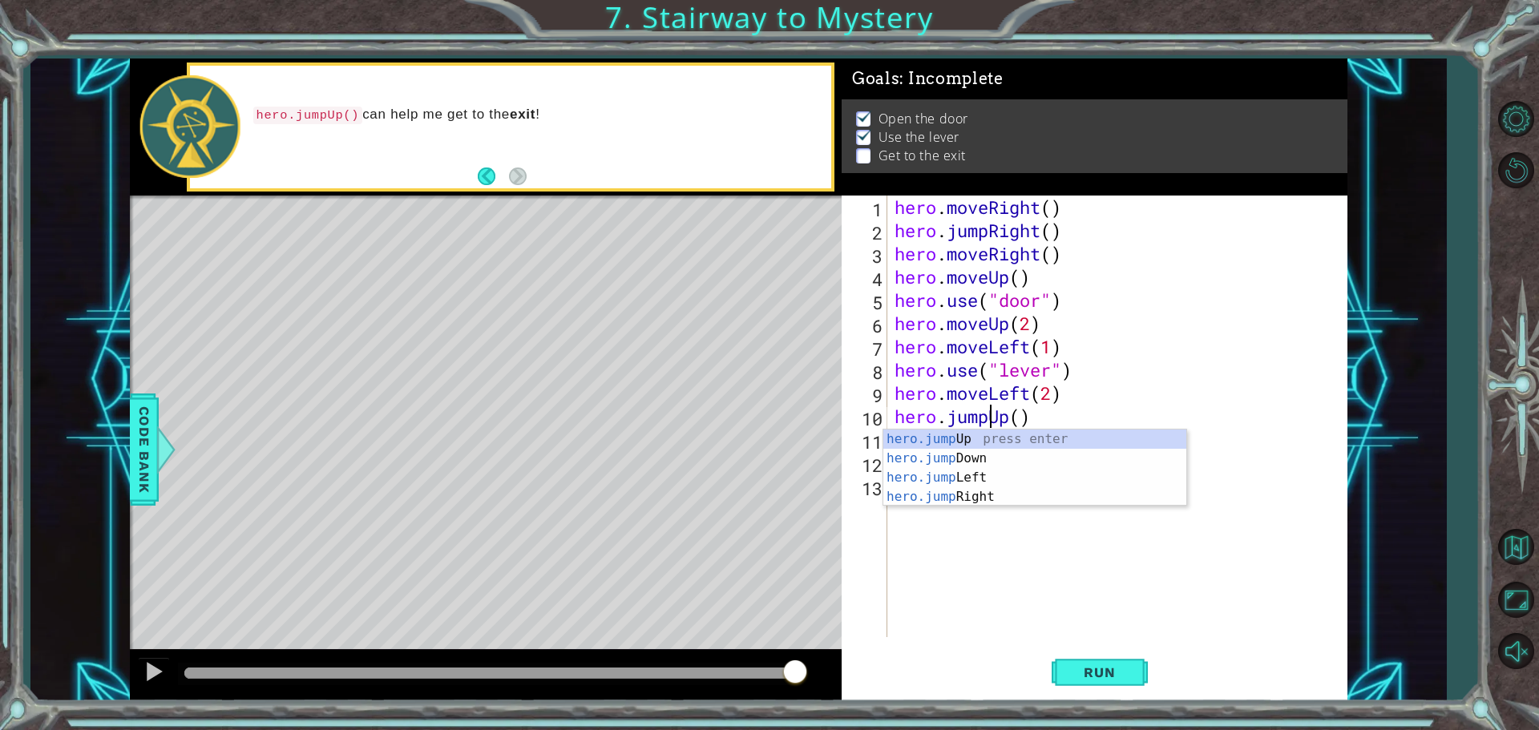
scroll to position [0, 3]
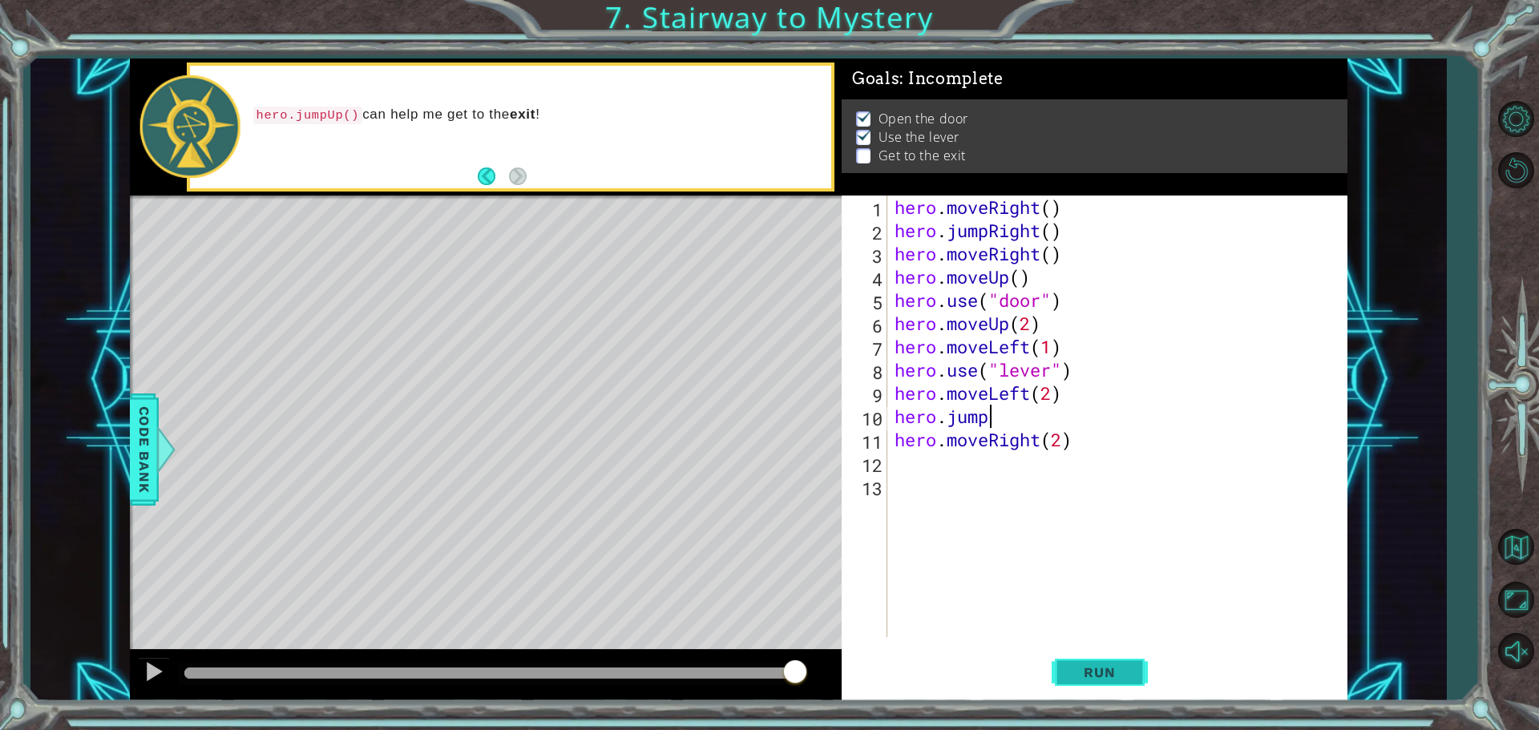
click at [1075, 669] on span "Run" at bounding box center [1098, 672] width 63 height 16
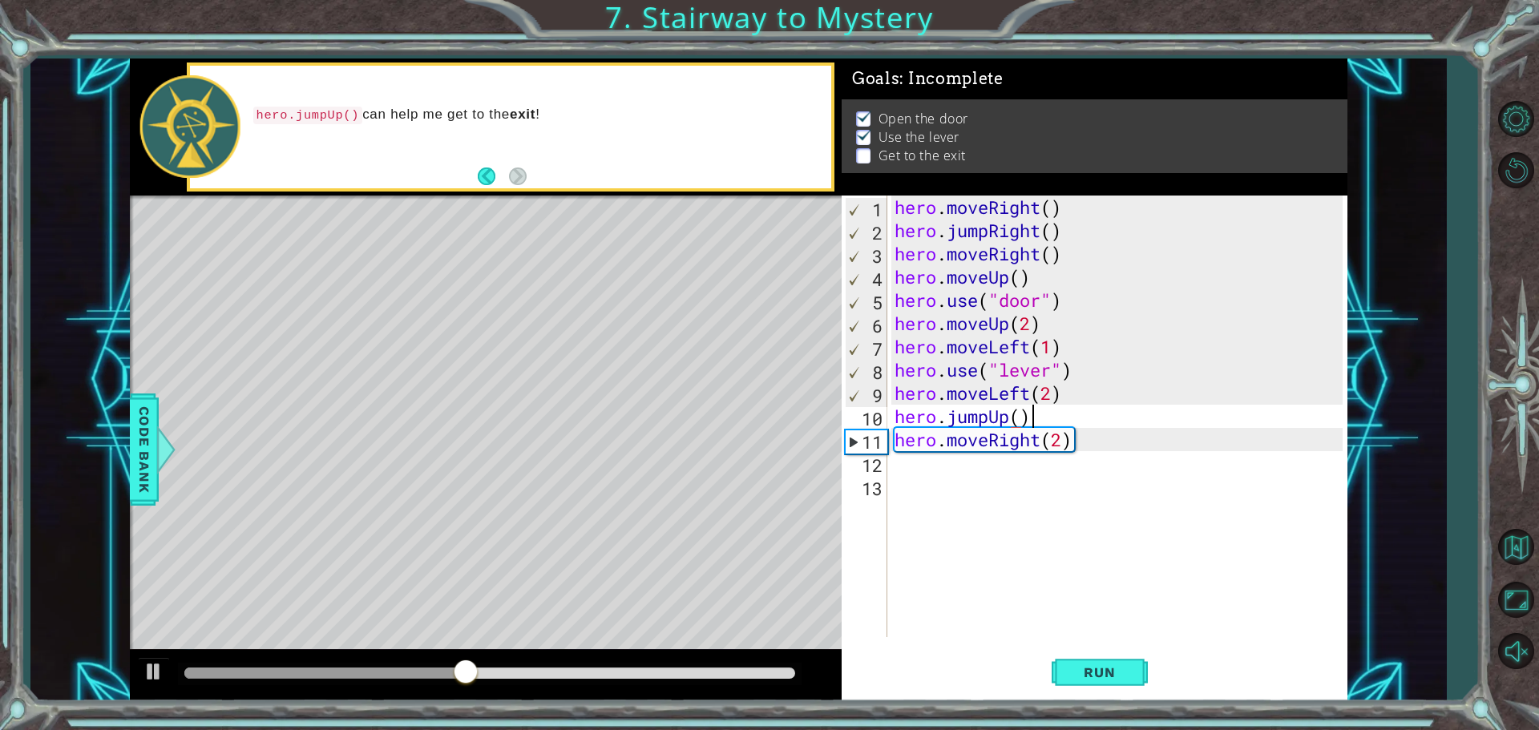
scroll to position [0, 5]
type textarea "hero.jumpUp()"
click at [1061, 659] on button "Run" at bounding box center [1099, 672] width 96 height 50
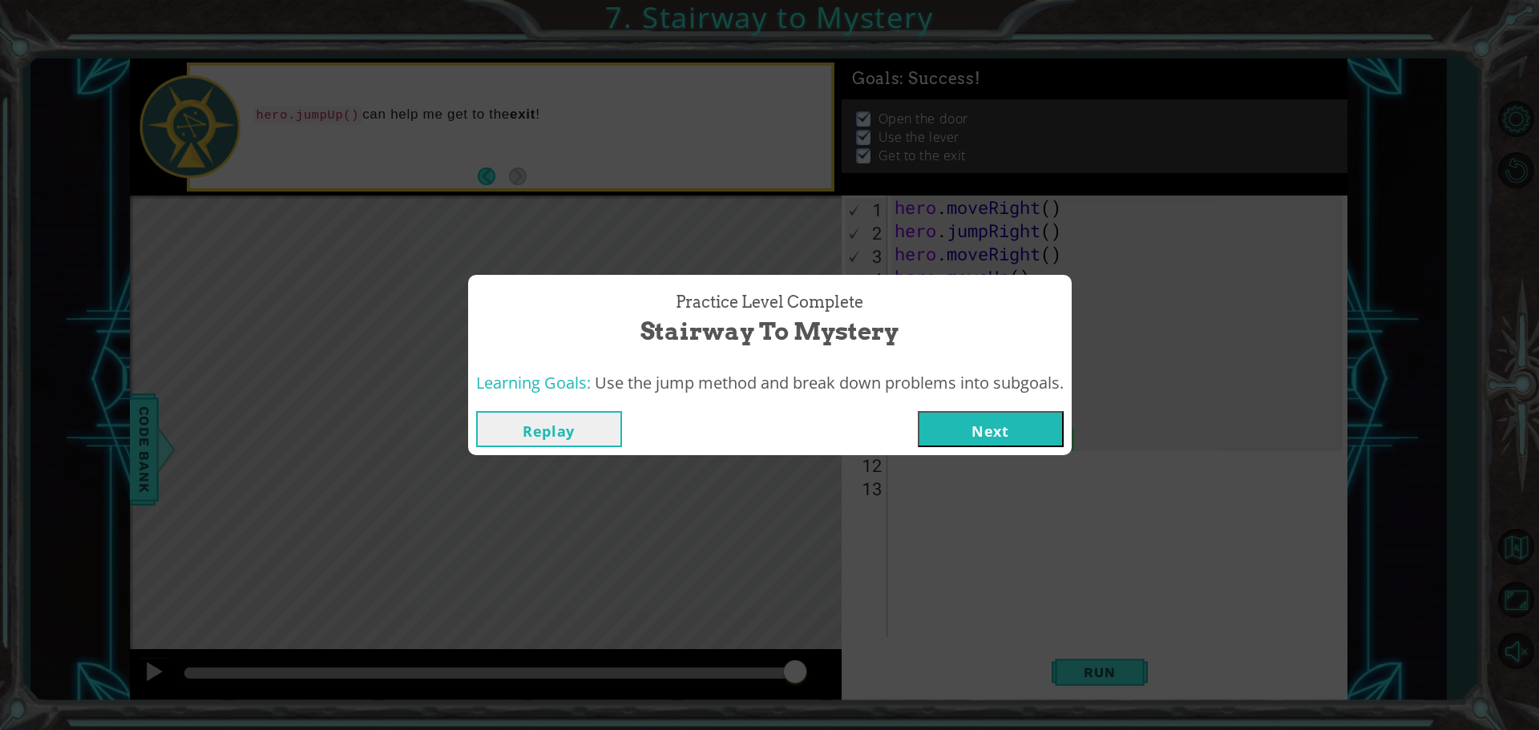
click at [939, 418] on button "Next" at bounding box center [990, 429] width 146 height 36
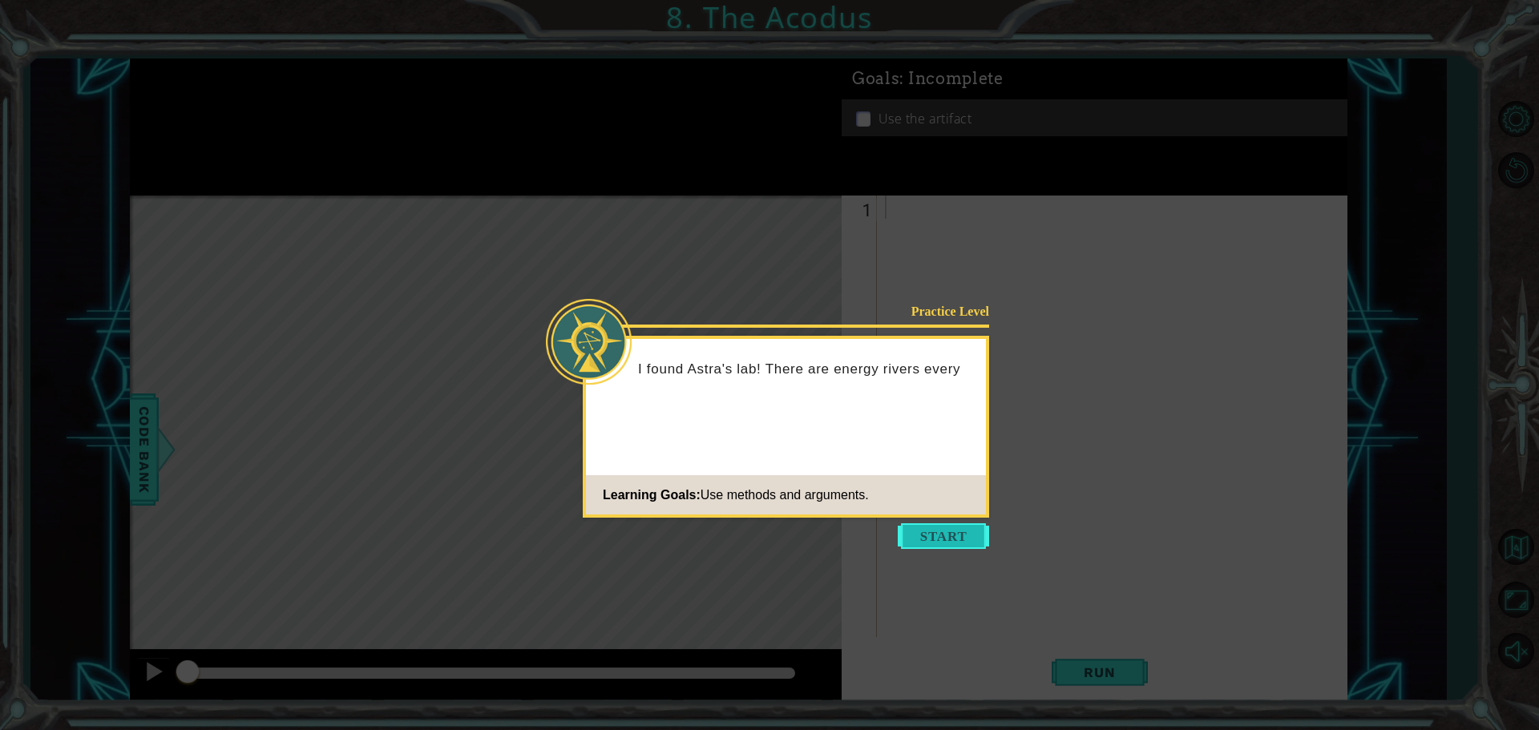
click at [907, 541] on button "Start" at bounding box center [942, 536] width 91 height 26
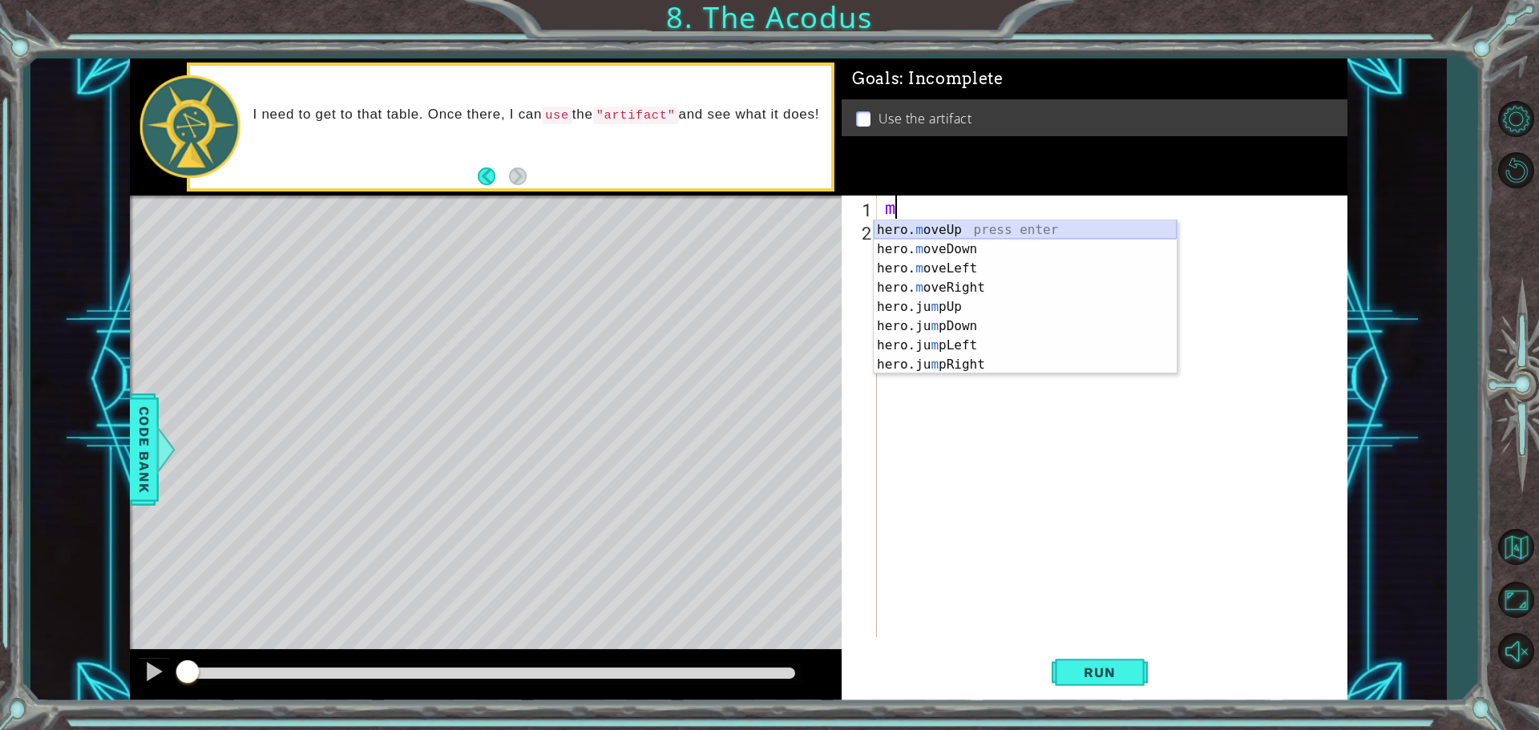
click at [986, 230] on div "hero. m oveUp press enter hero. m oveDown press enter hero. m oveLeft press ent…" at bounding box center [1024, 316] width 303 height 192
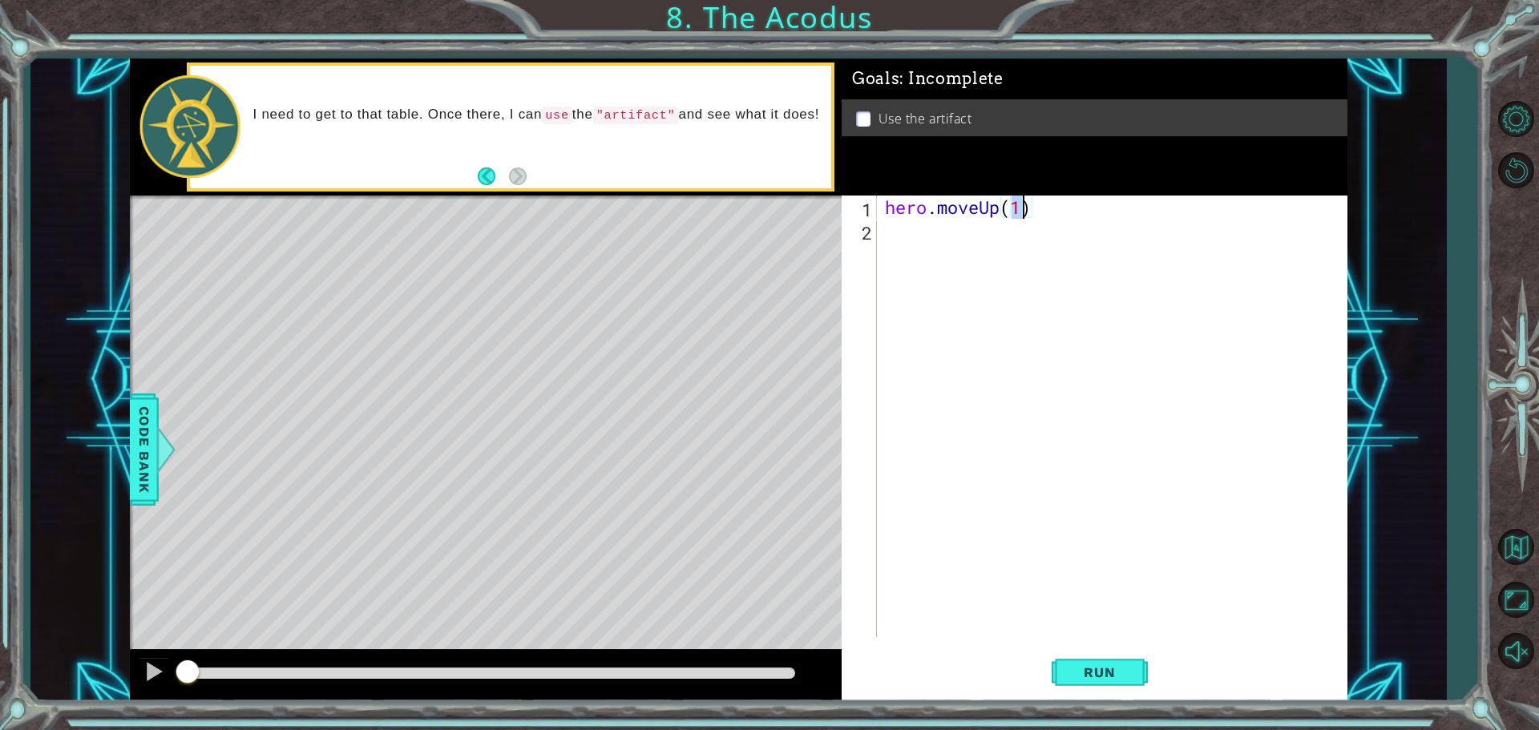
type textarea "hero.moveUp(2)"
click at [970, 233] on div "hero . moveUp ( 2 )" at bounding box center [1115, 440] width 469 height 488
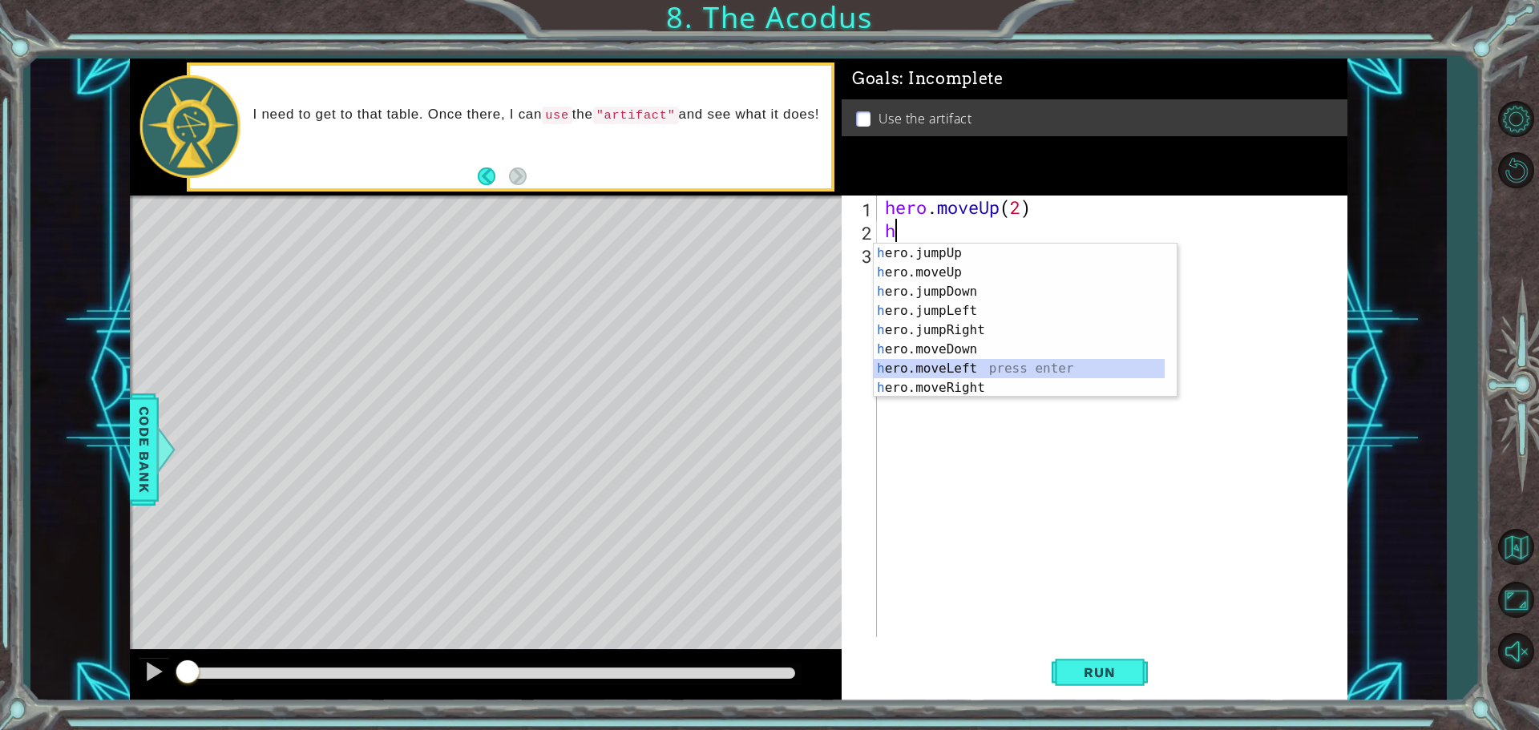
click at [1011, 372] on div "h ero.jumpUp press enter h ero.moveUp press enter h ero.jumpDown press enter h …" at bounding box center [1018, 340] width 291 height 192
type textarea "hero.moveLeft(1)"
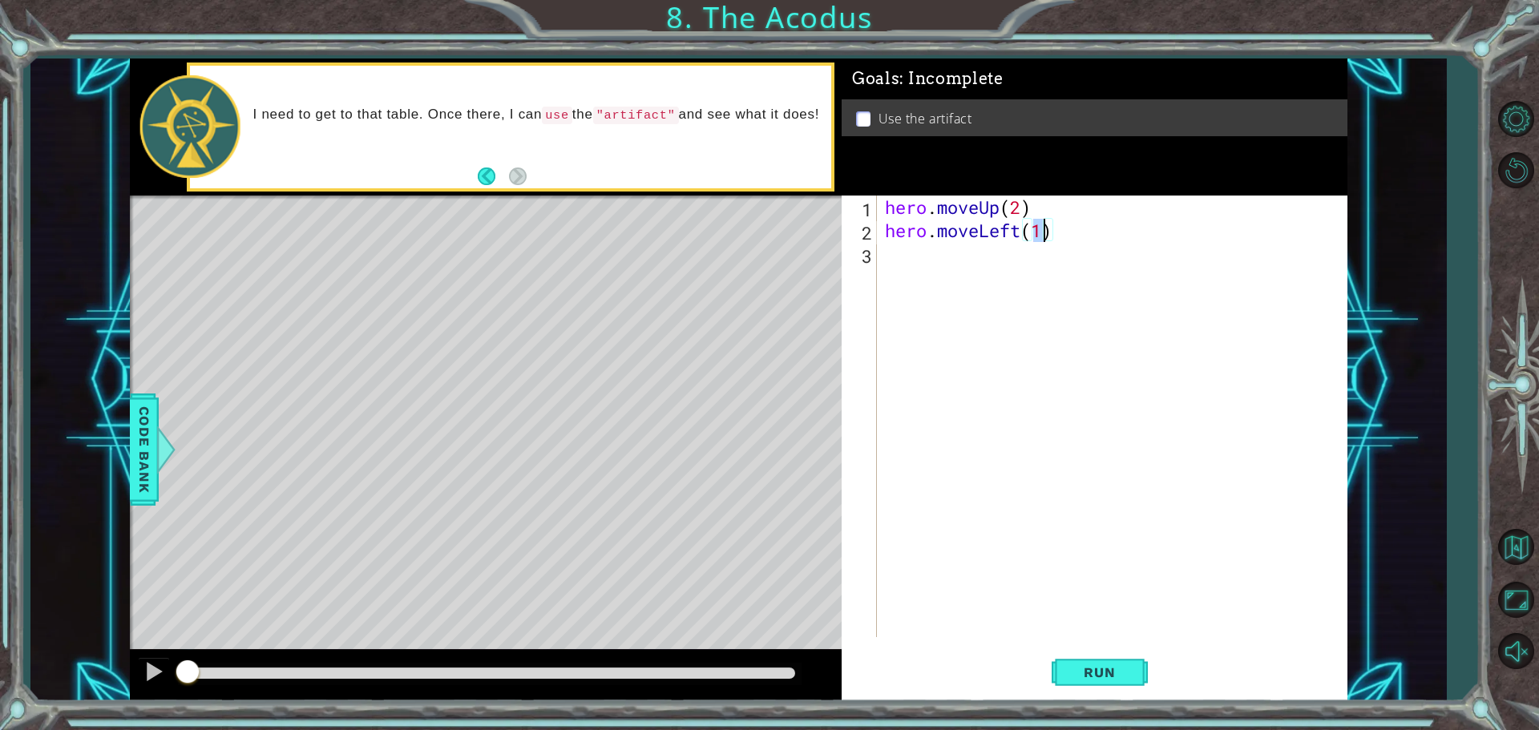
click at [876, 253] on div "3" at bounding box center [861, 255] width 32 height 23
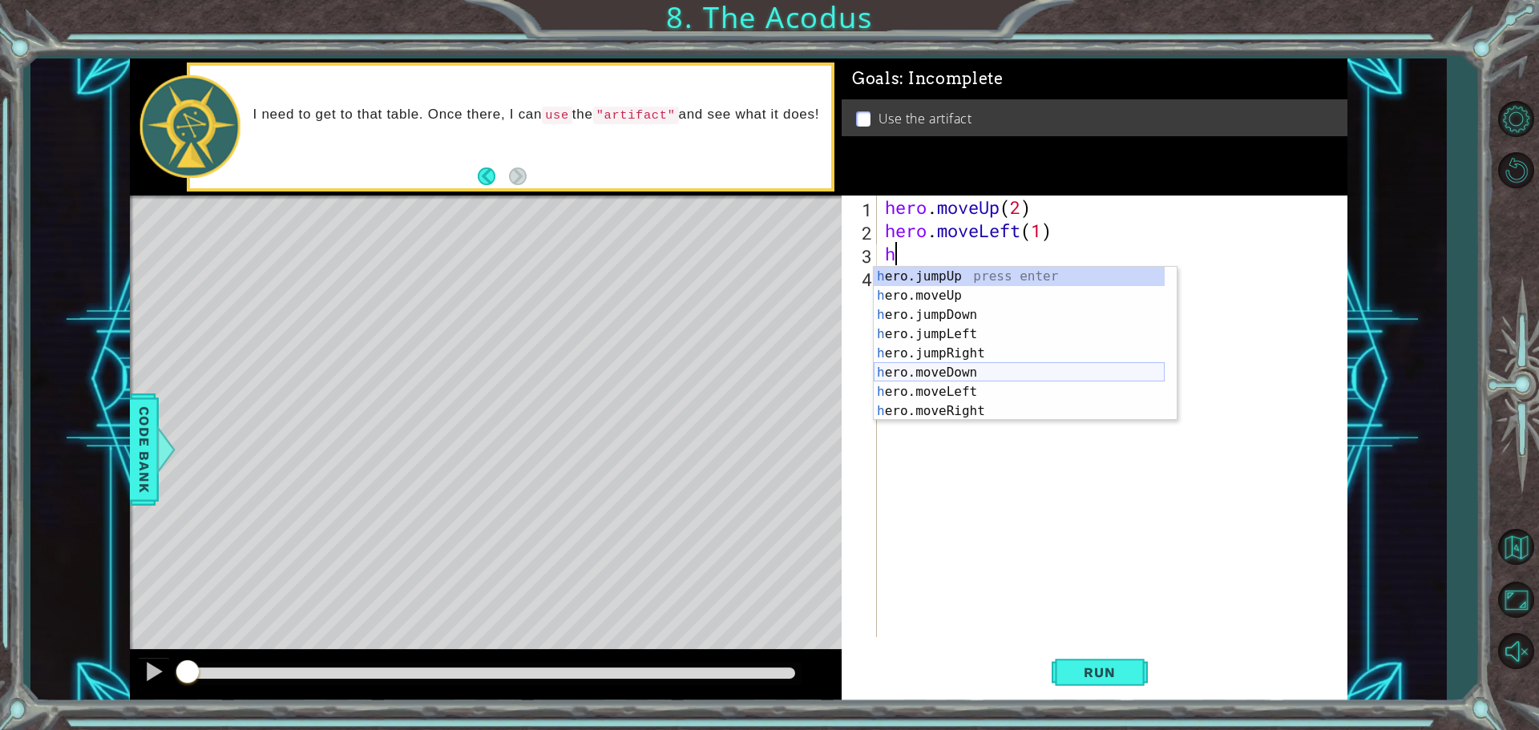
click at [992, 374] on div "h ero.jumpUp press enter h ero.moveUp press enter h ero.jumpDown press enter h …" at bounding box center [1018, 363] width 291 height 192
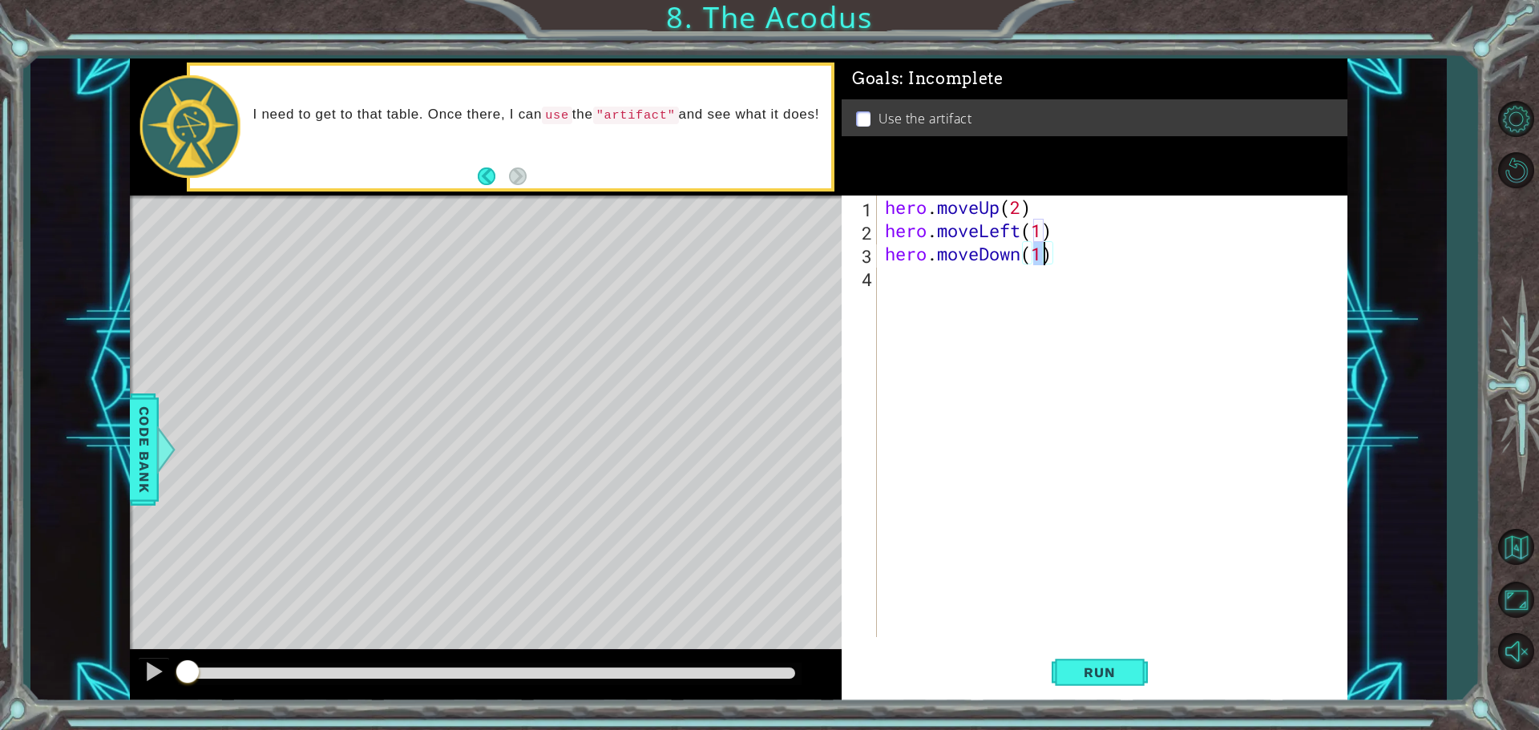
type textarea "hero.moveDown(2)"
click at [912, 285] on div "hero . moveUp ( 2 ) hero . moveLeft ( 1 ) hero . moveDown ( 2 )" at bounding box center [1115, 440] width 469 height 488
type textarea "h"
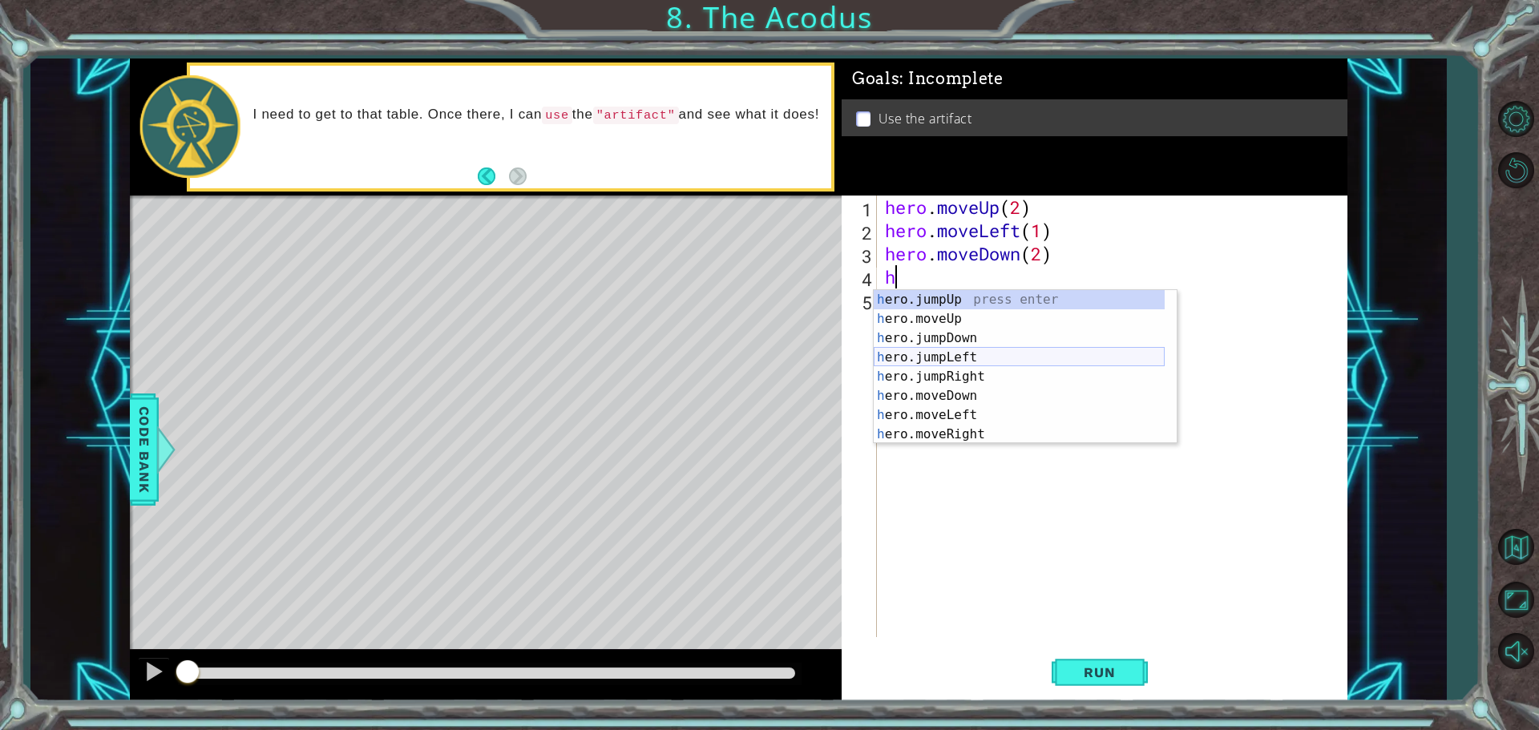
click at [942, 357] on div "h ero.jumpUp press enter h ero.moveUp press enter h ero.jumpDown press enter h …" at bounding box center [1018, 386] width 291 height 192
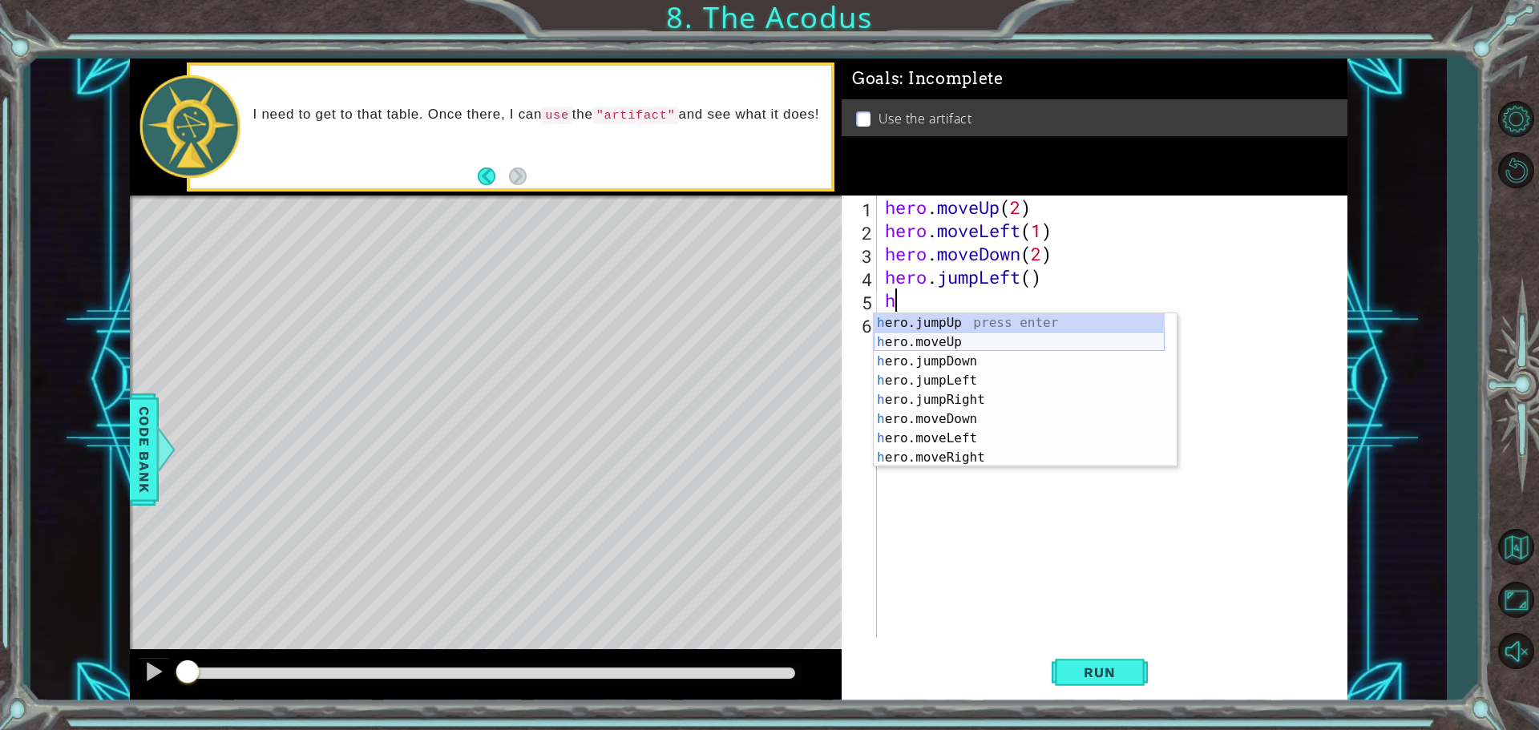
click at [946, 344] on div "h ero.jumpUp press enter h ero.moveUp press enter h ero.jumpDown press enter h …" at bounding box center [1018, 409] width 291 height 192
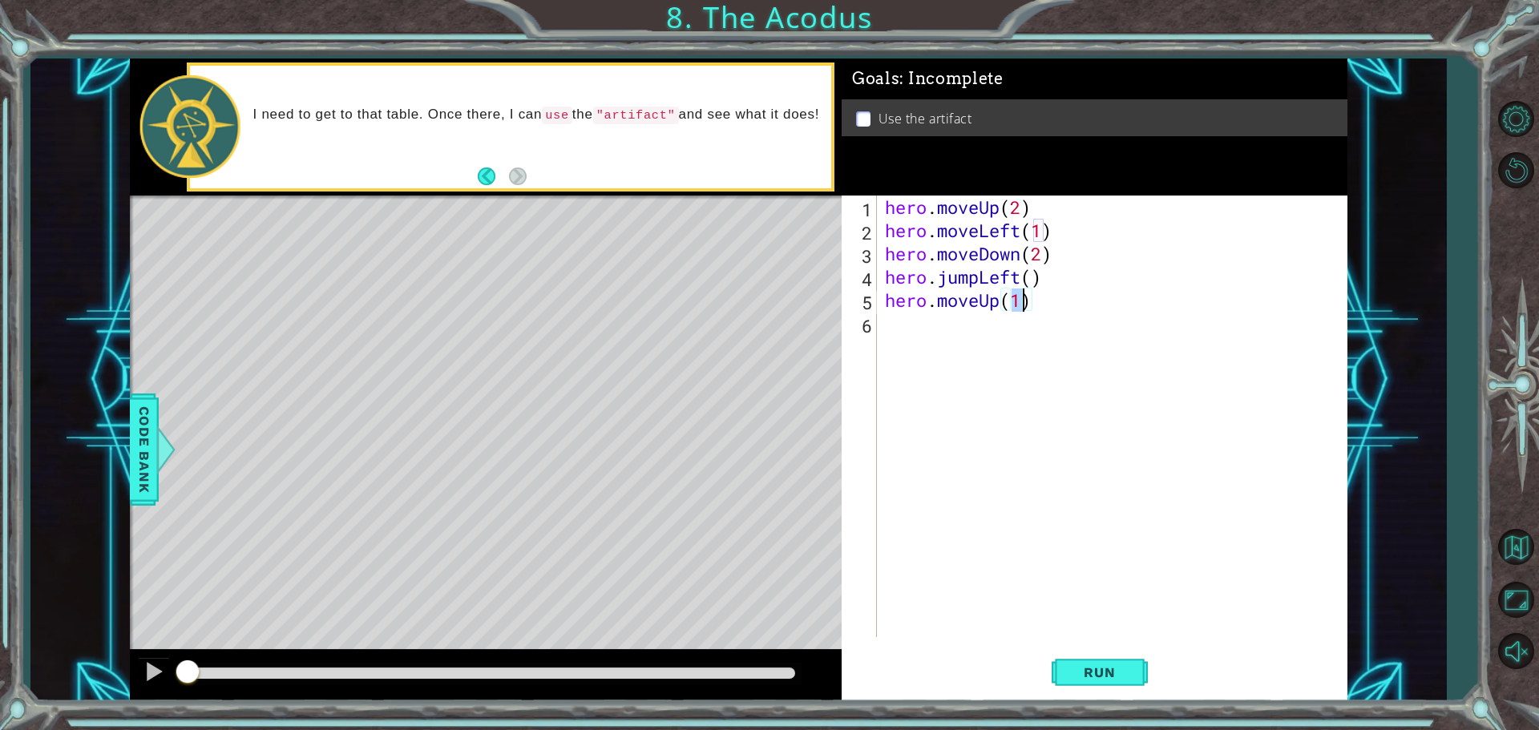
type textarea "hero.moveUp(2)"
click at [959, 341] on div "hero . moveUp ( 2 ) hero . moveLeft ( 1 ) hero . moveDown ( 2 ) hero . jumpLeft…" at bounding box center [1115, 440] width 469 height 488
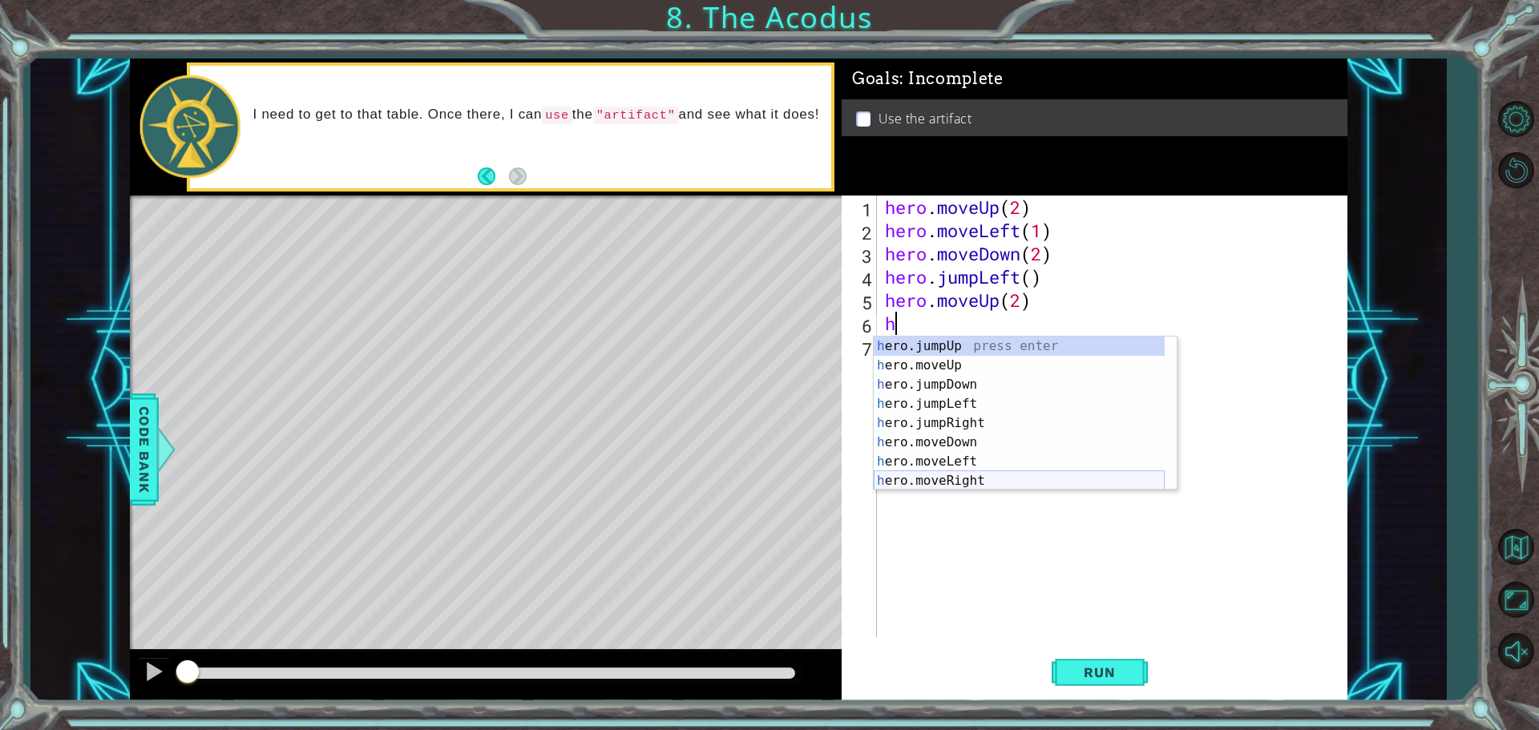
click at [964, 482] on div "h ero.jumpUp press enter h ero.moveUp press enter h ero.jumpDown press enter h …" at bounding box center [1018, 433] width 291 height 192
type textarea "hero.moveRight(1)"
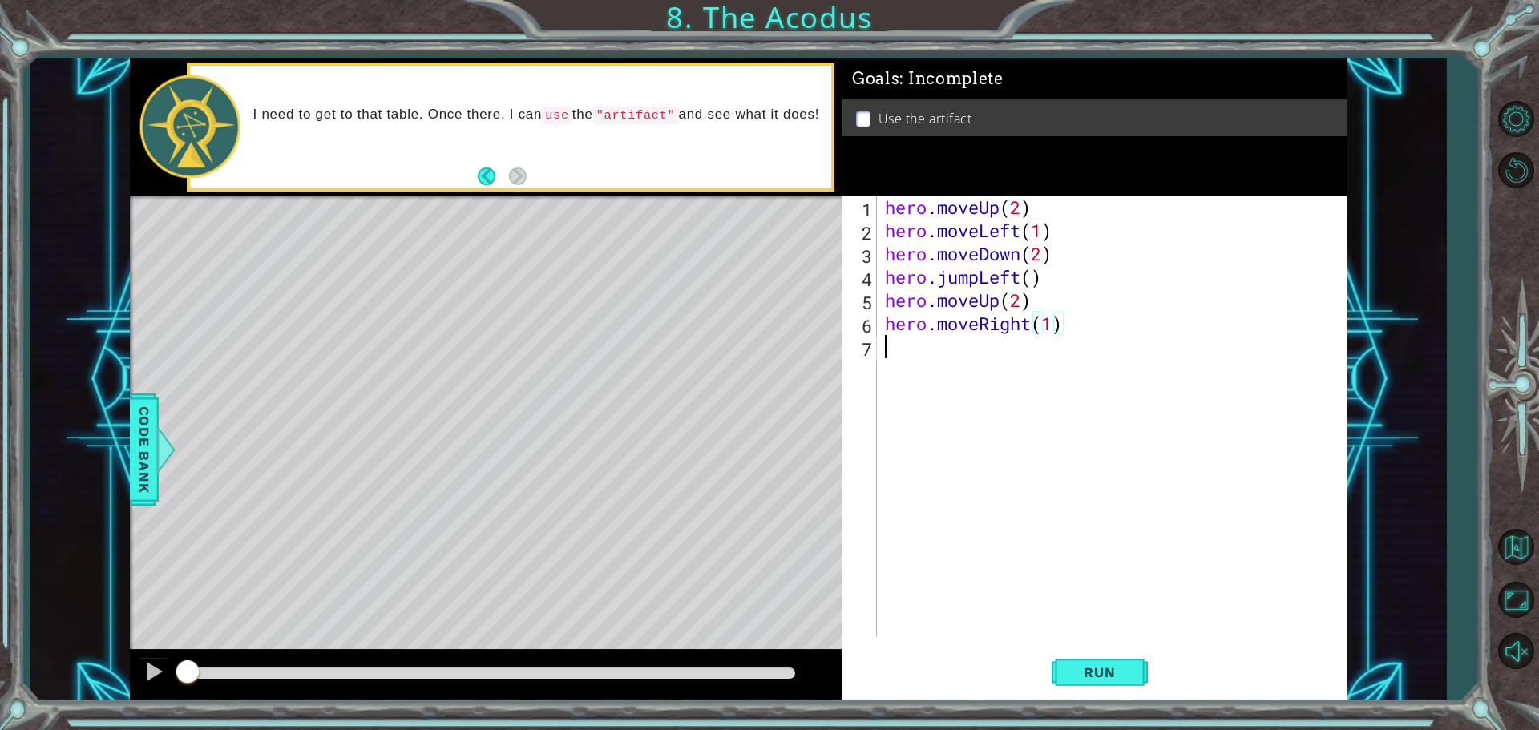
click at [950, 360] on div "hero . moveUp ( 2 ) hero . moveLeft ( 1 ) hero . moveDown ( 2 ) hero . jumpLeft…" at bounding box center [1115, 440] width 469 height 488
type textarea "h"
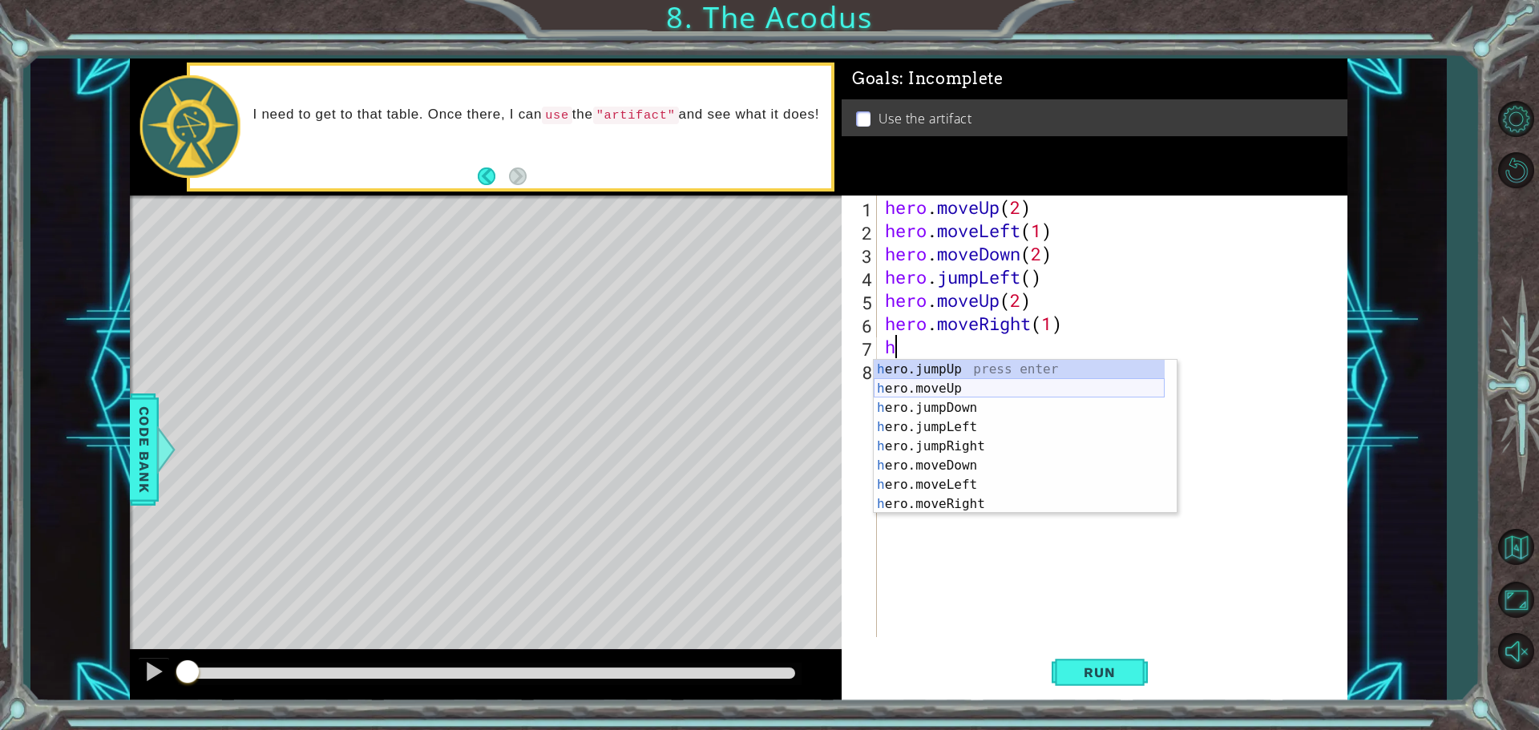
scroll to position [19, 0]
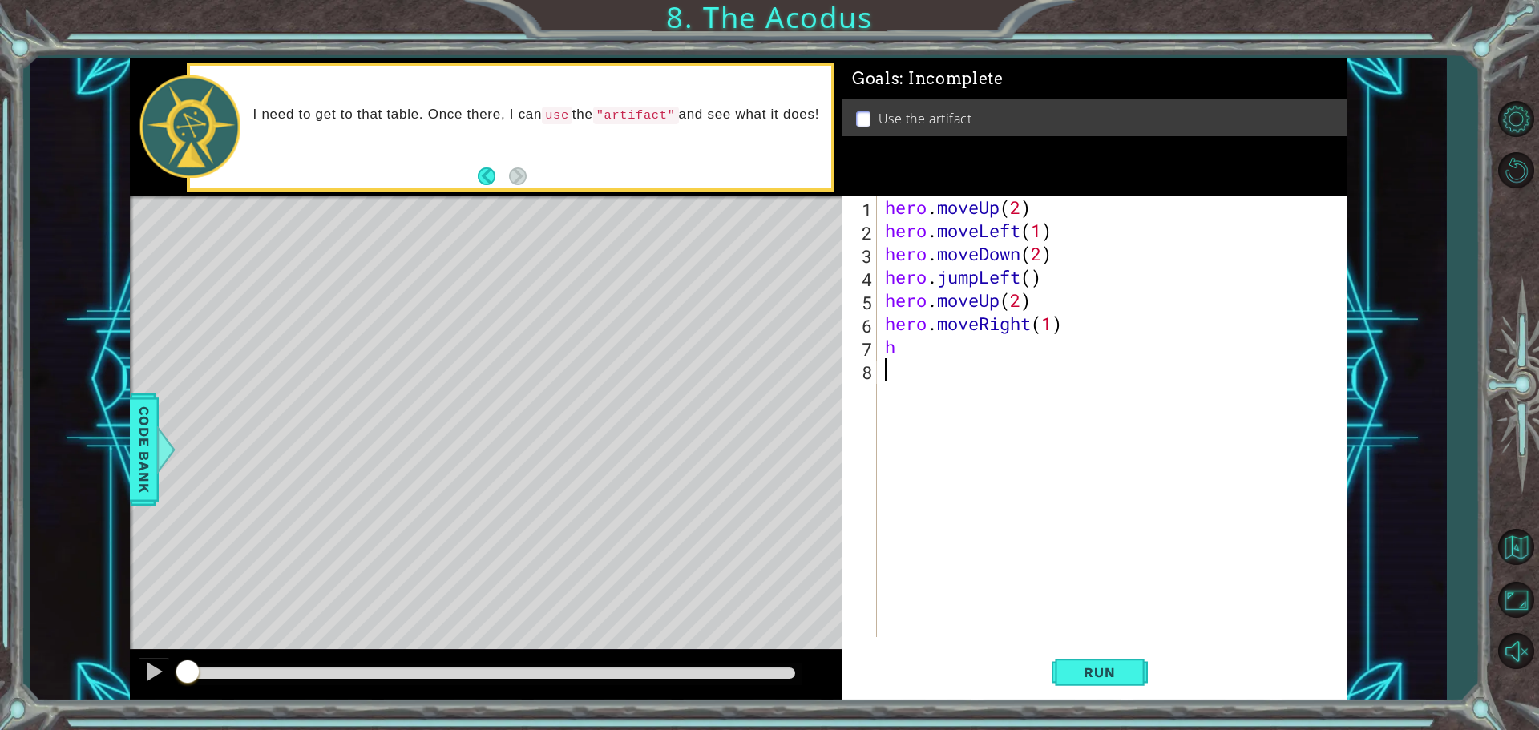
click at [946, 516] on div "hero . moveUp ( 2 ) hero . moveLeft ( 1 ) hero . moveDown ( 2 ) hero . jumpLeft…" at bounding box center [1115, 440] width 469 height 488
click at [909, 353] on div "hero . moveUp ( 2 ) hero . moveLeft ( 1 ) hero . moveDown ( 2 ) hero . jumpLeft…" at bounding box center [1115, 440] width 469 height 488
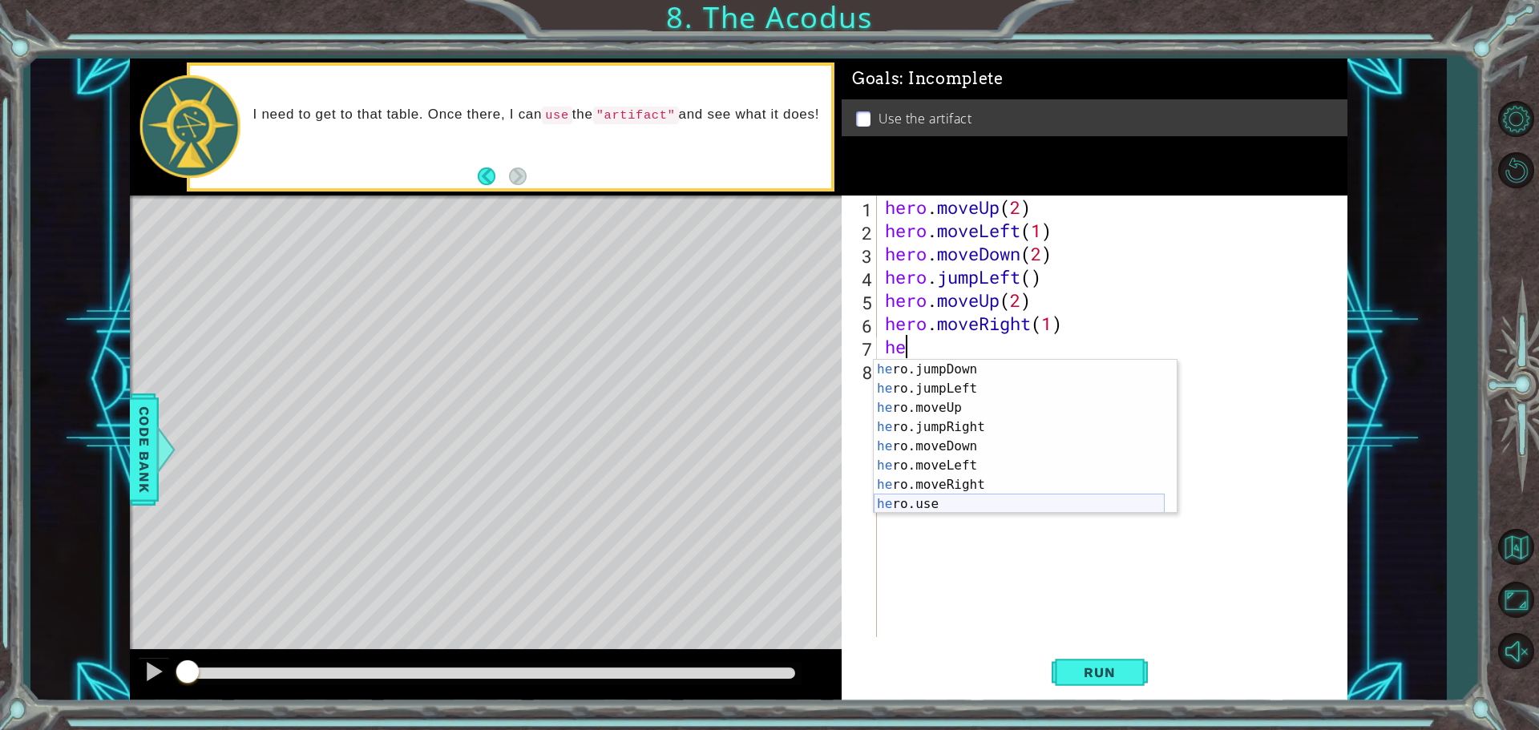
click at [944, 497] on div "he ro.jumpDown press enter he ro.jumpLeft press enter he ro.moveUp press enter …" at bounding box center [1018, 456] width 291 height 192
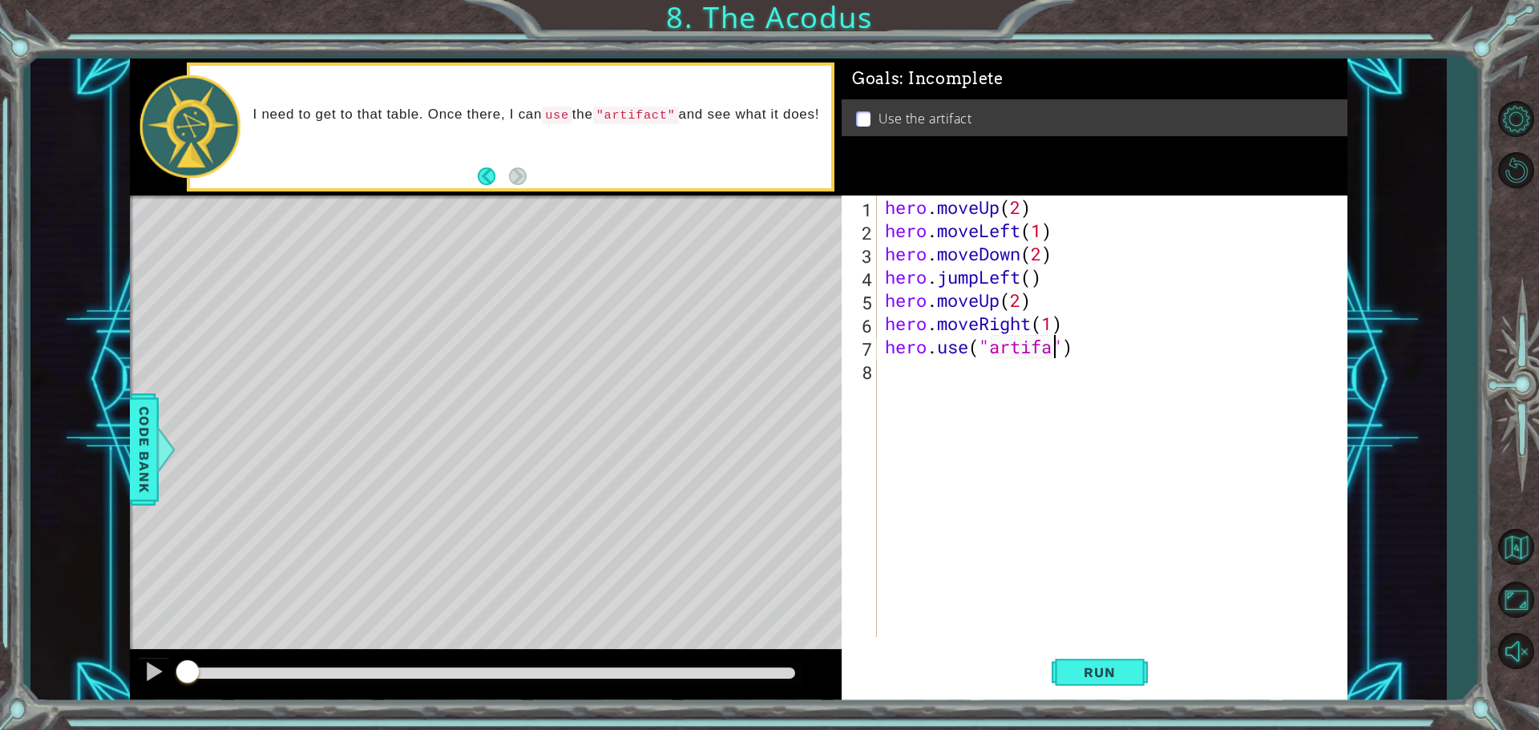
scroll to position [0, 8]
type textarea "hero.use("artifact")"
click at [1079, 667] on span "Run" at bounding box center [1098, 672] width 63 height 16
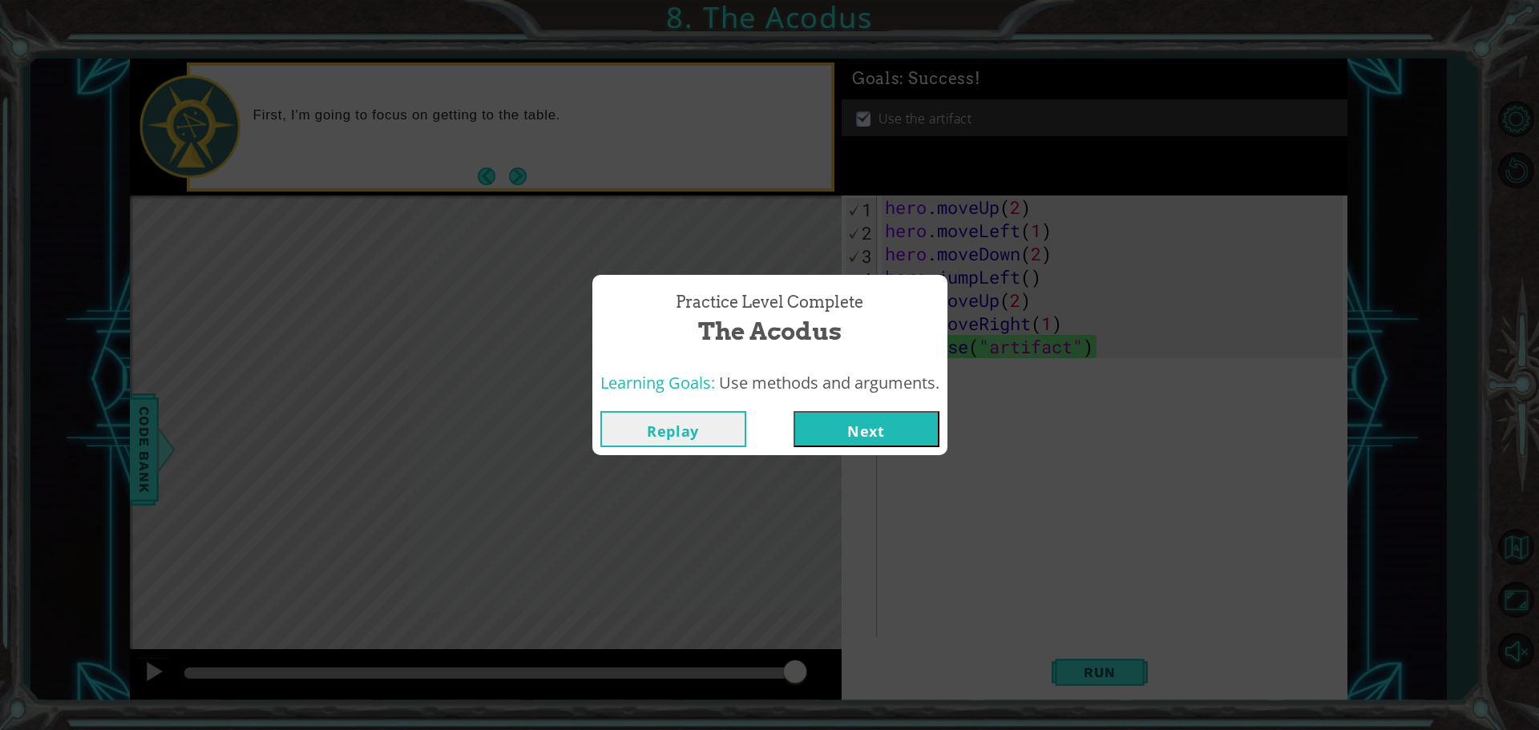
click at [858, 425] on button "Next" at bounding box center [866, 429] width 146 height 36
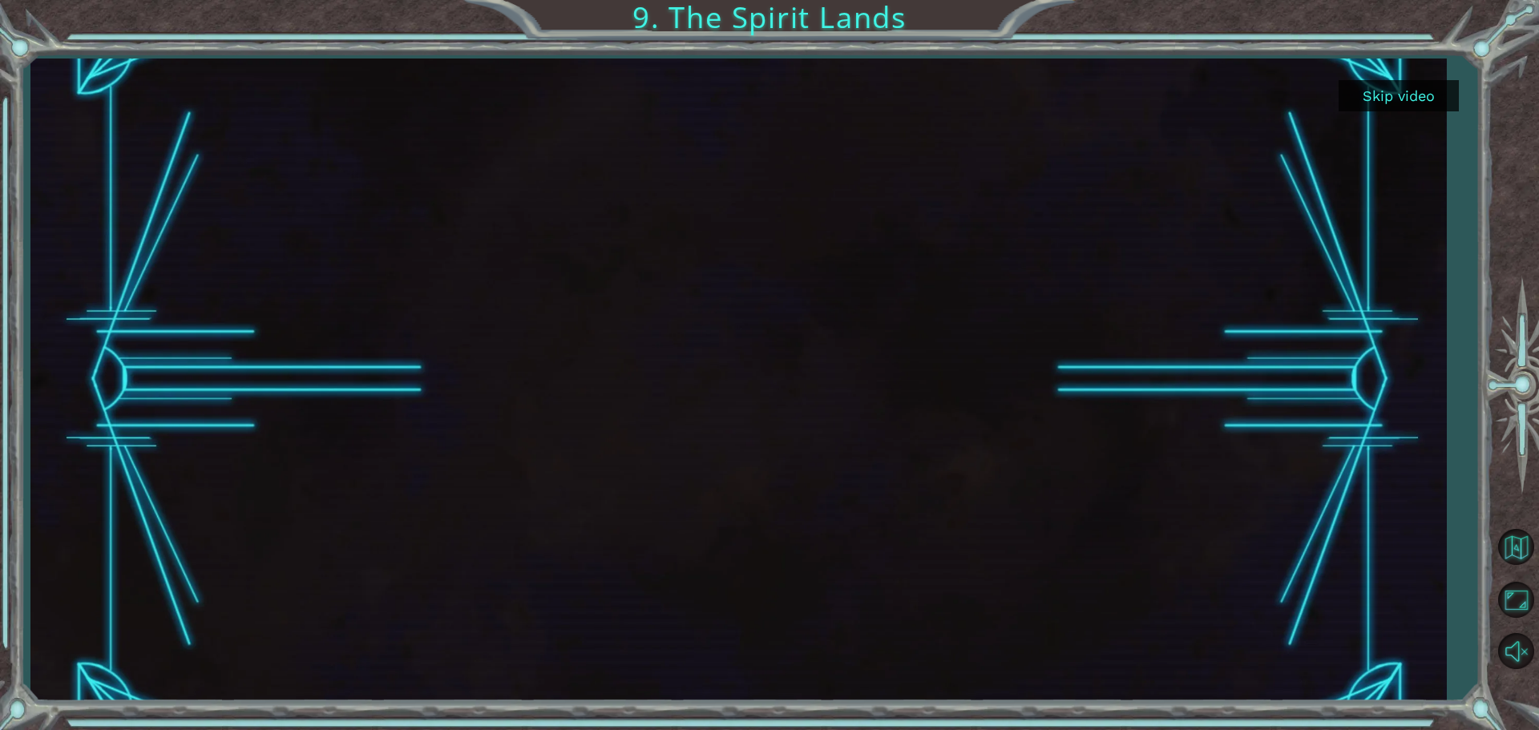
click at [1379, 94] on button "Skip video" at bounding box center [1398, 95] width 120 height 31
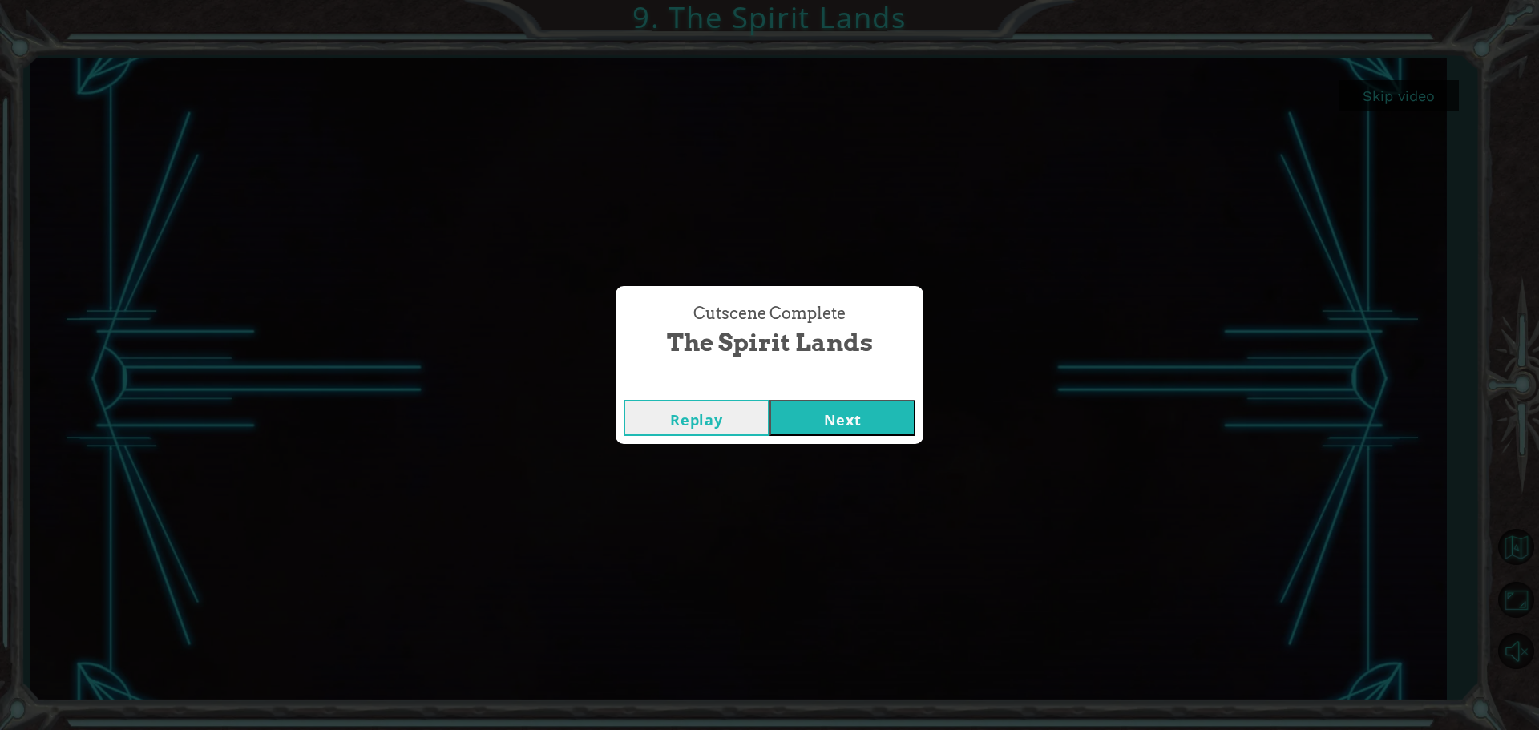
click at [807, 425] on button "Next" at bounding box center [842, 418] width 146 height 36
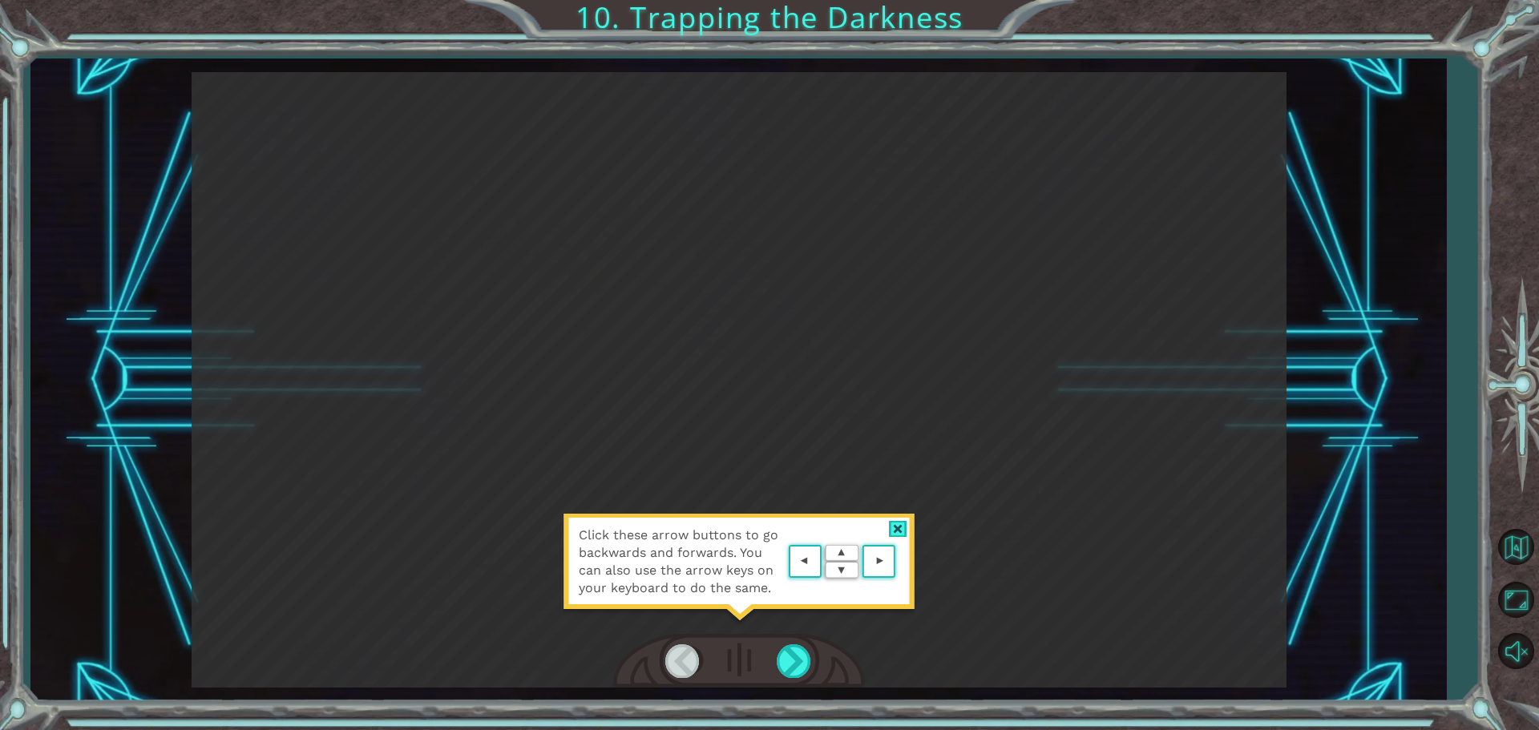
click at [889, 514] on div "Click these arrow buttons to go backwards and forwards. You can also use the ar…" at bounding box center [739, 570] width 353 height 112
click at [889, 521] on div at bounding box center [898, 529] width 18 height 17
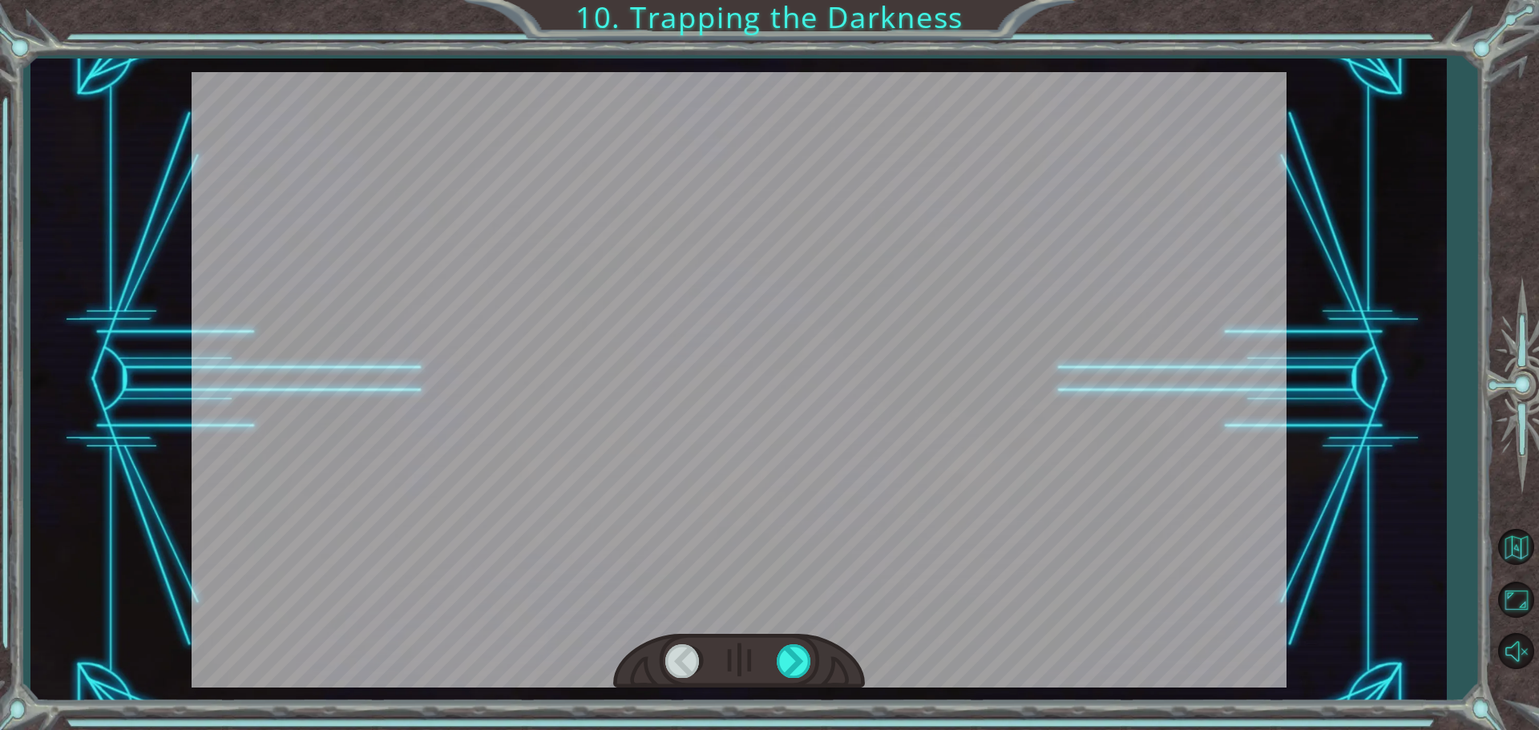
click at [16, 711] on div "Temporary Text B e f o r e w e c a n t r a p t h e D a r k n e s s w i t h c o …" at bounding box center [769, 365] width 1539 height 730
click at [778, 660] on div at bounding box center [794, 660] width 36 height 33
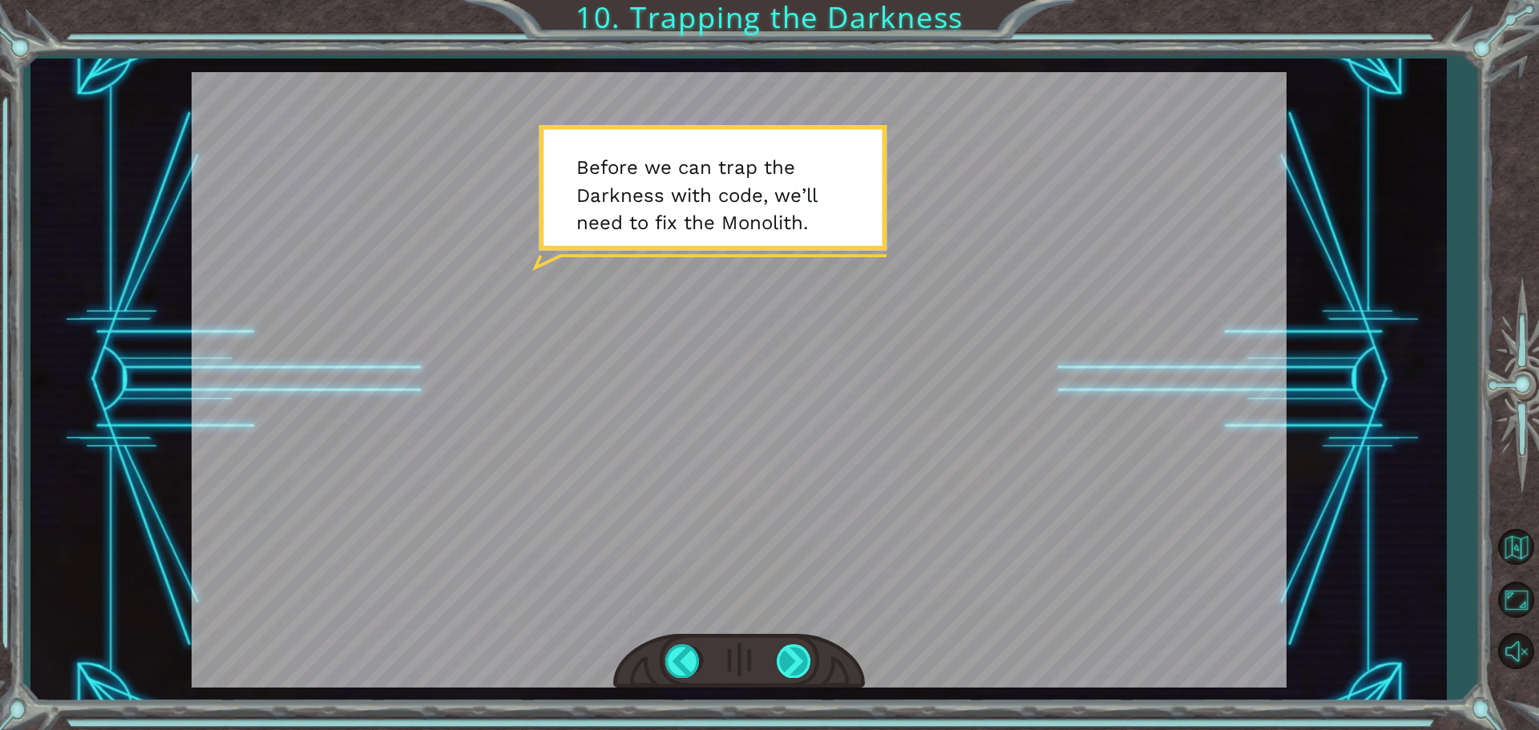
click at [777, 651] on div at bounding box center [794, 660] width 36 height 33
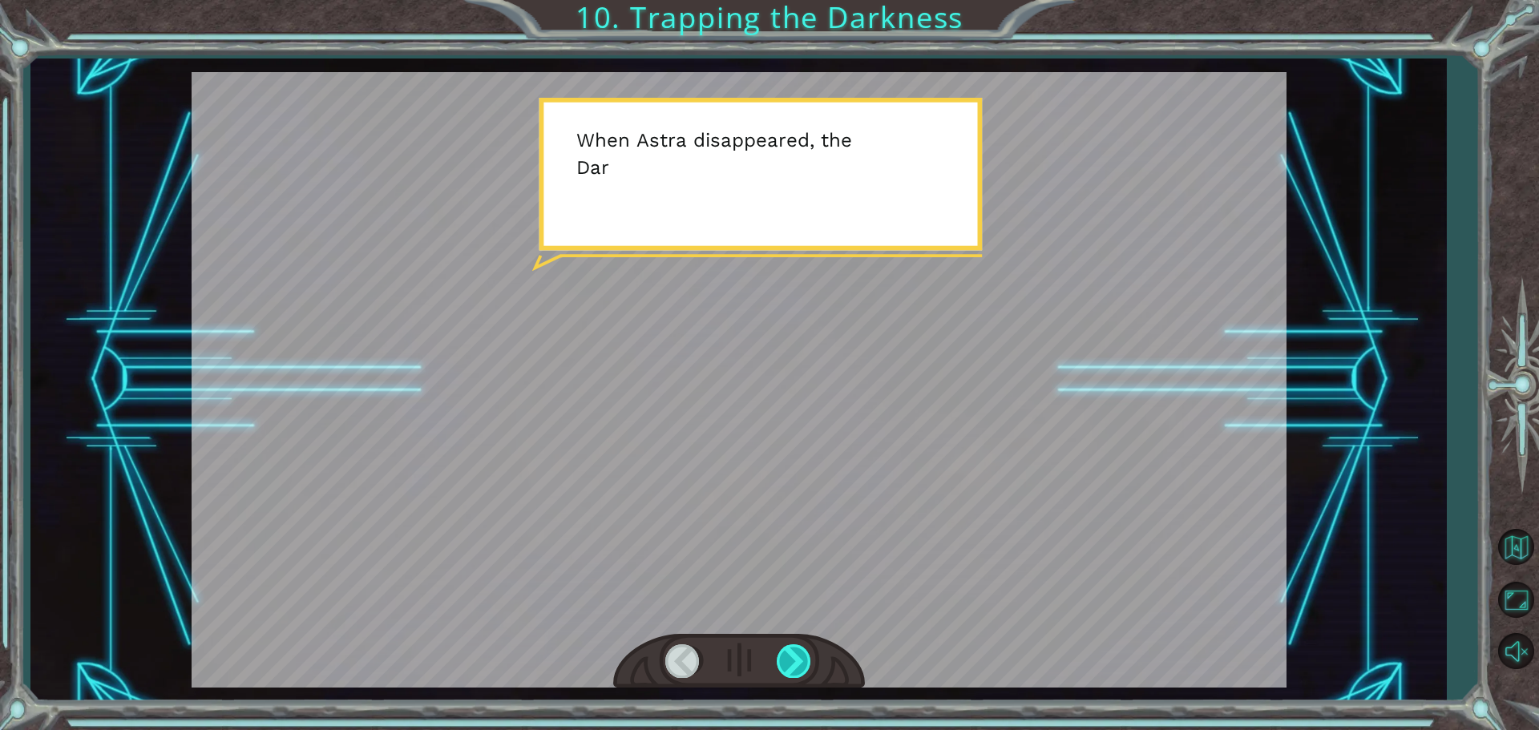
click at [777, 651] on div at bounding box center [794, 660] width 36 height 33
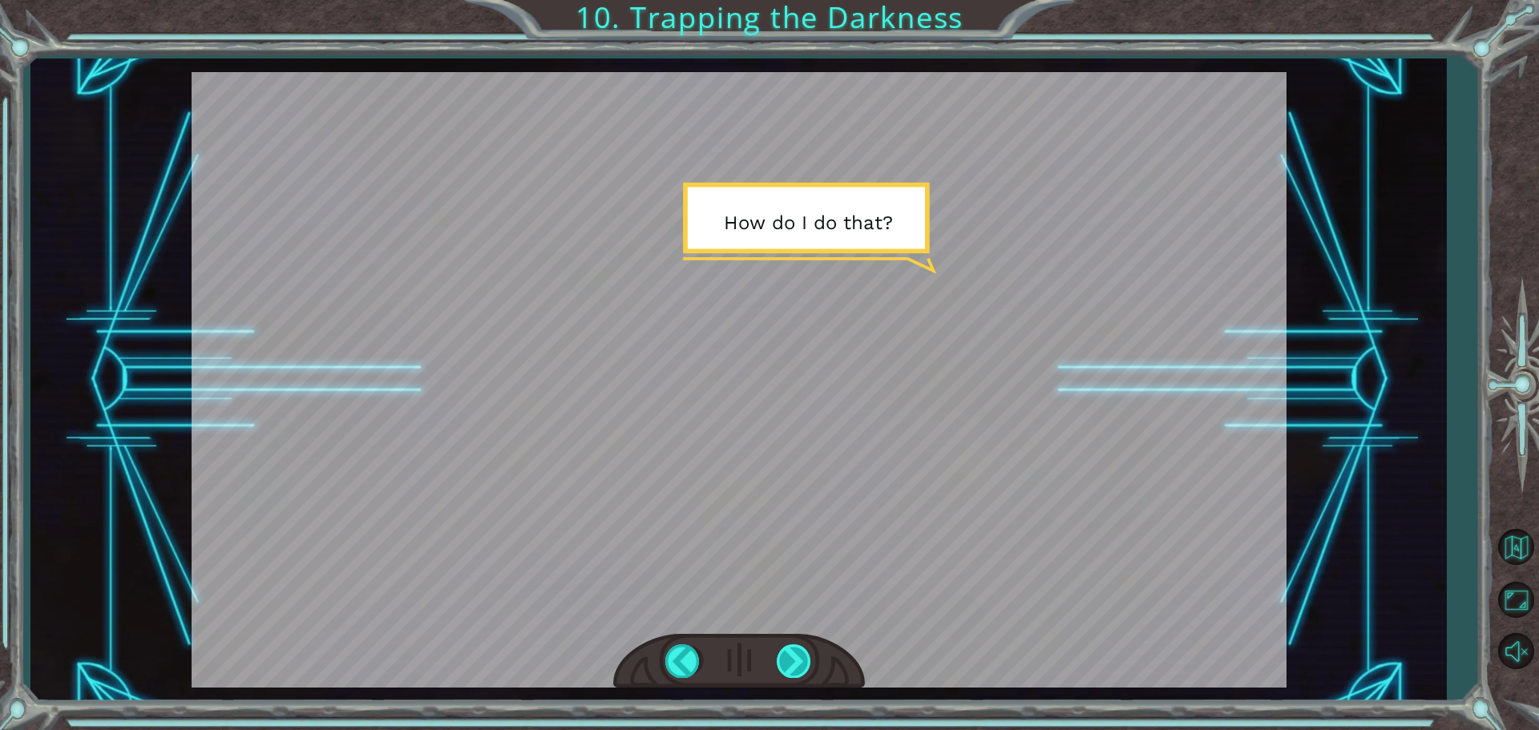
click at [777, 651] on div at bounding box center [794, 660] width 36 height 33
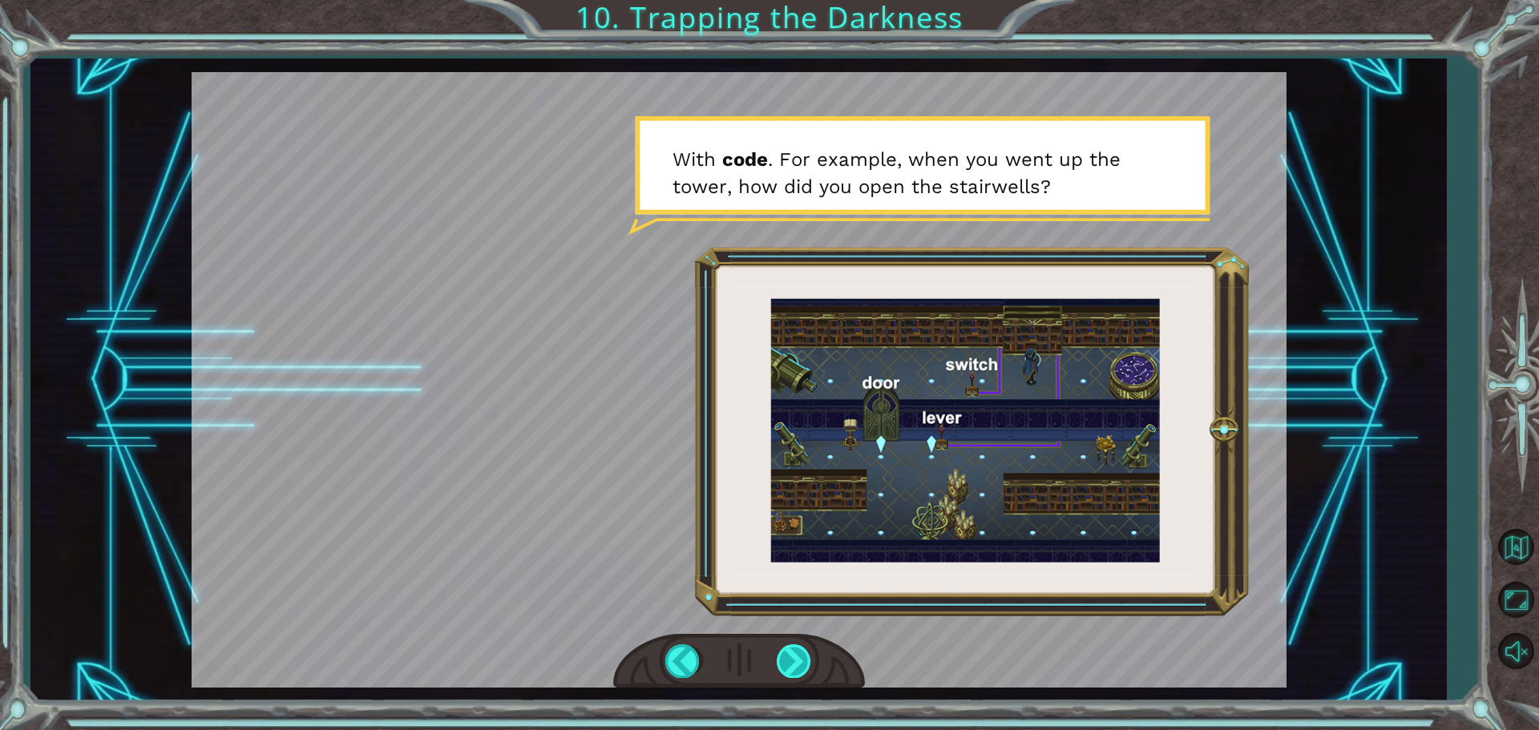
click at [777, 651] on div at bounding box center [794, 660] width 36 height 33
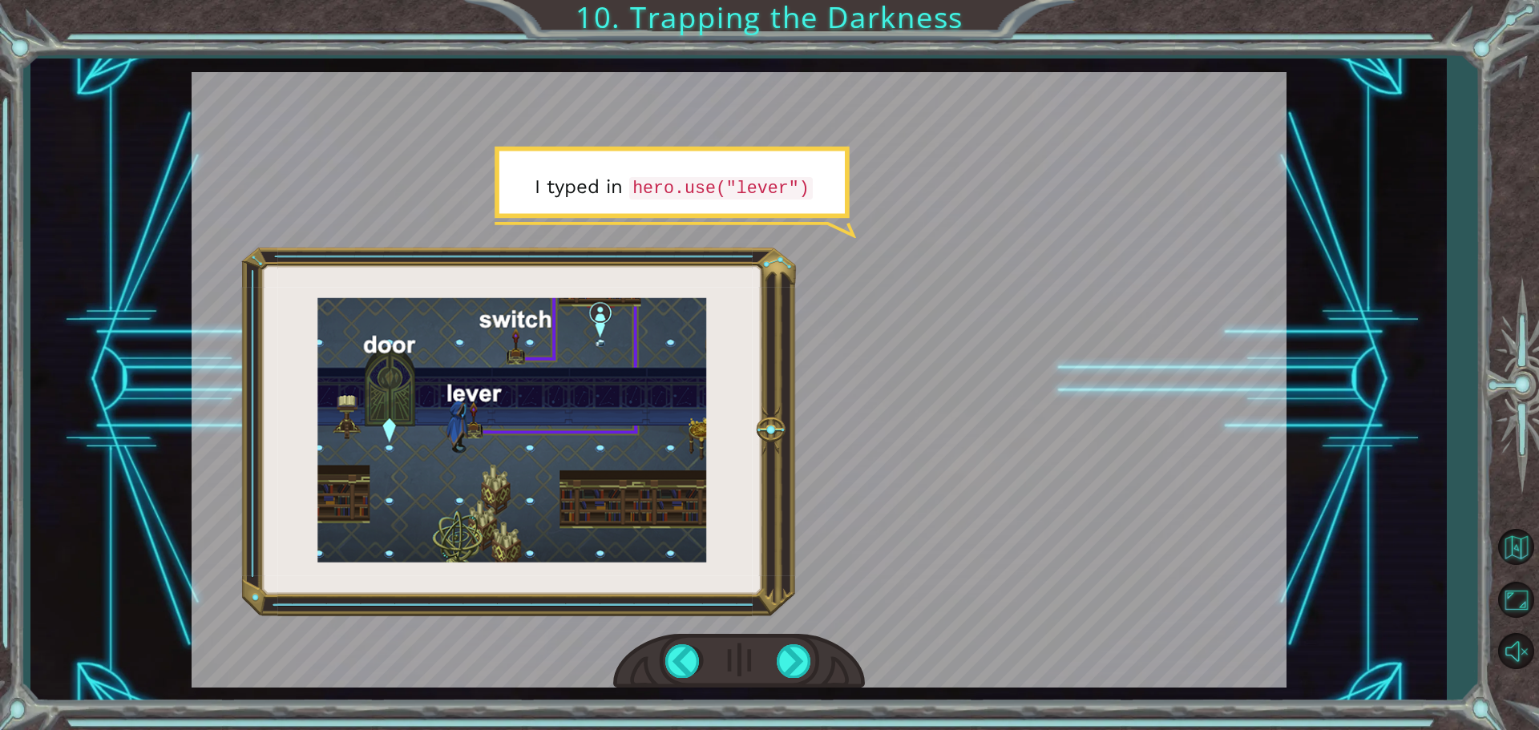
click at [765, 655] on div at bounding box center [739, 661] width 252 height 55
click at [793, 653] on div at bounding box center [794, 660] width 36 height 33
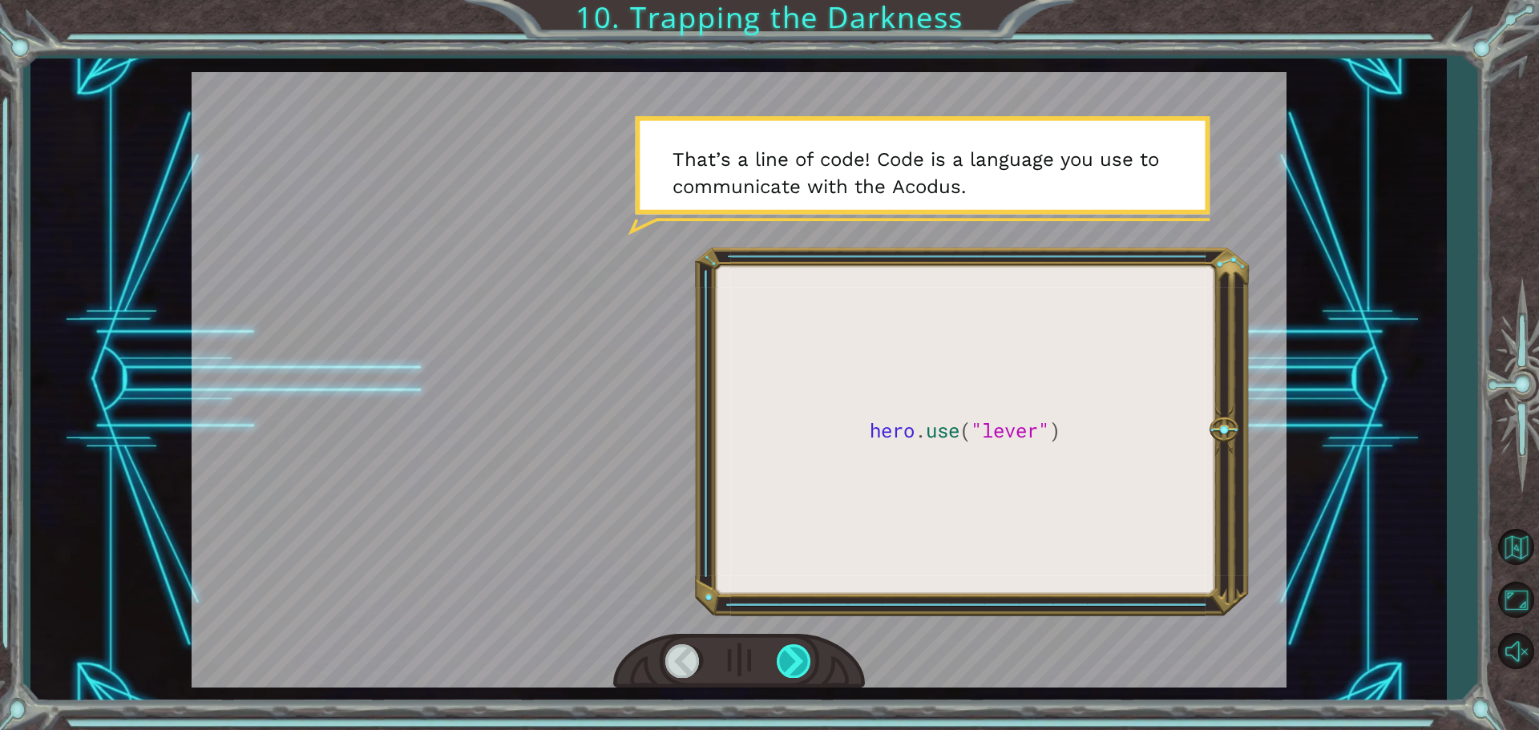
click at [793, 653] on div at bounding box center [794, 660] width 36 height 33
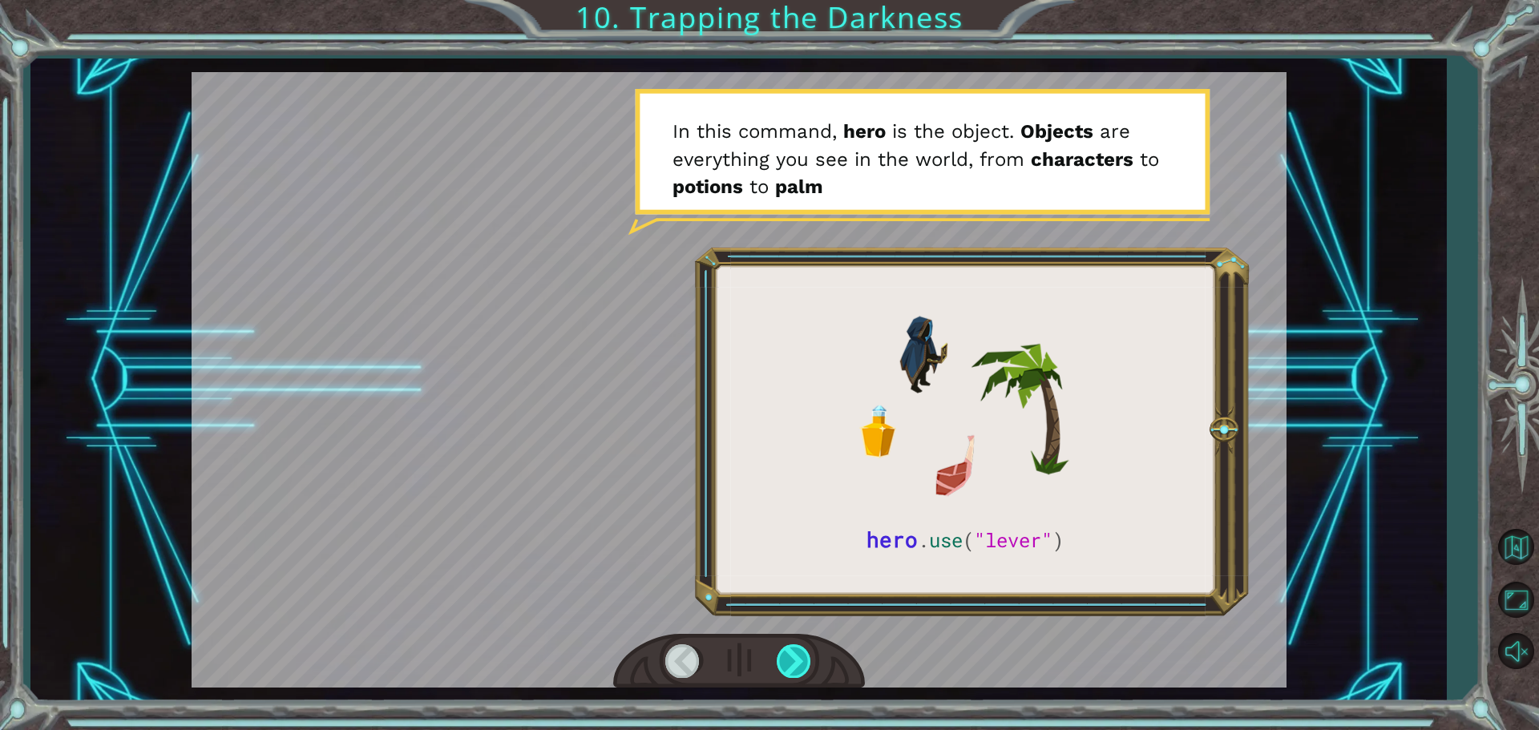
click at [793, 653] on div at bounding box center [794, 660] width 36 height 33
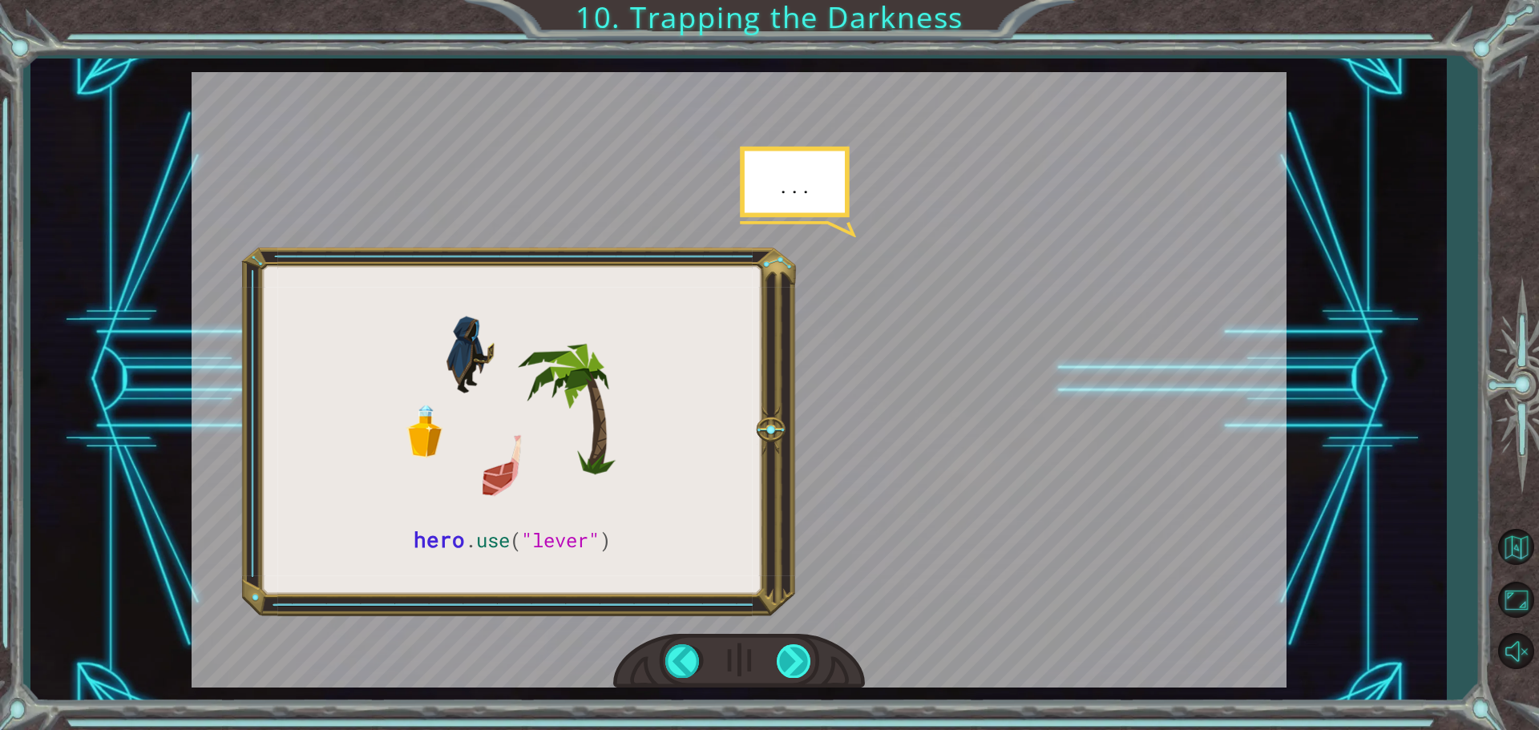
click at [793, 653] on div at bounding box center [794, 660] width 36 height 33
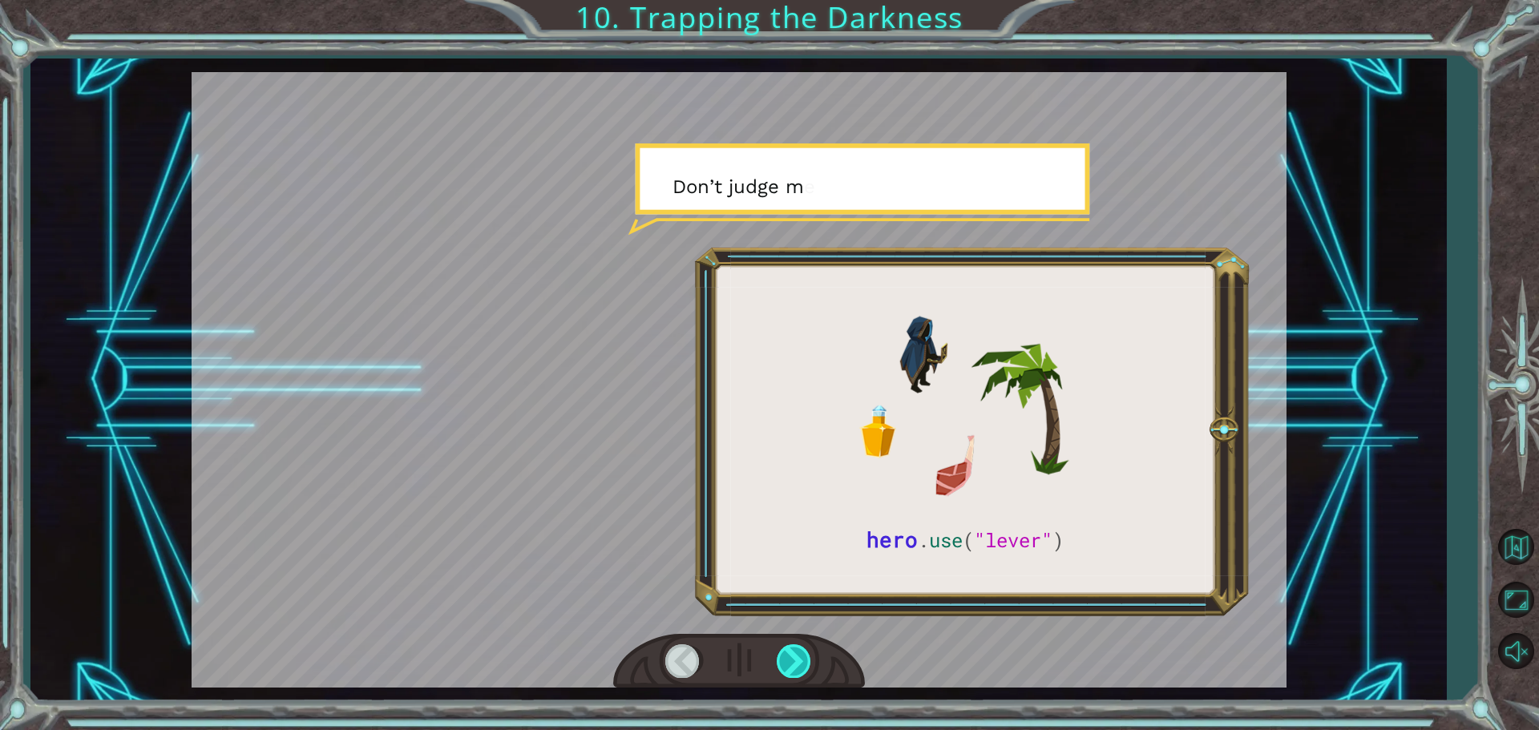
click at [793, 653] on div at bounding box center [794, 660] width 36 height 33
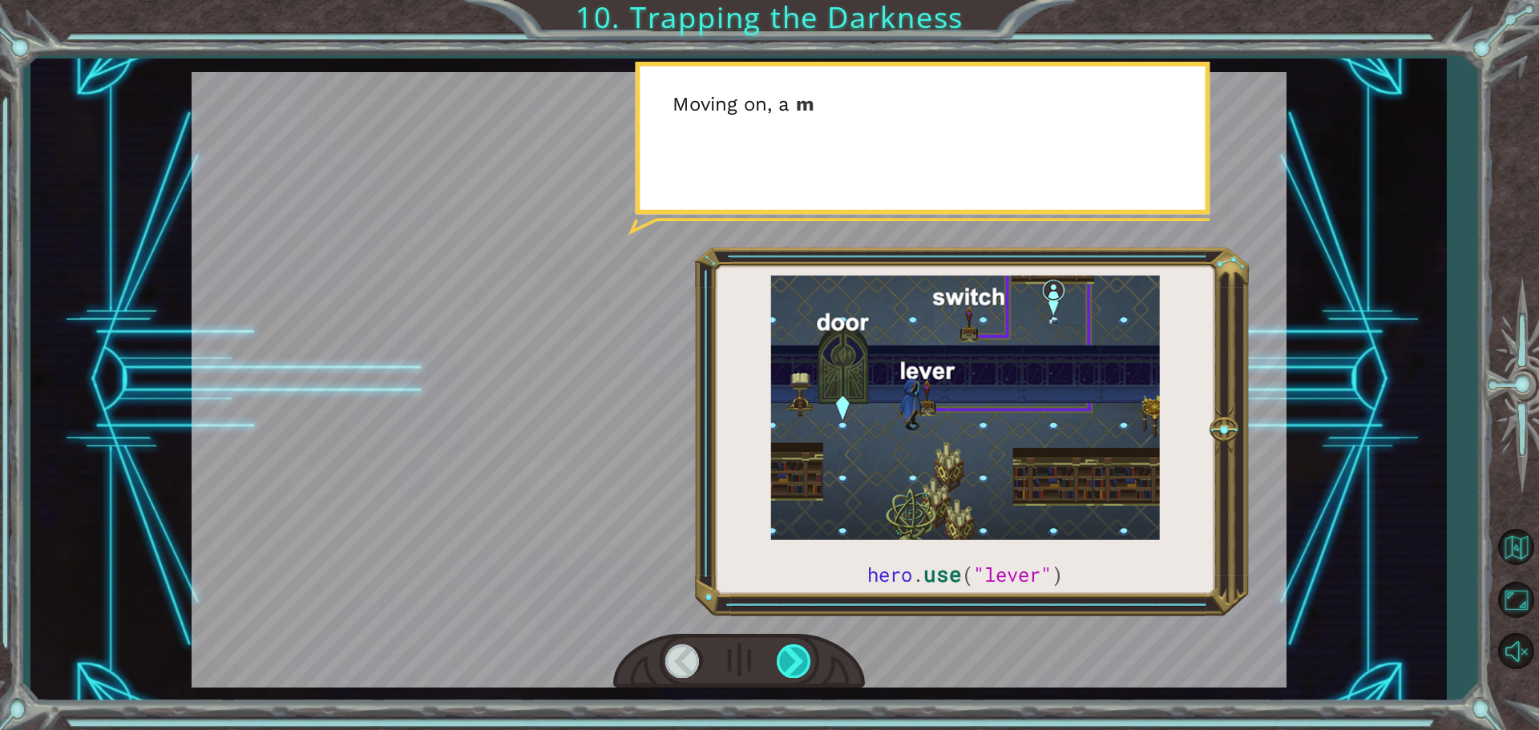
click at [793, 653] on div at bounding box center [794, 660] width 36 height 33
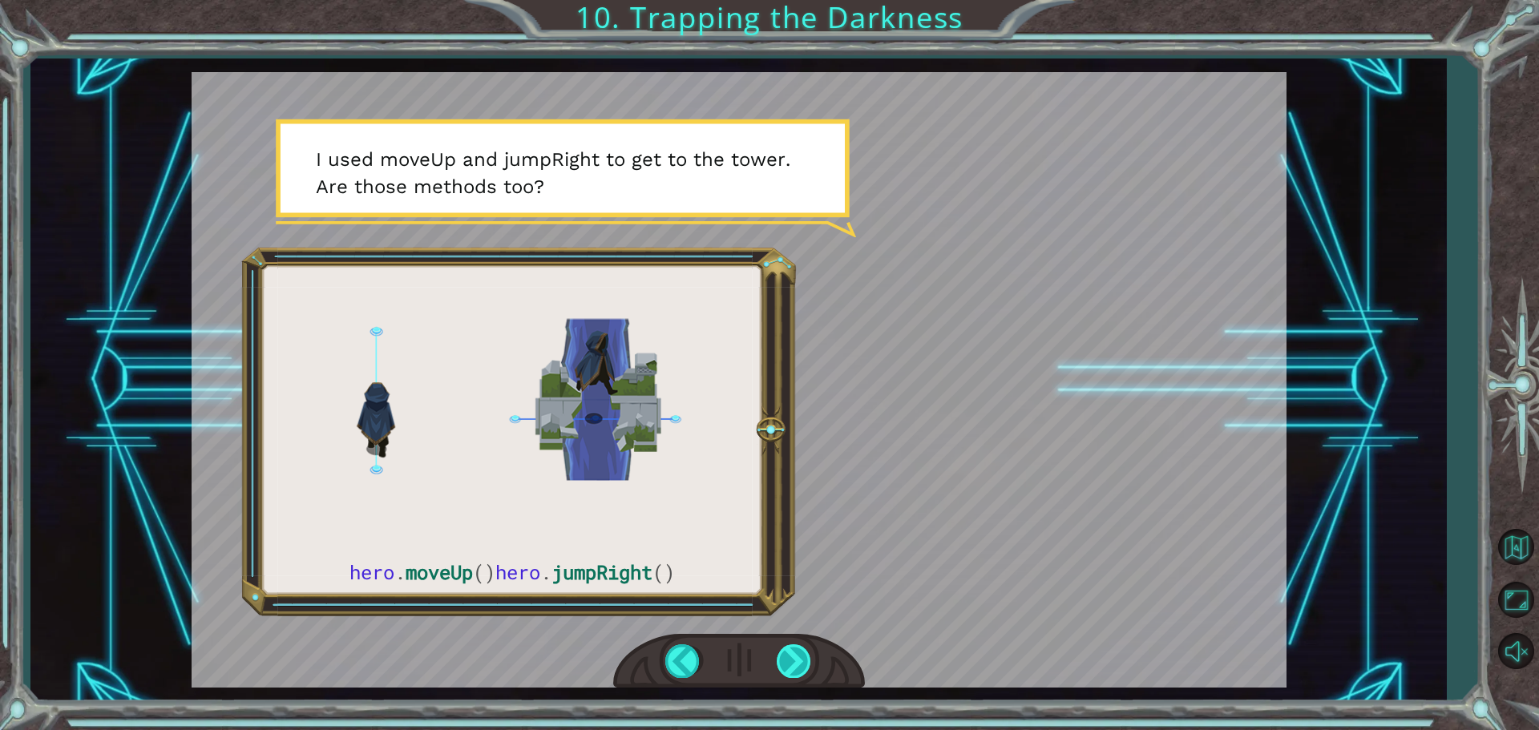
click at [793, 653] on div at bounding box center [794, 660] width 36 height 33
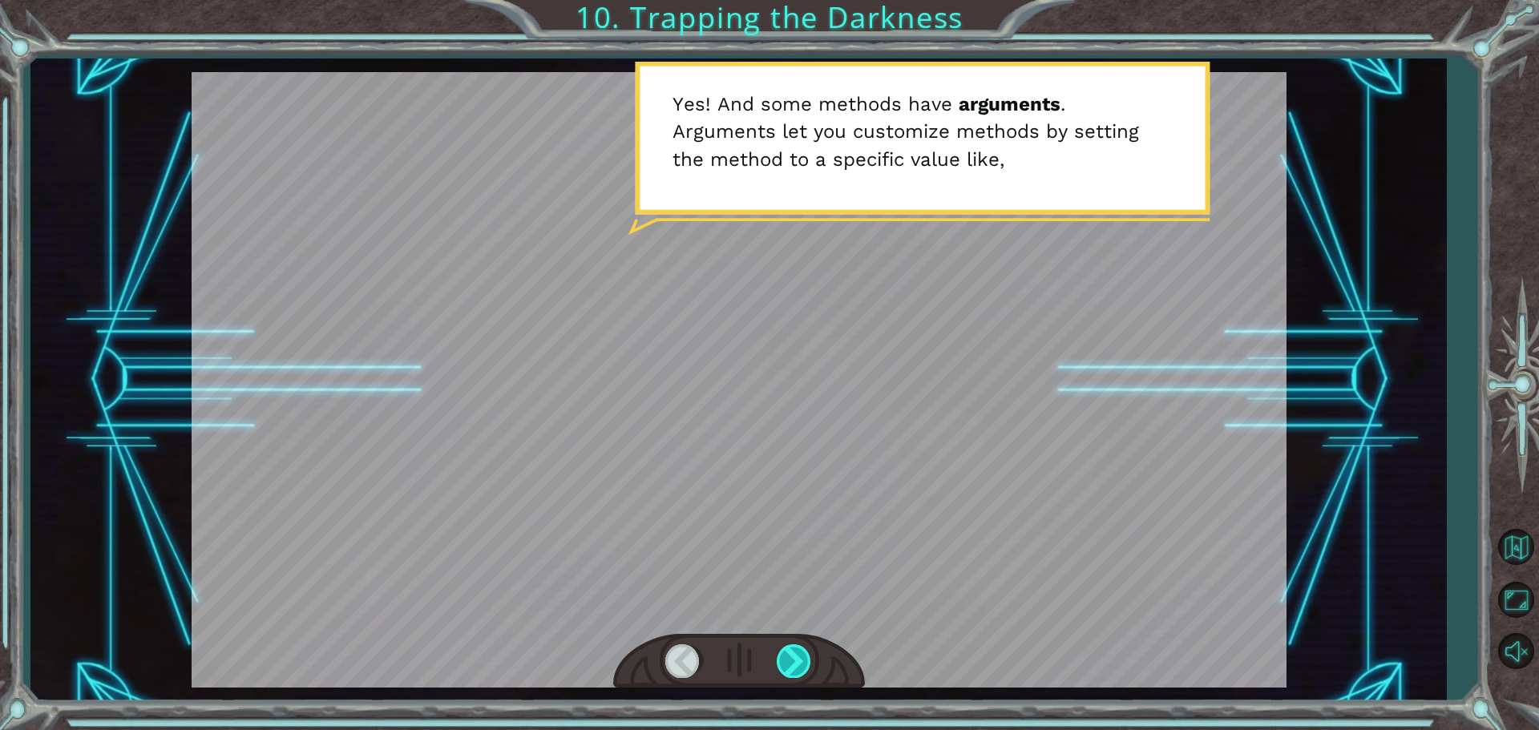
click at [793, 653] on div at bounding box center [794, 660] width 36 height 33
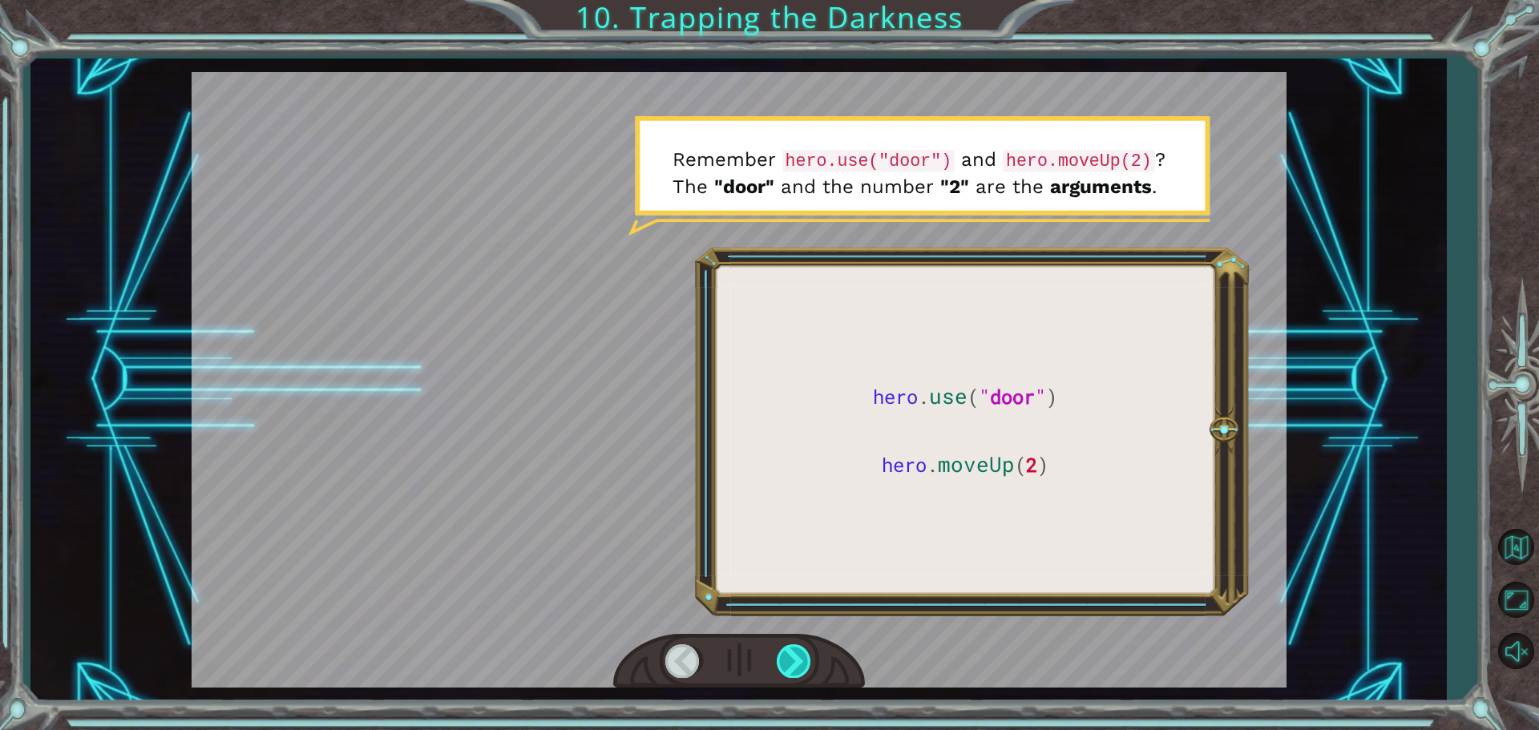
click at [793, 653] on div at bounding box center [794, 660] width 36 height 33
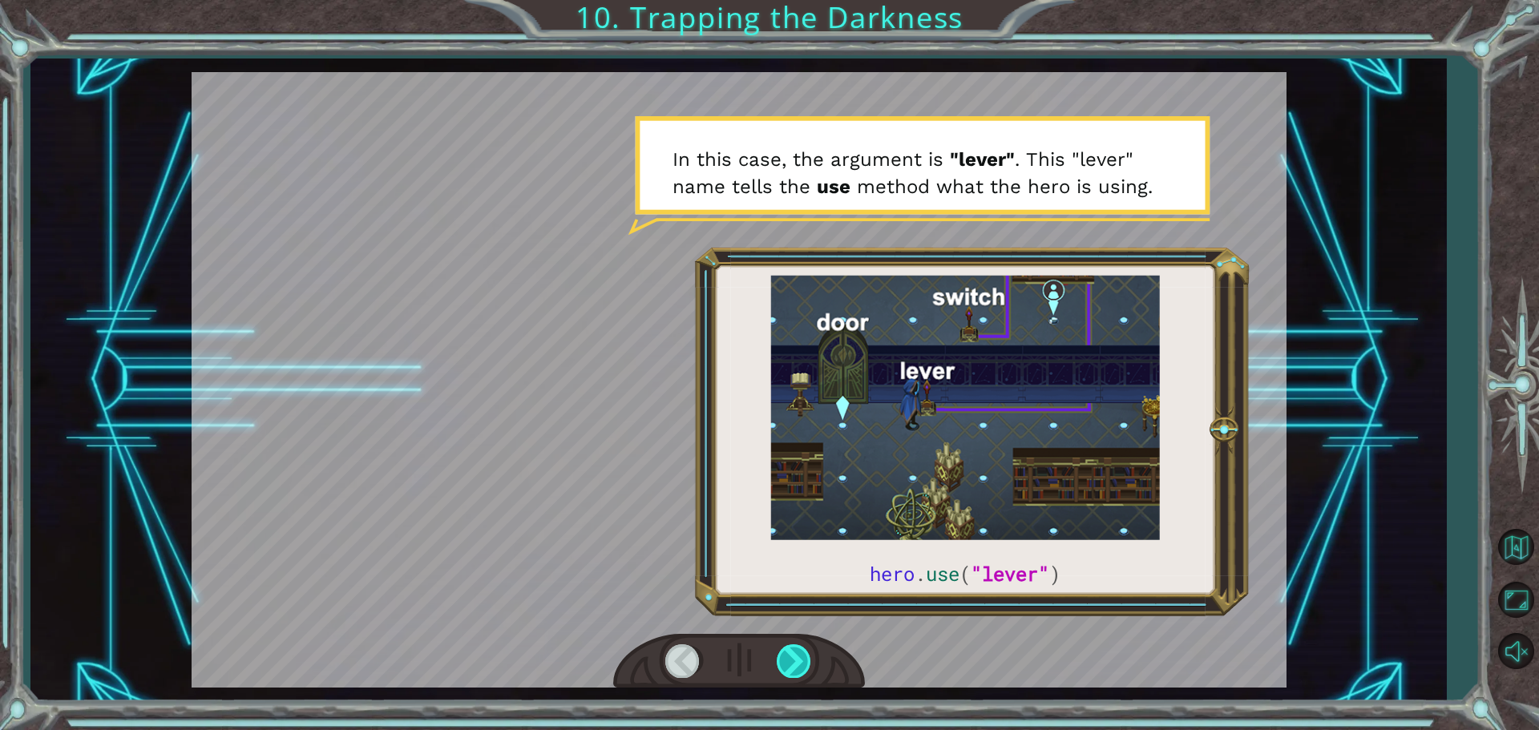
click at [793, 653] on div at bounding box center [794, 660] width 36 height 33
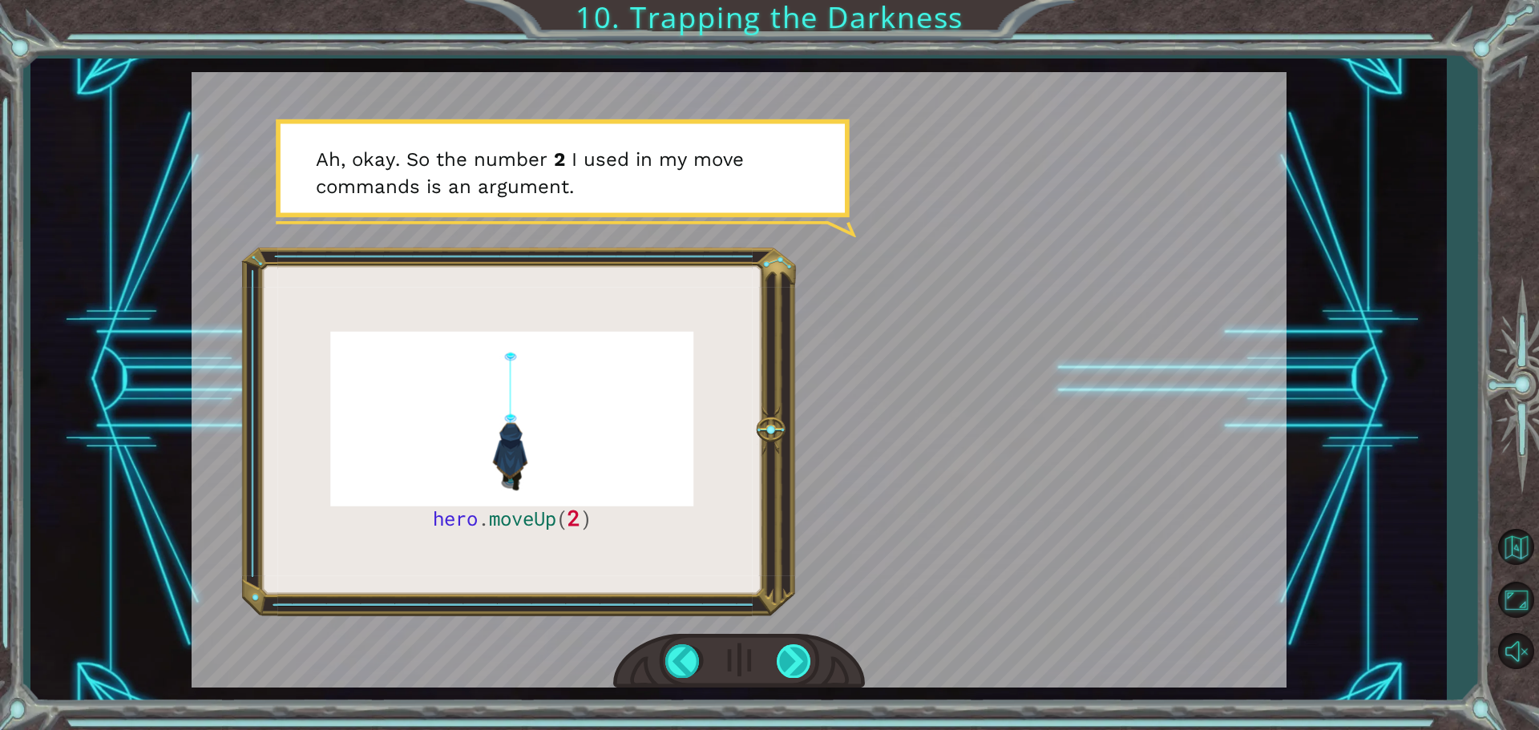
click at [791, 652] on div at bounding box center [794, 660] width 36 height 33
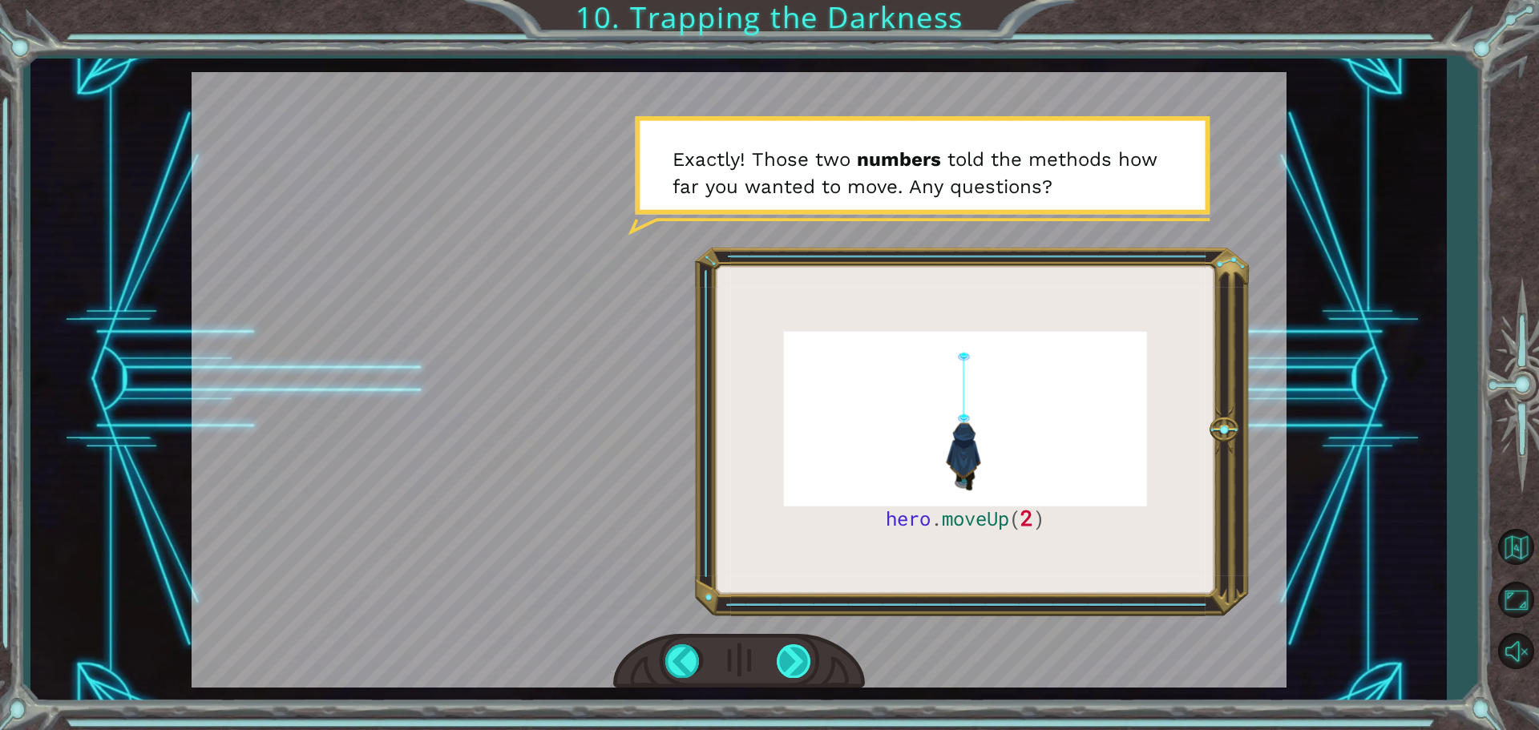
click at [802, 651] on div at bounding box center [794, 660] width 36 height 33
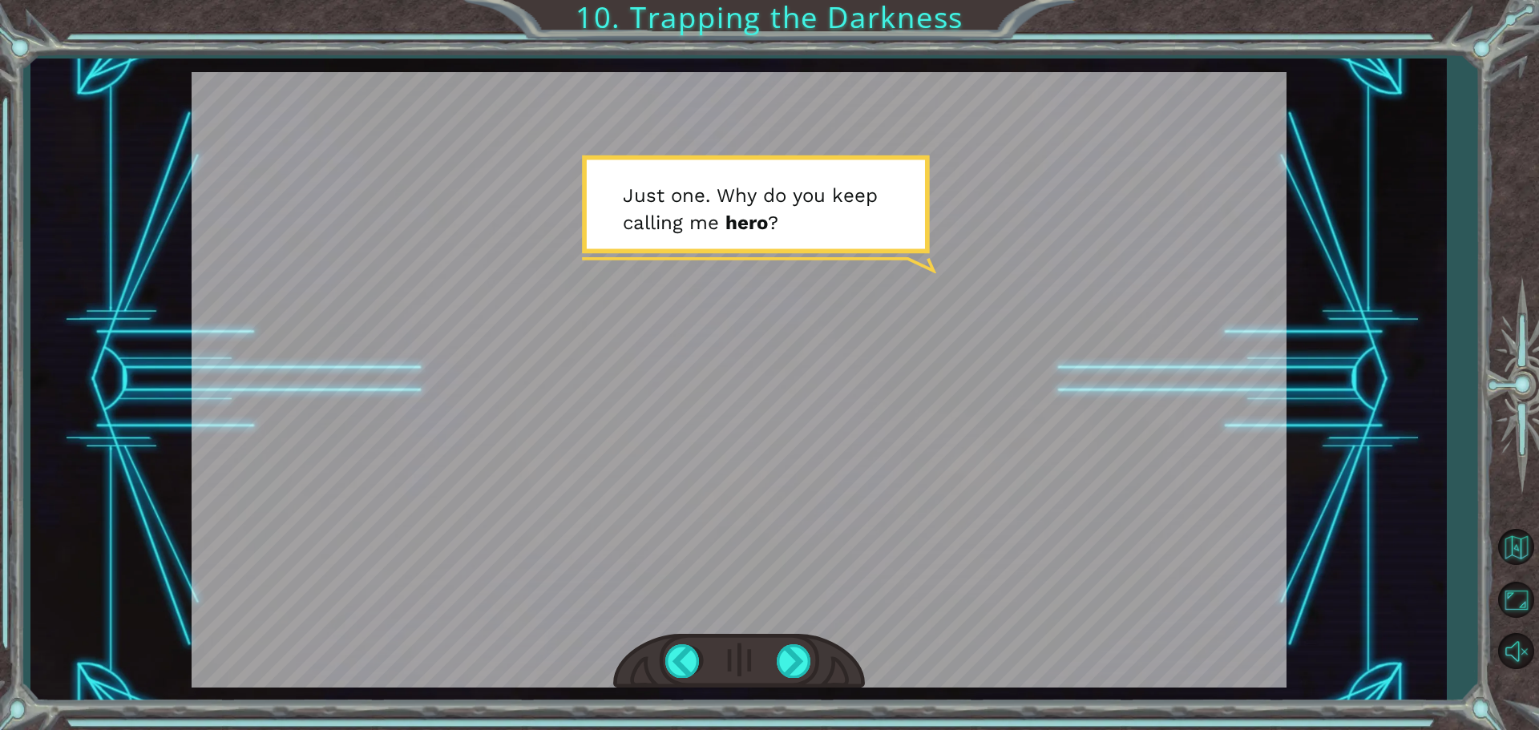
click at [769, 665] on div at bounding box center [739, 661] width 252 height 55
click at [784, 660] on div at bounding box center [794, 660] width 36 height 33
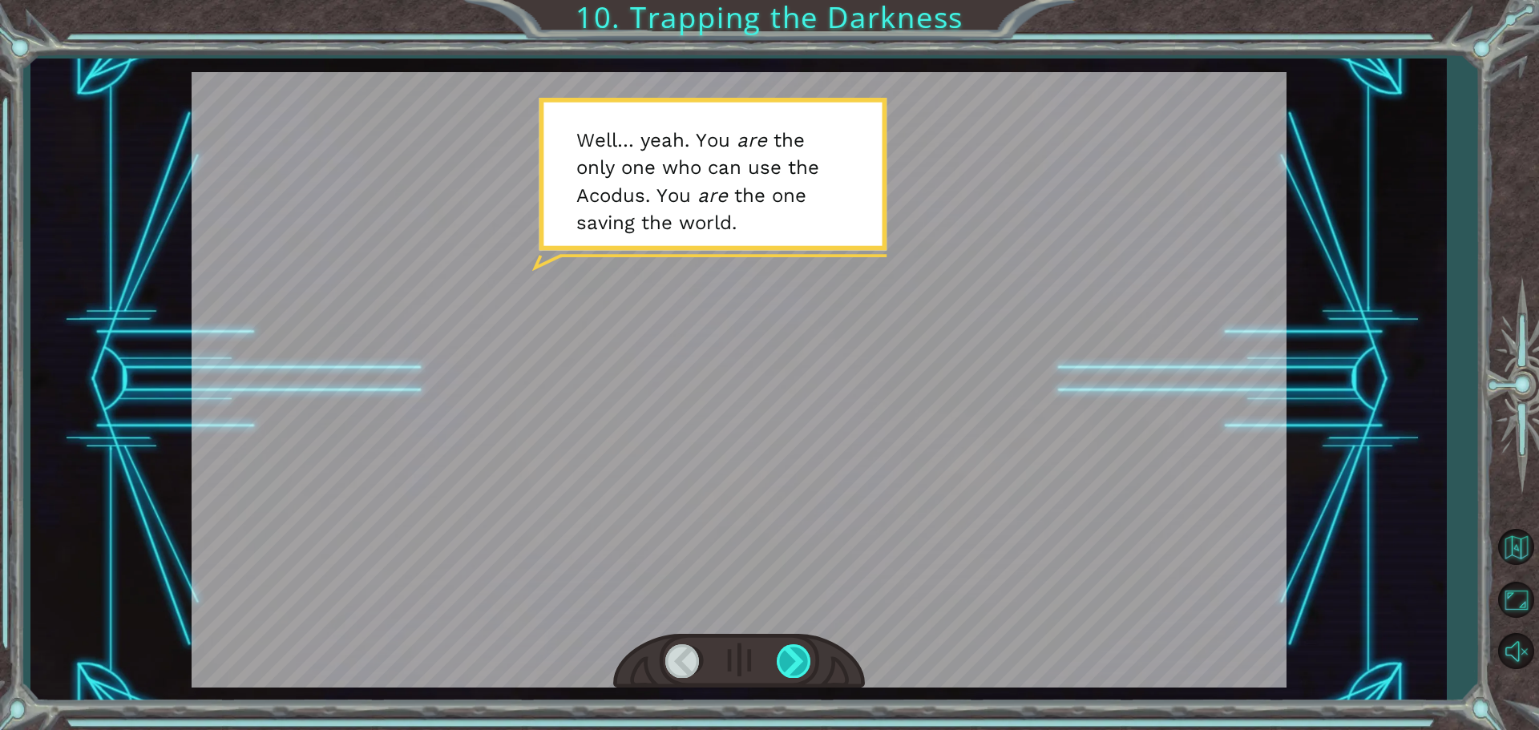
click at [788, 655] on div at bounding box center [794, 660] width 36 height 33
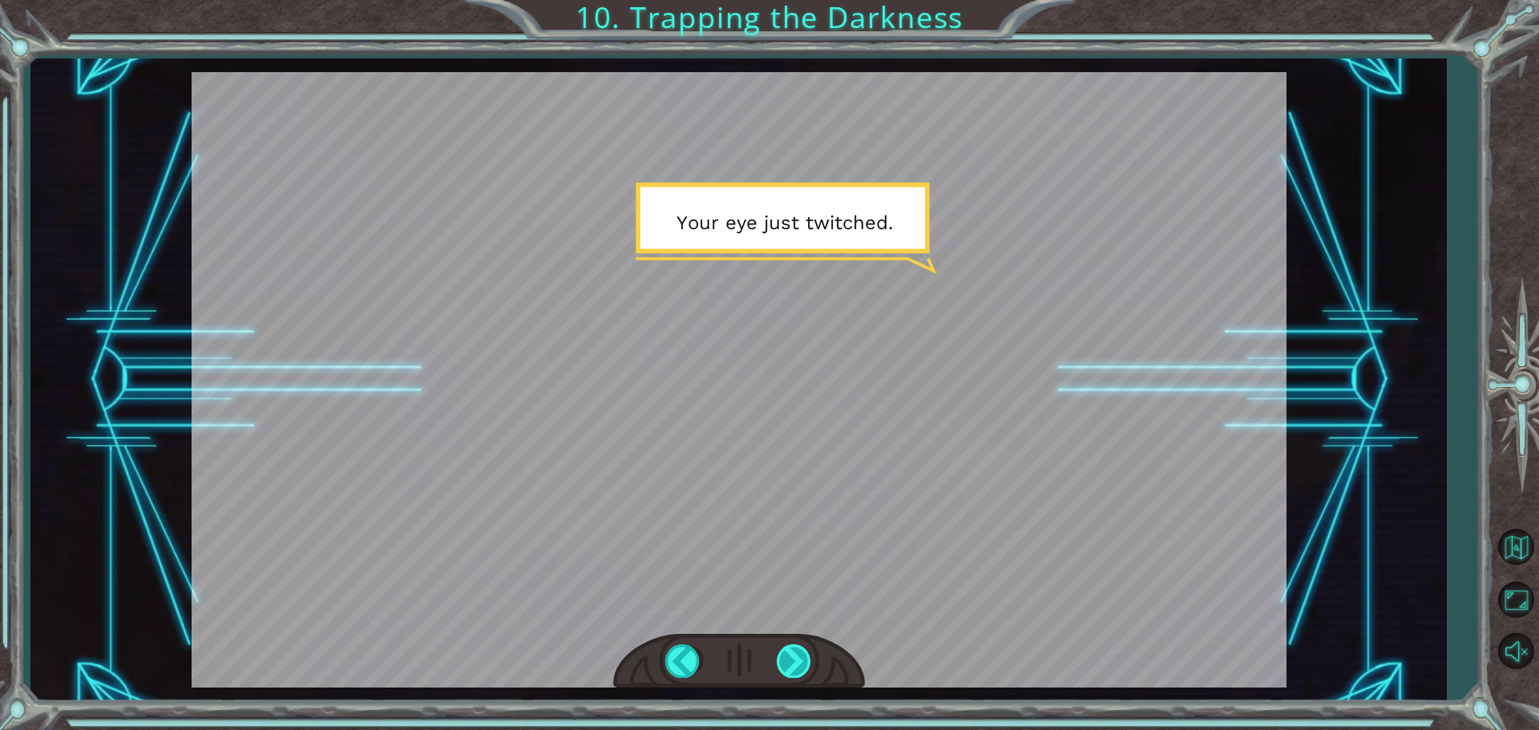
click at [788, 655] on div at bounding box center [794, 660] width 36 height 33
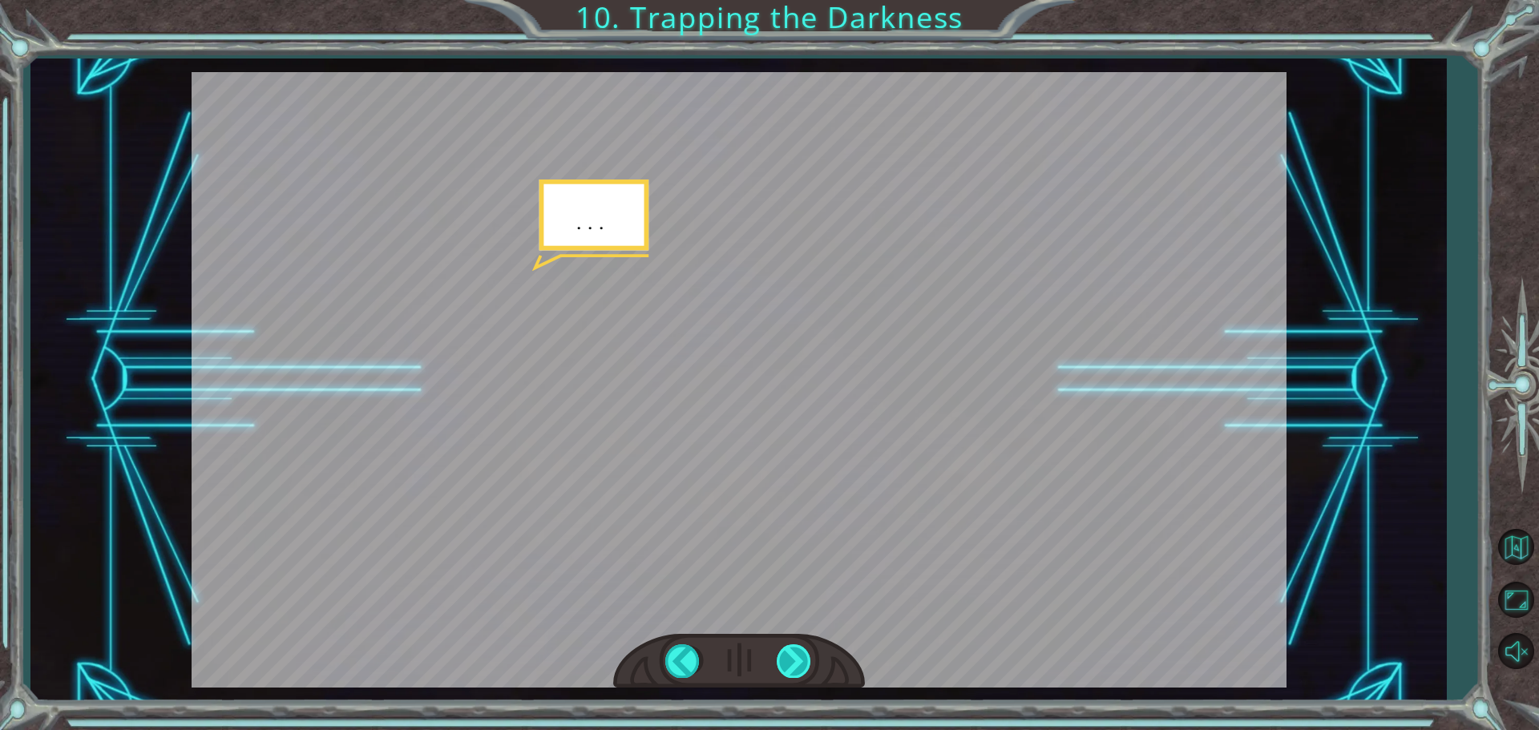
click at [788, 655] on div at bounding box center [794, 660] width 36 height 33
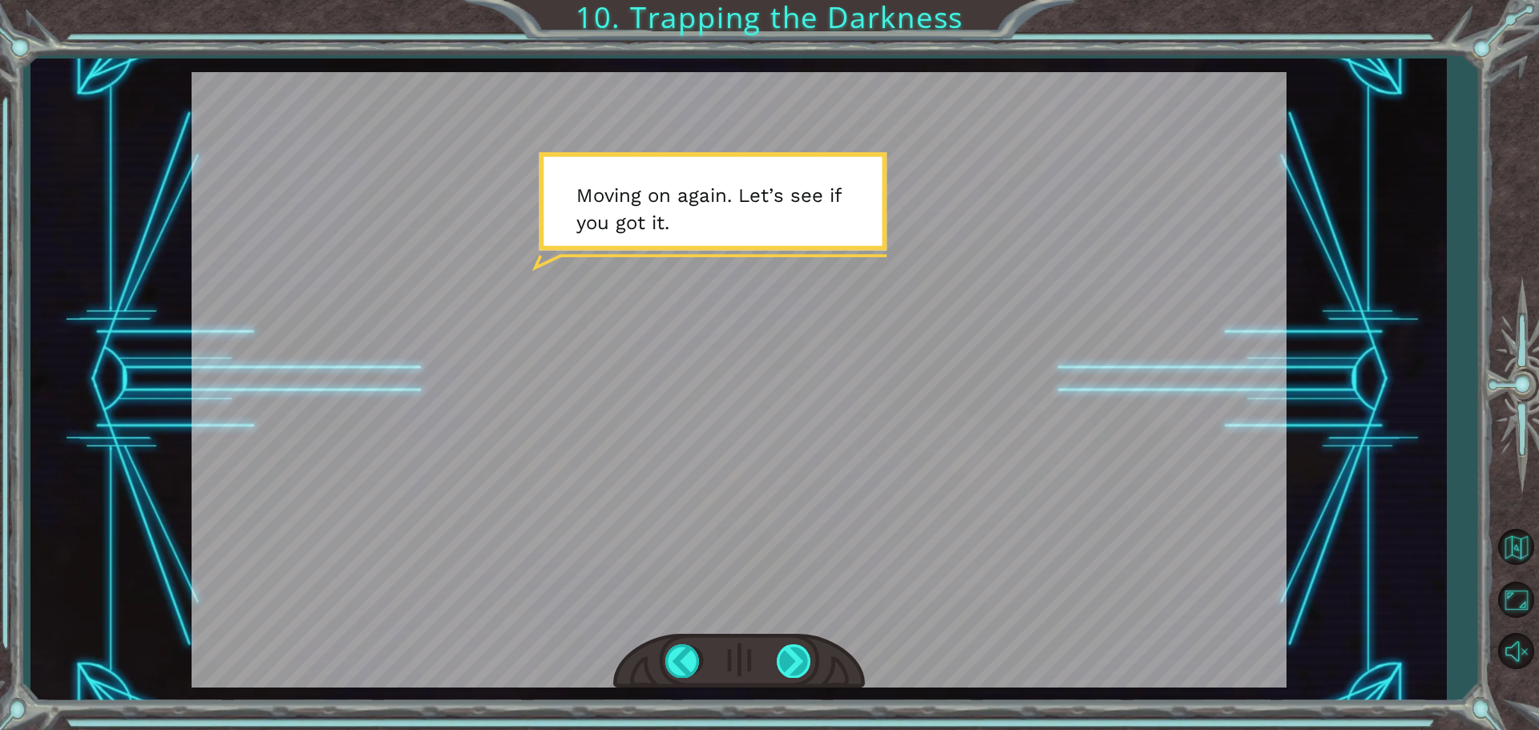
click at [788, 655] on div at bounding box center [794, 660] width 36 height 33
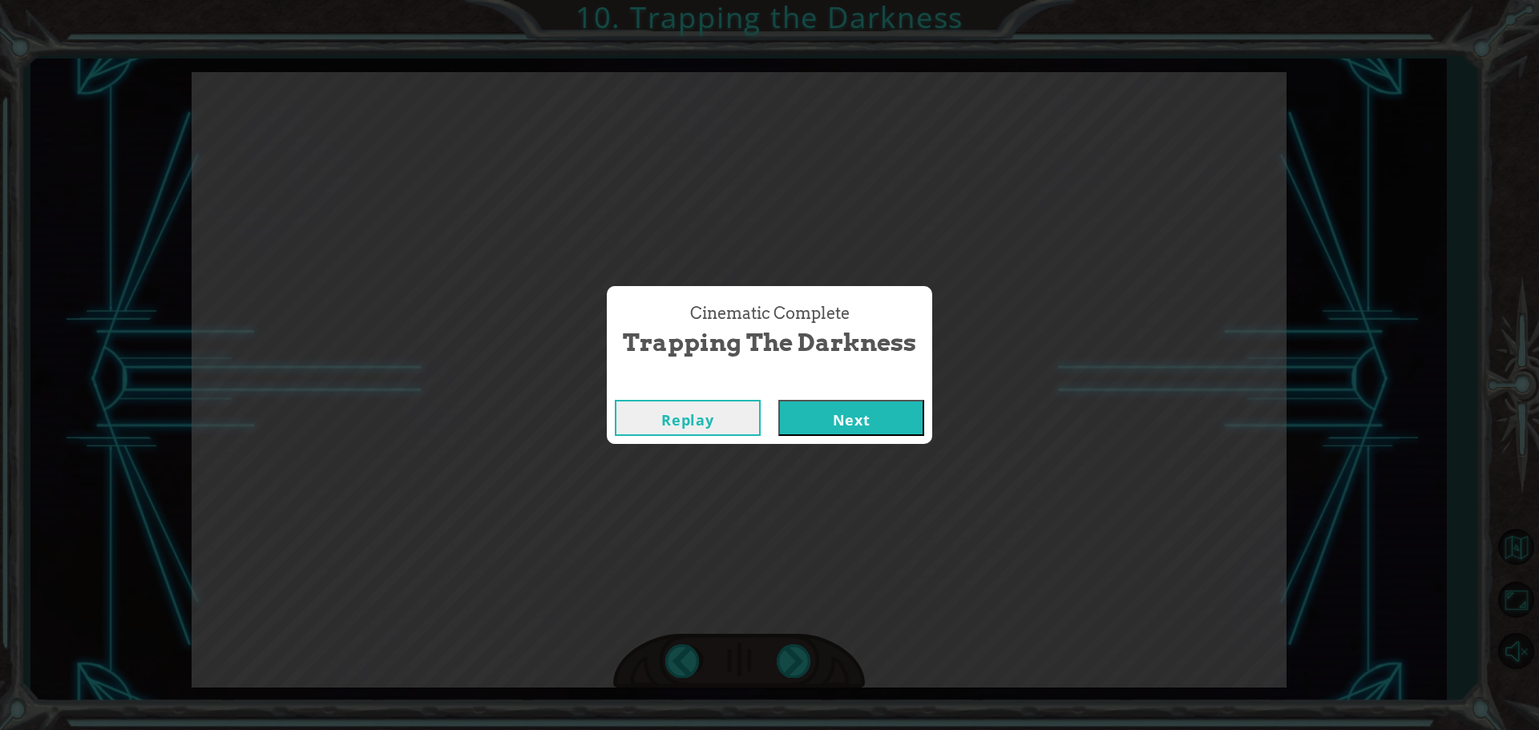
click at [805, 421] on button "Next" at bounding box center [851, 418] width 146 height 36
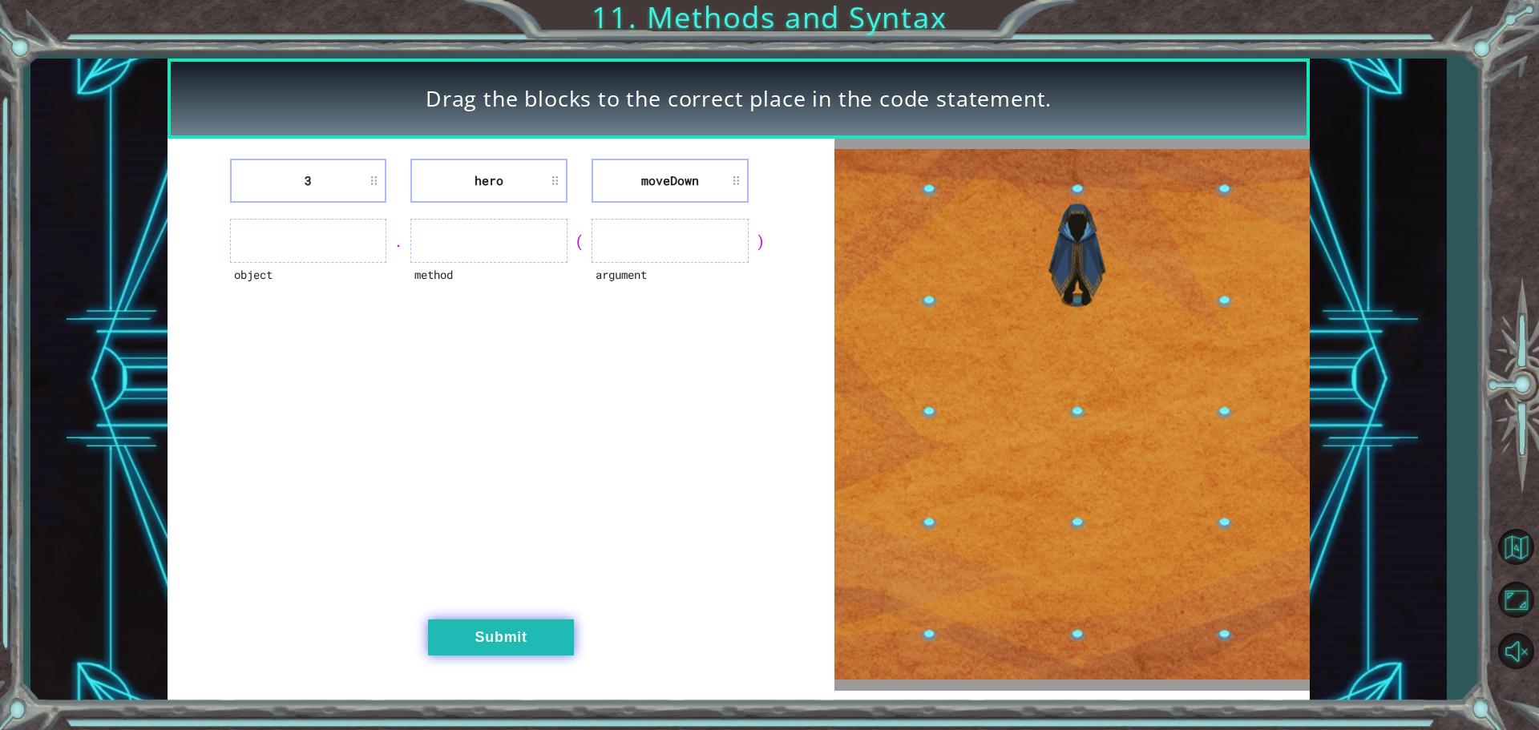
click at [553, 638] on button "Submit" at bounding box center [501, 637] width 146 height 36
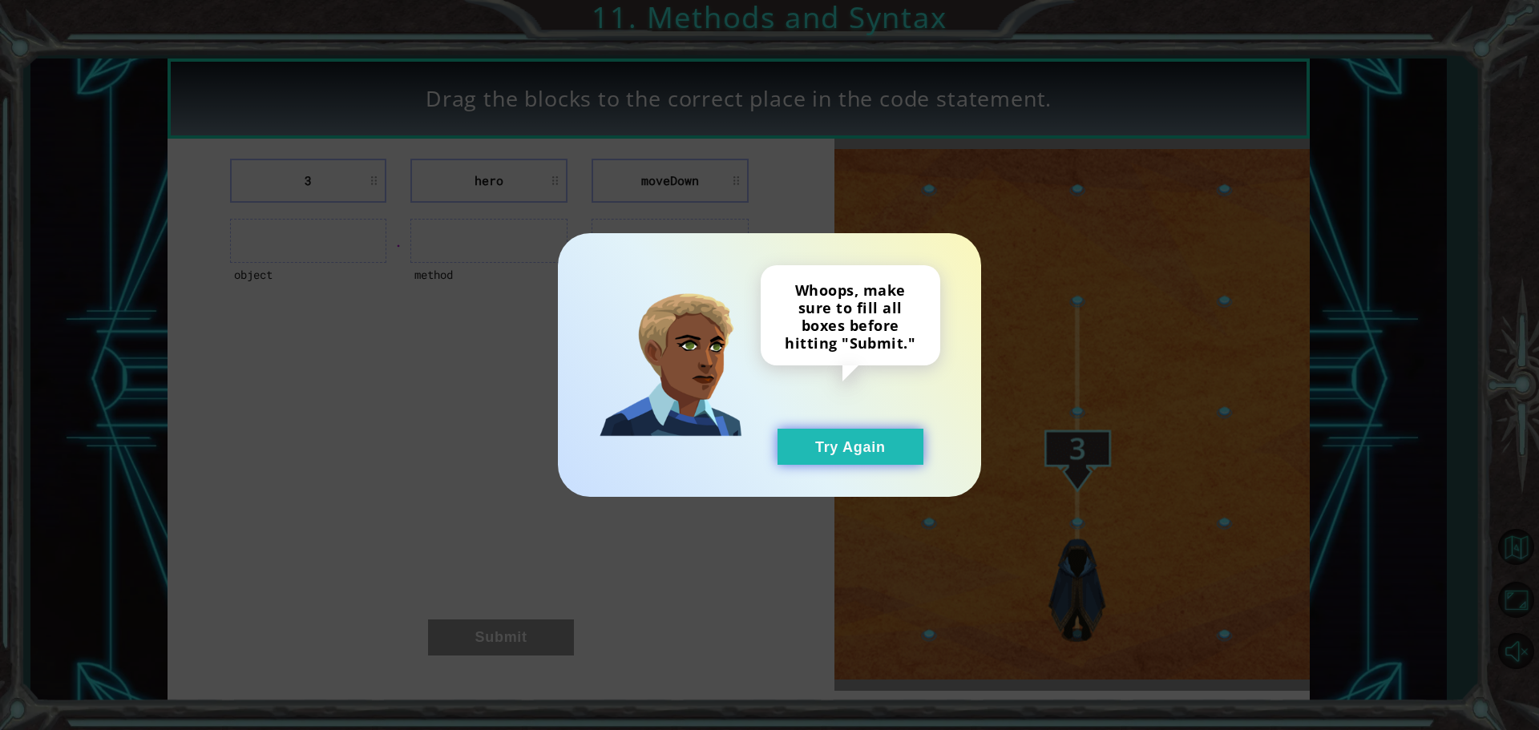
click at [829, 461] on button "Try Again" at bounding box center [850, 447] width 146 height 36
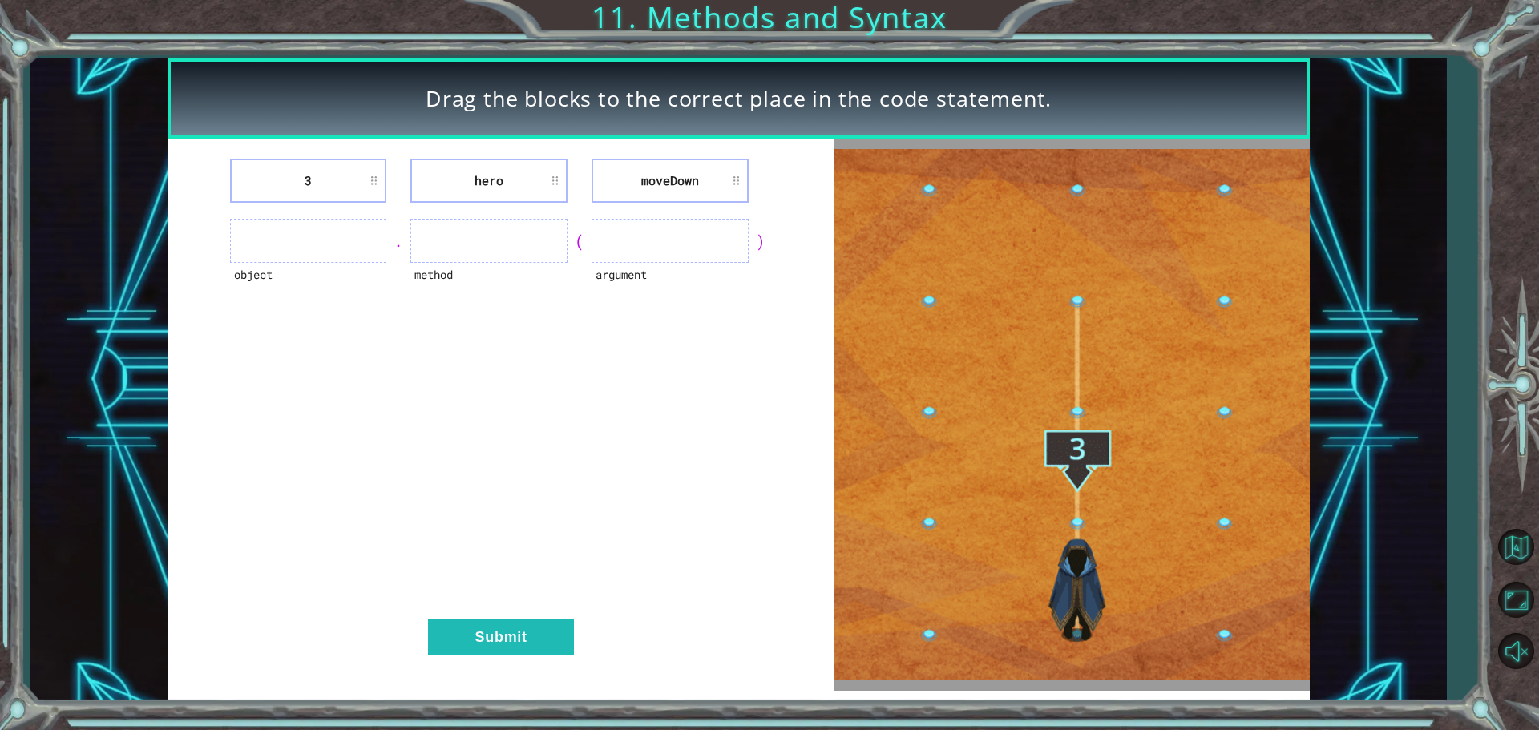
click at [361, 245] on ul at bounding box center [308, 241] width 157 height 44
click at [334, 246] on ul at bounding box center [308, 241] width 157 height 44
click at [308, 248] on ul at bounding box center [308, 241] width 157 height 44
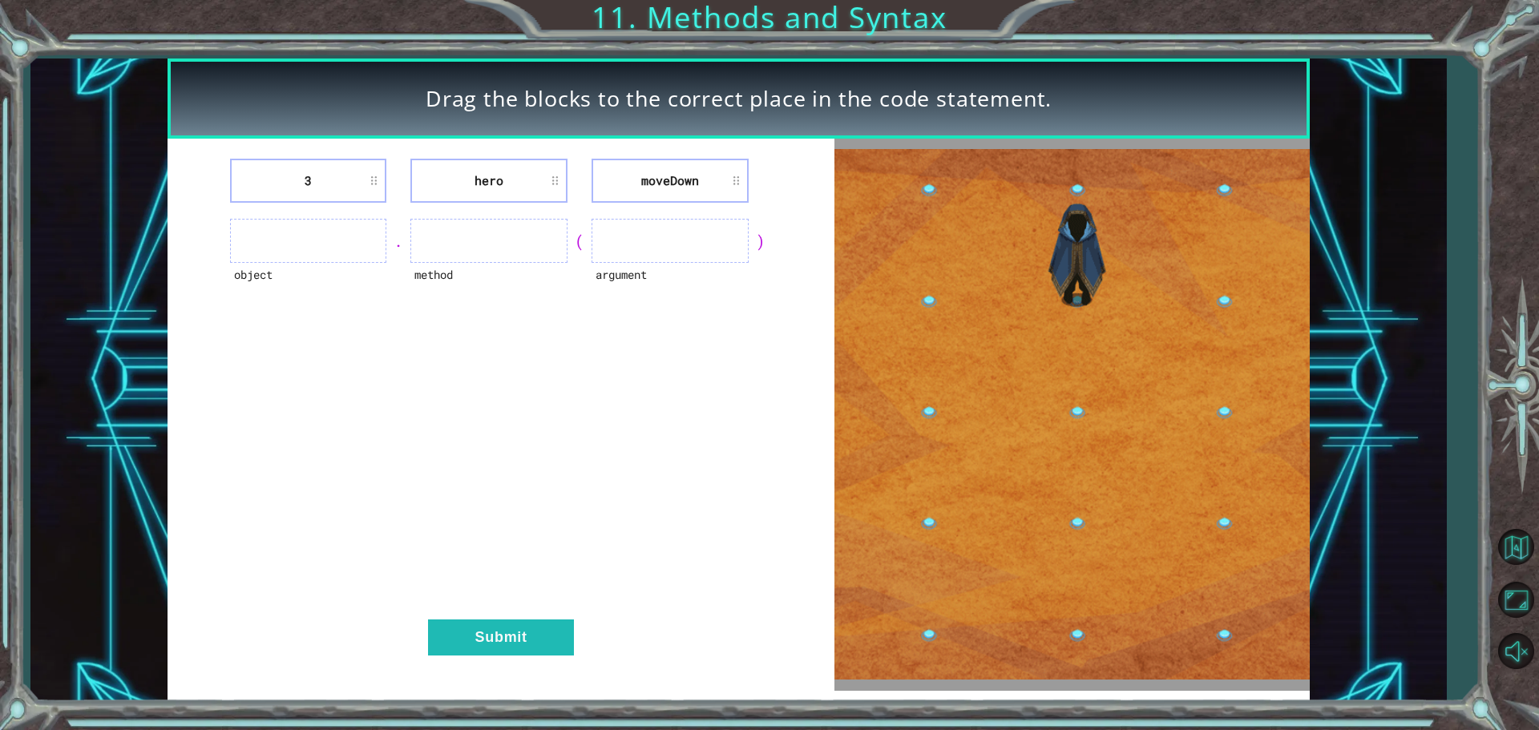
click at [308, 248] on ul at bounding box center [308, 241] width 157 height 44
click at [317, 190] on li "3" at bounding box center [308, 181] width 157 height 44
click at [325, 183] on li "3" at bounding box center [308, 181] width 157 height 44
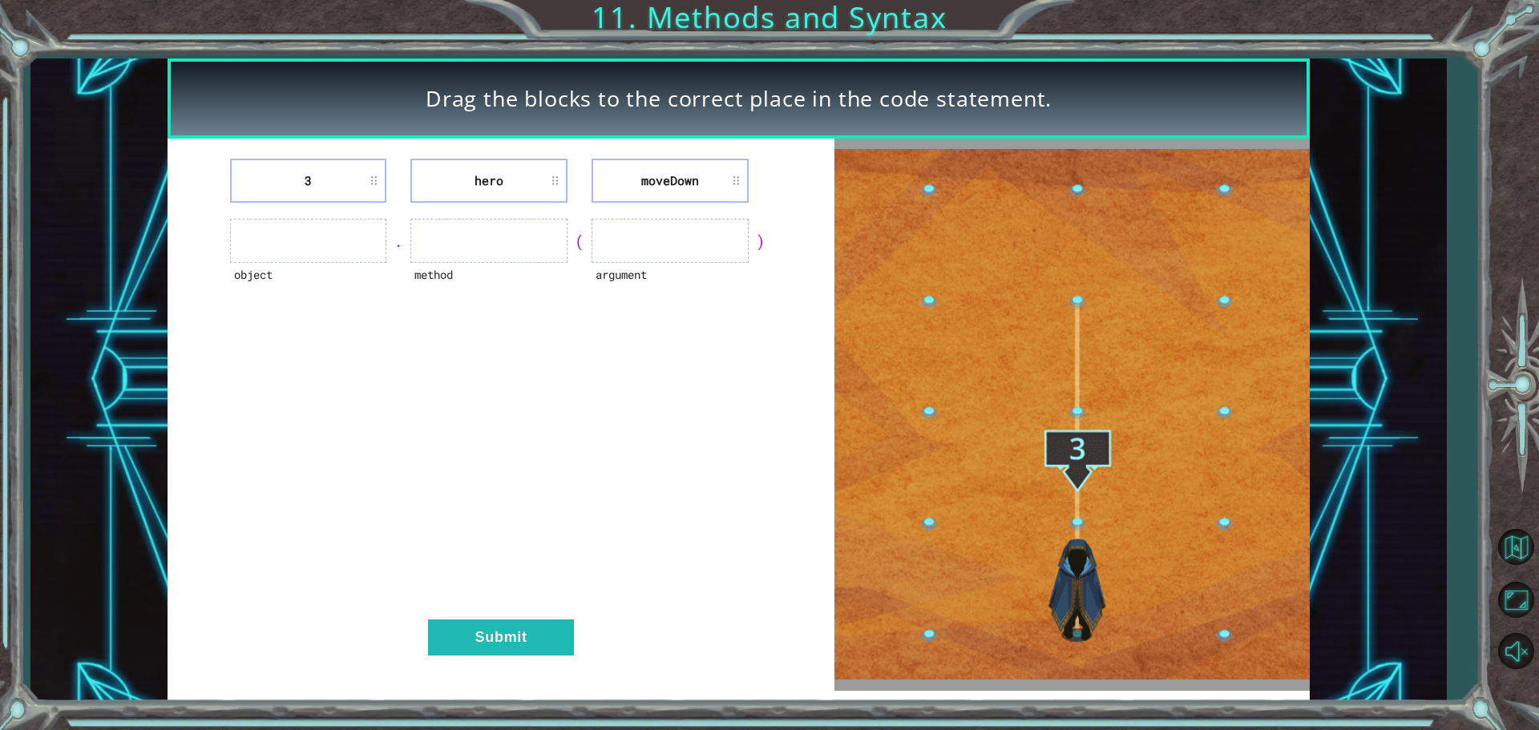
click at [325, 183] on li "3" at bounding box center [308, 181] width 157 height 44
drag, startPoint x: 475, startPoint y: 240, endPoint x: 603, endPoint y: 245, distance: 127.5
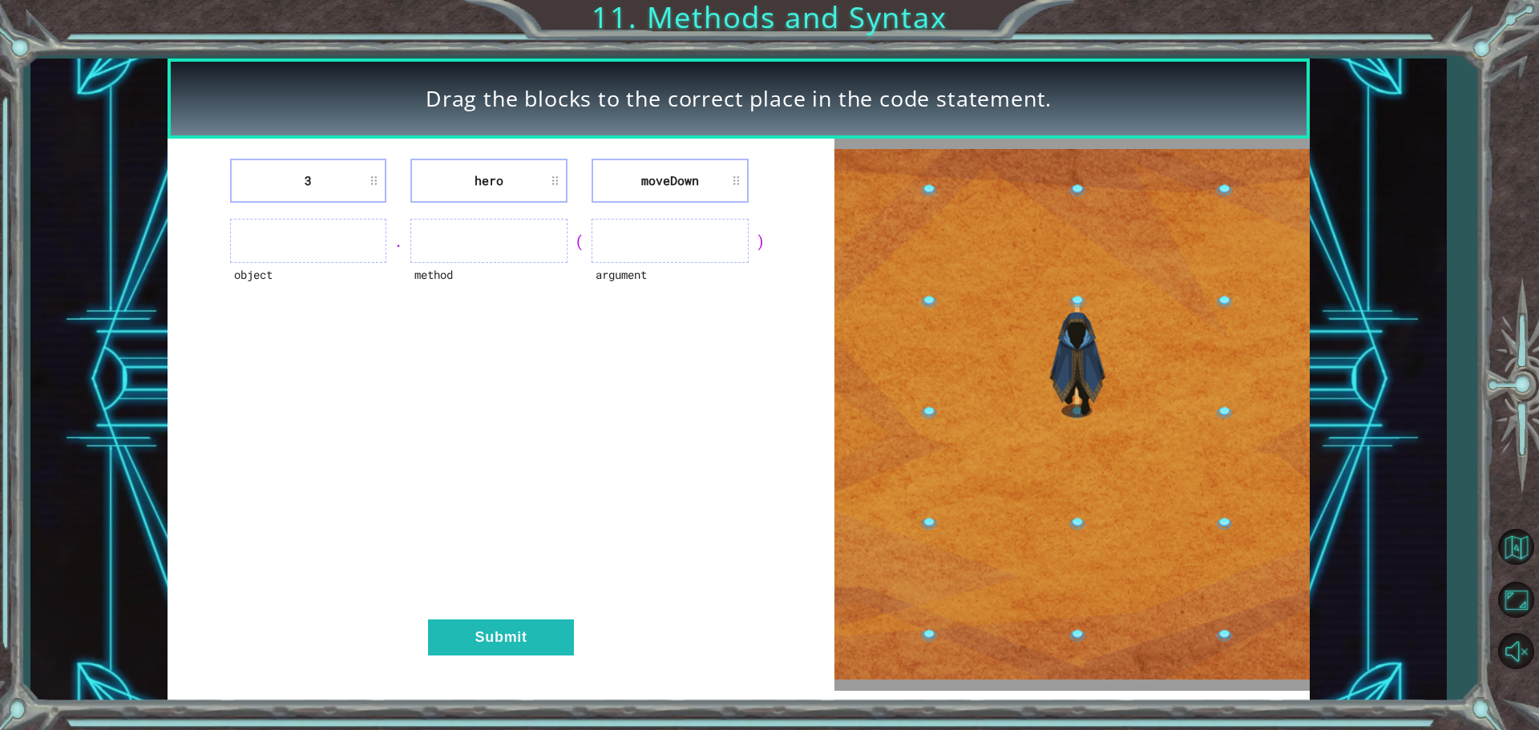
click at [474, 239] on ul at bounding box center [488, 241] width 157 height 44
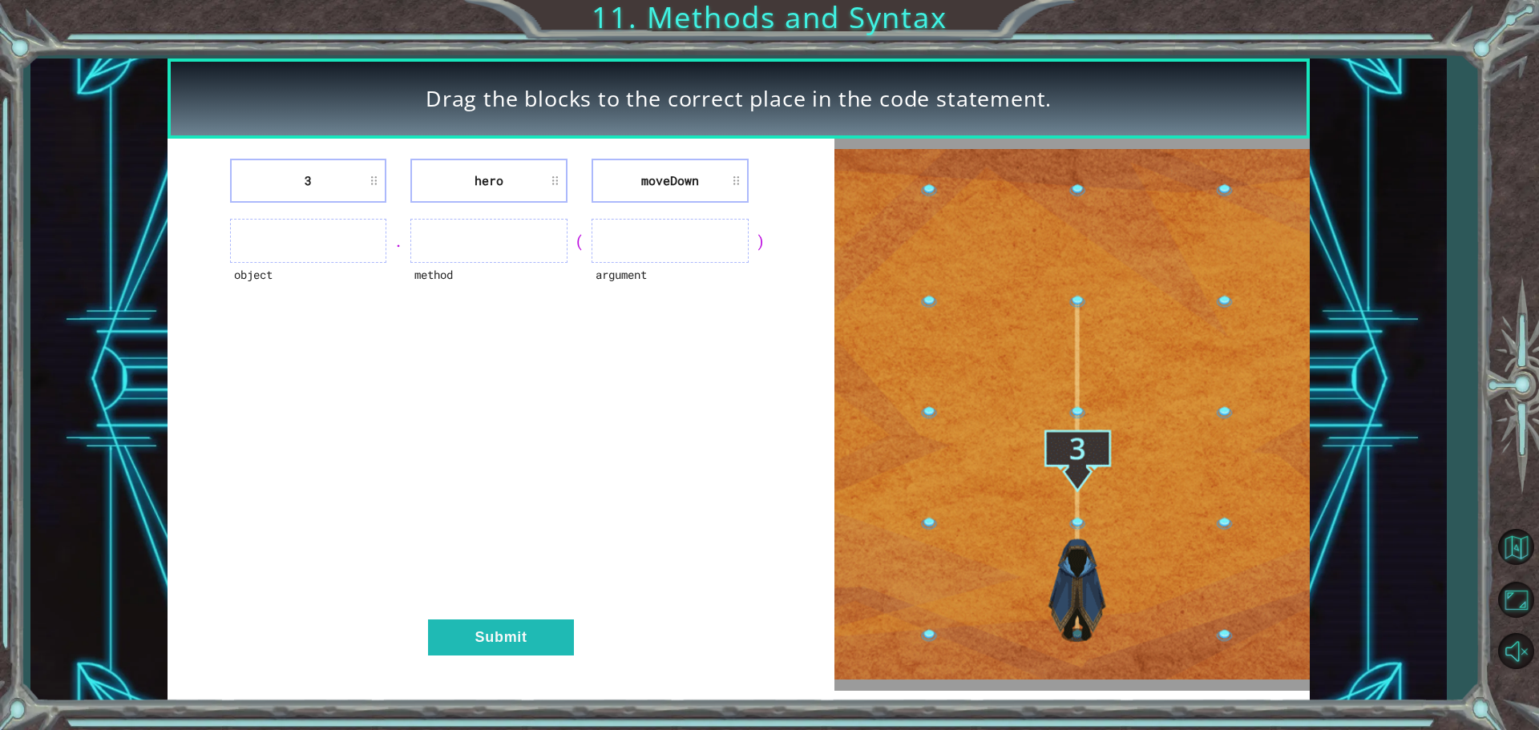
click at [667, 241] on ul at bounding box center [669, 241] width 157 height 44
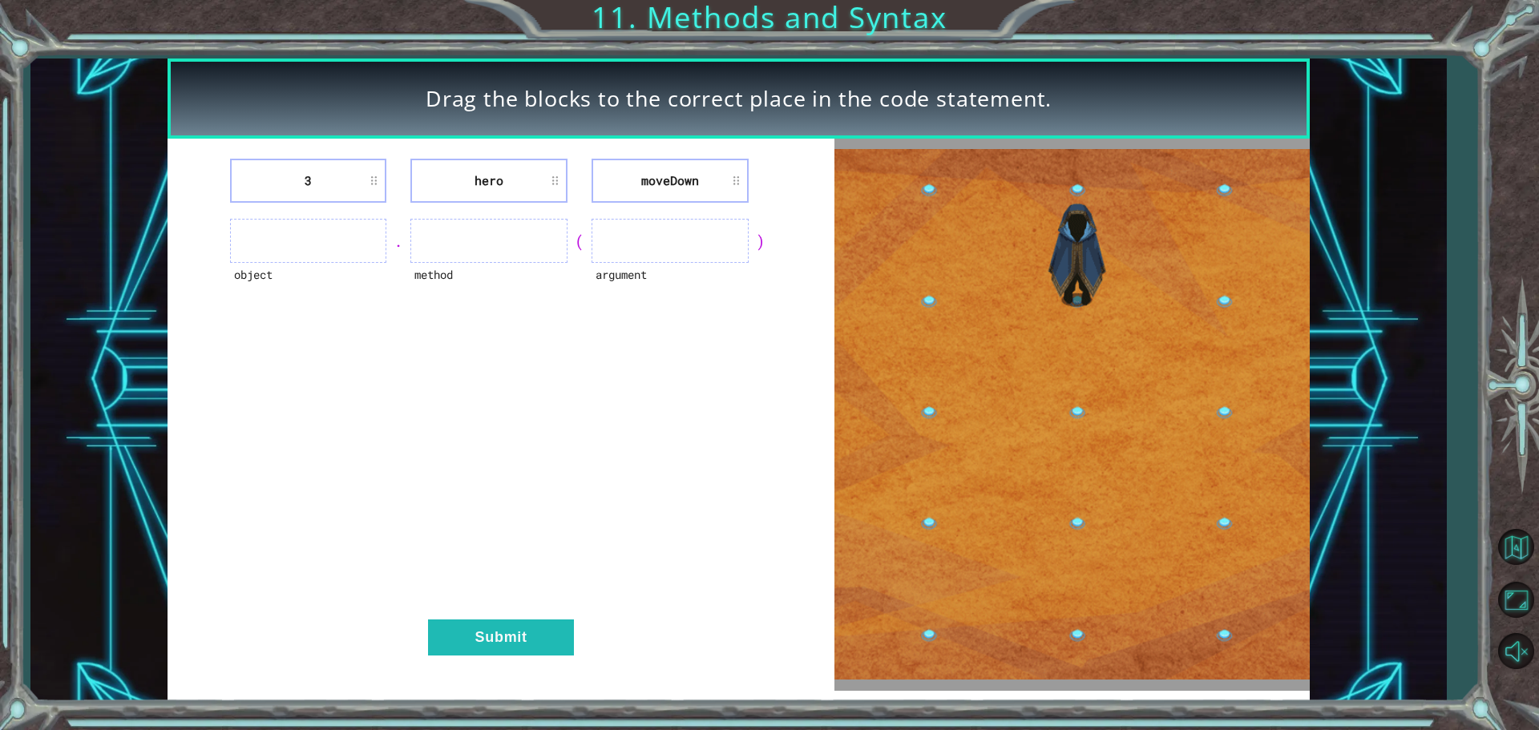
click at [756, 242] on div ")" at bounding box center [760, 241] width 24 height 22
click at [756, 248] on div ")" at bounding box center [760, 241] width 24 height 22
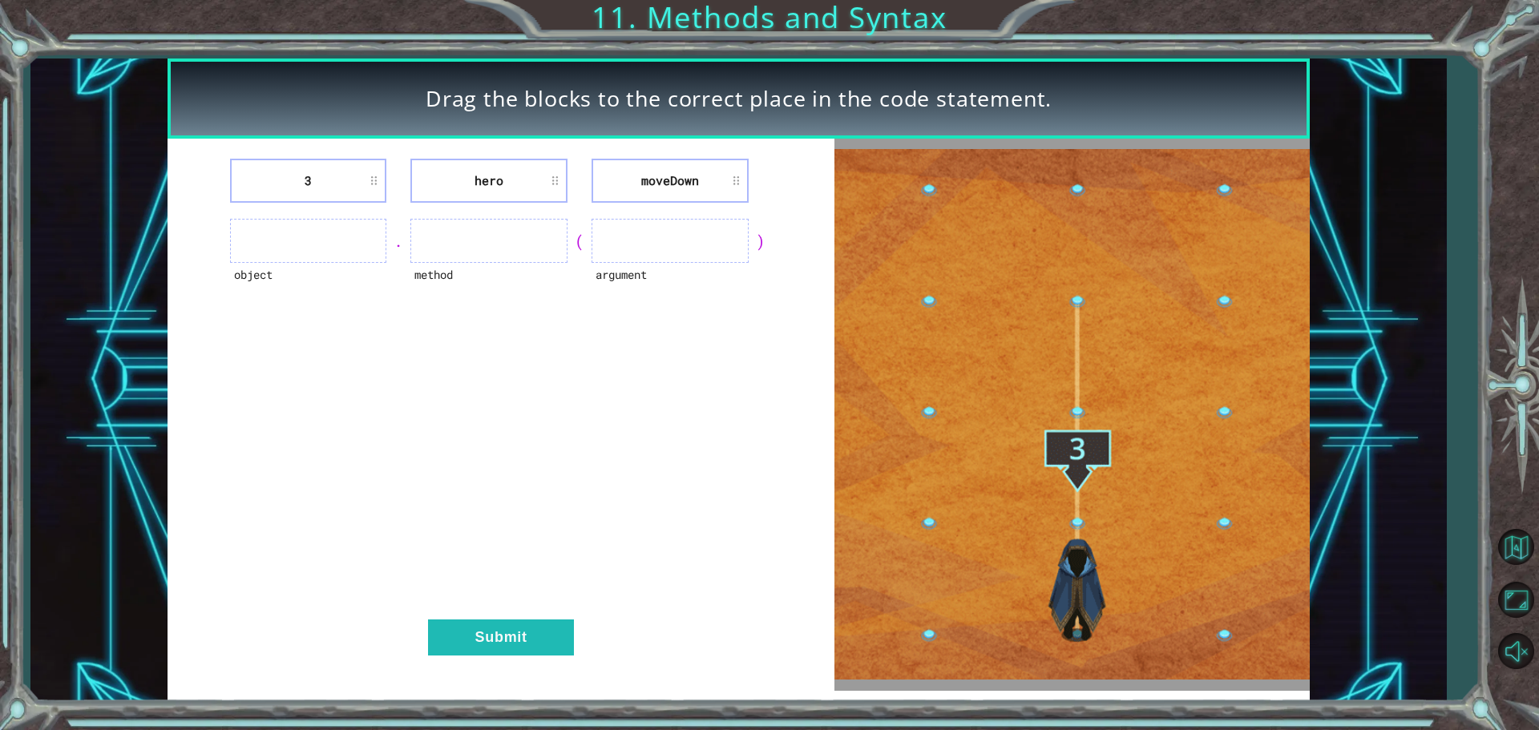
click at [635, 283] on div "argument" at bounding box center [669, 285] width 157 height 44
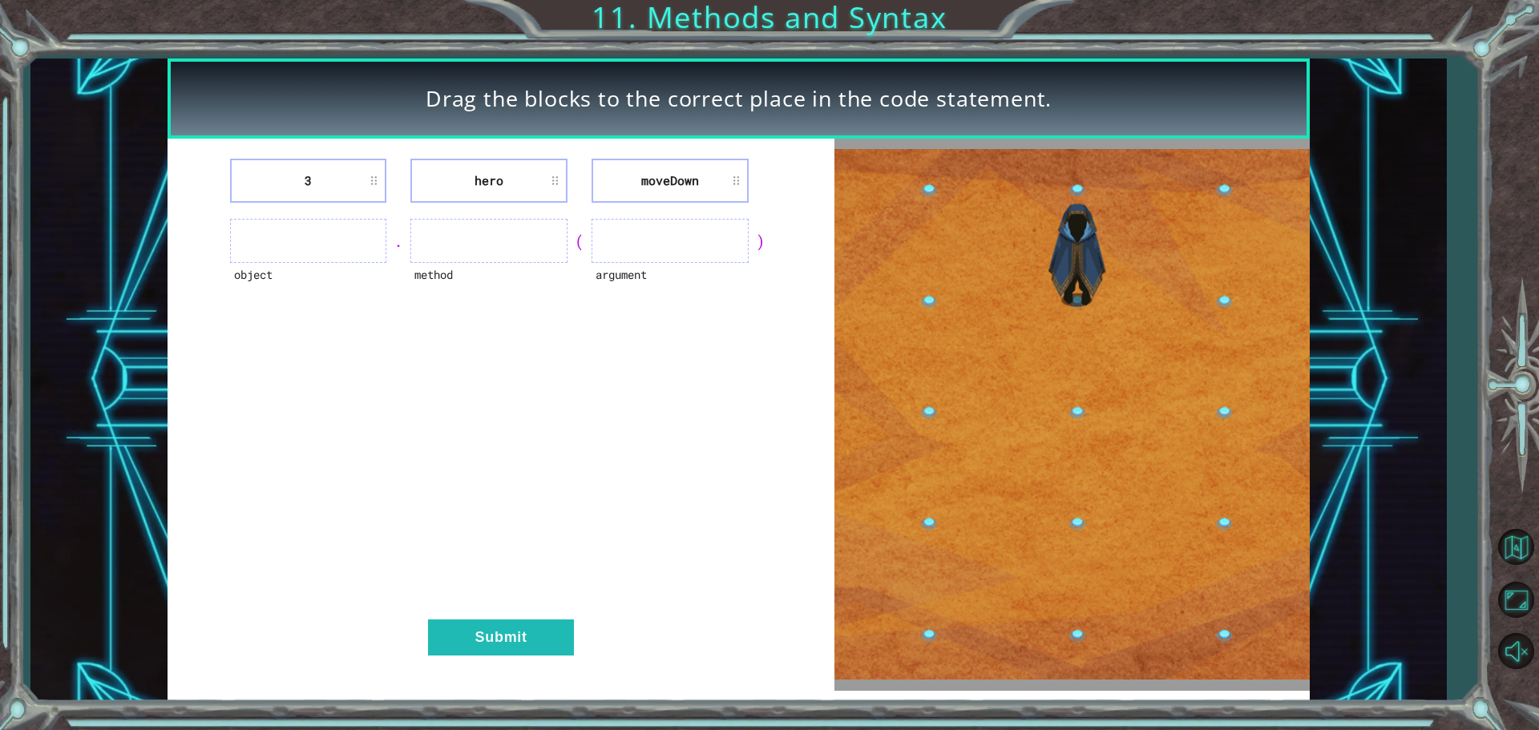
drag, startPoint x: 569, startPoint y: 295, endPoint x: 559, endPoint y: 296, distance: 10.4
click at [568, 296] on div "3 hero [GEOGRAPHIC_DATA] object . method ( argument ) Submit" at bounding box center [500, 415] width 667 height 552
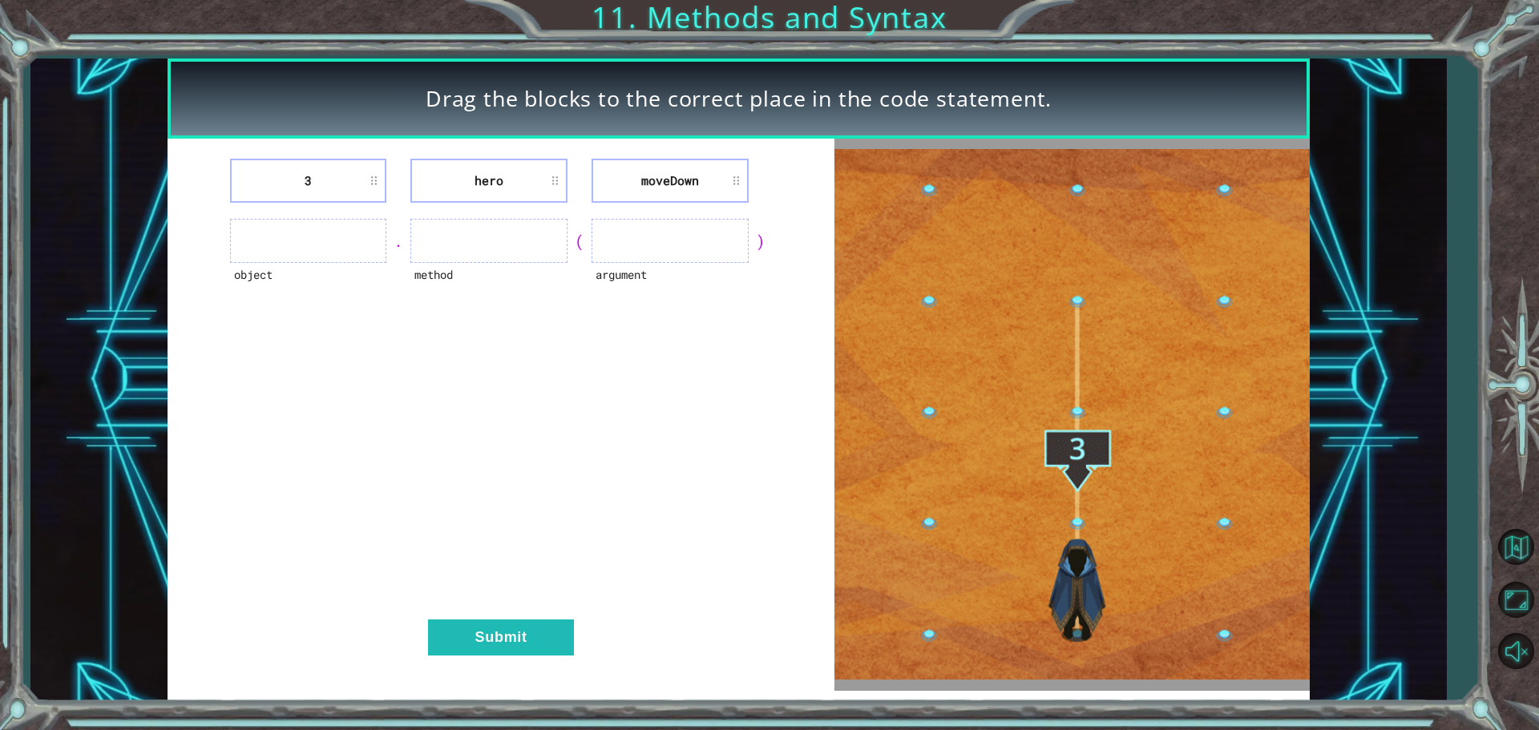
click at [402, 280] on div "3 hero [GEOGRAPHIC_DATA] object . method ( argument ) Submit" at bounding box center [500, 415] width 667 height 552
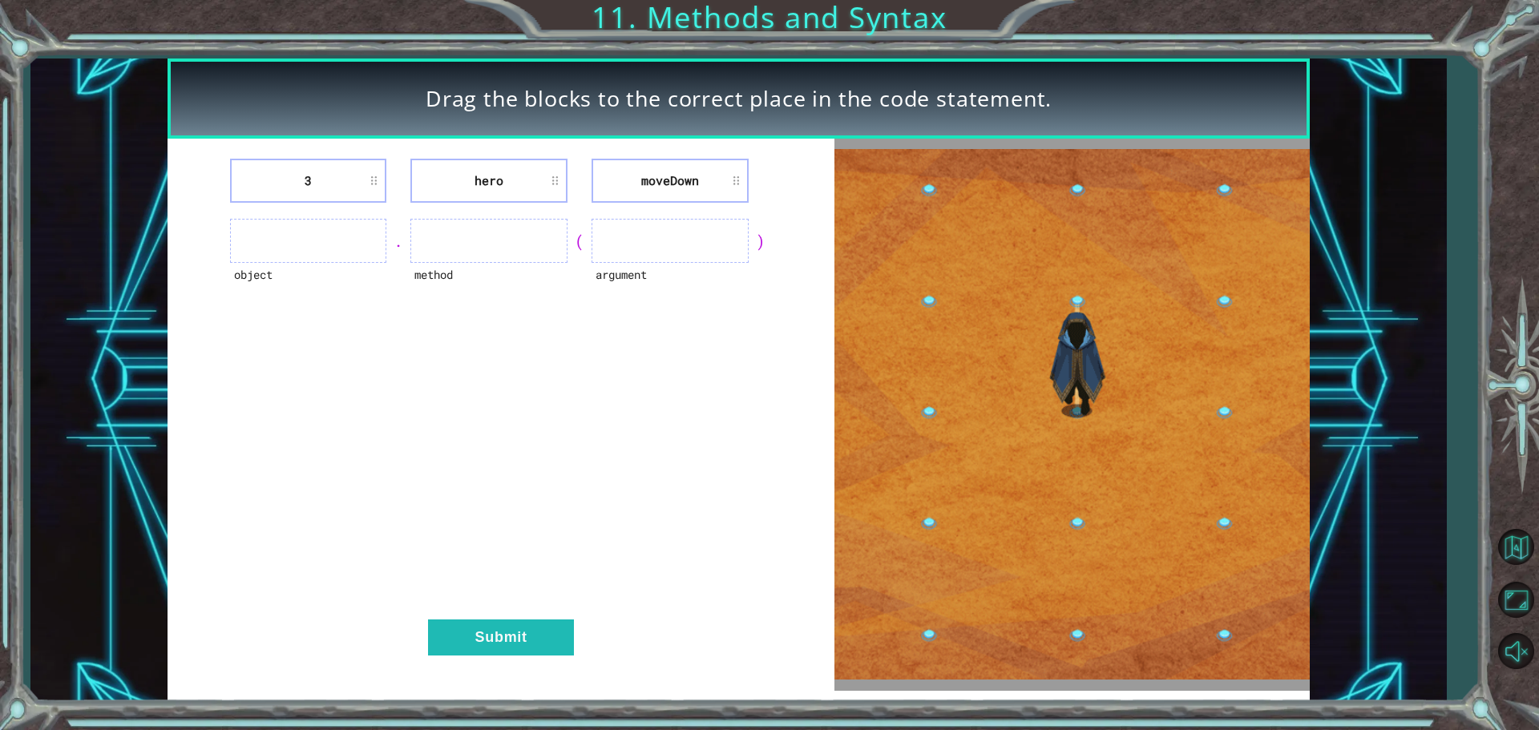
click at [402, 280] on div "3 hero [GEOGRAPHIC_DATA] object . method ( argument ) Submit" at bounding box center [500, 415] width 667 height 552
click at [385, 248] on ul at bounding box center [308, 241] width 157 height 44
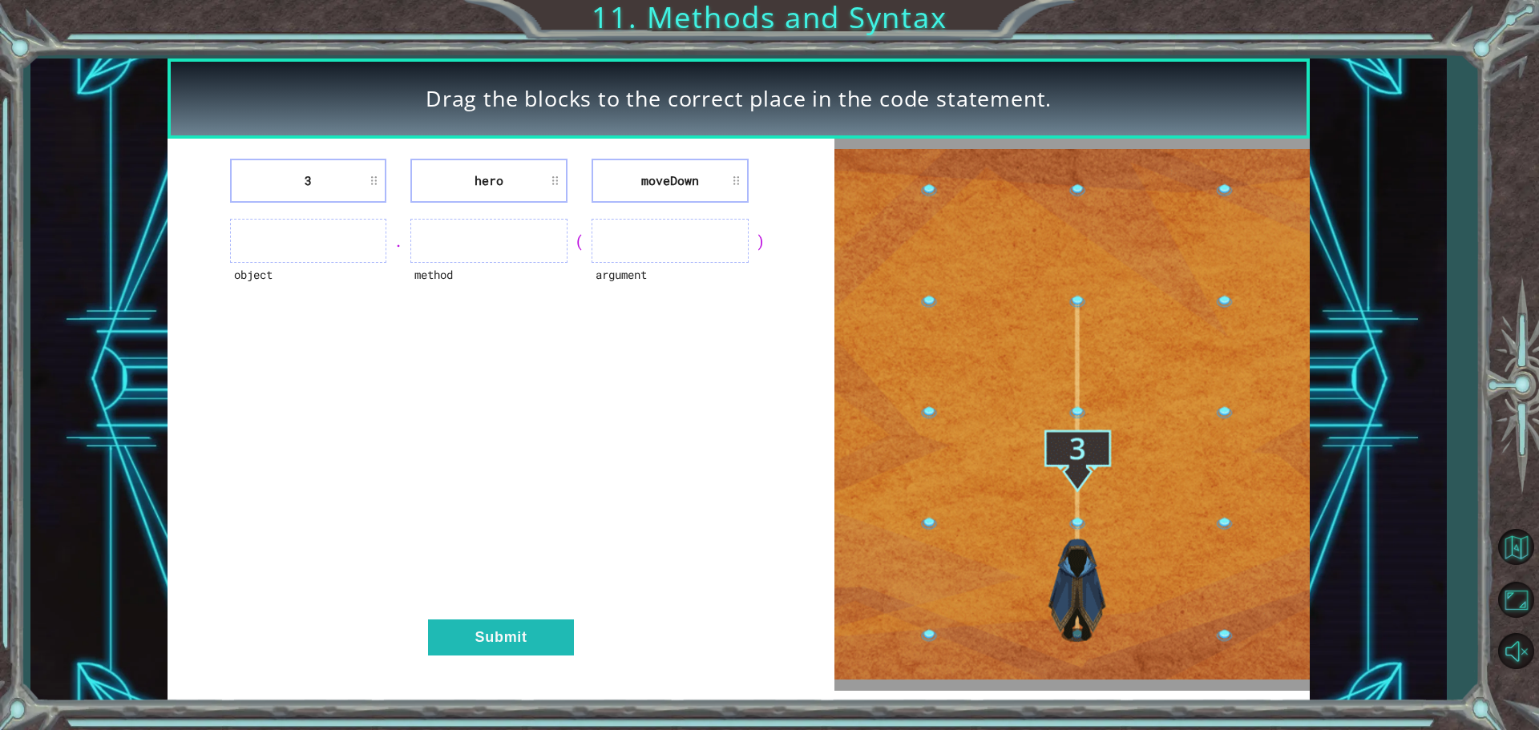
click at [388, 244] on div "." at bounding box center [398, 241] width 24 height 22
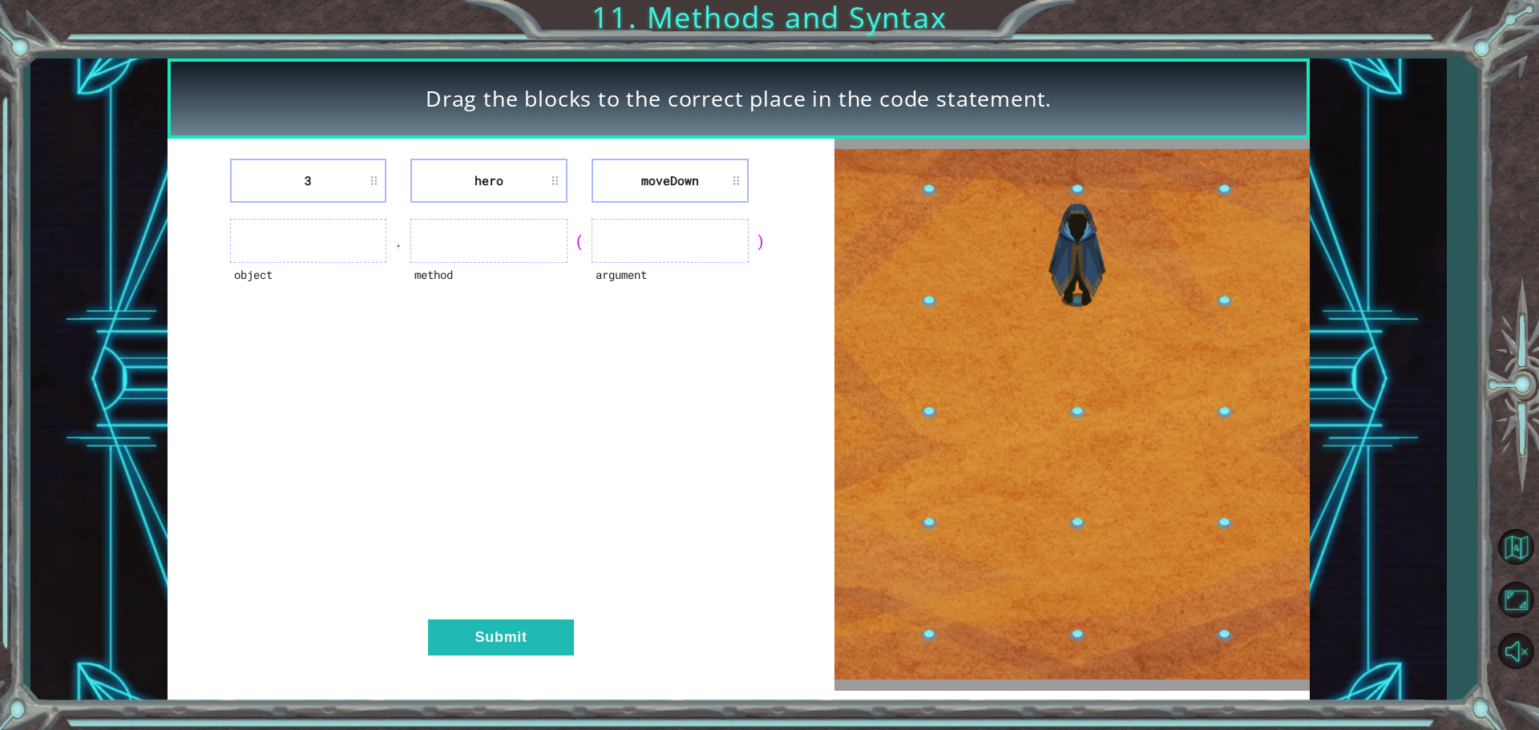
click at [559, 179] on li "hero" at bounding box center [488, 181] width 157 height 44
click at [549, 186] on li "hero" at bounding box center [488, 181] width 157 height 44
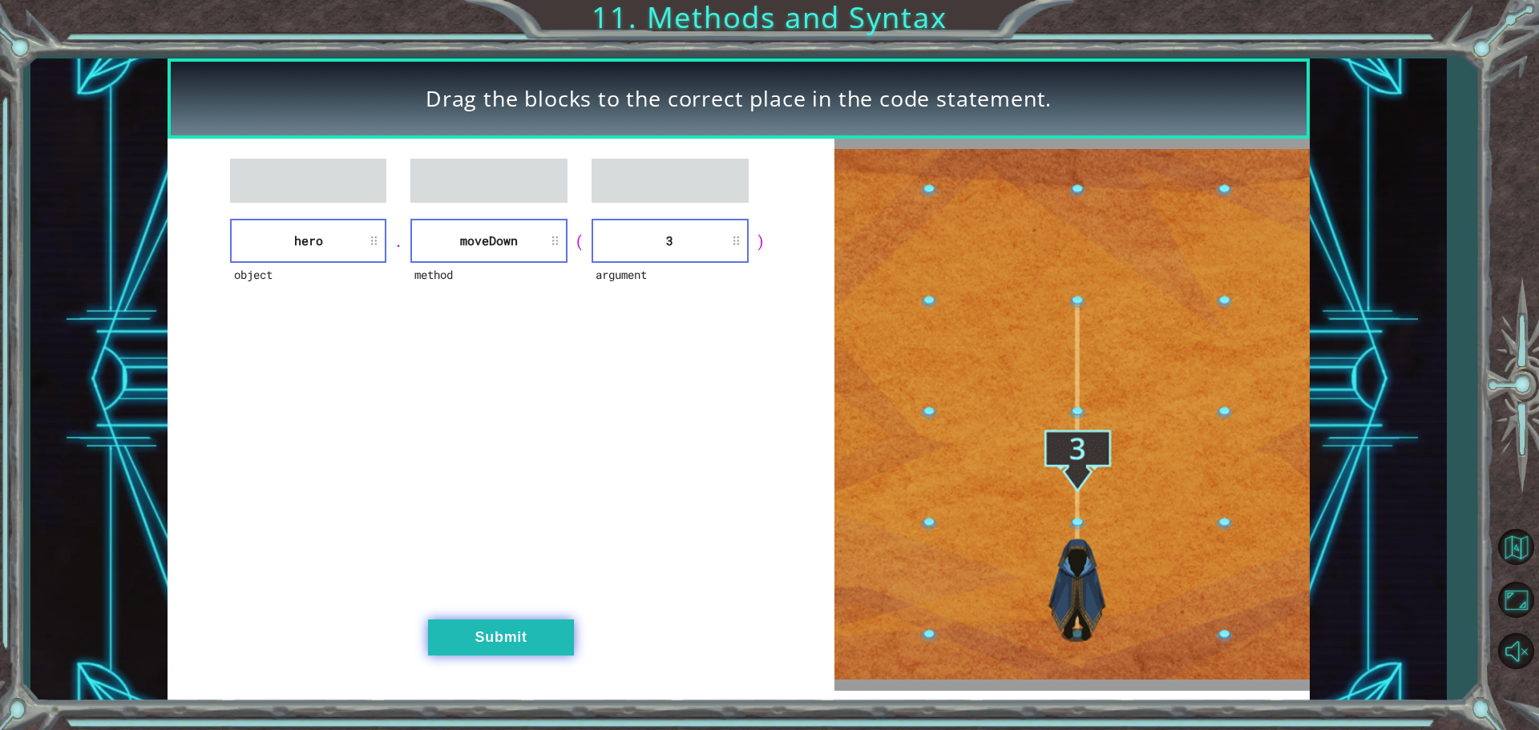
click at [510, 639] on button "Submit" at bounding box center [501, 637] width 146 height 36
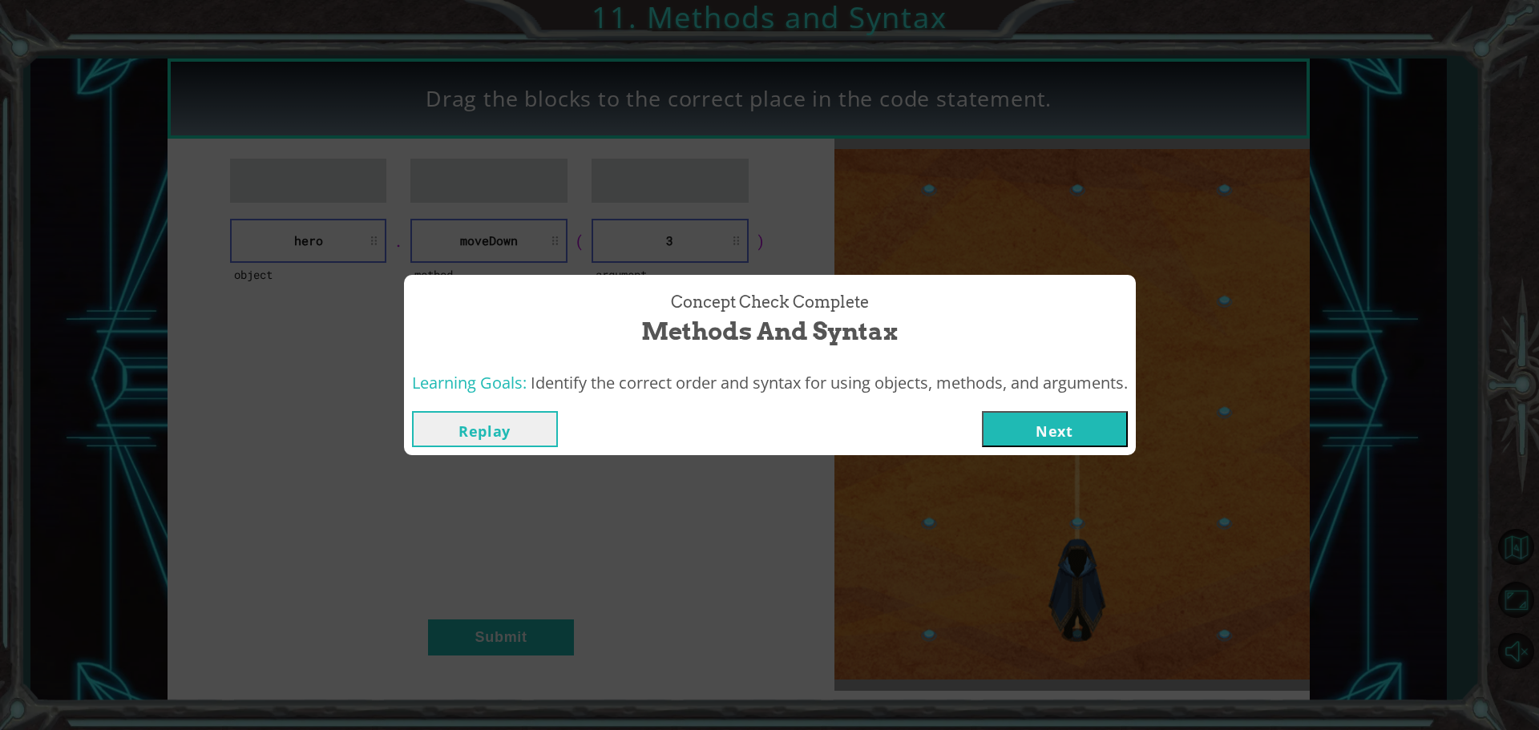
click at [1035, 427] on button "Next" at bounding box center [1055, 429] width 146 height 36
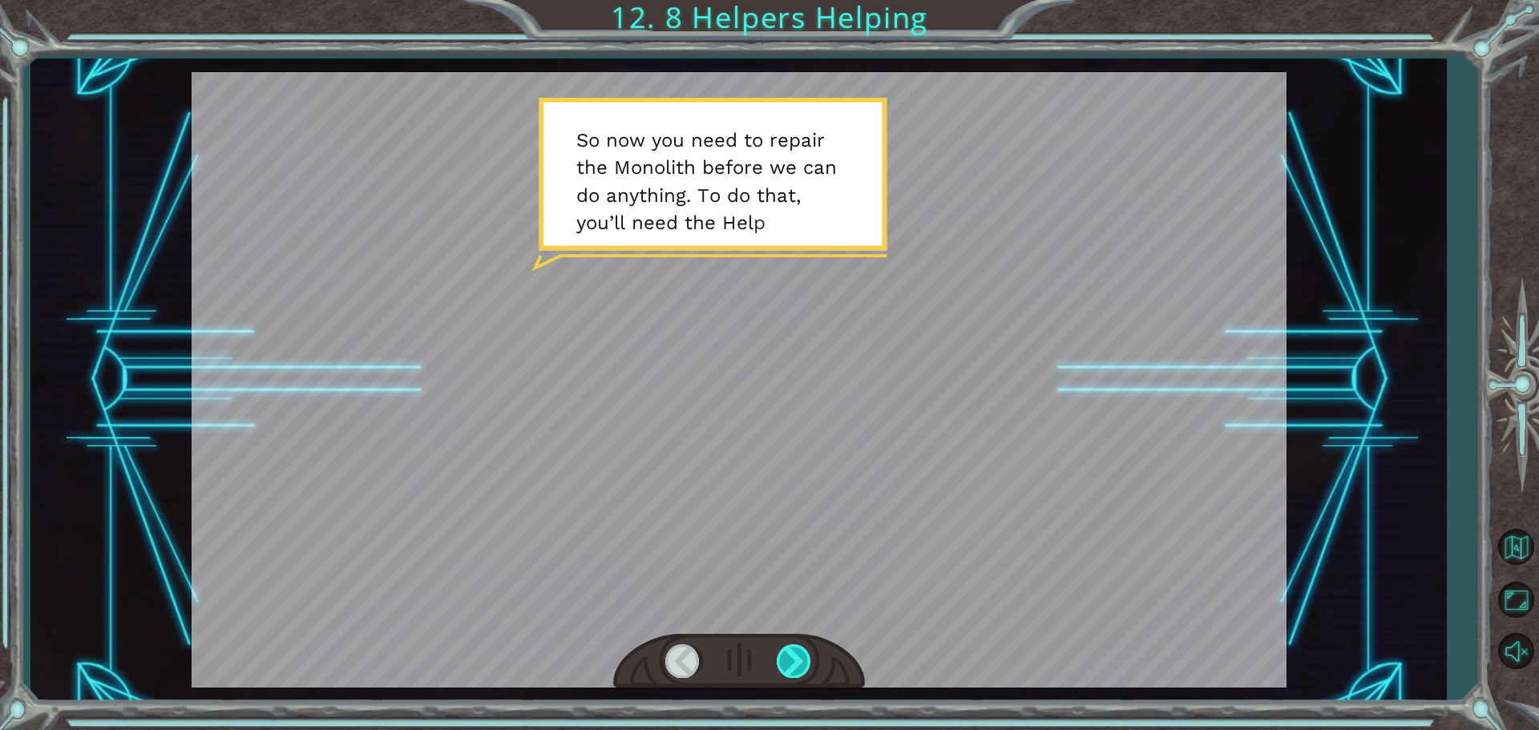
click at [794, 659] on div at bounding box center [794, 660] width 36 height 33
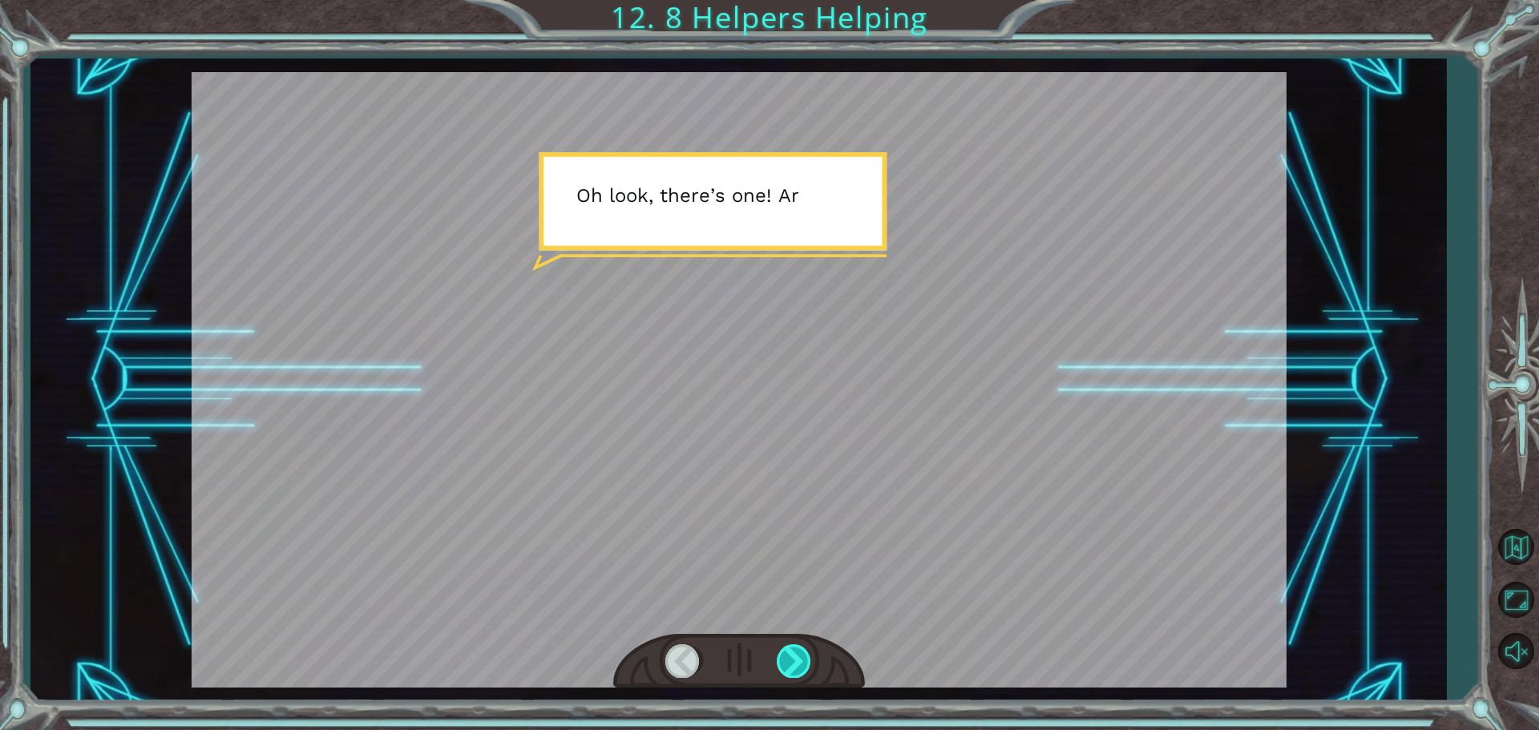
click at [788, 669] on div at bounding box center [794, 660] width 36 height 33
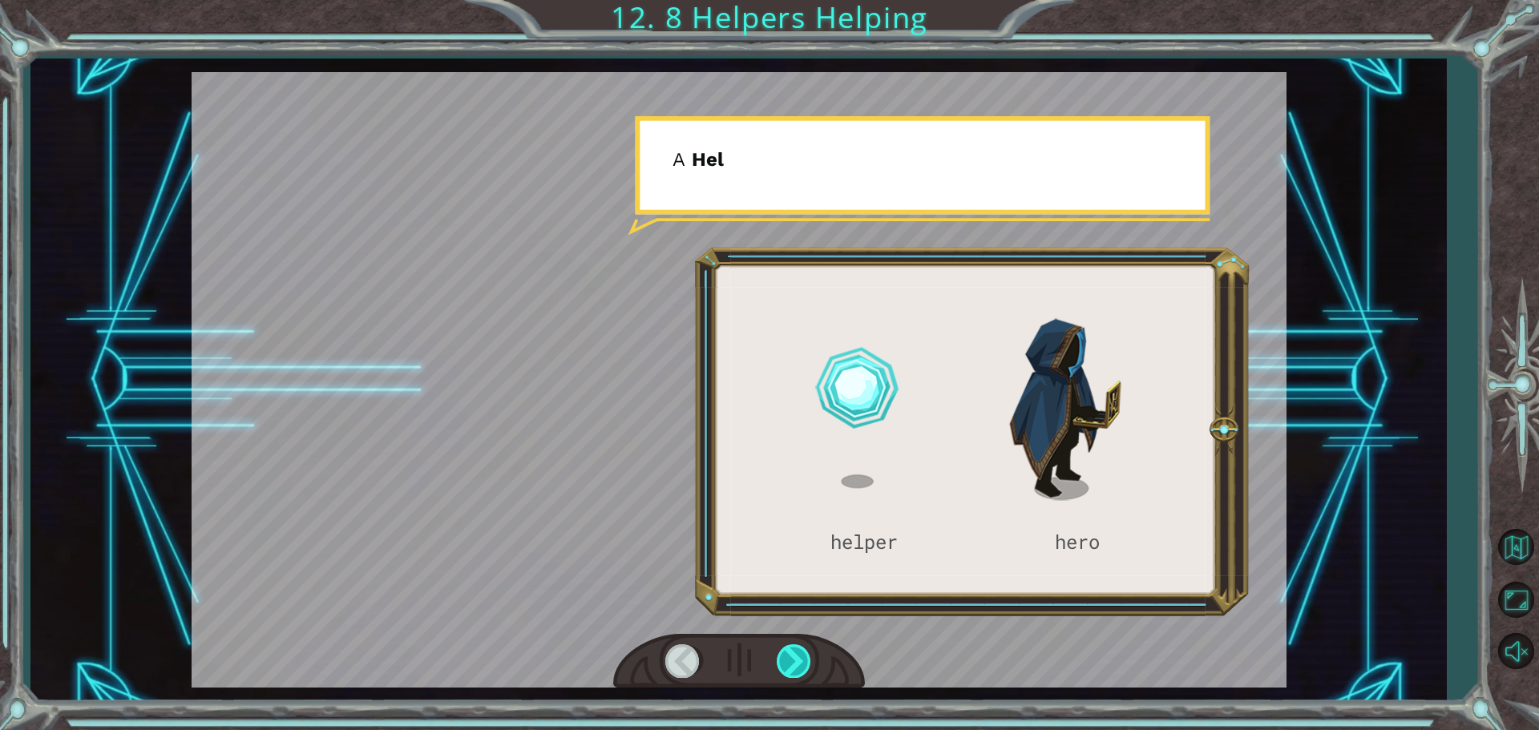
click at [788, 669] on div at bounding box center [794, 660] width 36 height 33
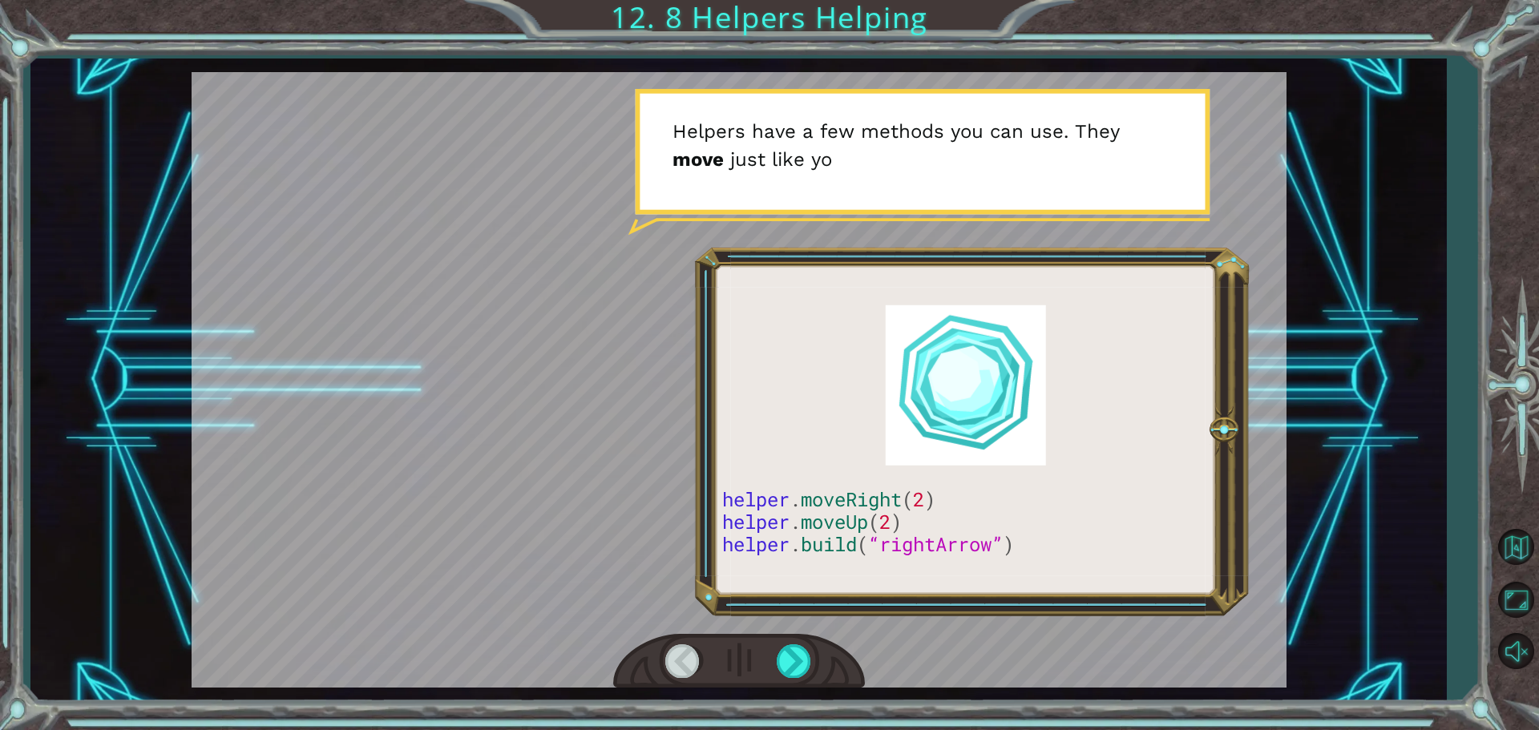
click at [692, 660] on div at bounding box center [683, 660] width 36 height 33
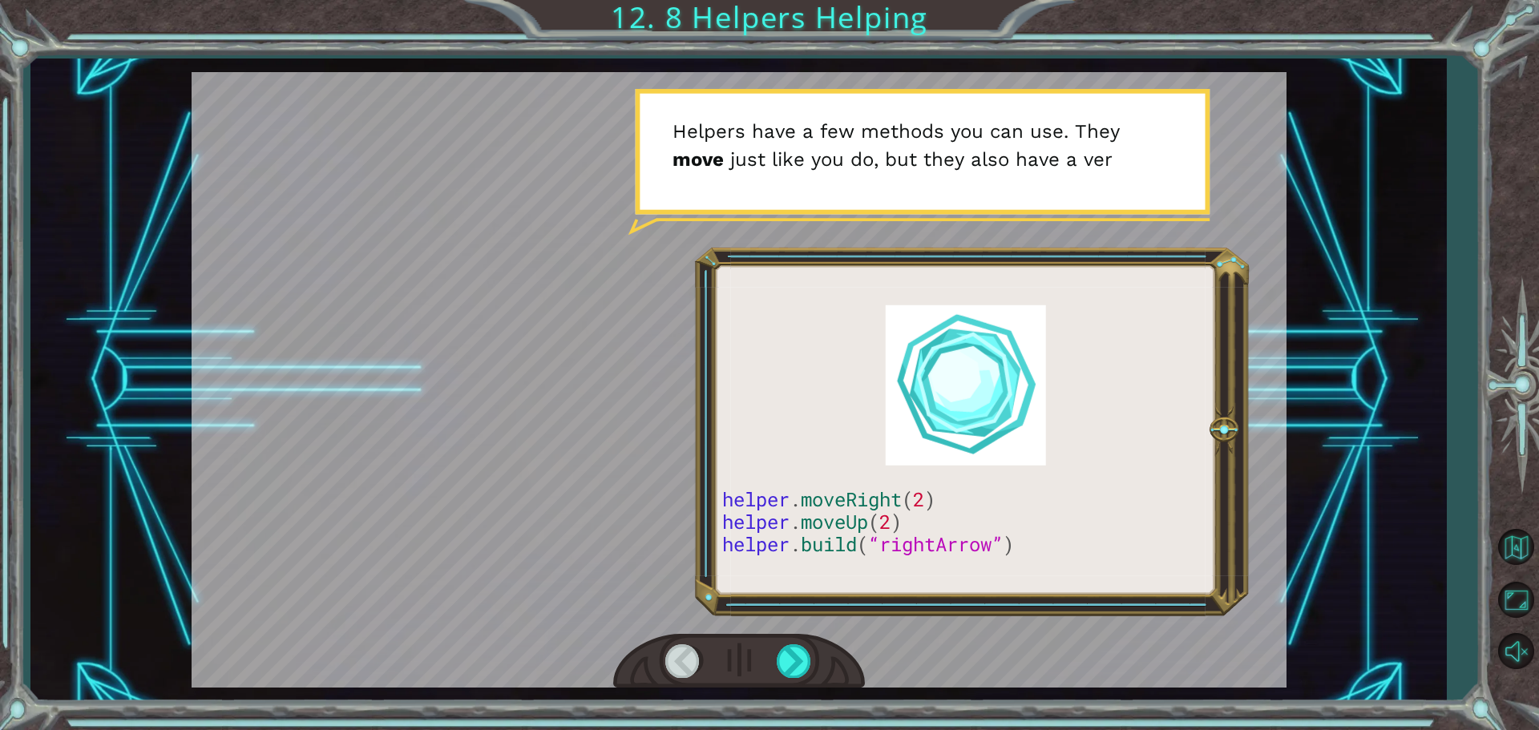
click at [684, 657] on div at bounding box center [683, 660] width 36 height 33
click at [692, 655] on div at bounding box center [683, 660] width 36 height 33
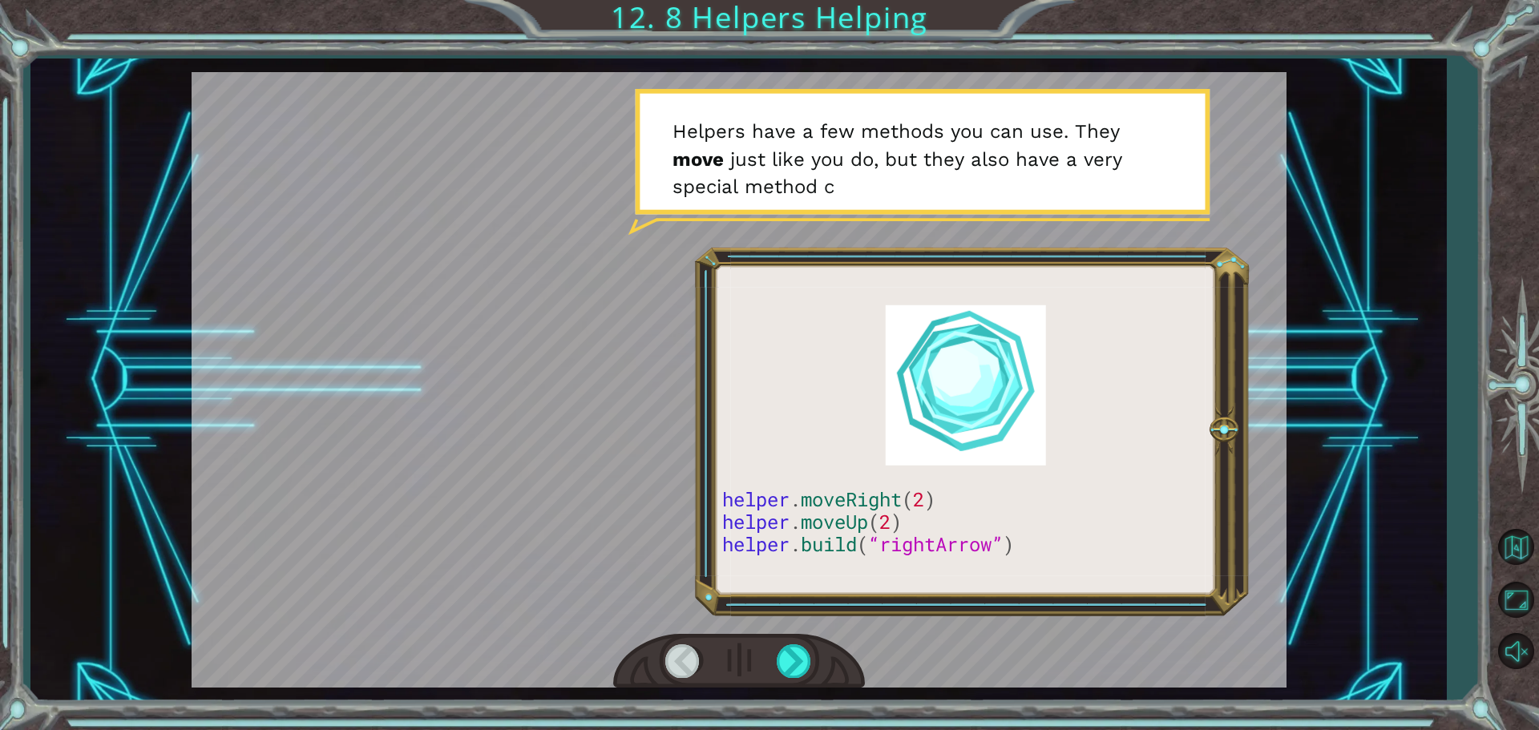
click at [692, 655] on div at bounding box center [683, 660] width 36 height 33
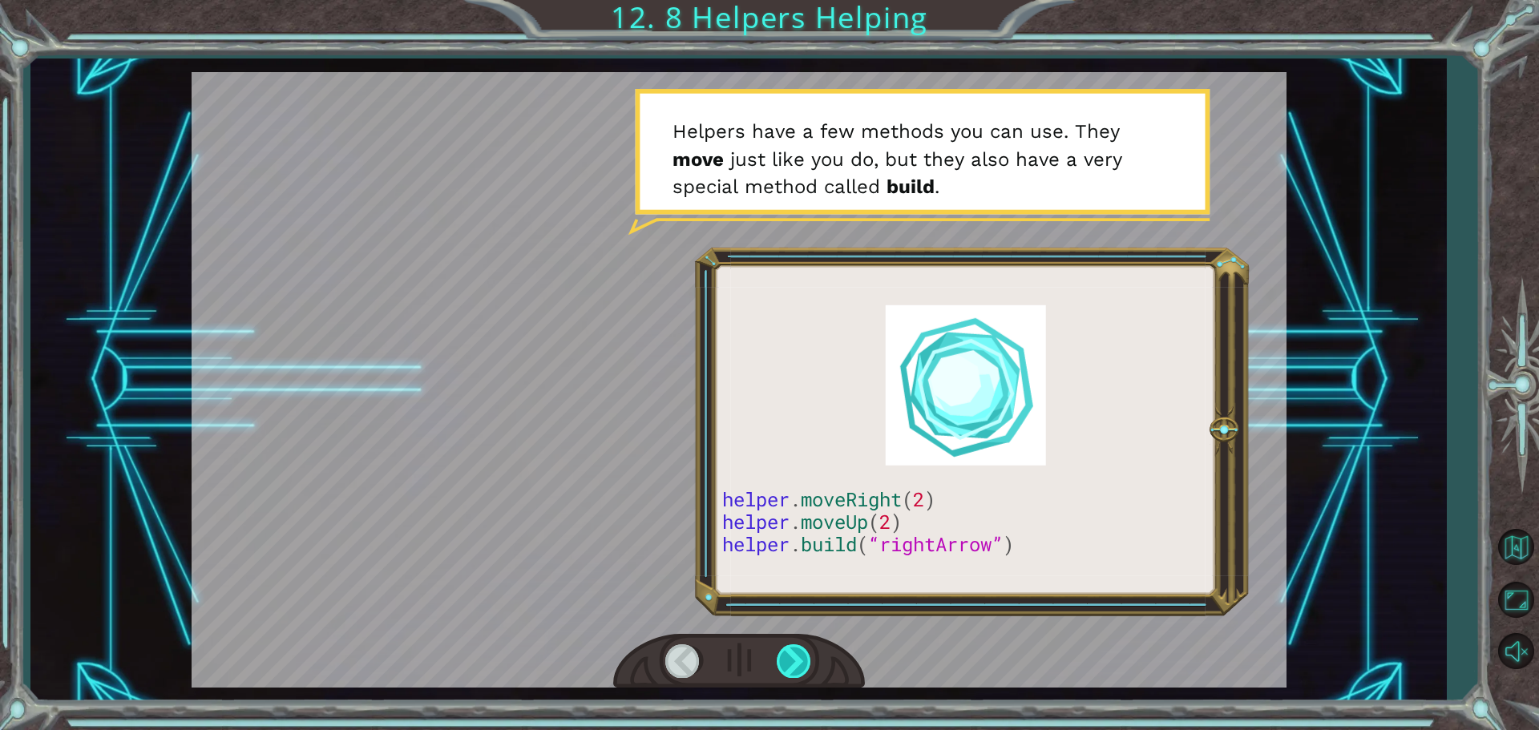
click at [788, 651] on div at bounding box center [794, 660] width 36 height 33
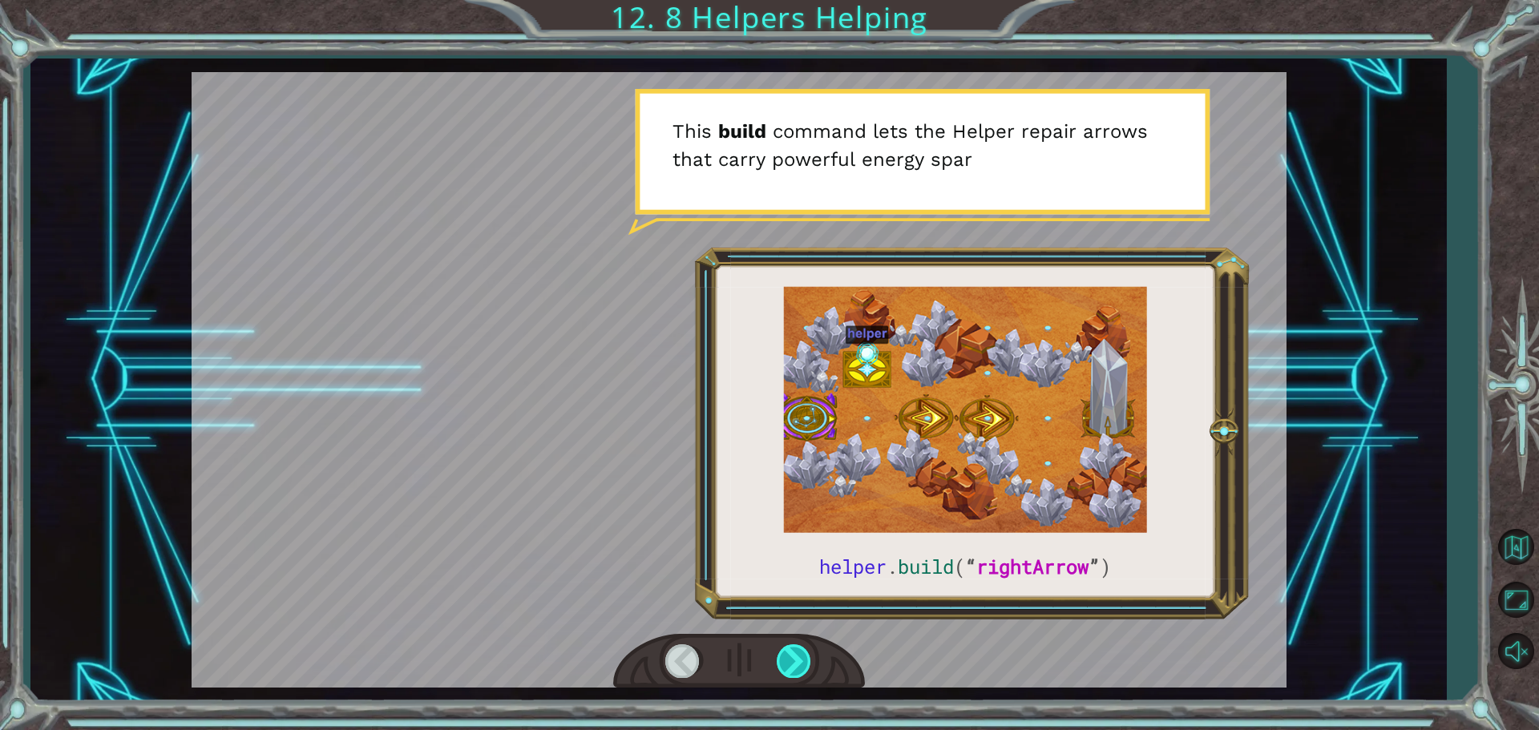
click at [788, 651] on div at bounding box center [794, 660] width 36 height 33
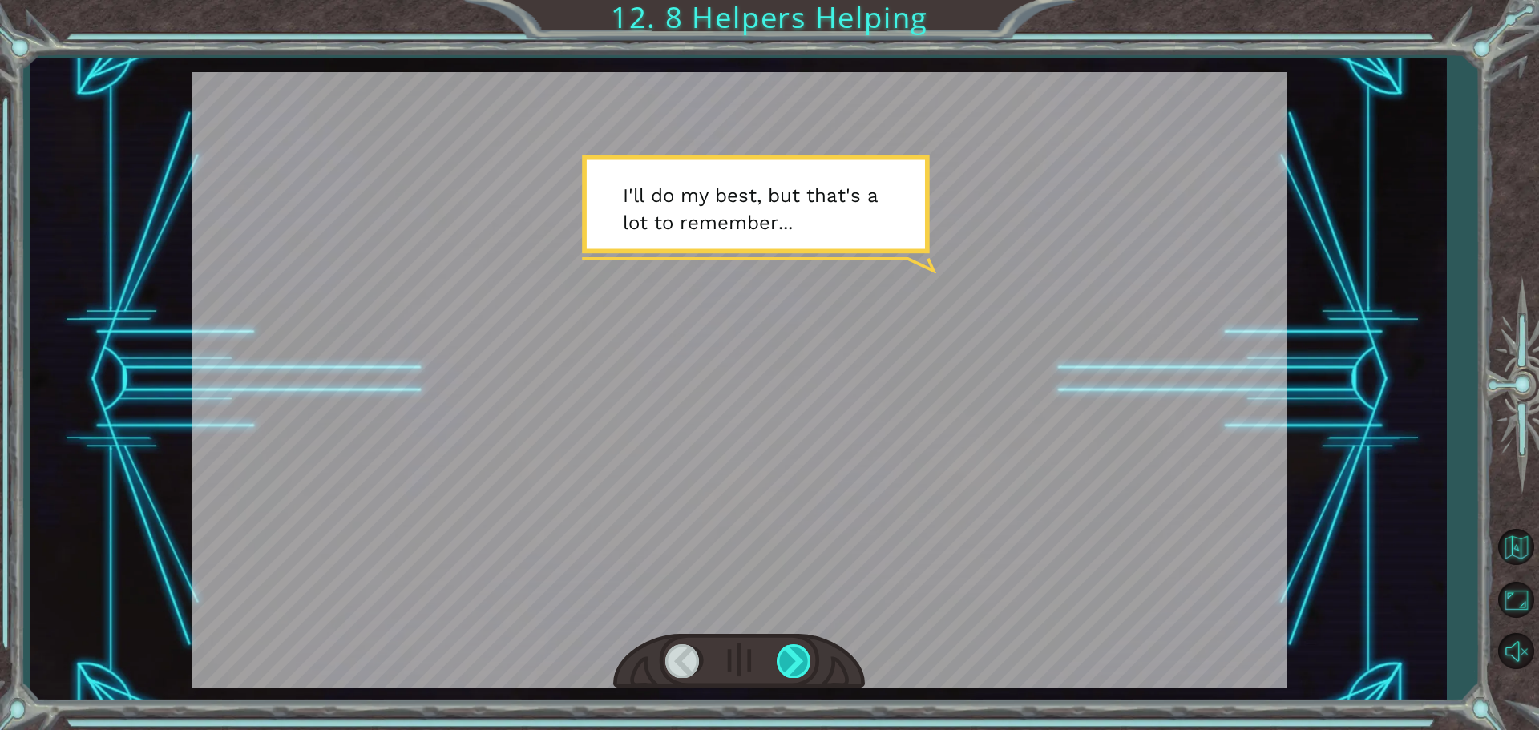
click at [777, 655] on div at bounding box center [794, 660] width 36 height 33
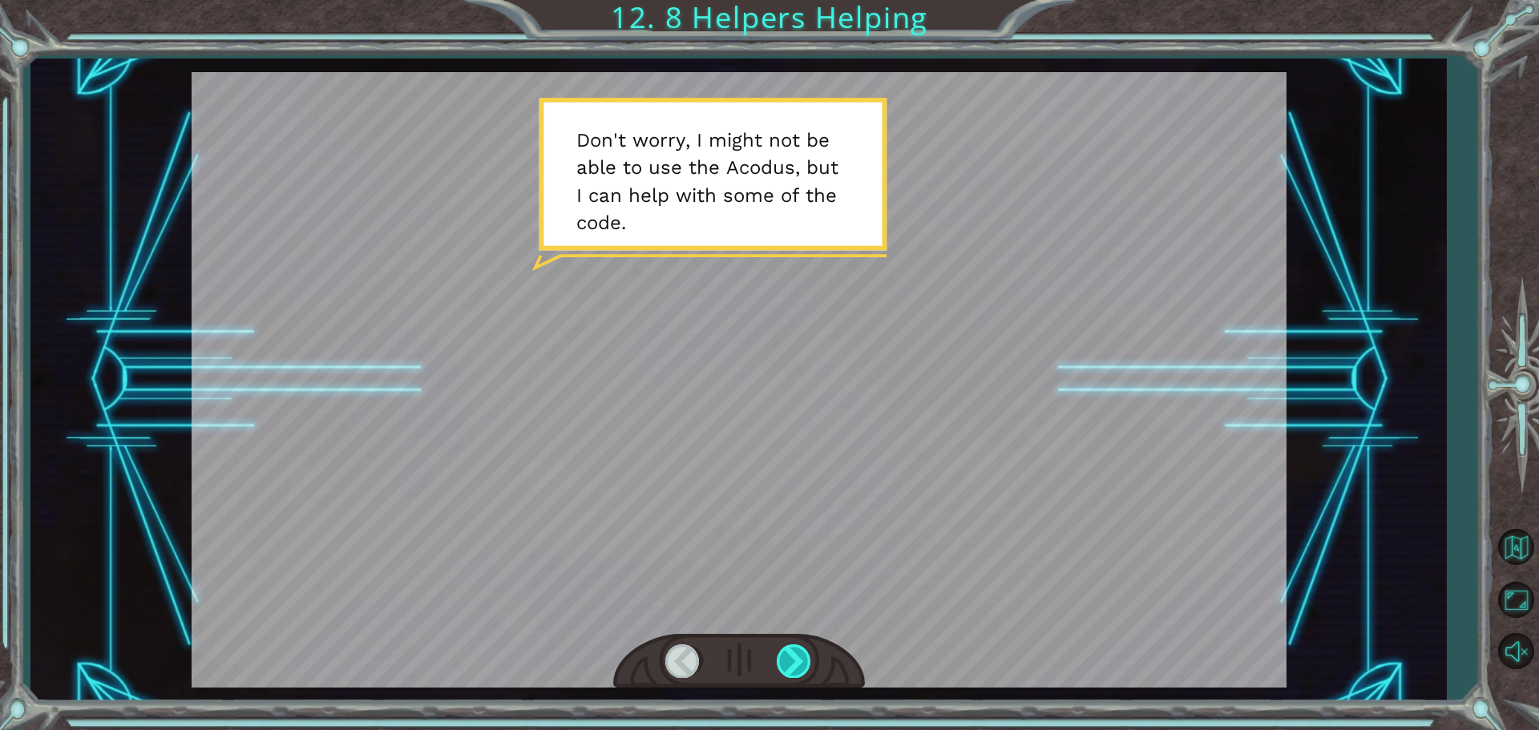
click at [777, 648] on div at bounding box center [794, 660] width 36 height 33
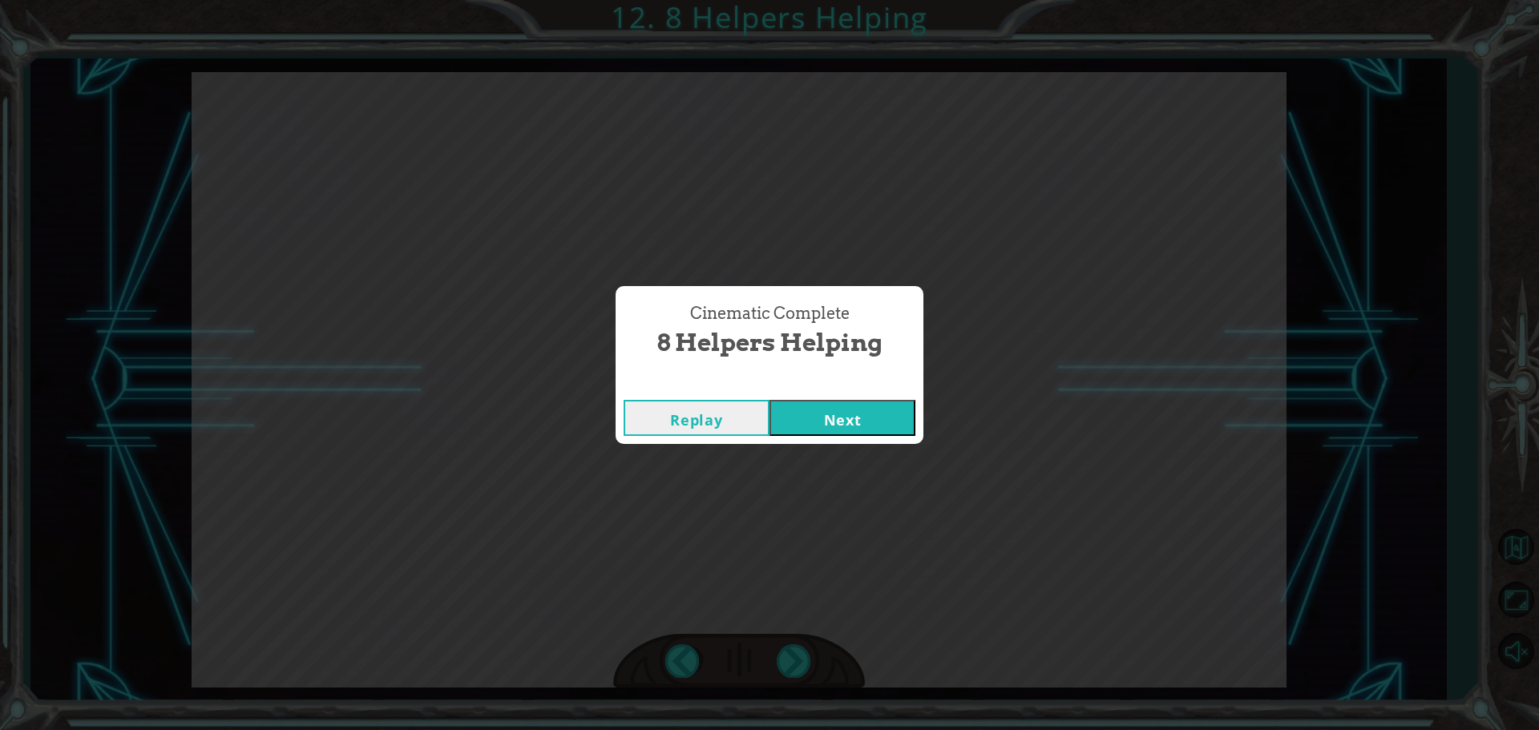
click at [800, 420] on button "Next" at bounding box center [842, 418] width 146 height 36
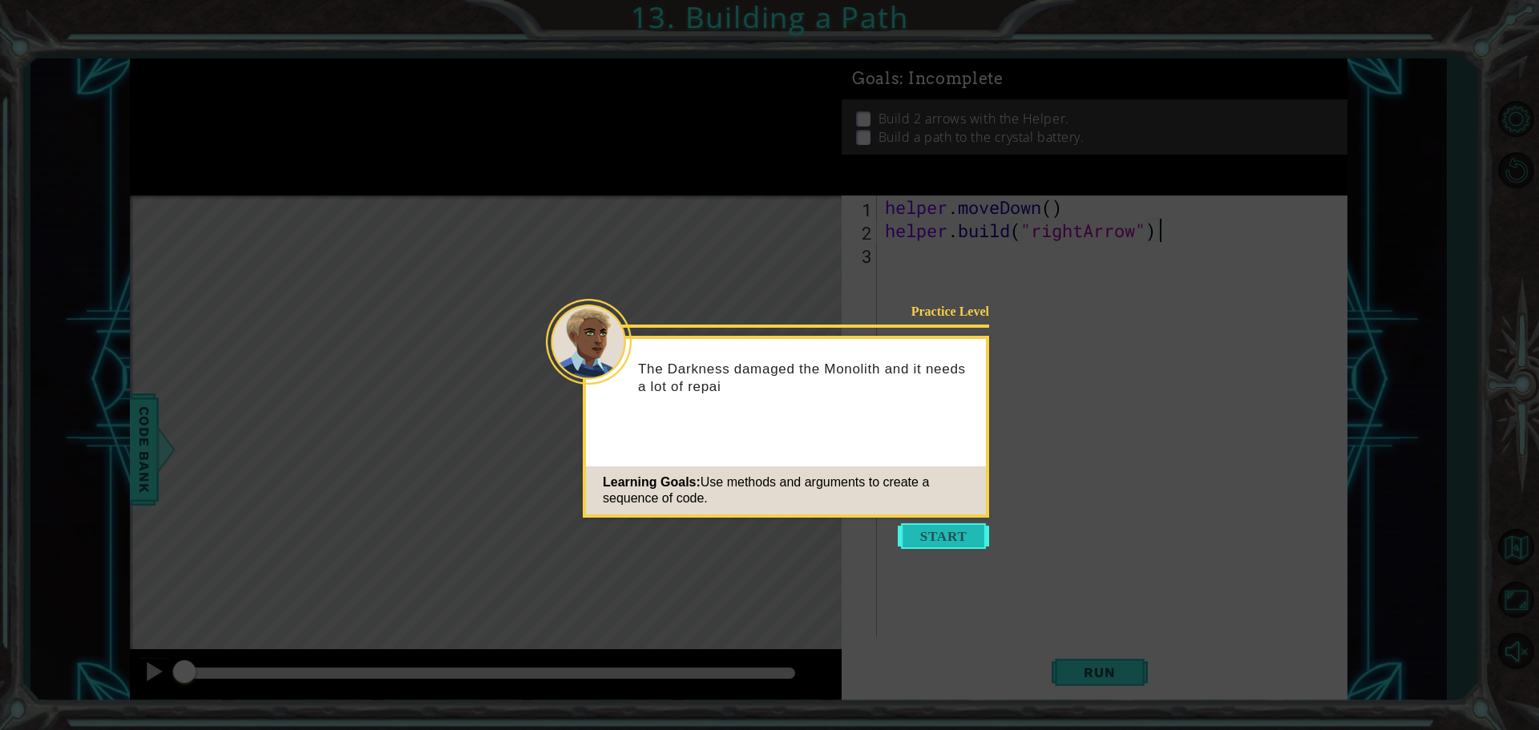
click at [928, 534] on button "Start" at bounding box center [942, 536] width 91 height 26
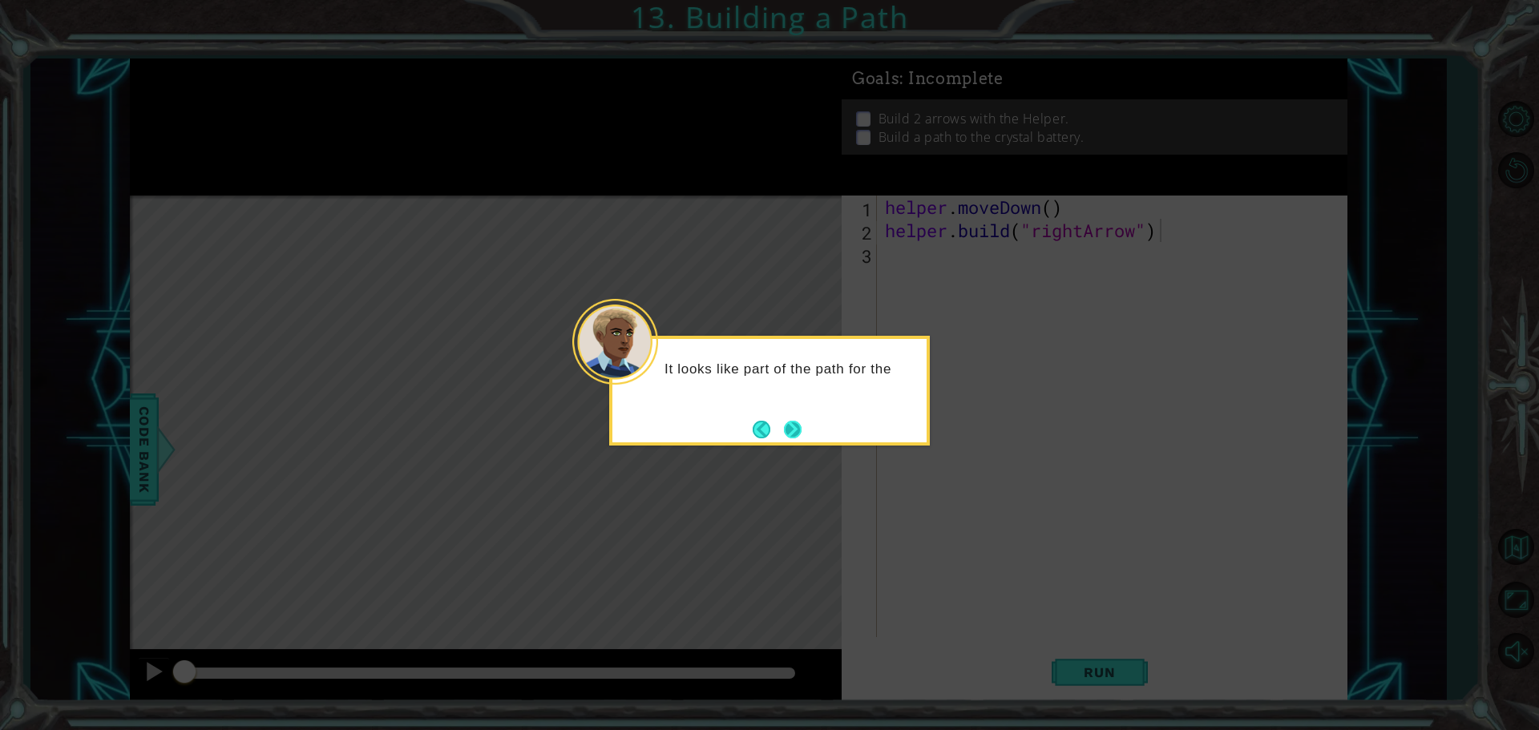
click at [792, 438] on button "Next" at bounding box center [793, 429] width 18 height 18
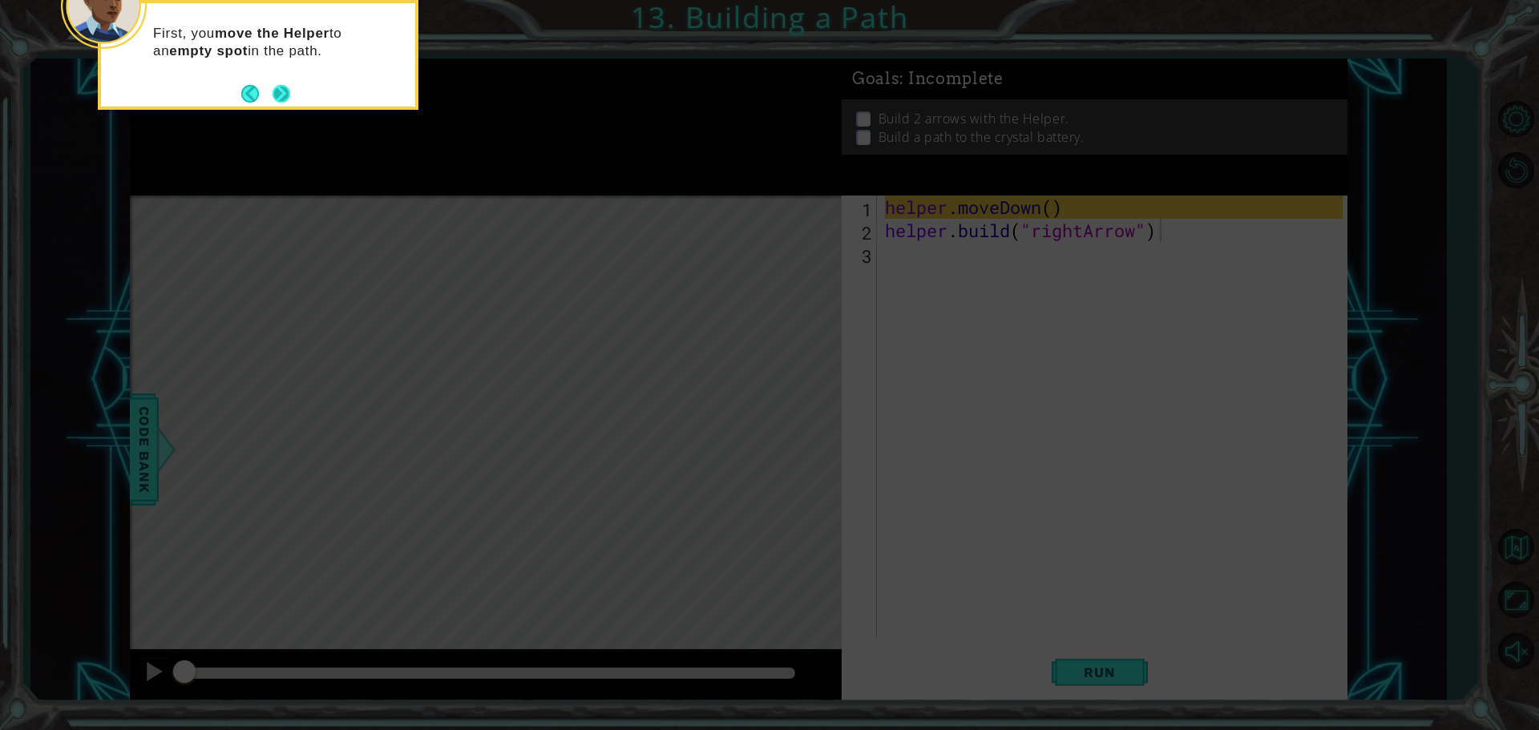
click at [288, 102] on button "Next" at bounding box center [281, 93] width 19 height 19
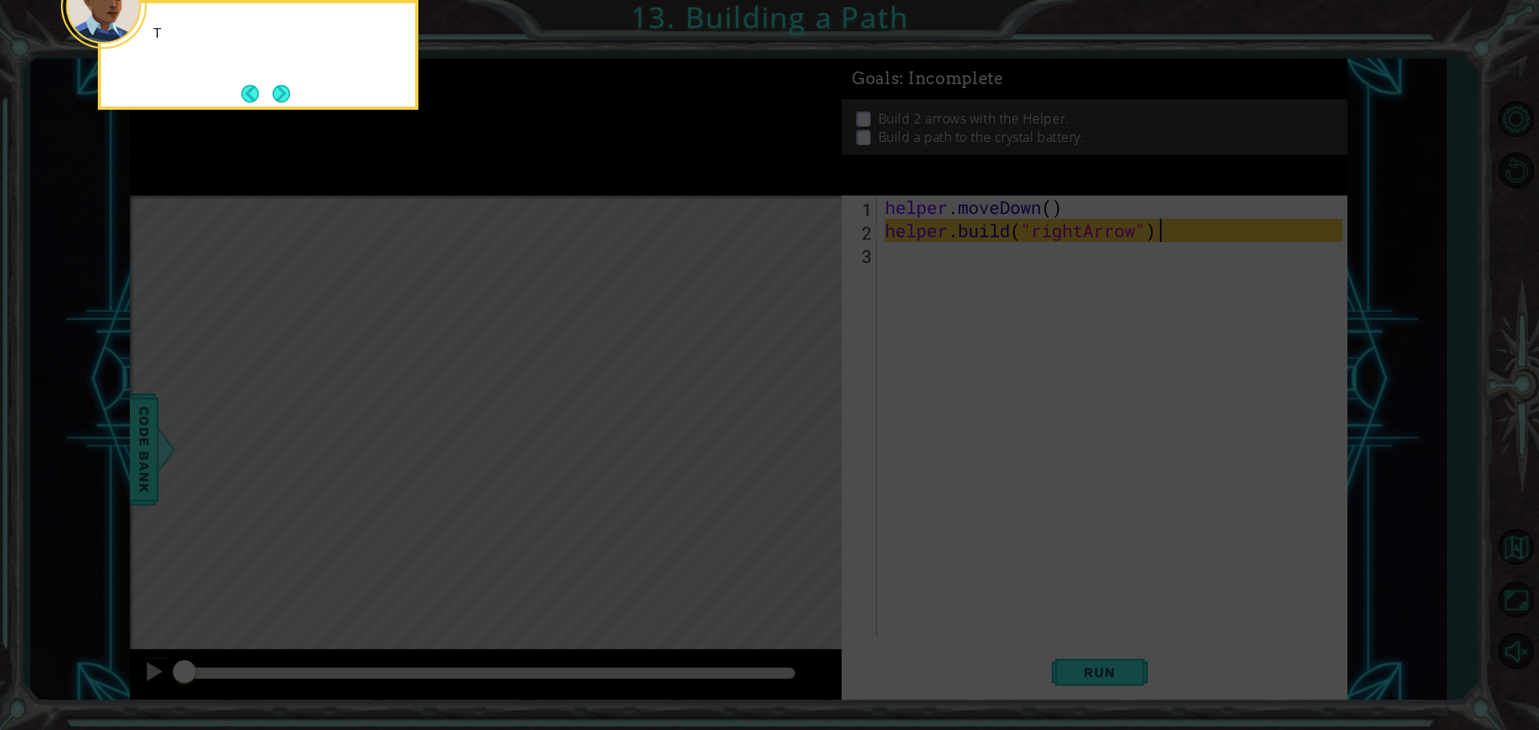
click at [288, 102] on button "Next" at bounding box center [281, 93] width 18 height 18
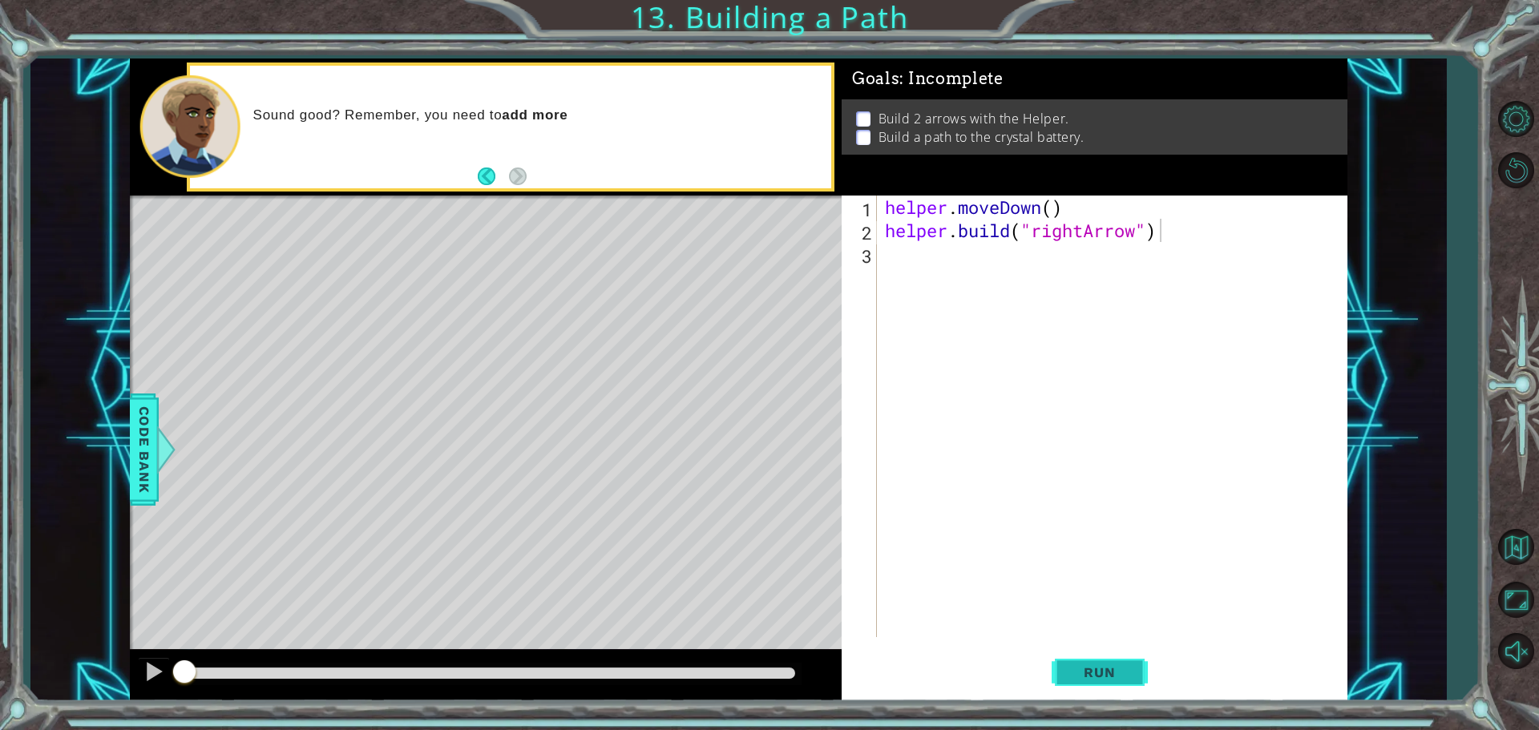
click at [1123, 682] on button "Run" at bounding box center [1099, 672] width 96 height 50
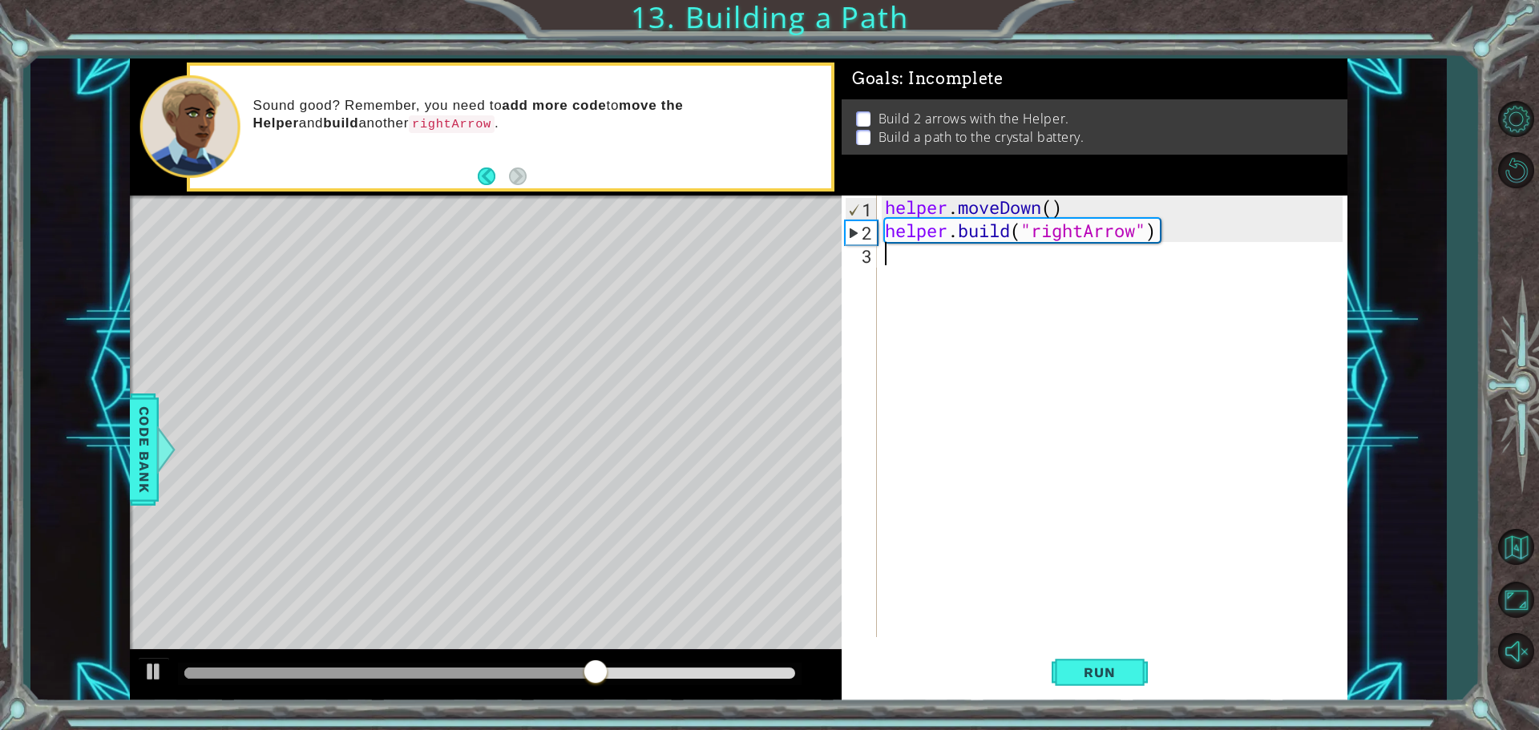
click at [971, 260] on div "helper . moveDown ( ) helper . build ( "rightArrow" )" at bounding box center [1115, 440] width 469 height 488
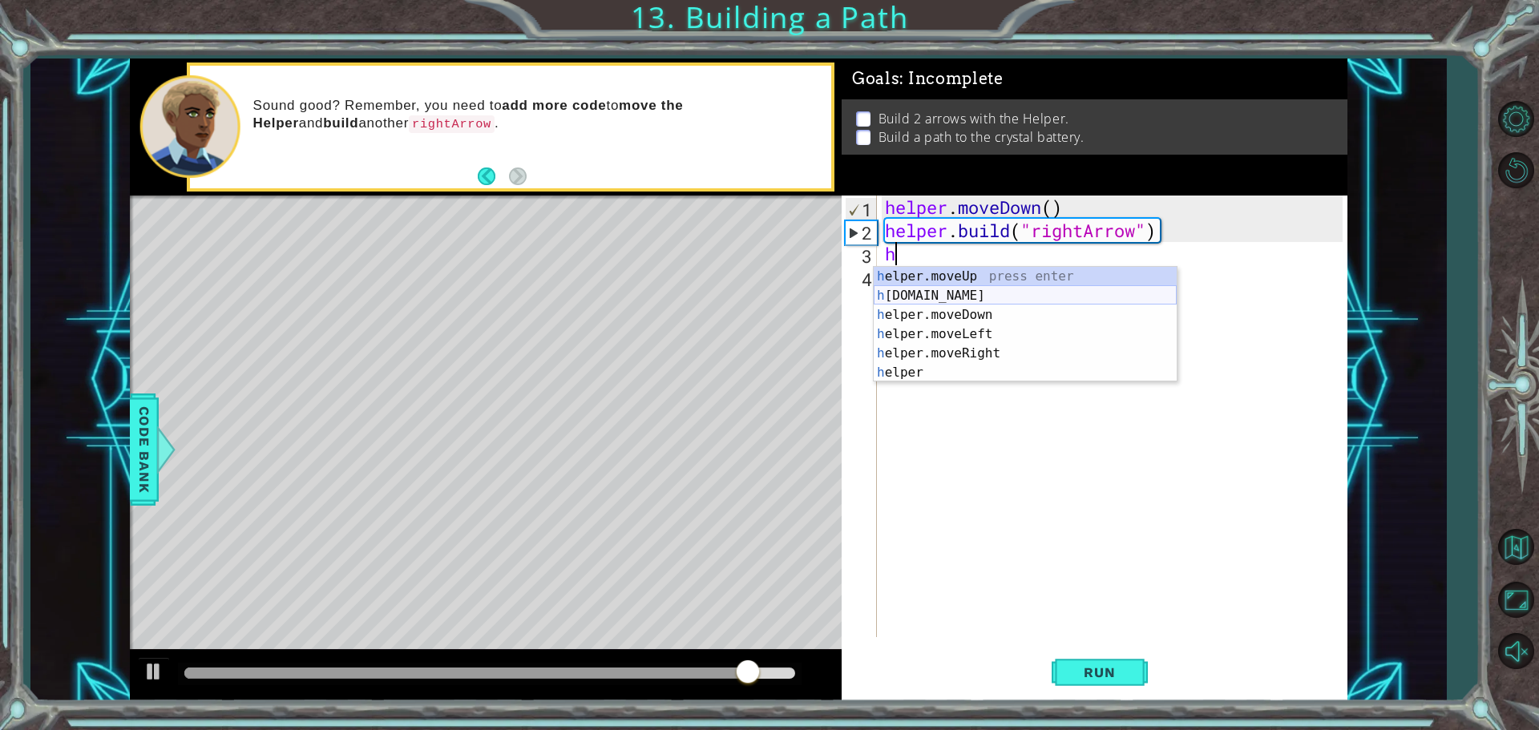
click at [973, 301] on div "h elper.moveUp press enter h [DOMAIN_NAME] press enter h elper.moveDown press e…" at bounding box center [1024, 344] width 303 height 154
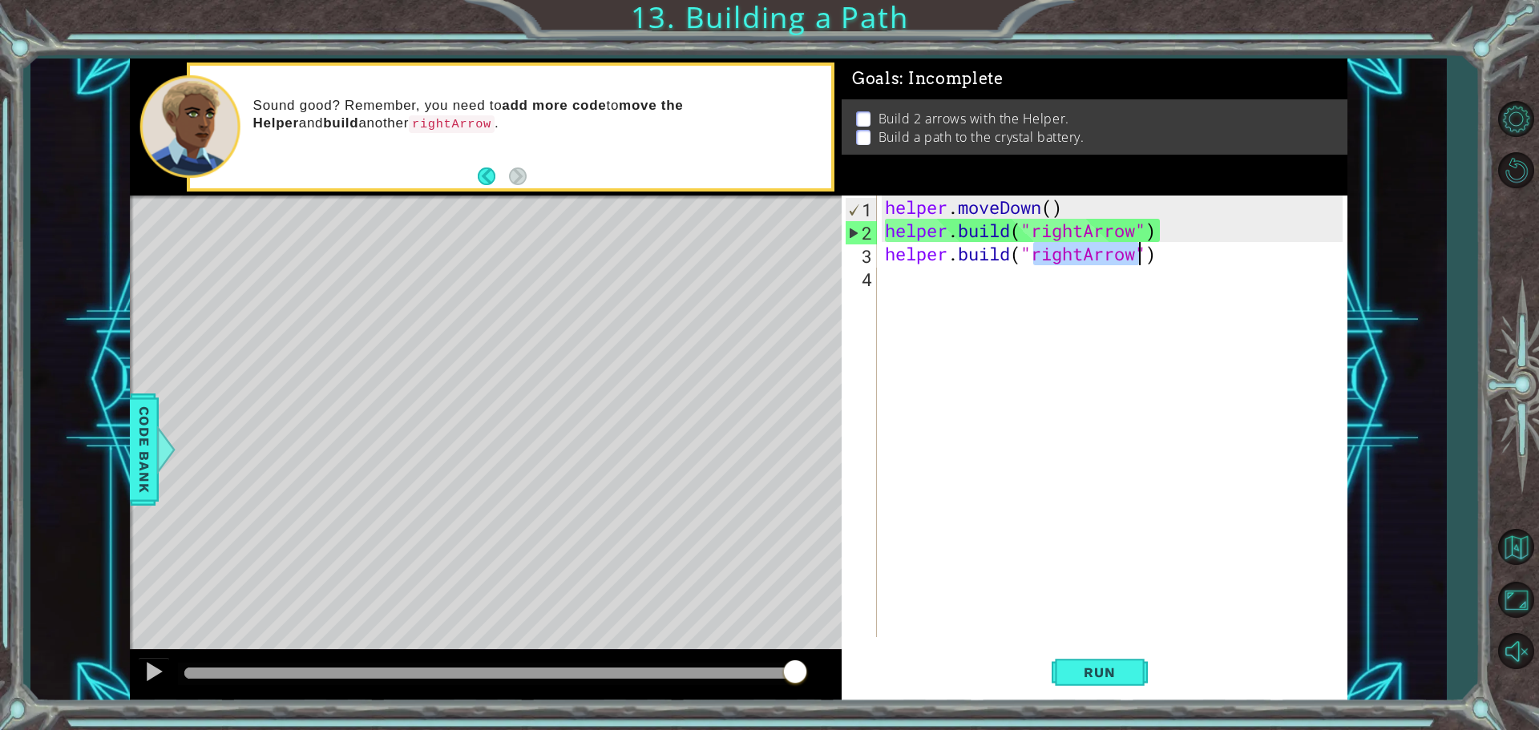
click at [1087, 246] on div "helper . moveDown ( ) helper . build ( "rightArrow" ) helper . build ( "rightAr…" at bounding box center [1111, 417] width 461 height 442
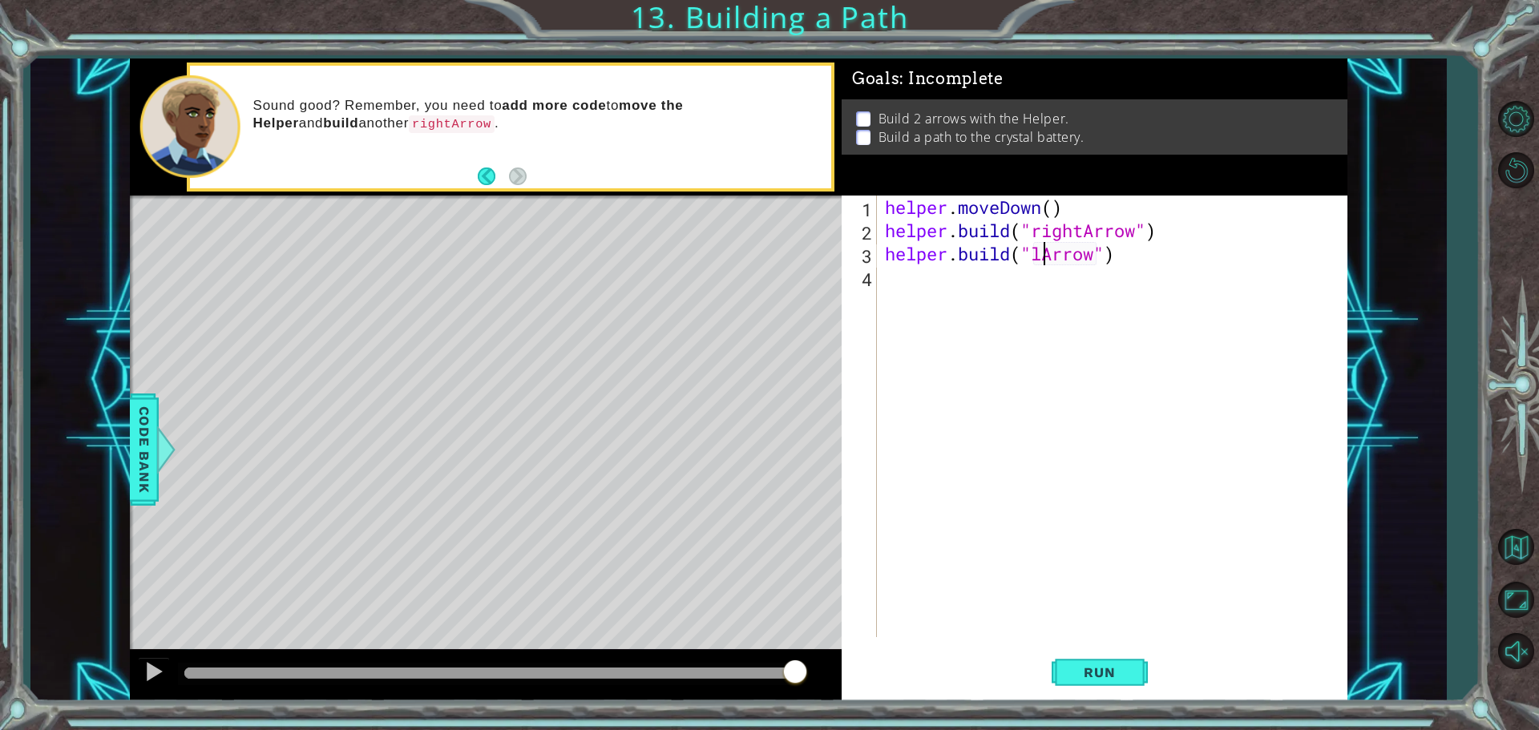
scroll to position [0, 8]
click at [1111, 675] on span "Run" at bounding box center [1098, 672] width 63 height 16
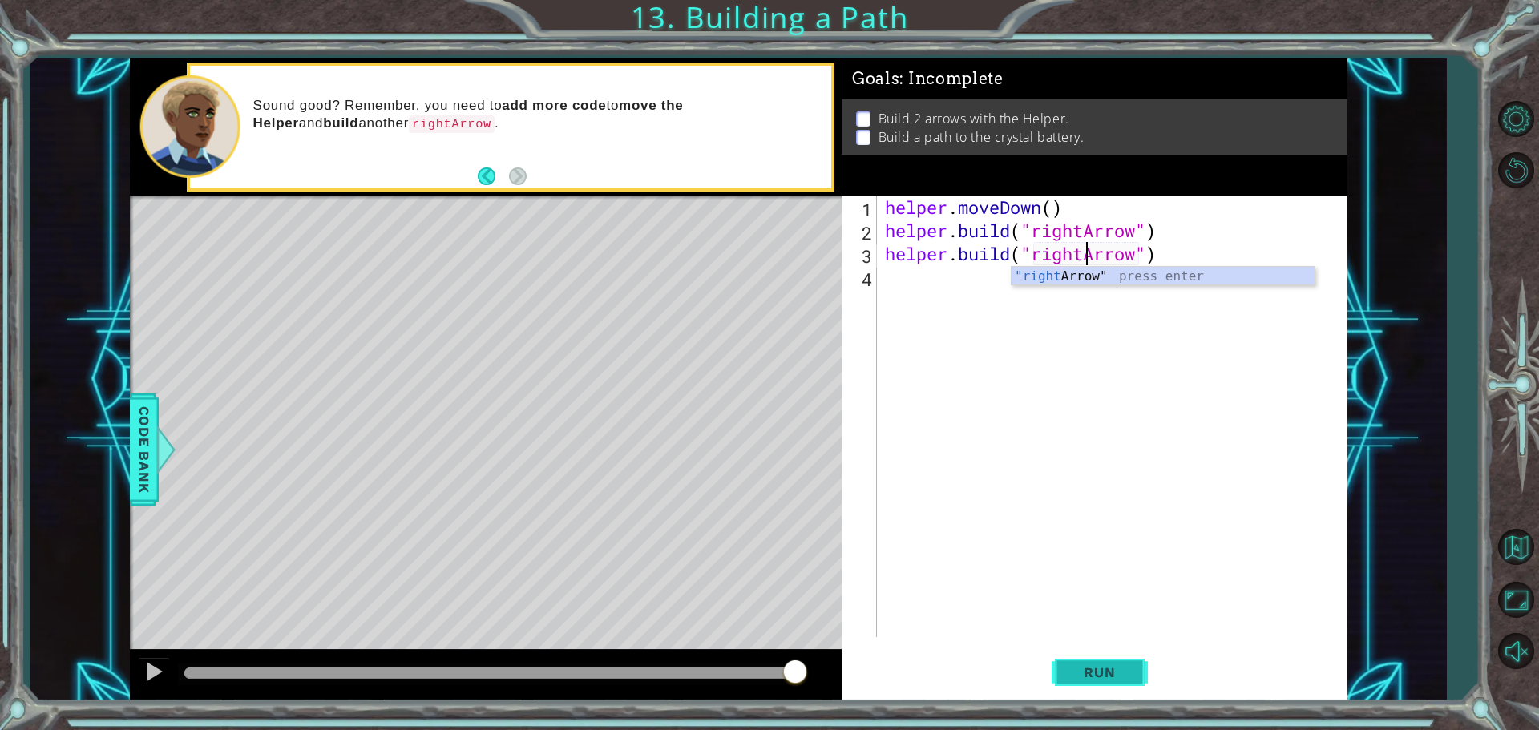
click at [1075, 678] on span "Run" at bounding box center [1098, 672] width 63 height 16
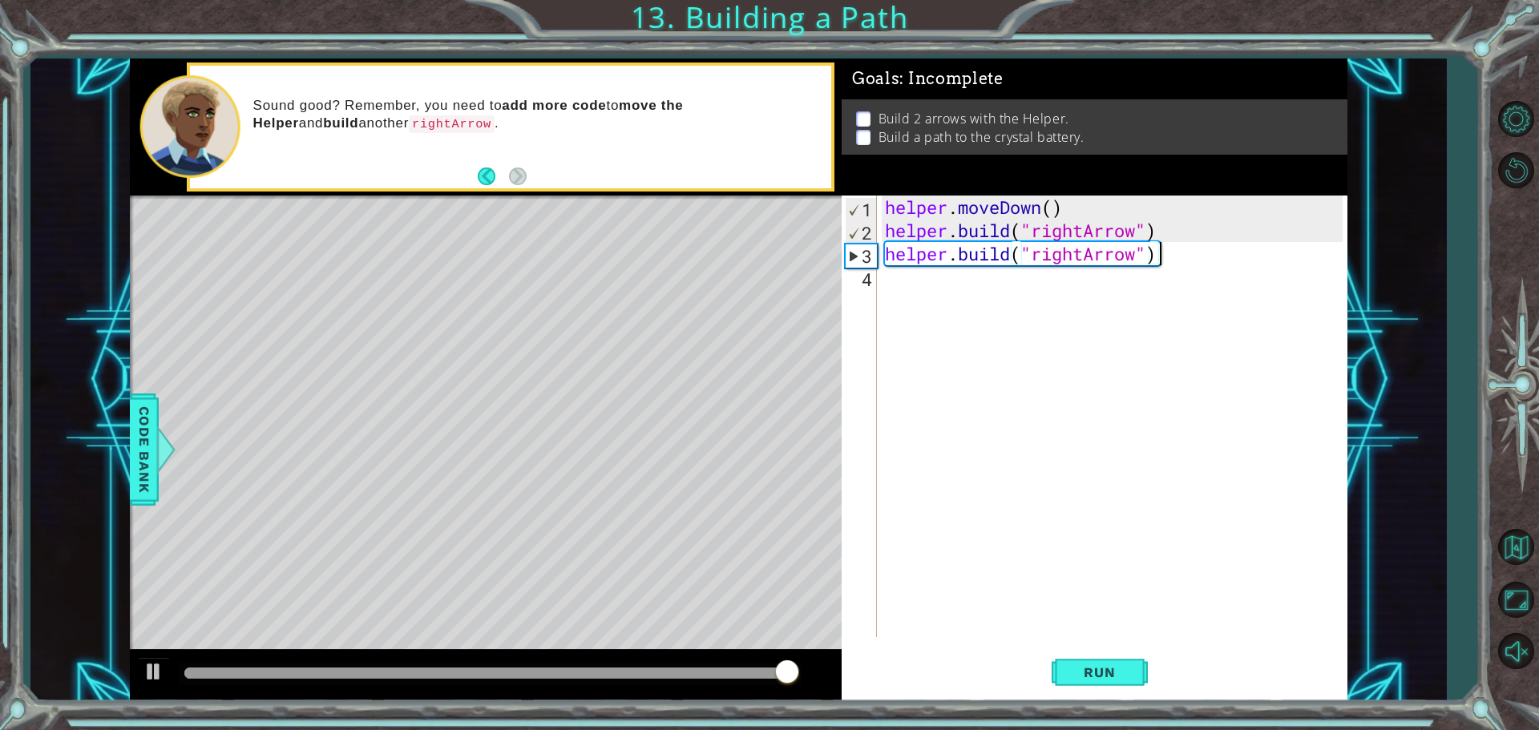
click at [1192, 253] on div "helper . moveDown ( ) helper . build ( "rightArrow" ) helper . build ( "rightAr…" at bounding box center [1115, 440] width 469 height 488
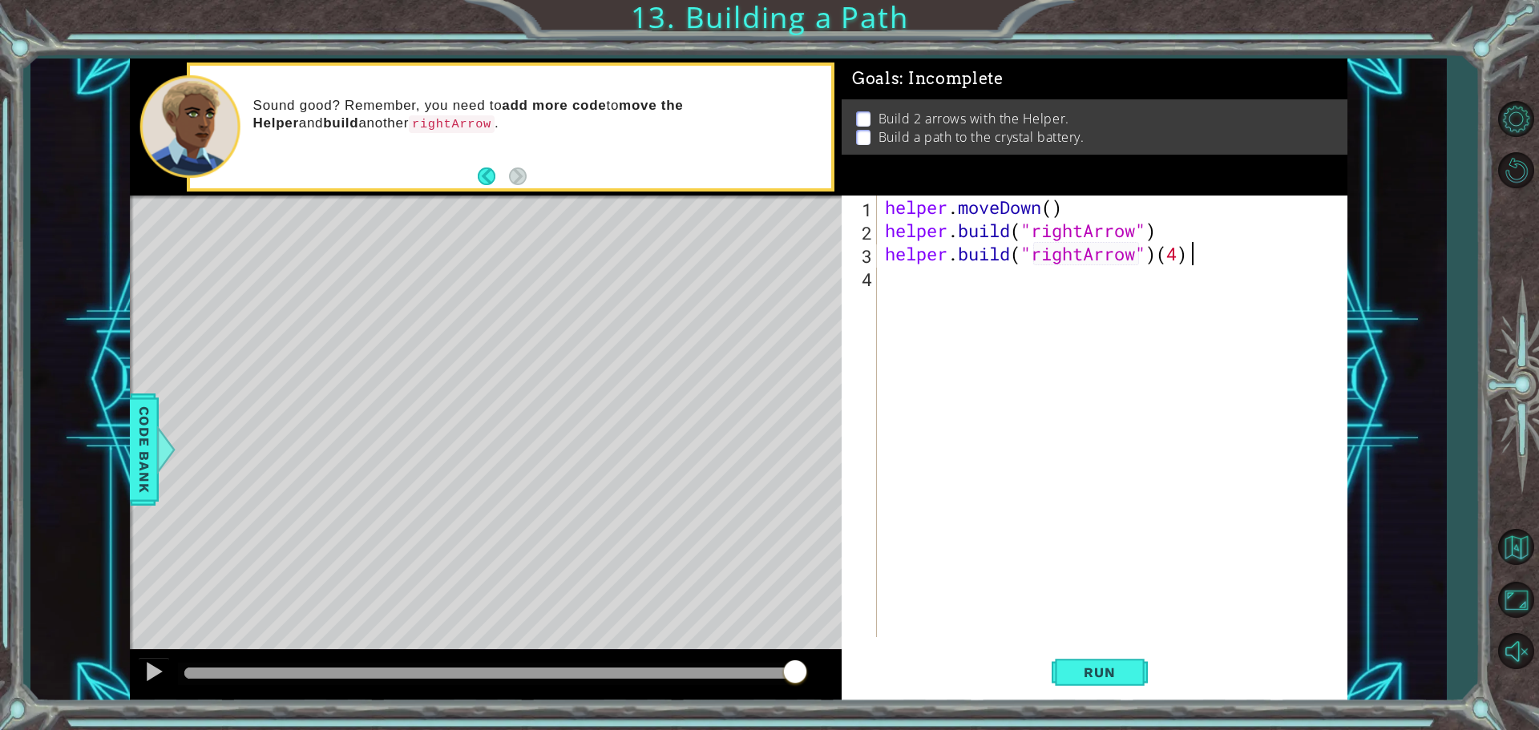
scroll to position [0, 13]
type textarea "[DOMAIN_NAME]("rightArrow")(4)"
click at [1132, 662] on button "Run" at bounding box center [1099, 672] width 96 height 50
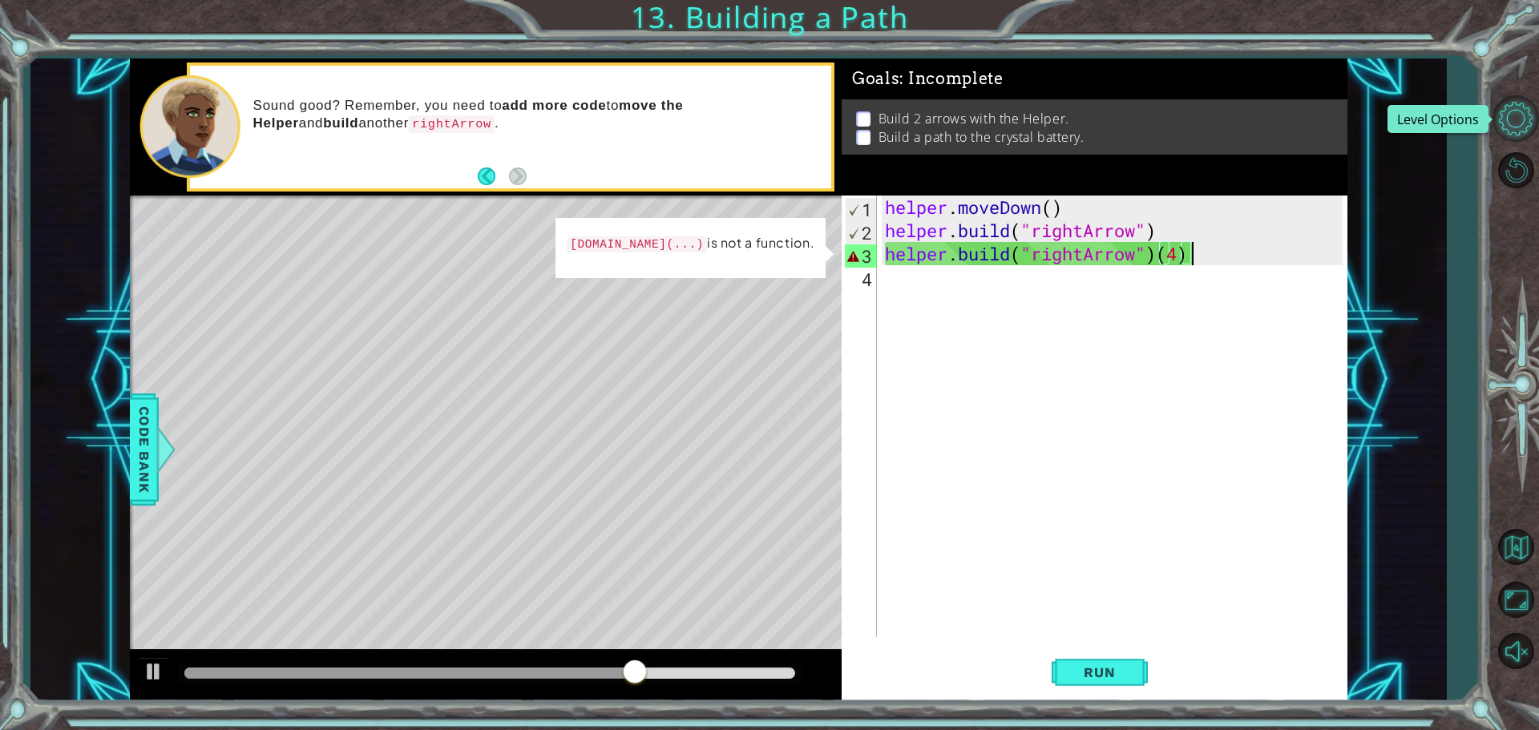
click at [1517, 123] on button "Level Options" at bounding box center [1515, 118] width 46 height 46
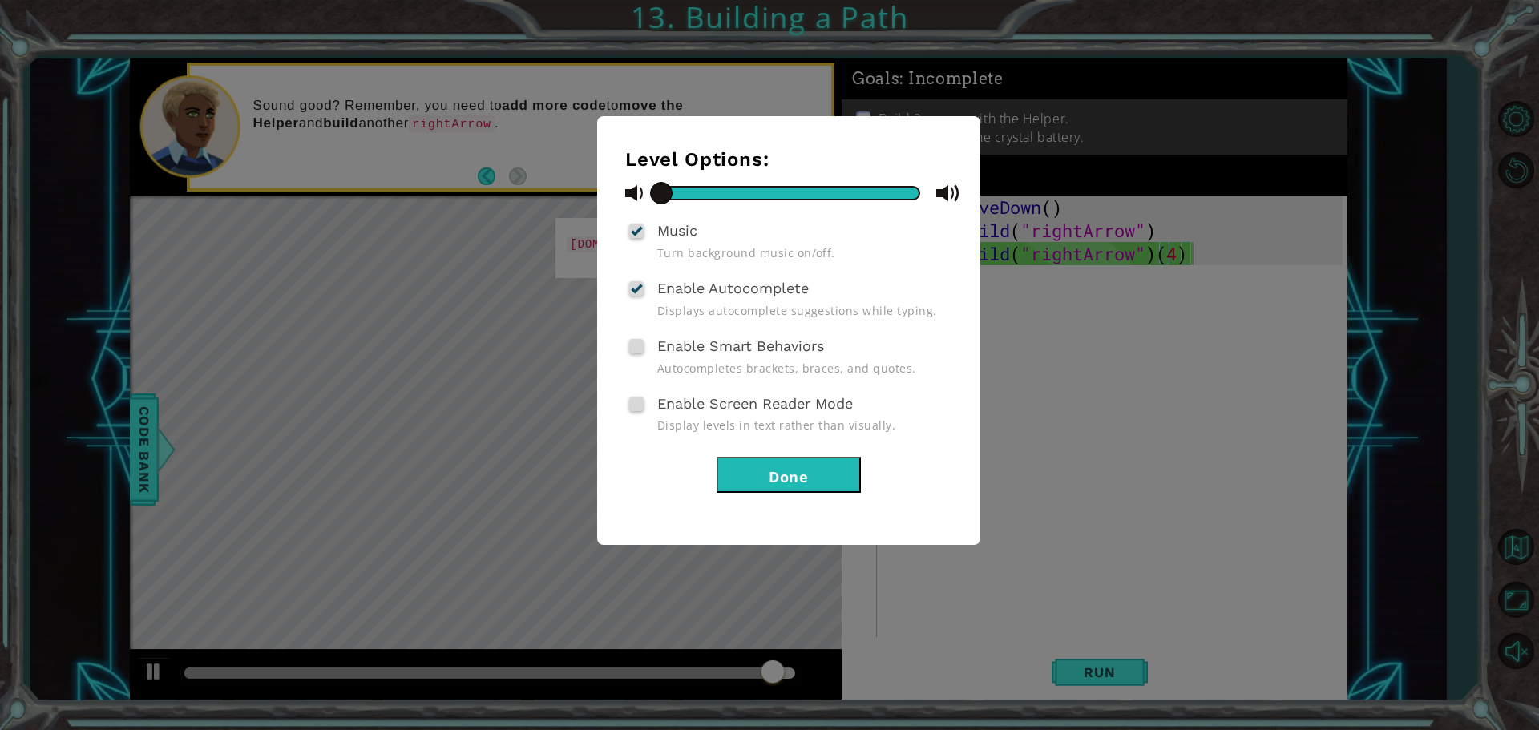
click at [799, 475] on button "Done" at bounding box center [788, 475] width 144 height 36
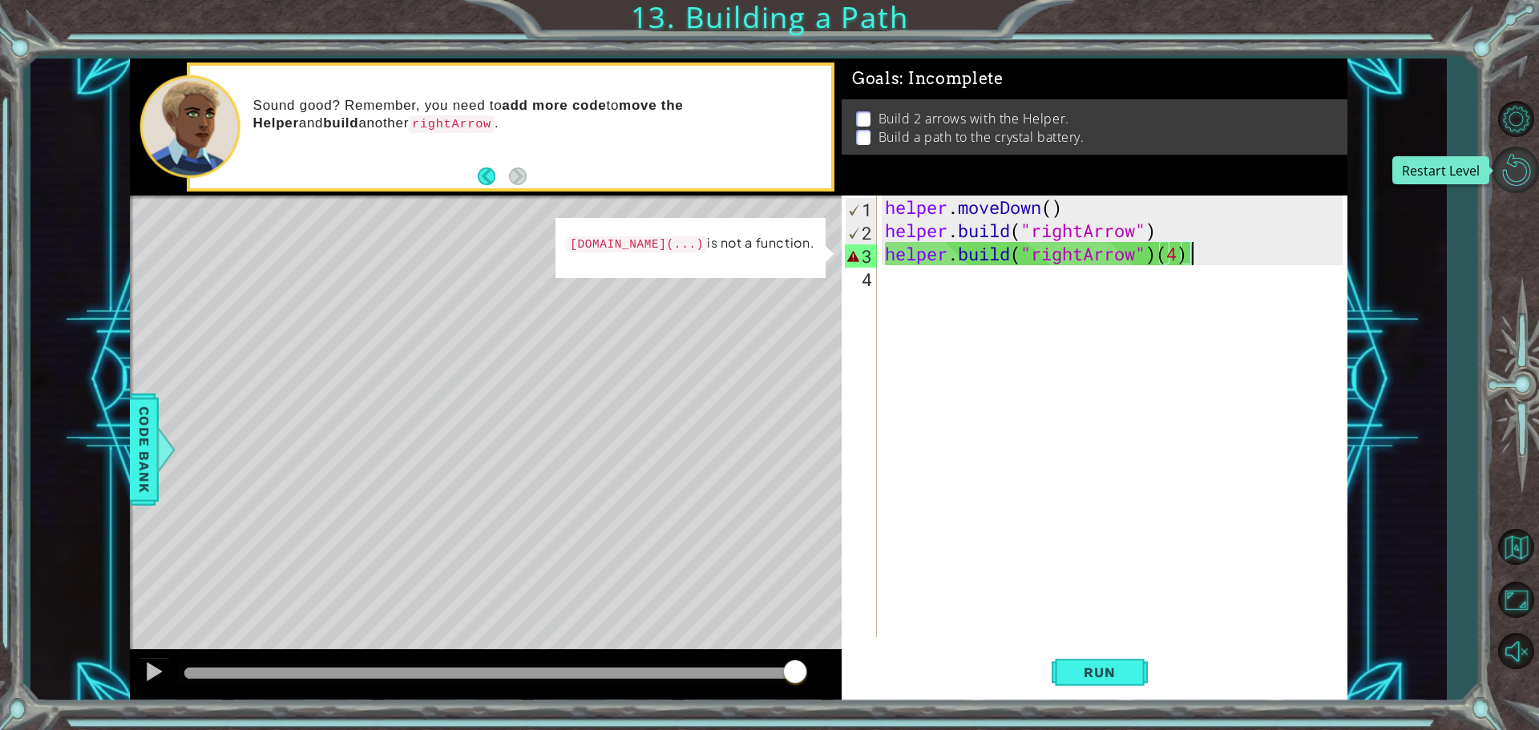
click at [1517, 180] on button "Restart Level" at bounding box center [1515, 170] width 46 height 46
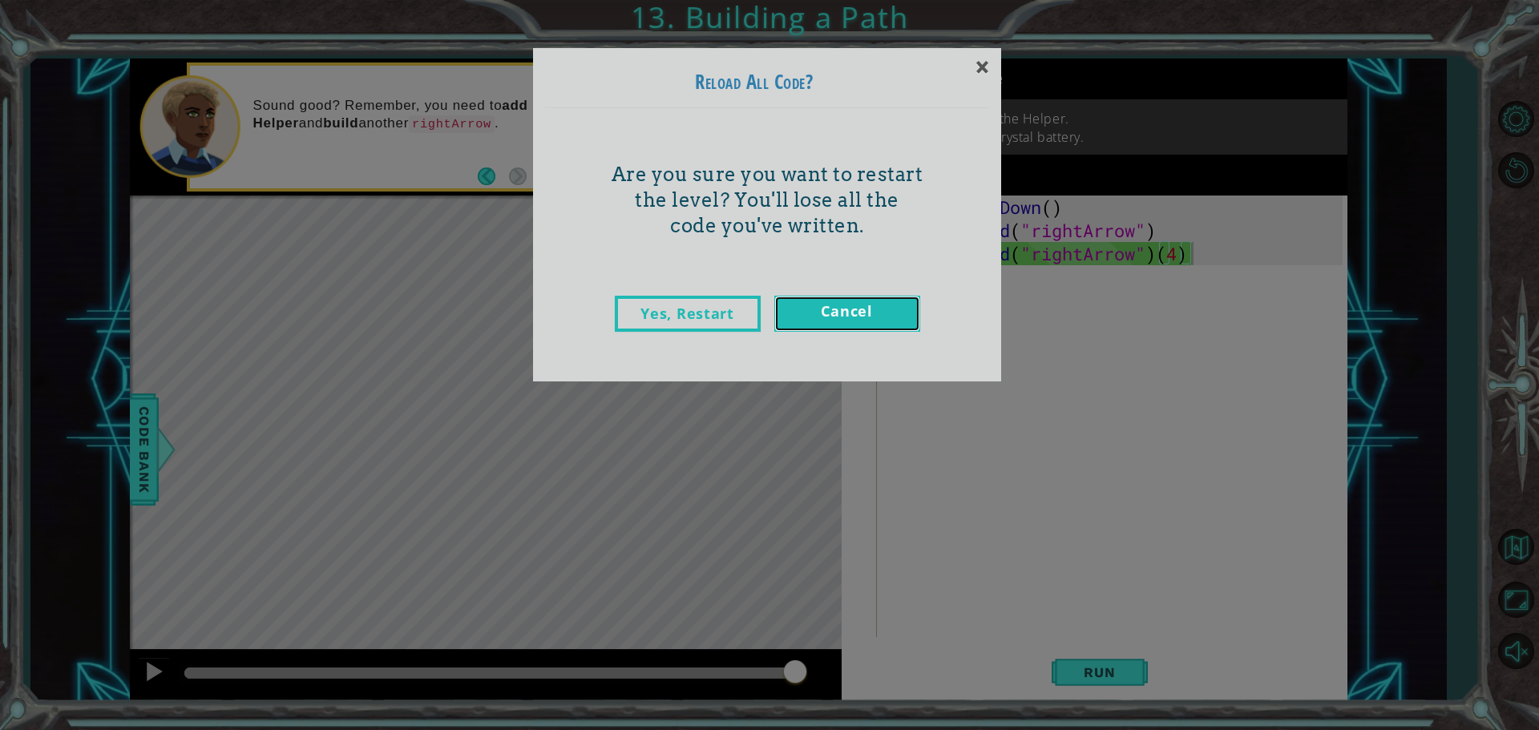
click at [815, 300] on link "Cancel" at bounding box center [847, 314] width 146 height 36
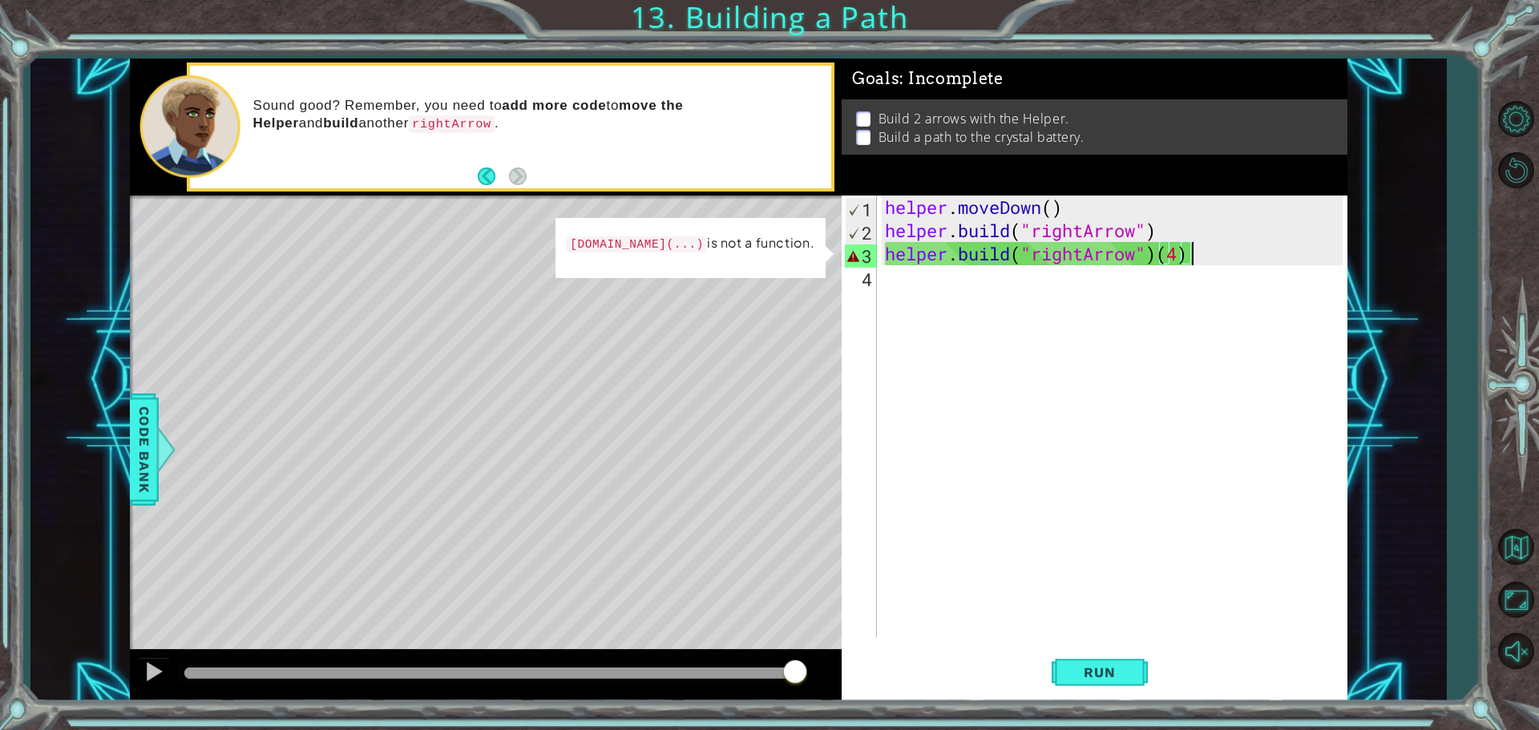
click at [828, 8] on div "1 ההההההההההההההההההההההההההההההההההההההההההההההההההההההההההההההההההההההההההההה…" at bounding box center [769, 365] width 1539 height 730
click at [814, 15] on div "1 ההההההההההההההההההההההההההההההההההההההההההההההההההההההההההההההההההההההההההההה…" at bounding box center [769, 365] width 1539 height 730
drag, startPoint x: 814, startPoint y: 15, endPoint x: 836, endPoint y: 29, distance: 25.6
click at [820, 20] on div "1 ההההההההההההההההההההההההההההההההההההההההההההההההההההההההההההההההההההההההההההה…" at bounding box center [769, 365] width 1539 height 730
click at [1514, 16] on div "1 ההההההההההההההההההההההההההההההההההההההההההההההההההההההההההההההההההההההההההההה…" at bounding box center [769, 365] width 1539 height 730
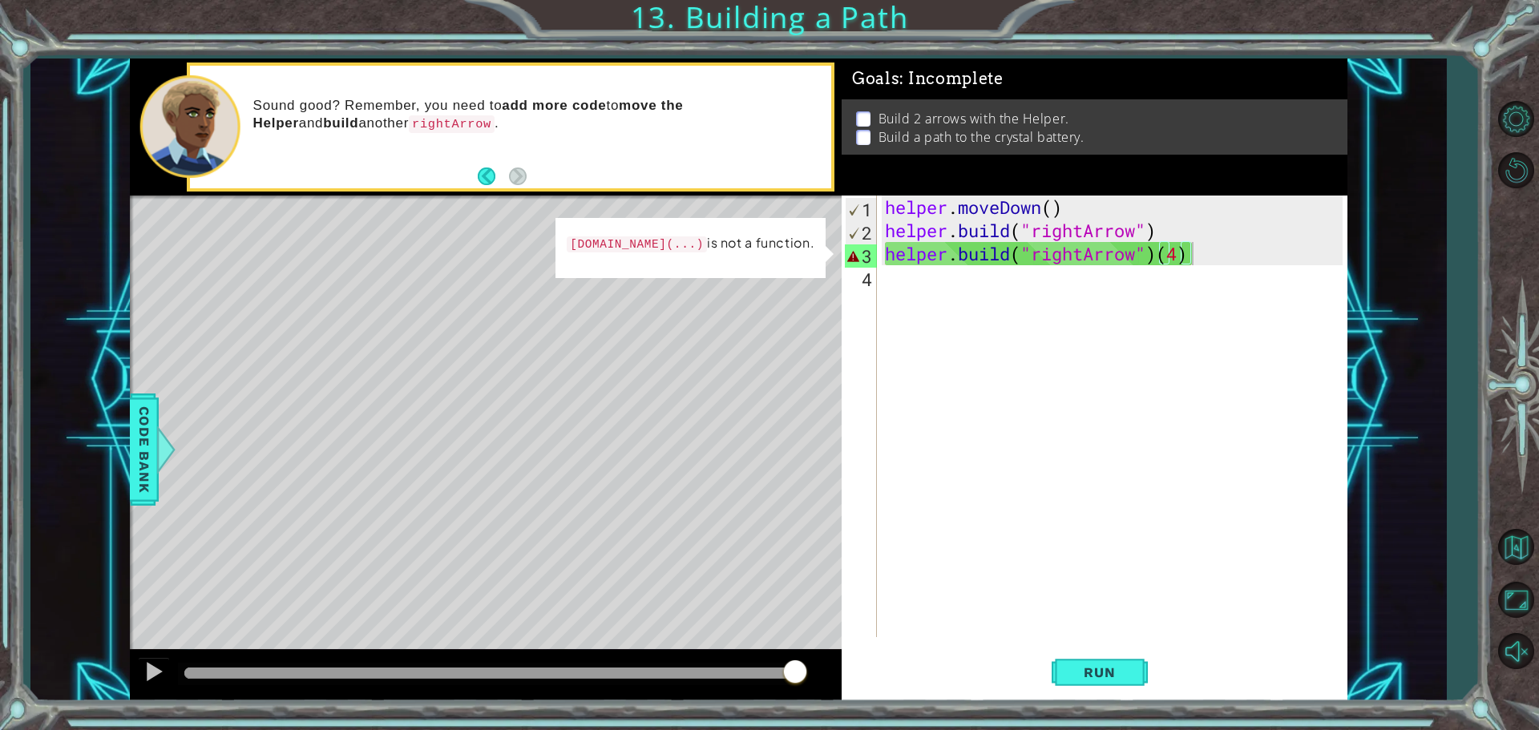
click at [1514, 16] on div "1 ההההההההההההההההההההההההההההההההההההההההההההההההההההההההההההההההההההההההההההה…" at bounding box center [769, 365] width 1539 height 730
